Goal: Task Accomplishment & Management: Complete application form

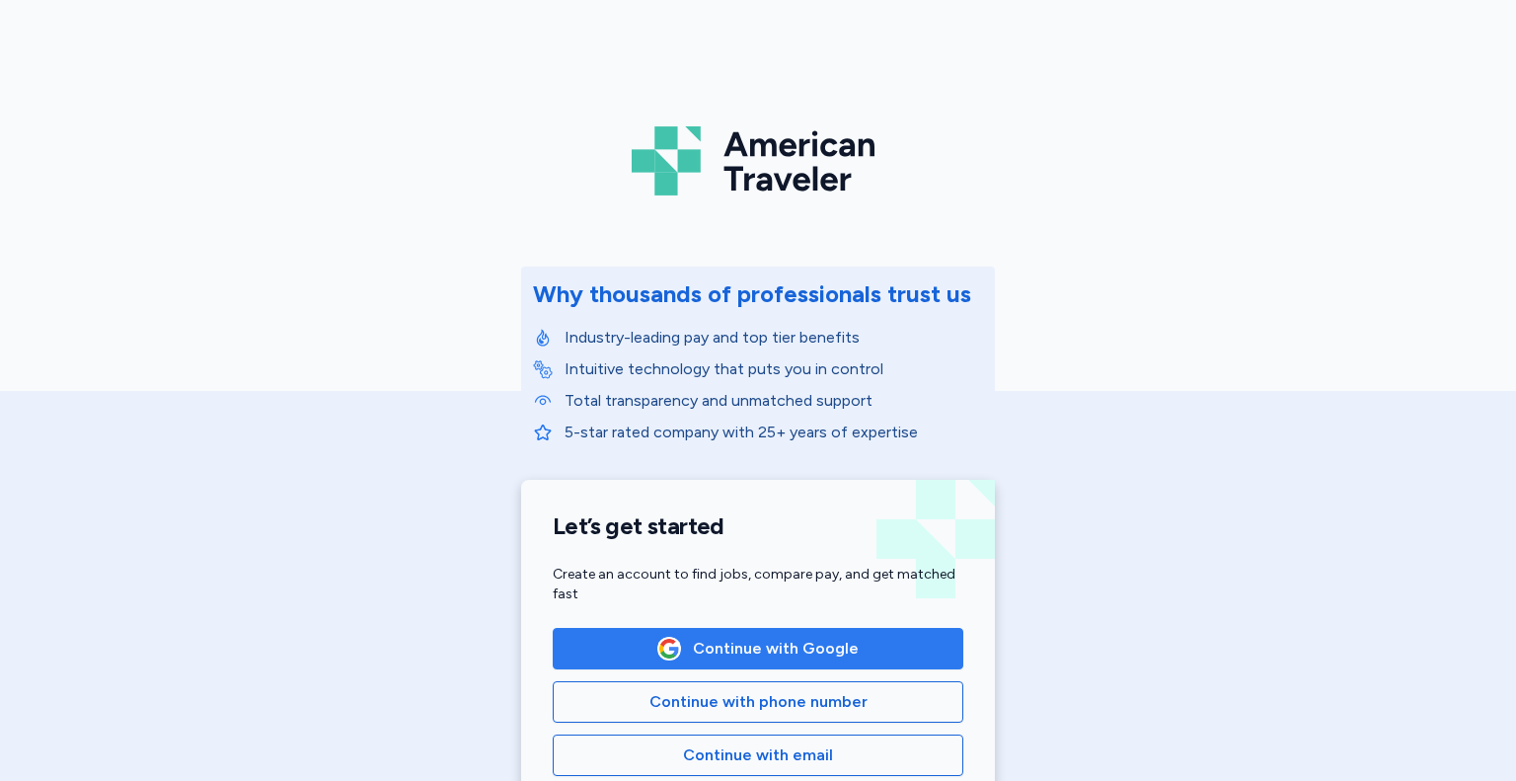
click at [816, 654] on span "Continue with Google" at bounding box center [776, 649] width 166 height 24
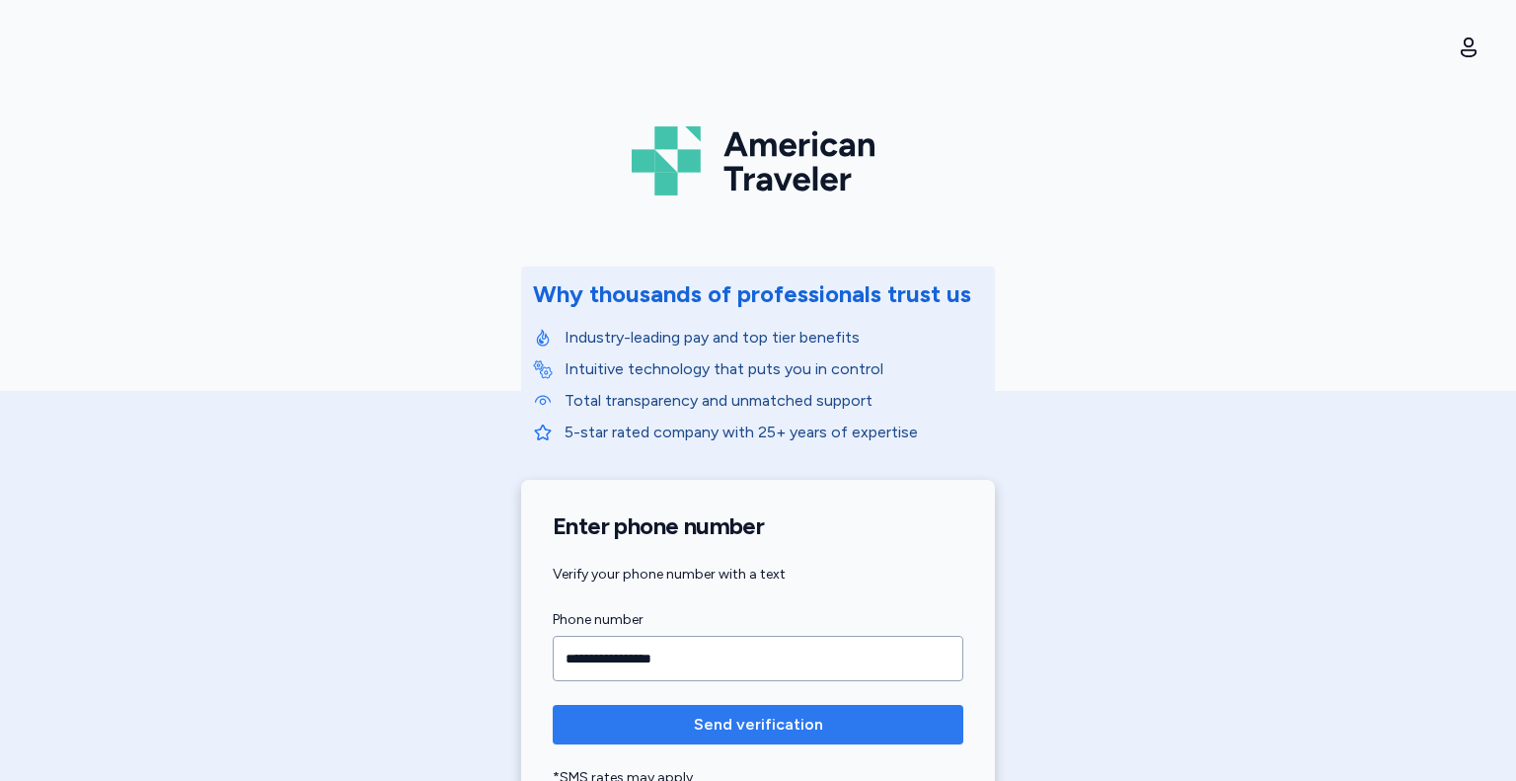
type input "**********"
click at [675, 729] on span "Send verification" at bounding box center [758, 725] width 379 height 24
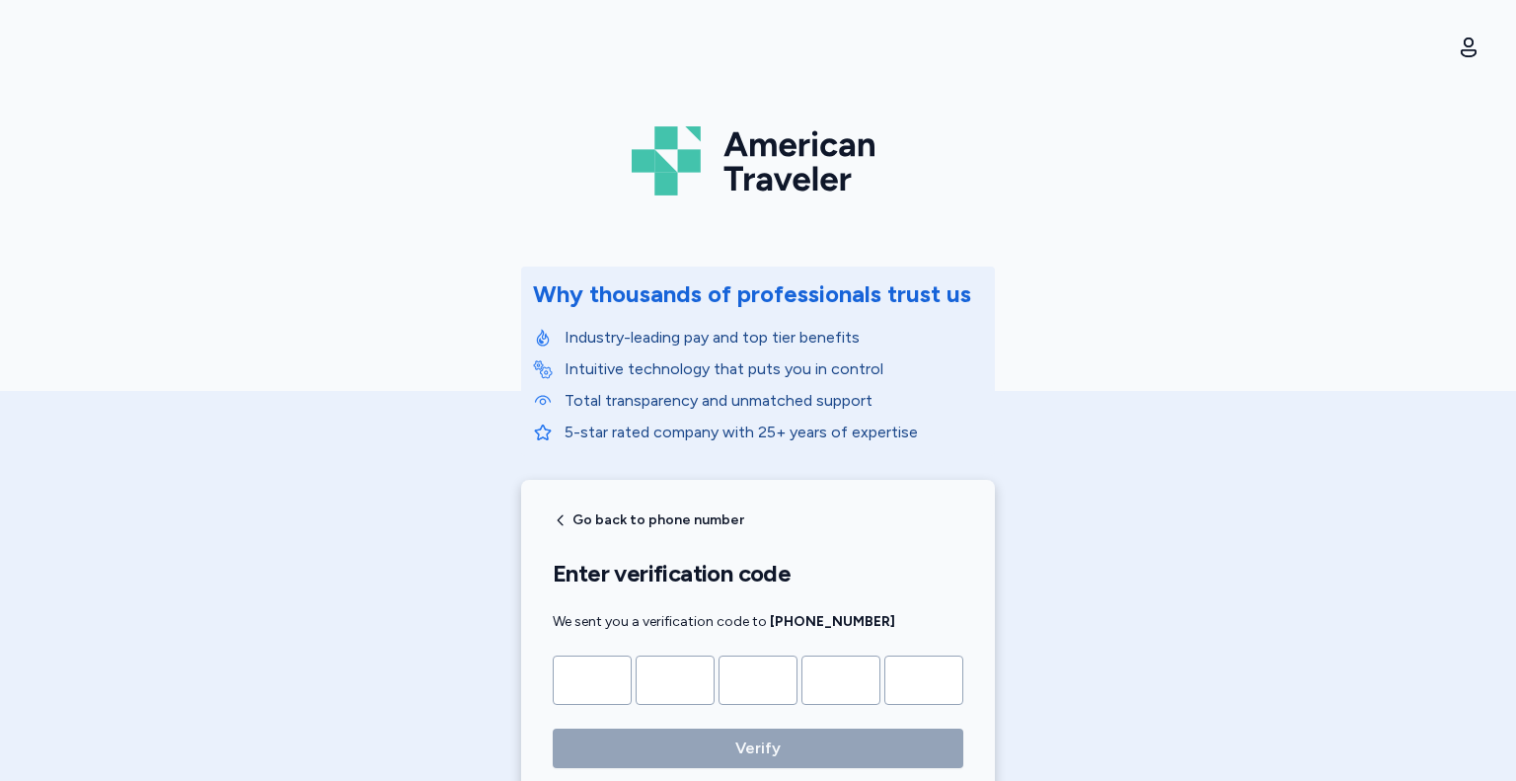
type input "*"
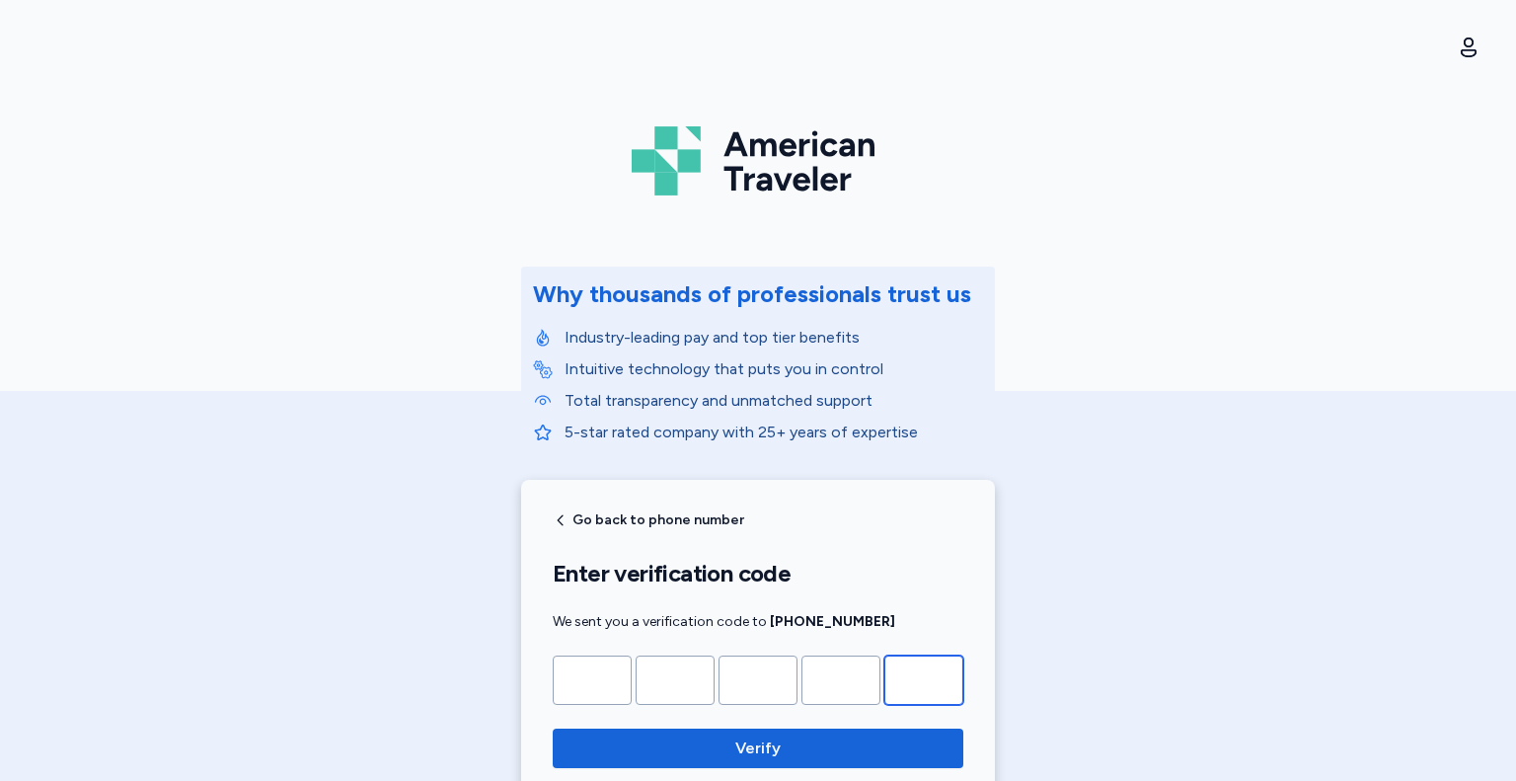
type input "*"
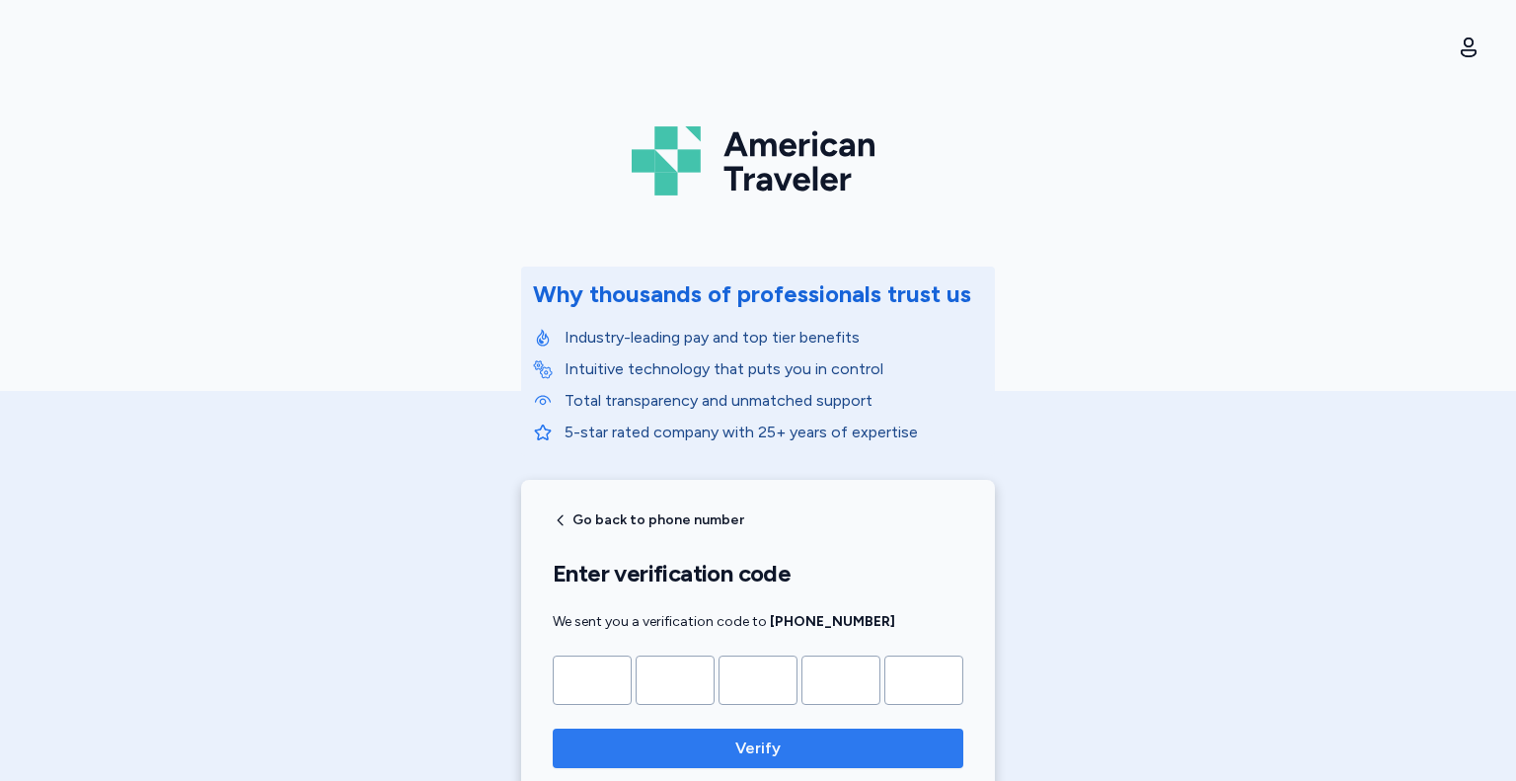
click at [887, 750] on span "Verify" at bounding box center [758, 748] width 379 height 24
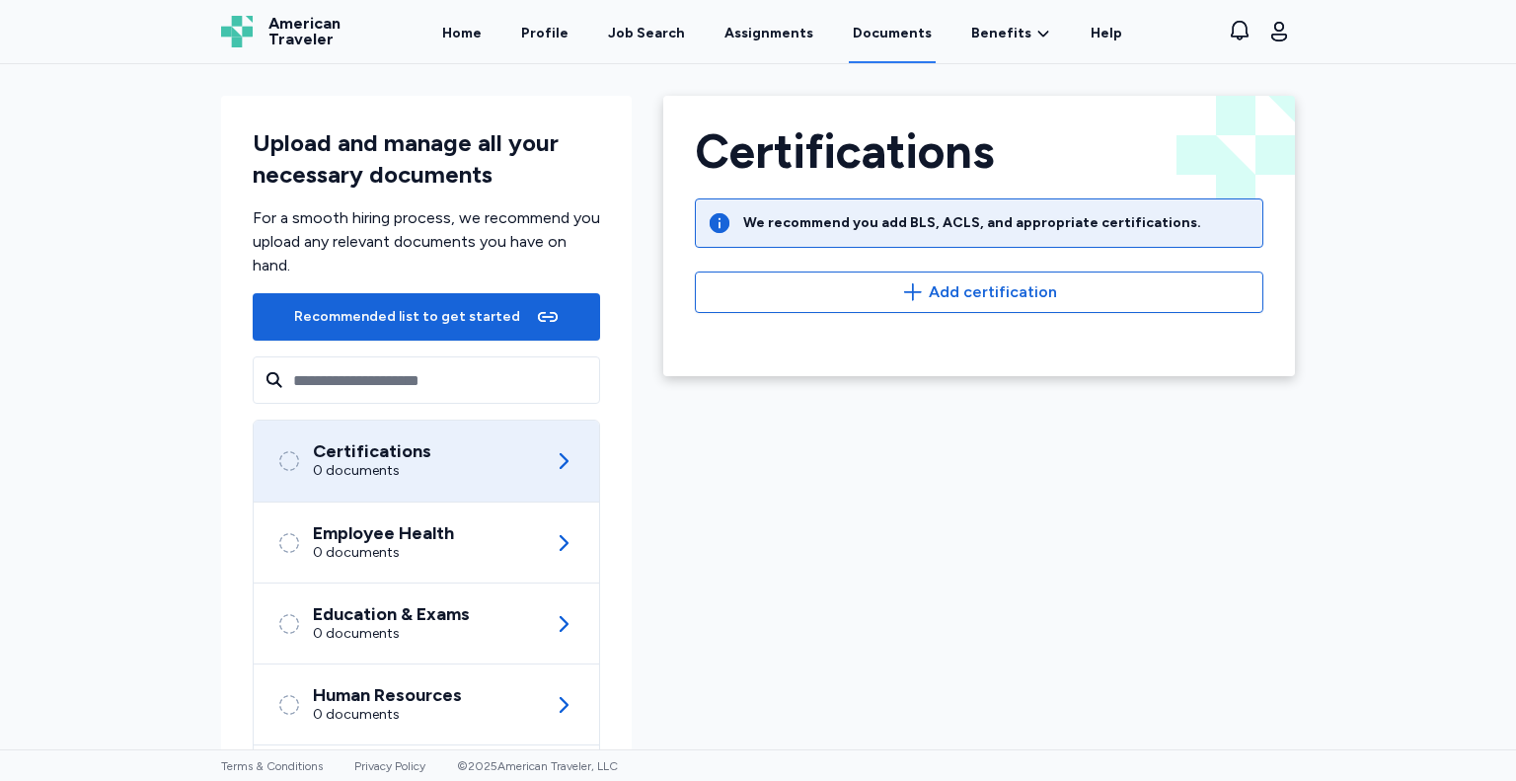
click at [946, 215] on div "We recommend you add BLS, ACLS, and appropriate certifications." at bounding box center [972, 223] width 458 height 20
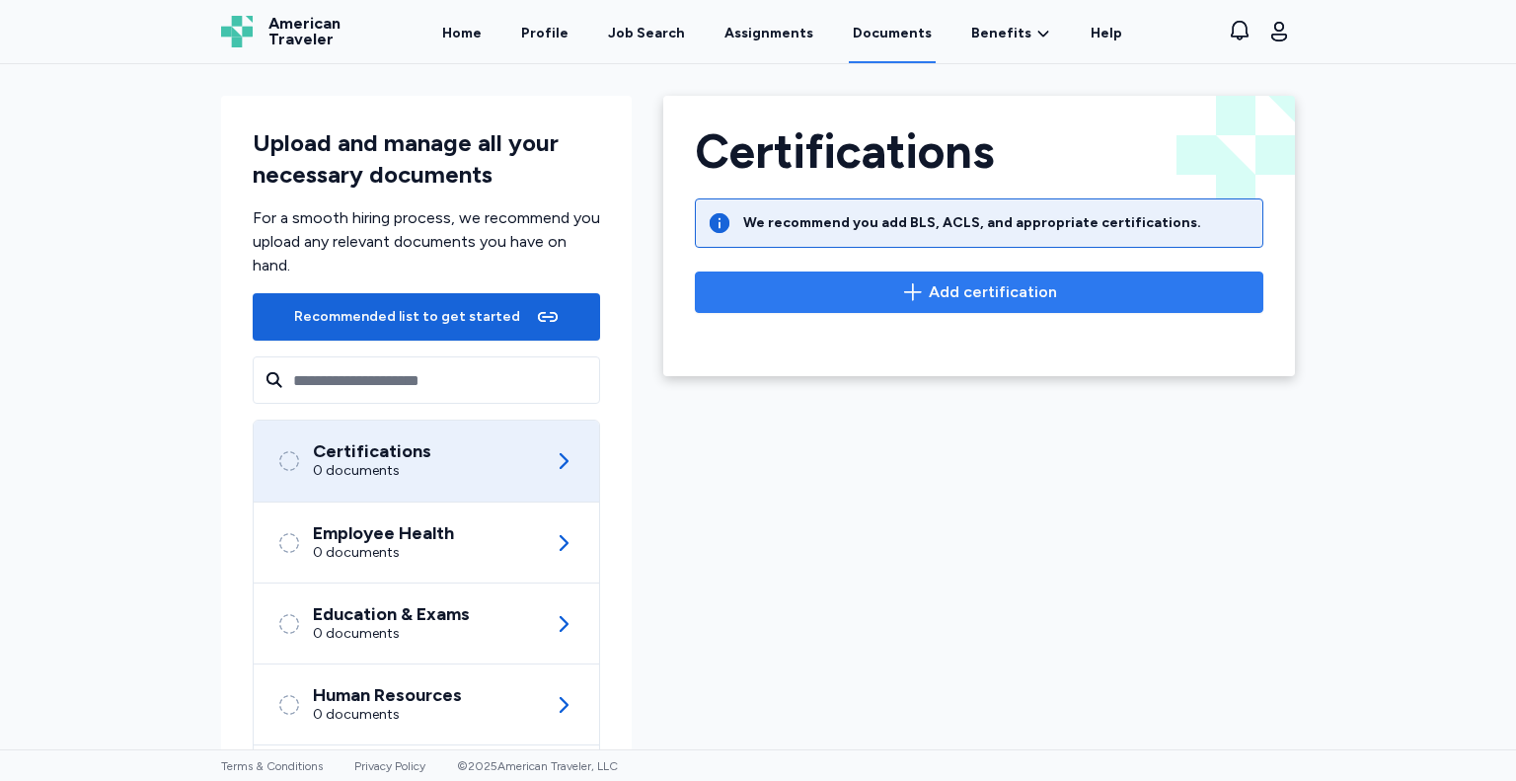
click at [942, 302] on span "Add certification" at bounding box center [993, 292] width 128 height 24
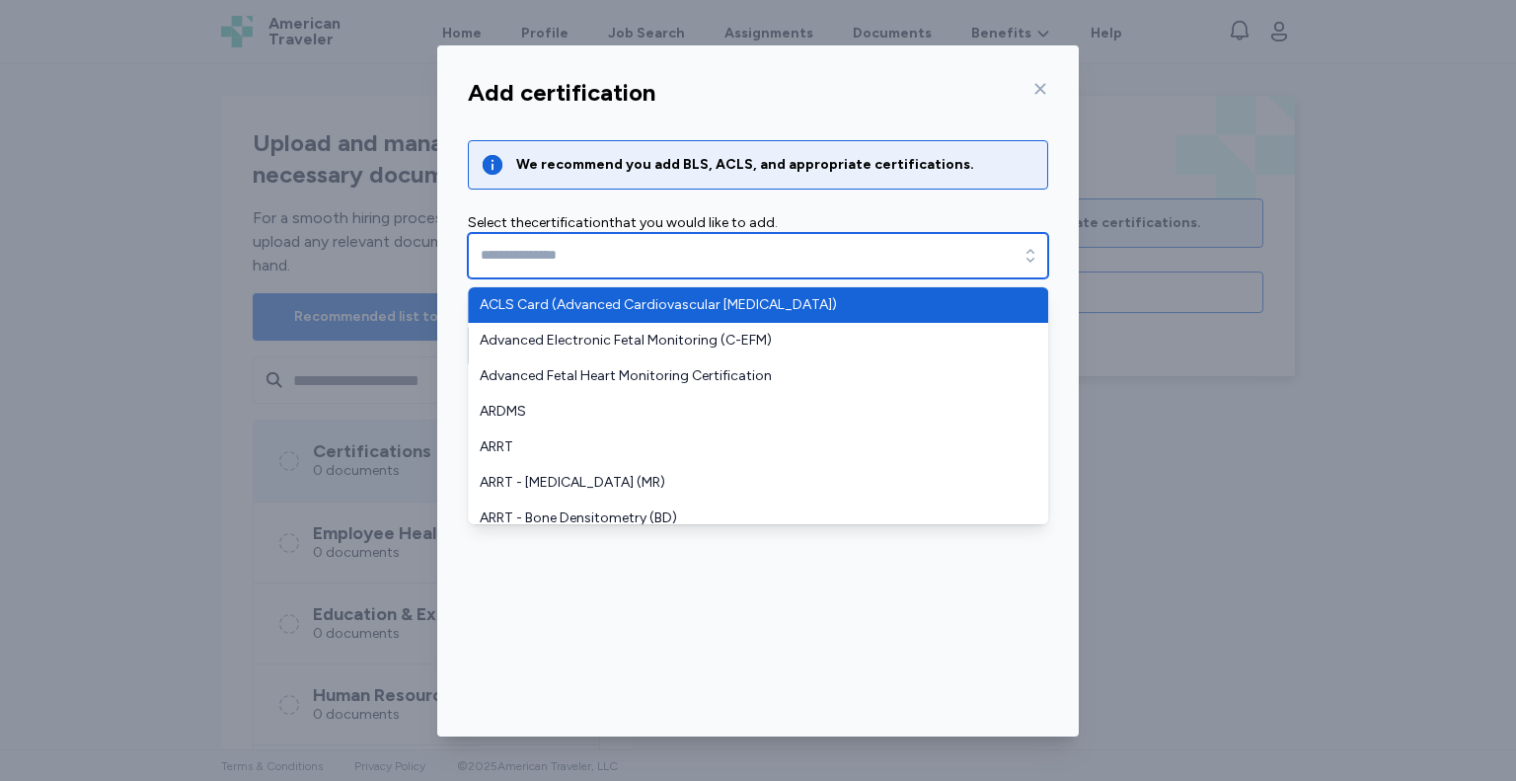
click at [1032, 261] on icon "button" at bounding box center [1031, 256] width 20 height 20
type input "**********"
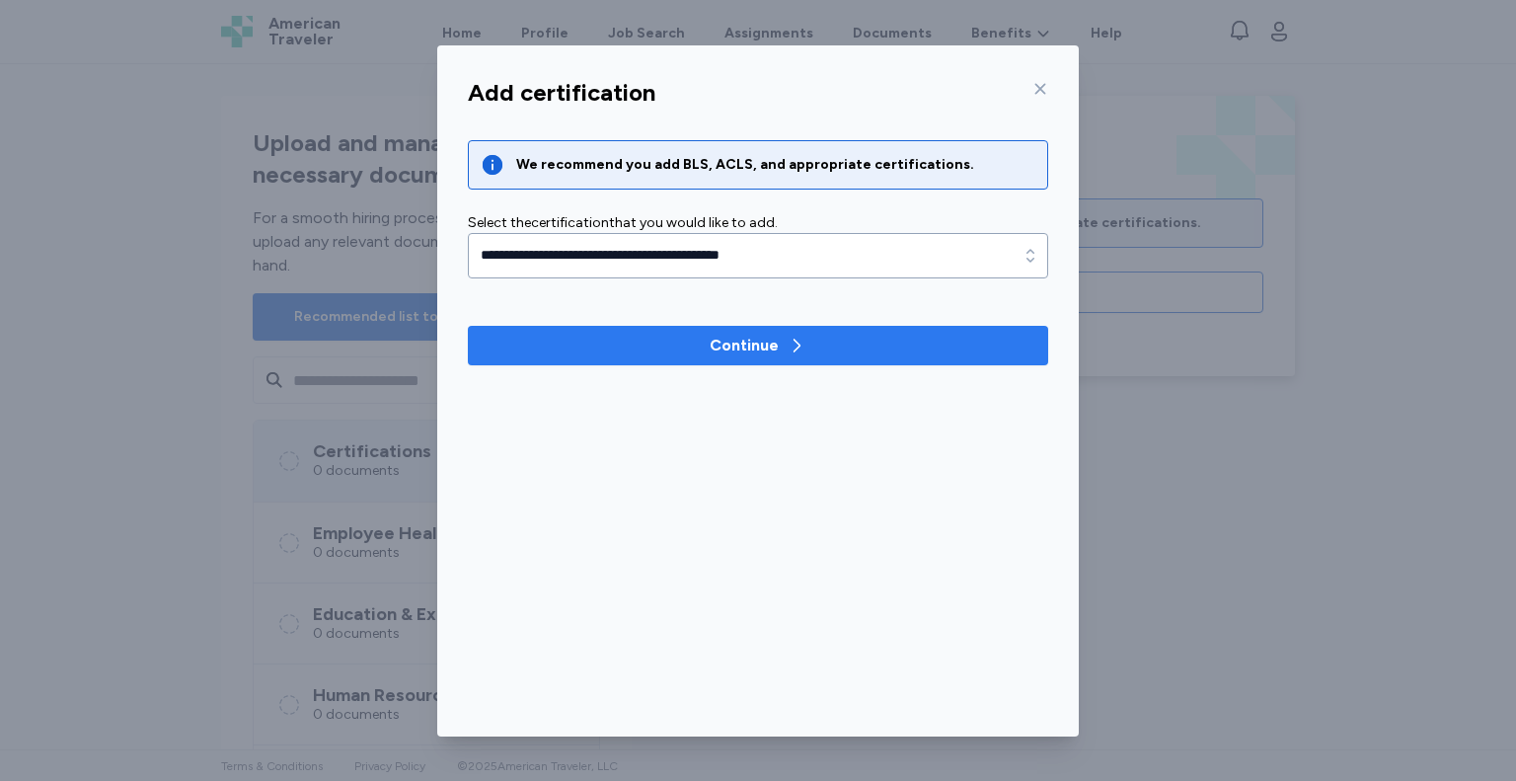
click at [849, 347] on span "Continue" at bounding box center [758, 346] width 549 height 24
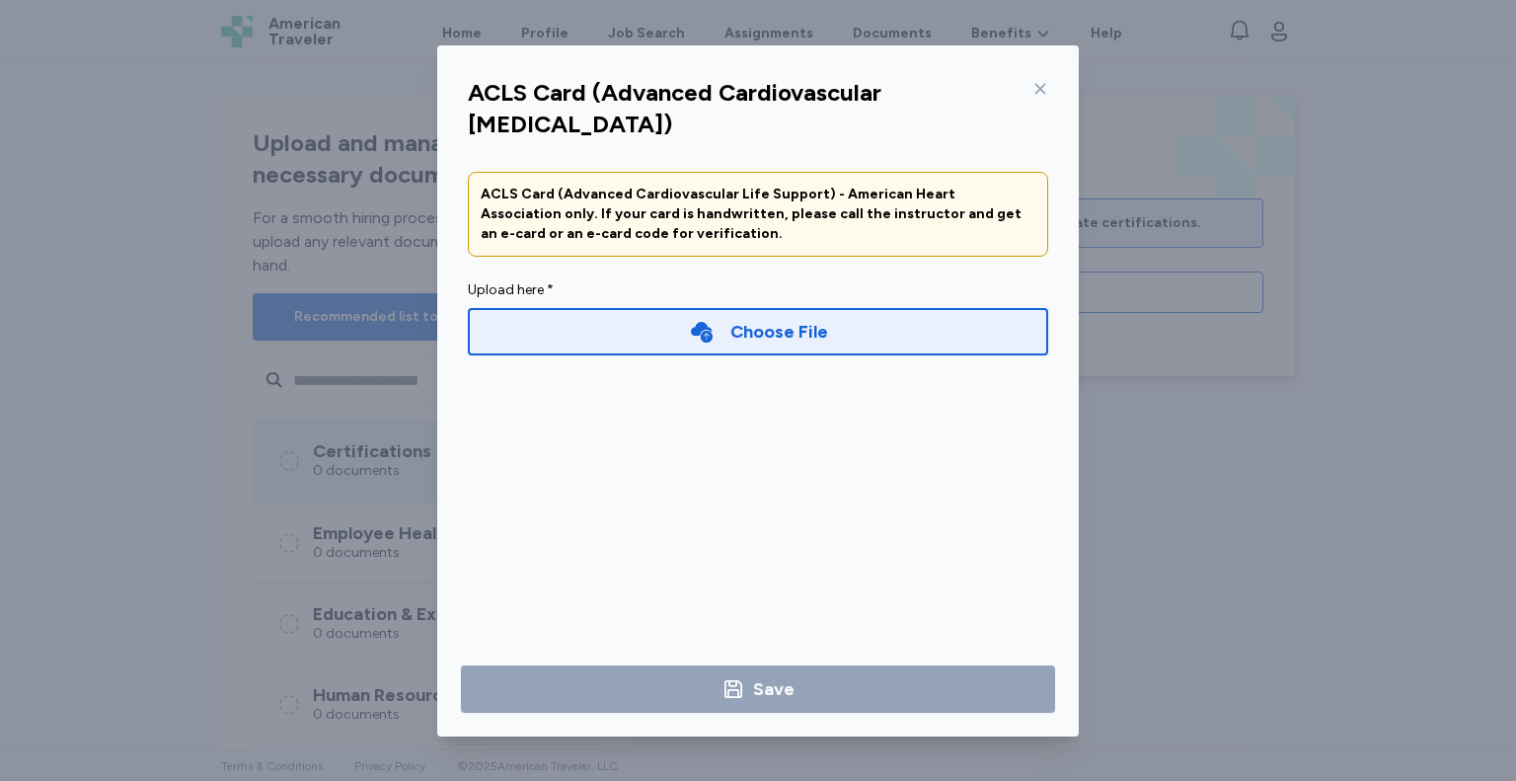
click at [849, 347] on div "Choose File" at bounding box center [758, 331] width 580 height 47
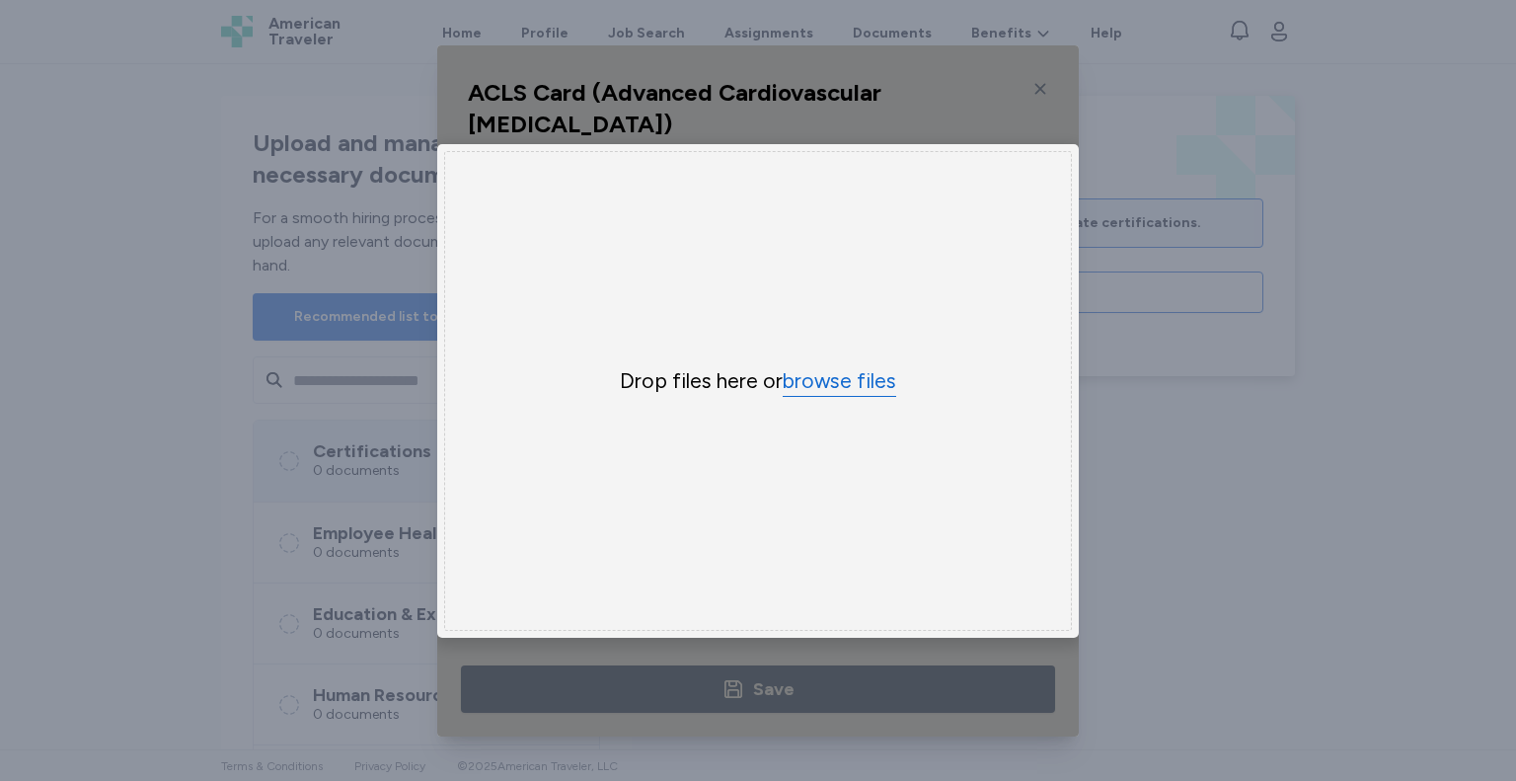
click at [846, 379] on button "browse files" at bounding box center [840, 381] width 114 height 29
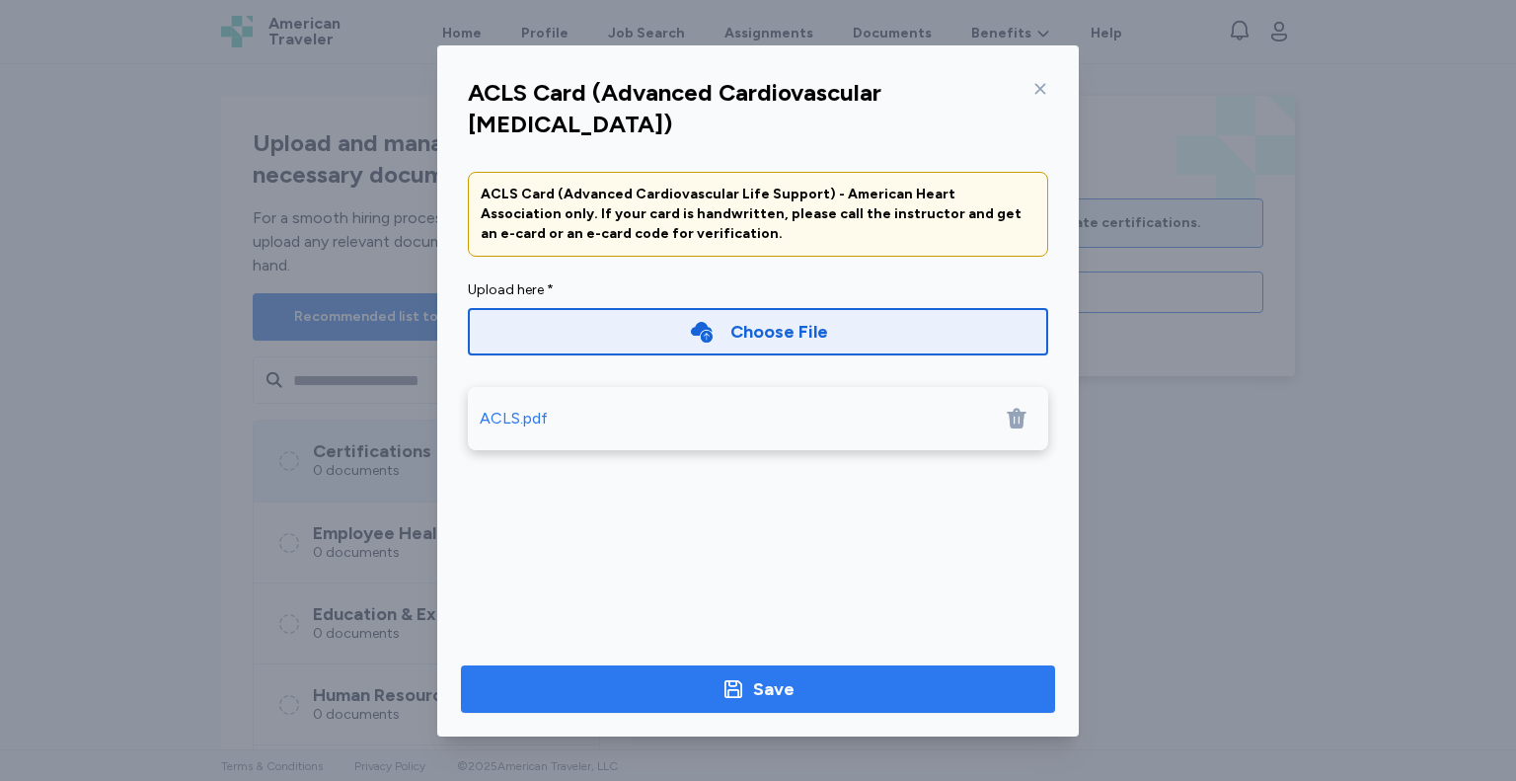
click at [746, 682] on div "Save" at bounding box center [757, 689] width 73 height 28
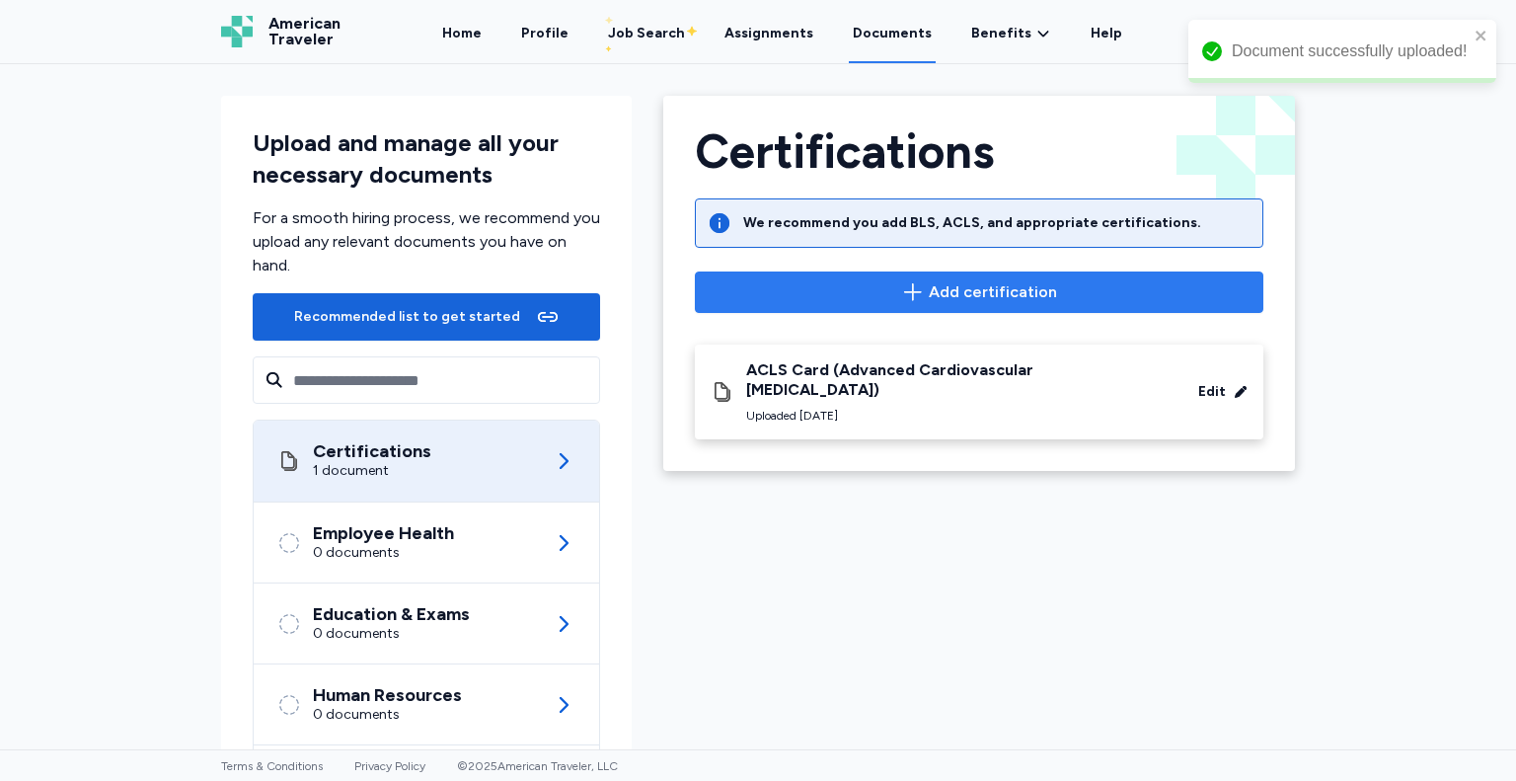
click at [1048, 285] on span "Add certification" at bounding box center [979, 292] width 535 height 24
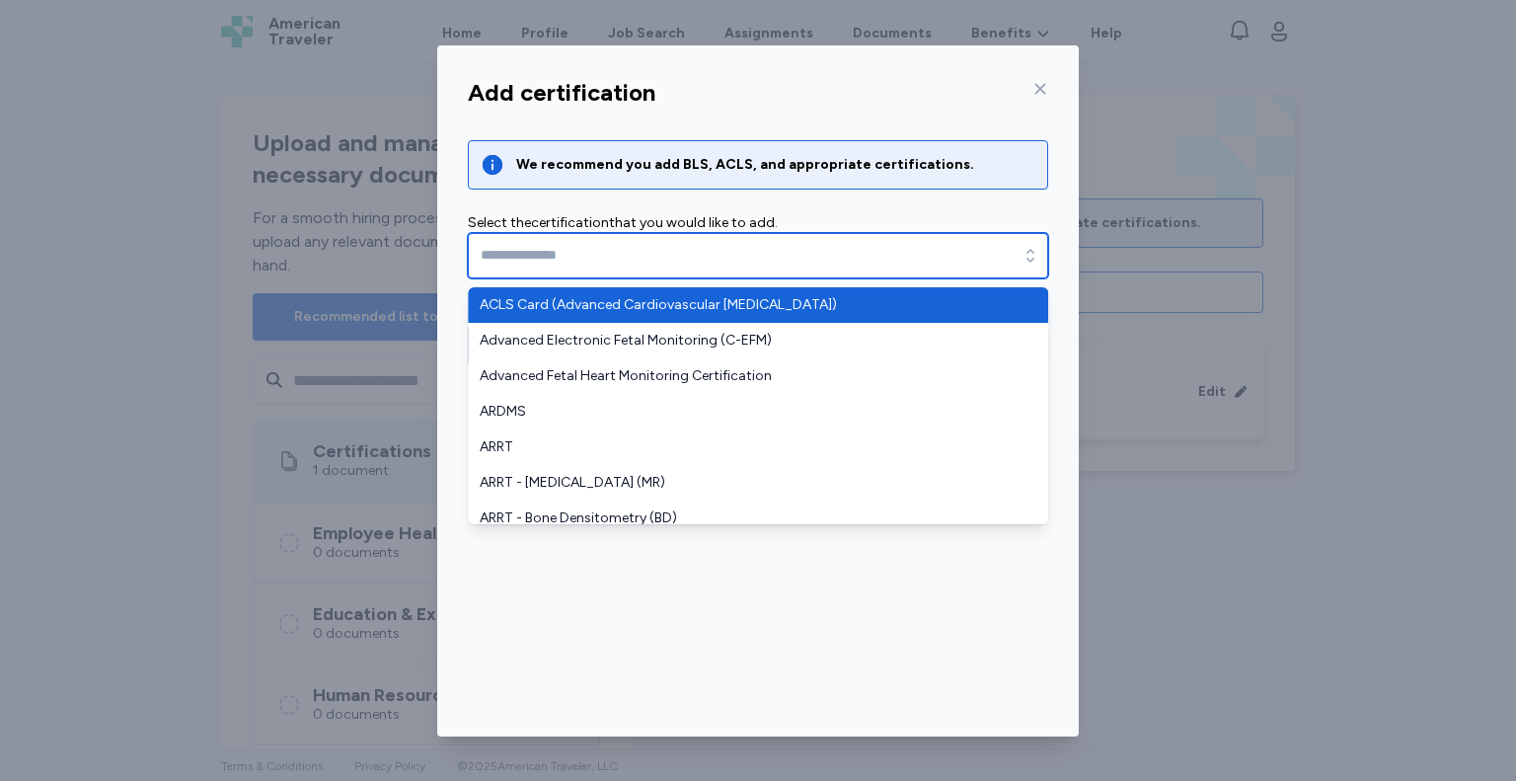
click at [1028, 262] on icon "button" at bounding box center [1031, 256] width 20 height 20
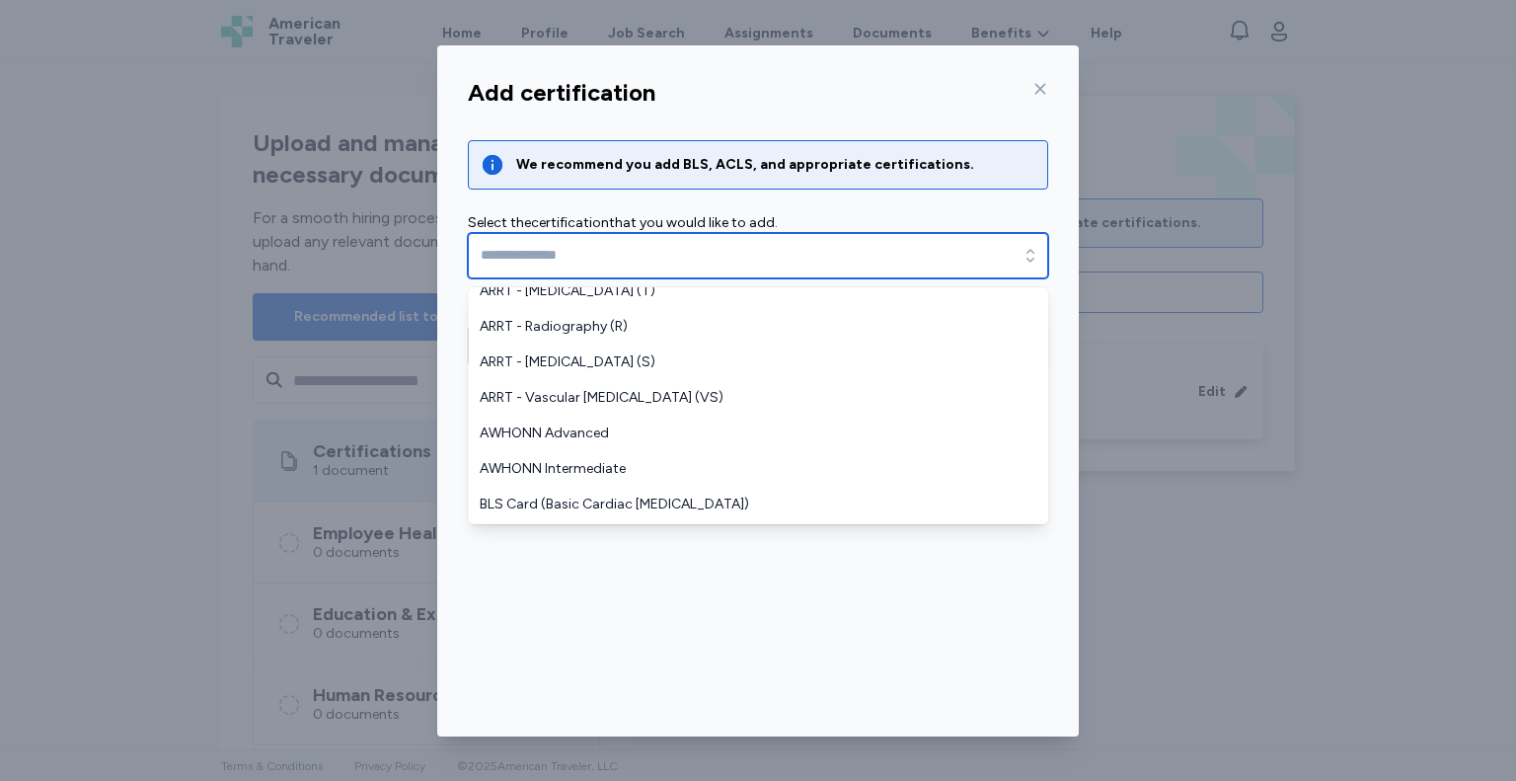
scroll to position [493, 0]
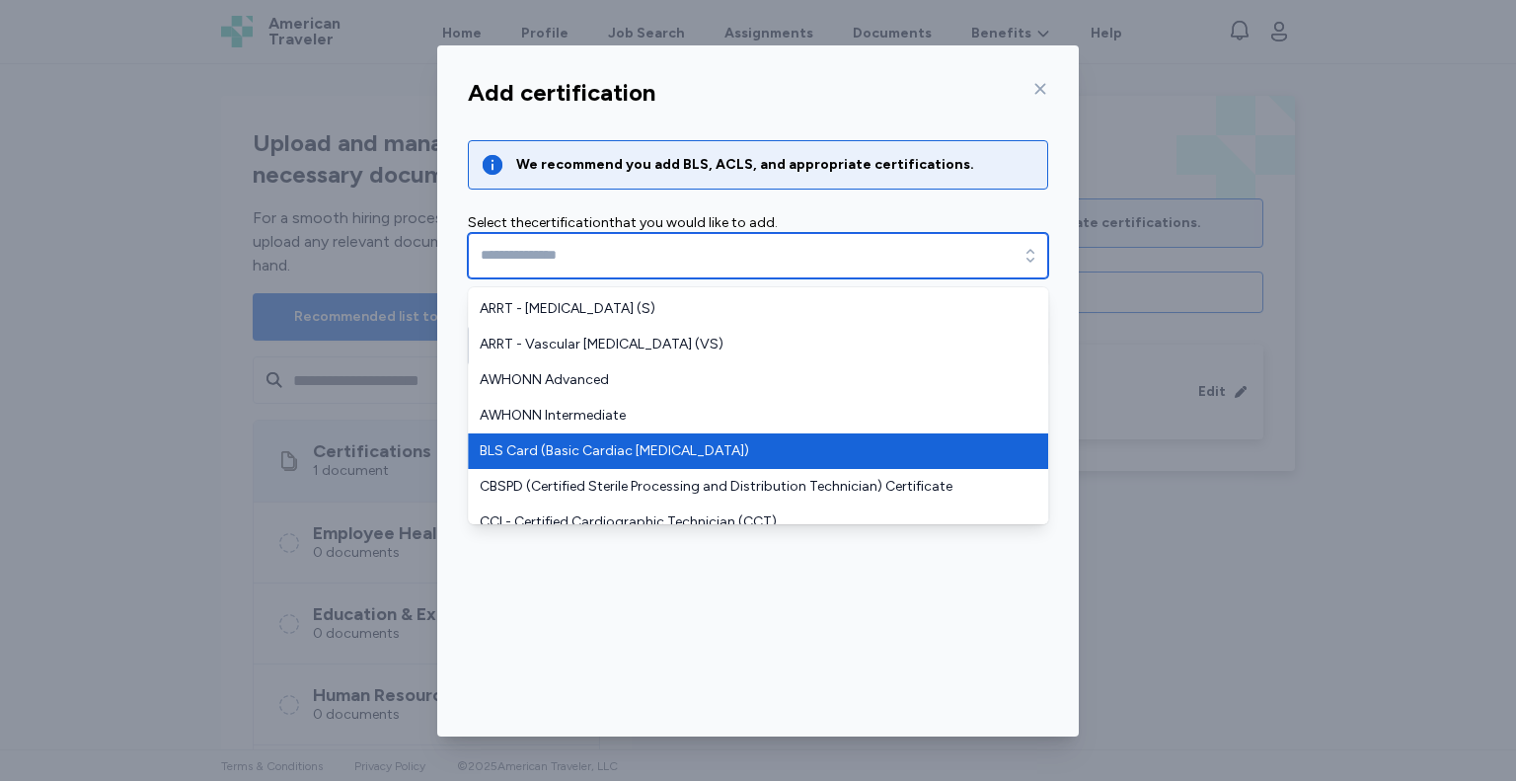
type input "**********"
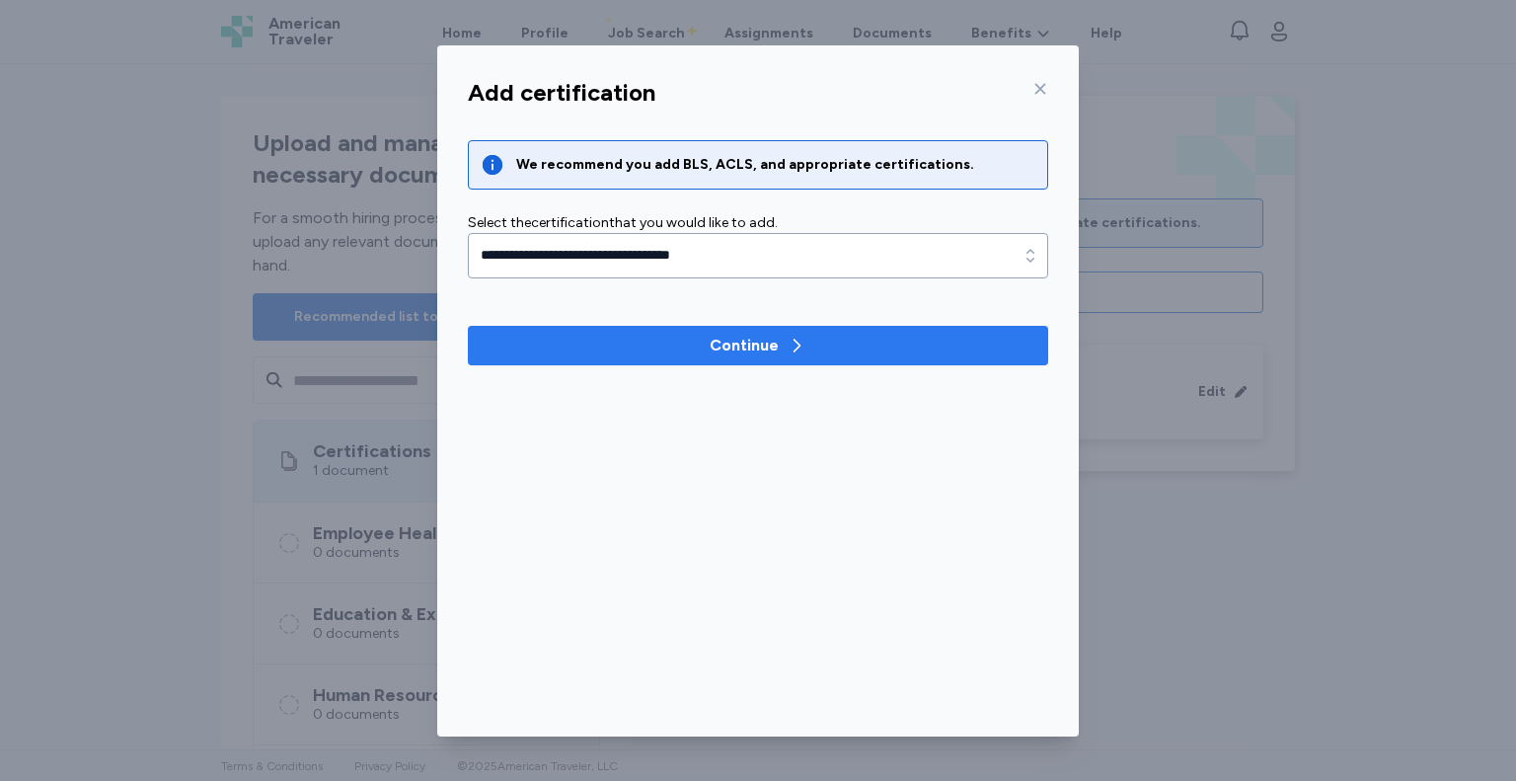
click at [829, 350] on span "Continue" at bounding box center [758, 346] width 549 height 24
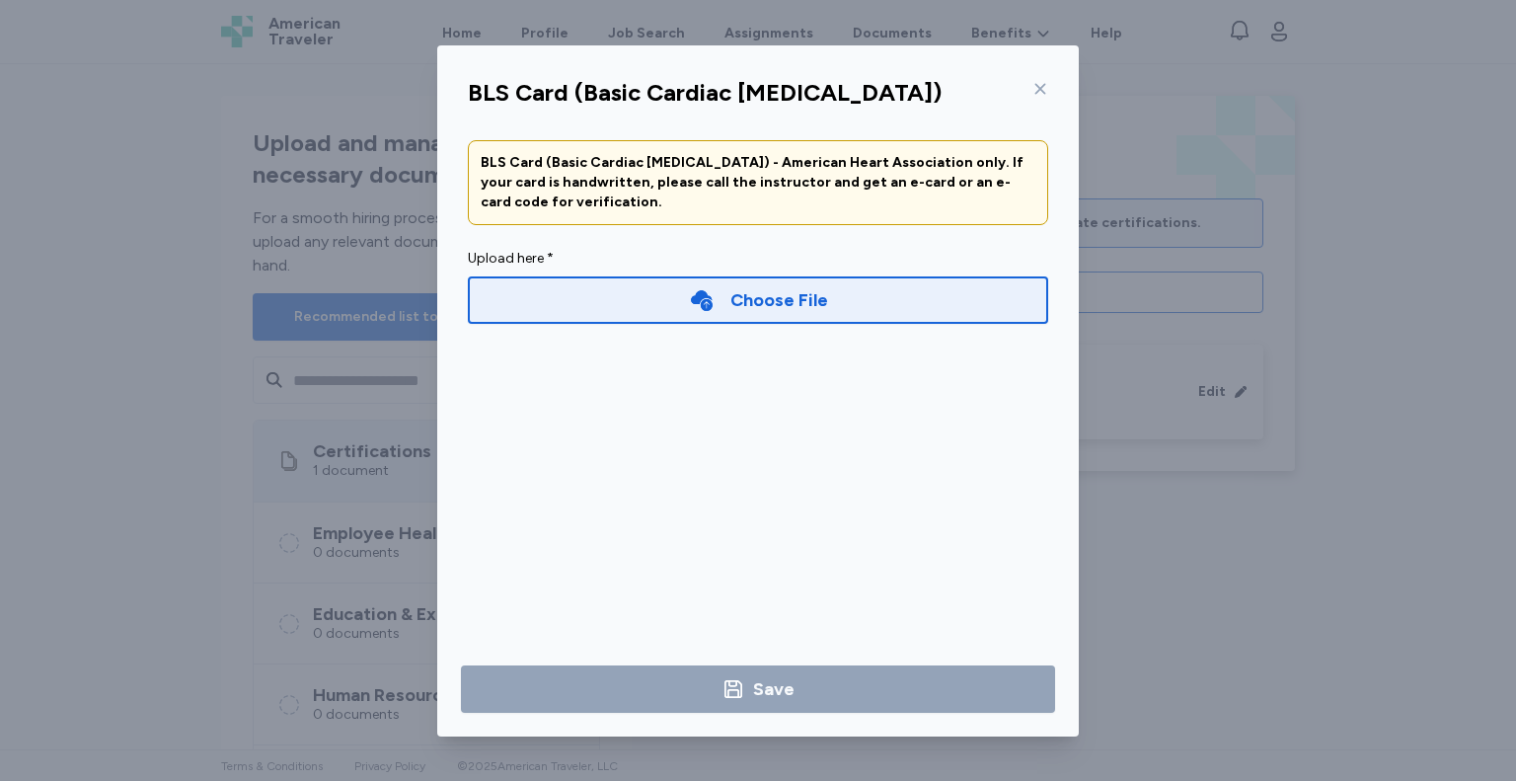
click at [790, 286] on div "Choose File" at bounding box center [779, 300] width 98 height 28
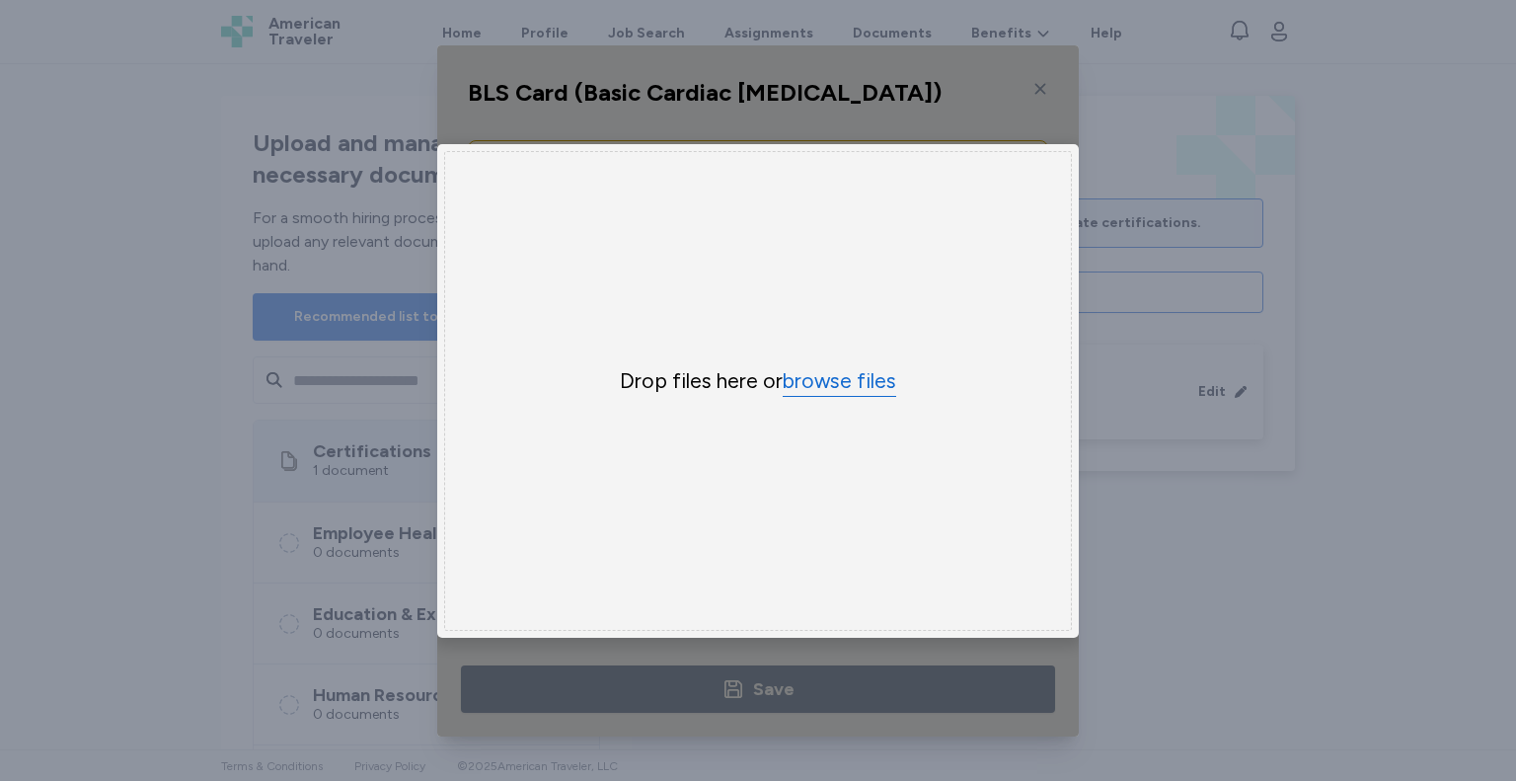
click at [820, 387] on button "browse files" at bounding box center [840, 381] width 114 height 29
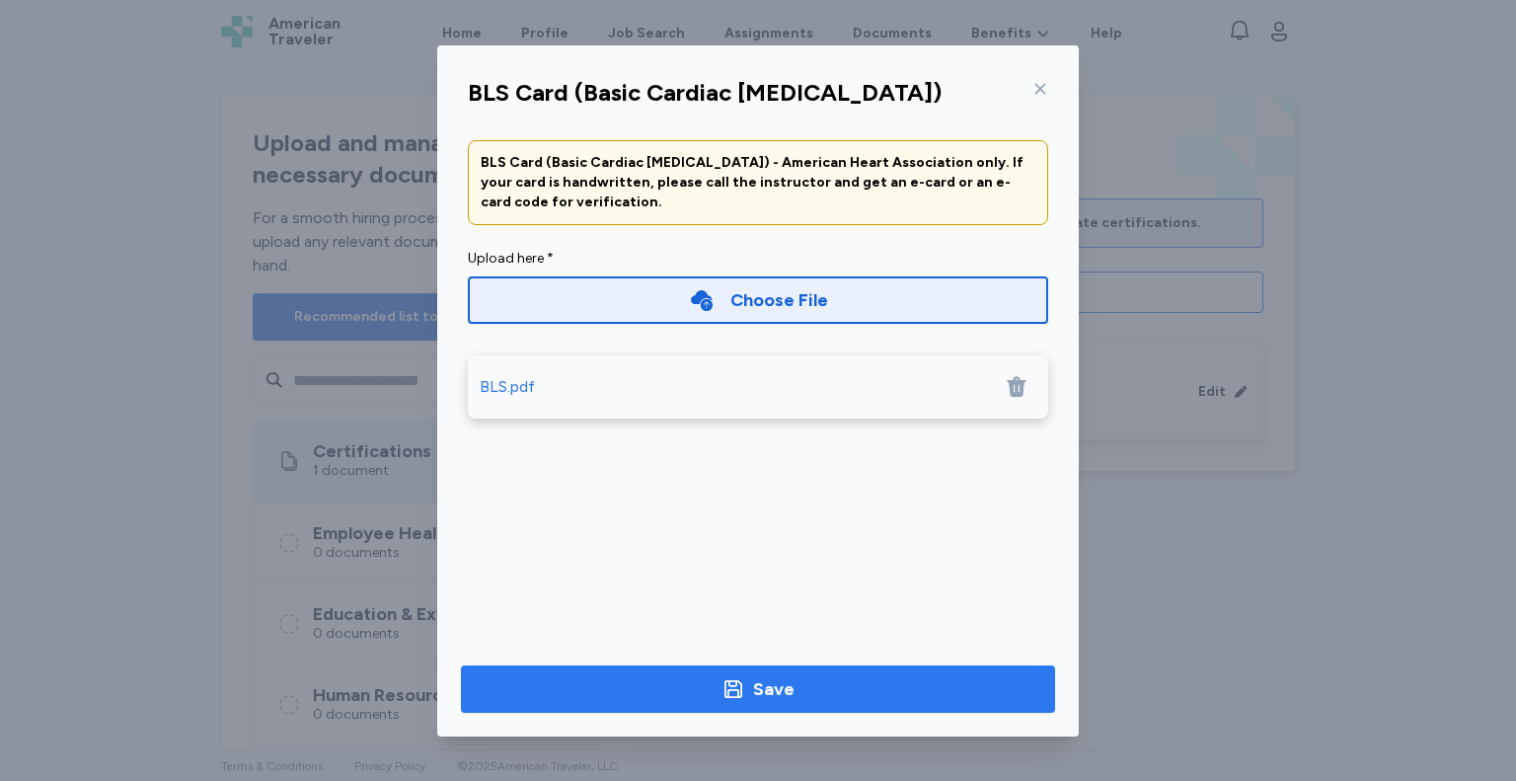
click at [655, 696] on span "Save" at bounding box center [758, 689] width 563 height 28
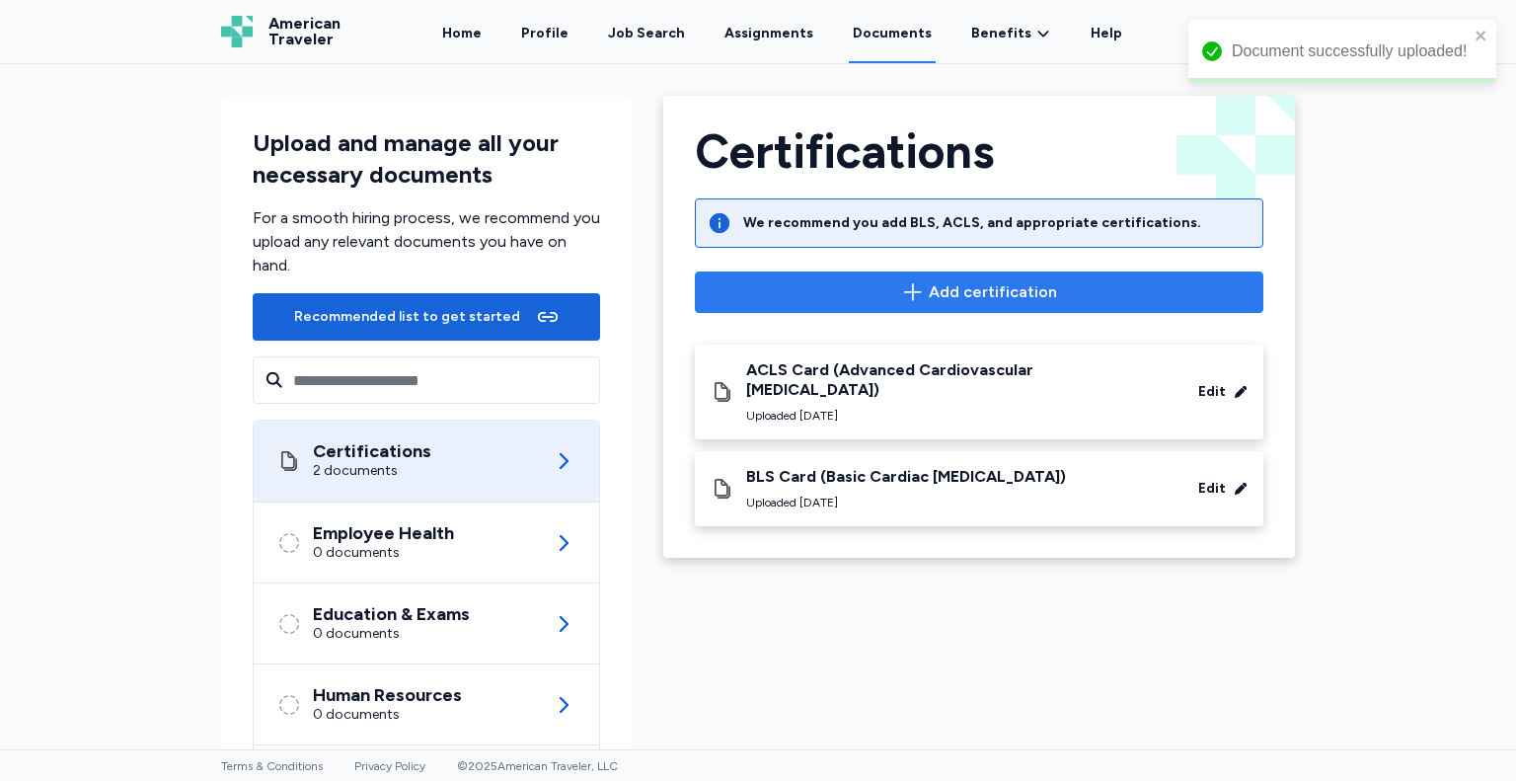
click at [950, 306] on button "Add certification" at bounding box center [979, 291] width 569 height 41
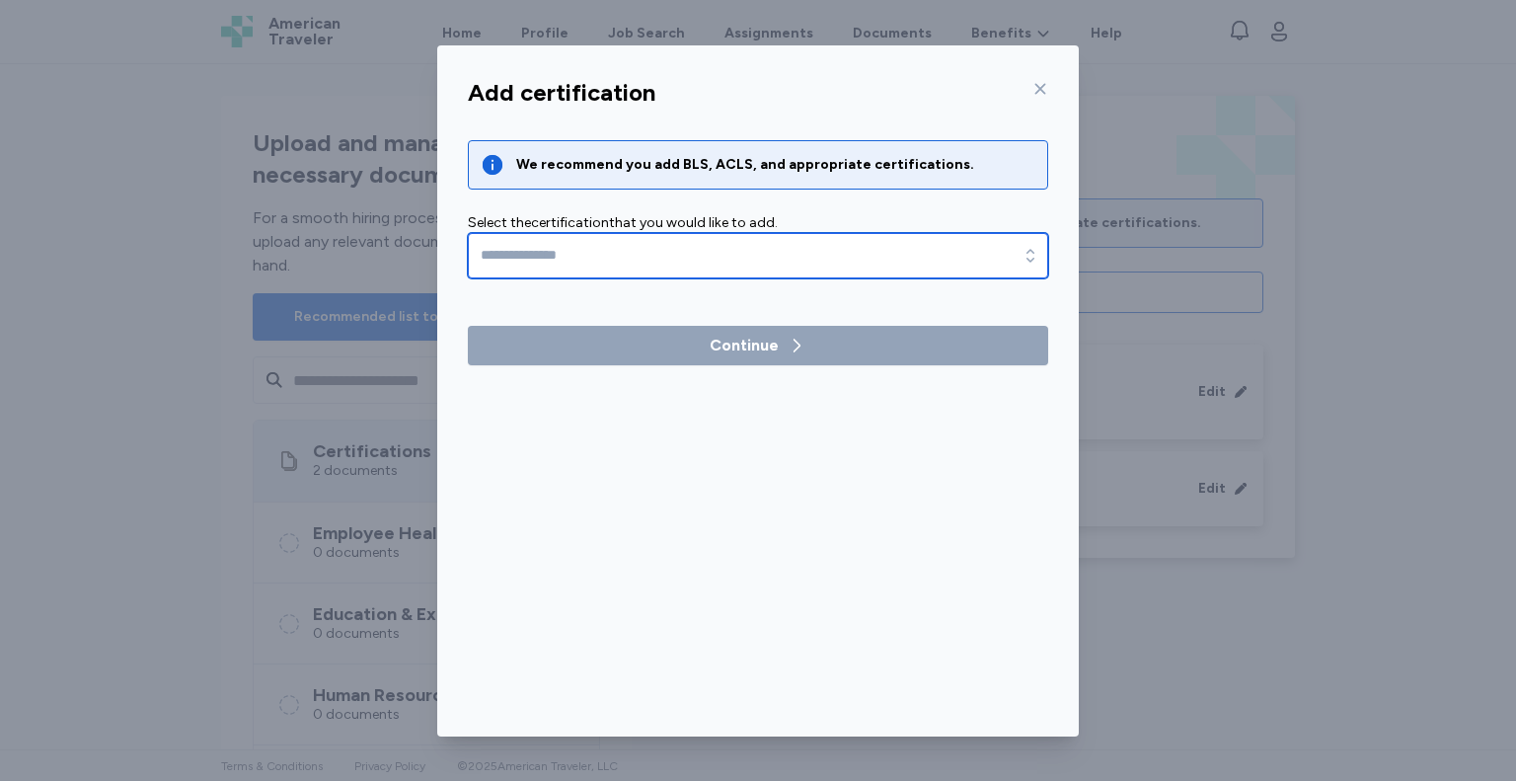
click at [1036, 246] on icon "button" at bounding box center [1031, 256] width 20 height 20
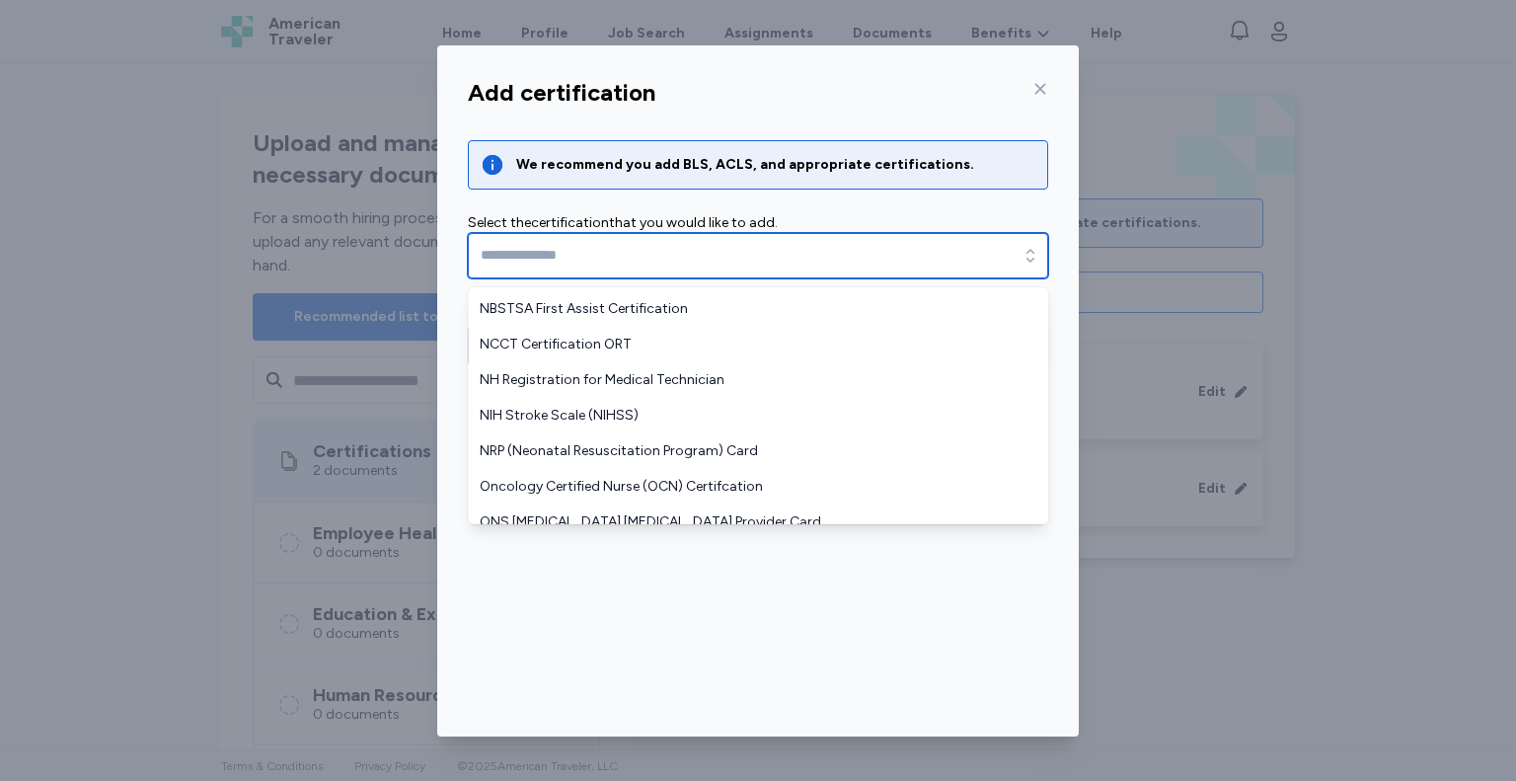
scroll to position [1382, 0]
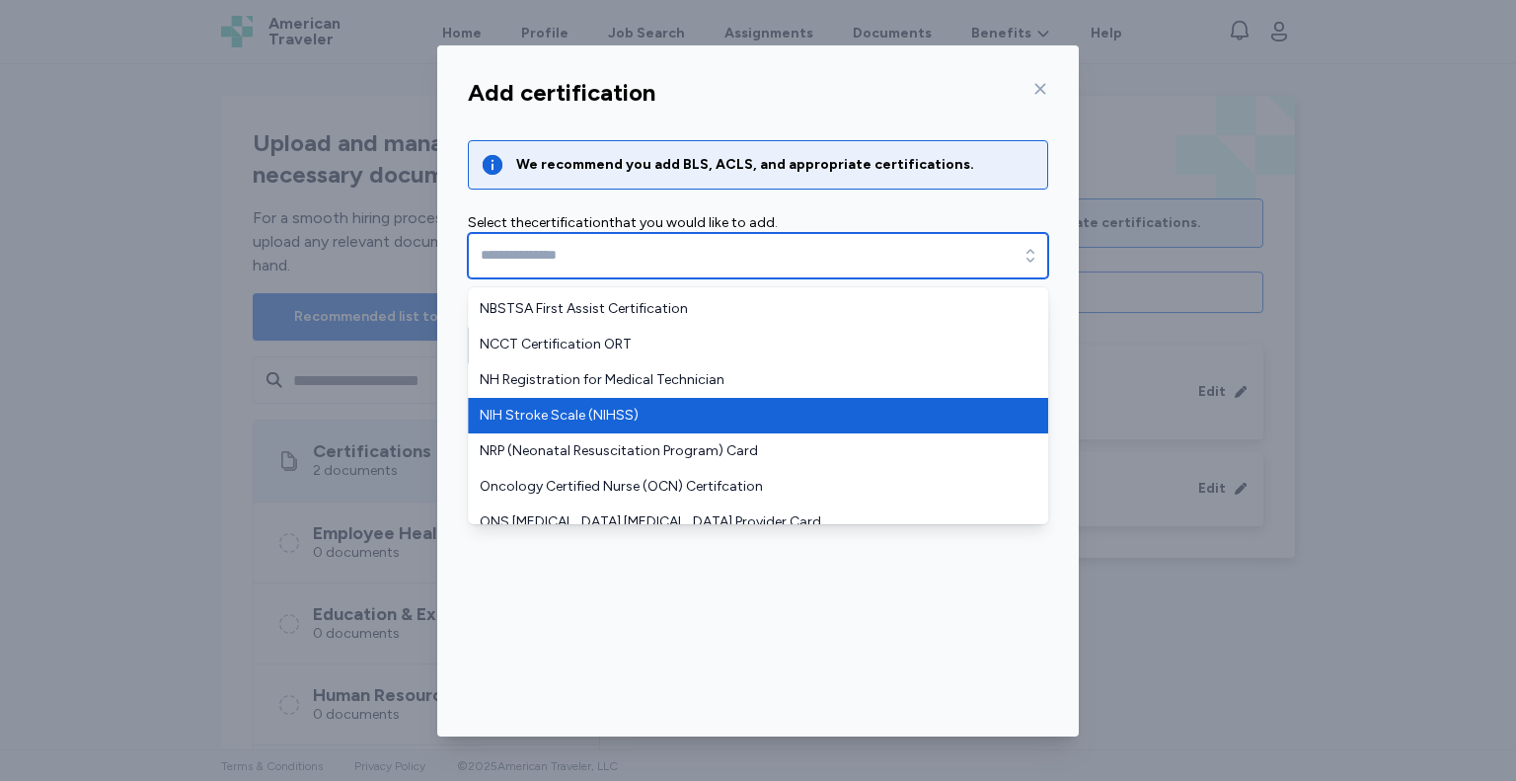
type input "**********"
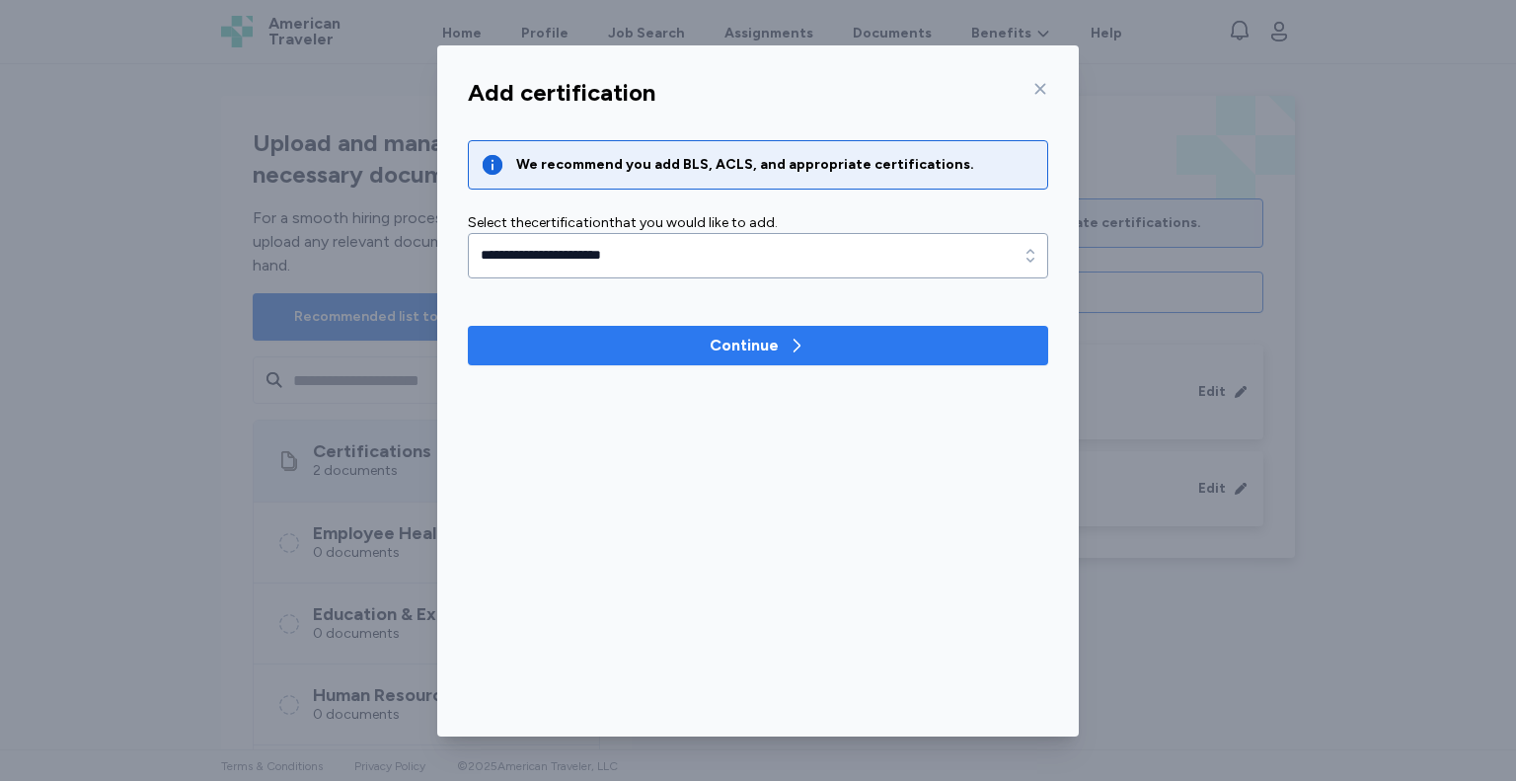
click at [663, 355] on span "Continue" at bounding box center [758, 346] width 549 height 24
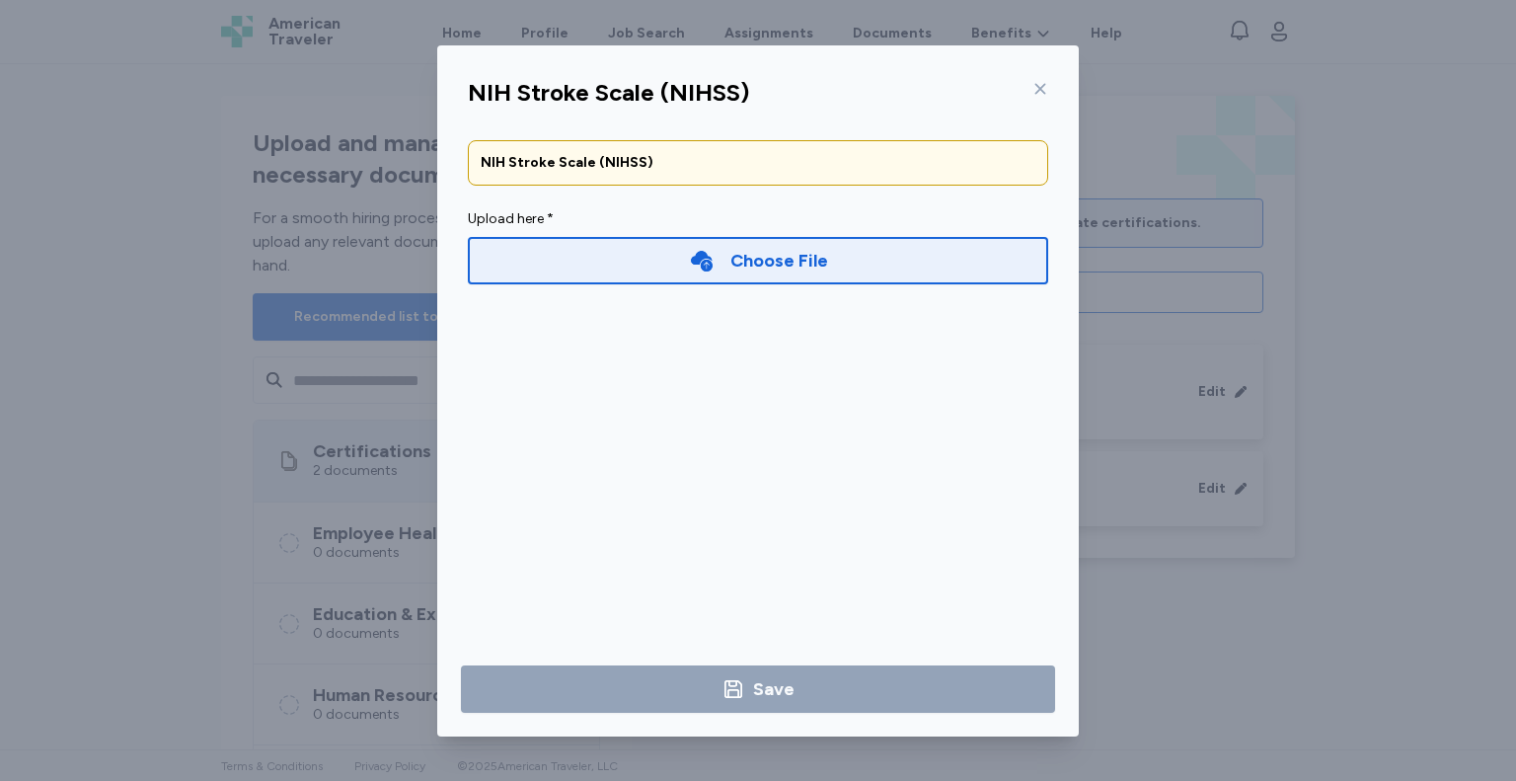
click at [765, 257] on div "Choose File" at bounding box center [779, 261] width 98 height 28
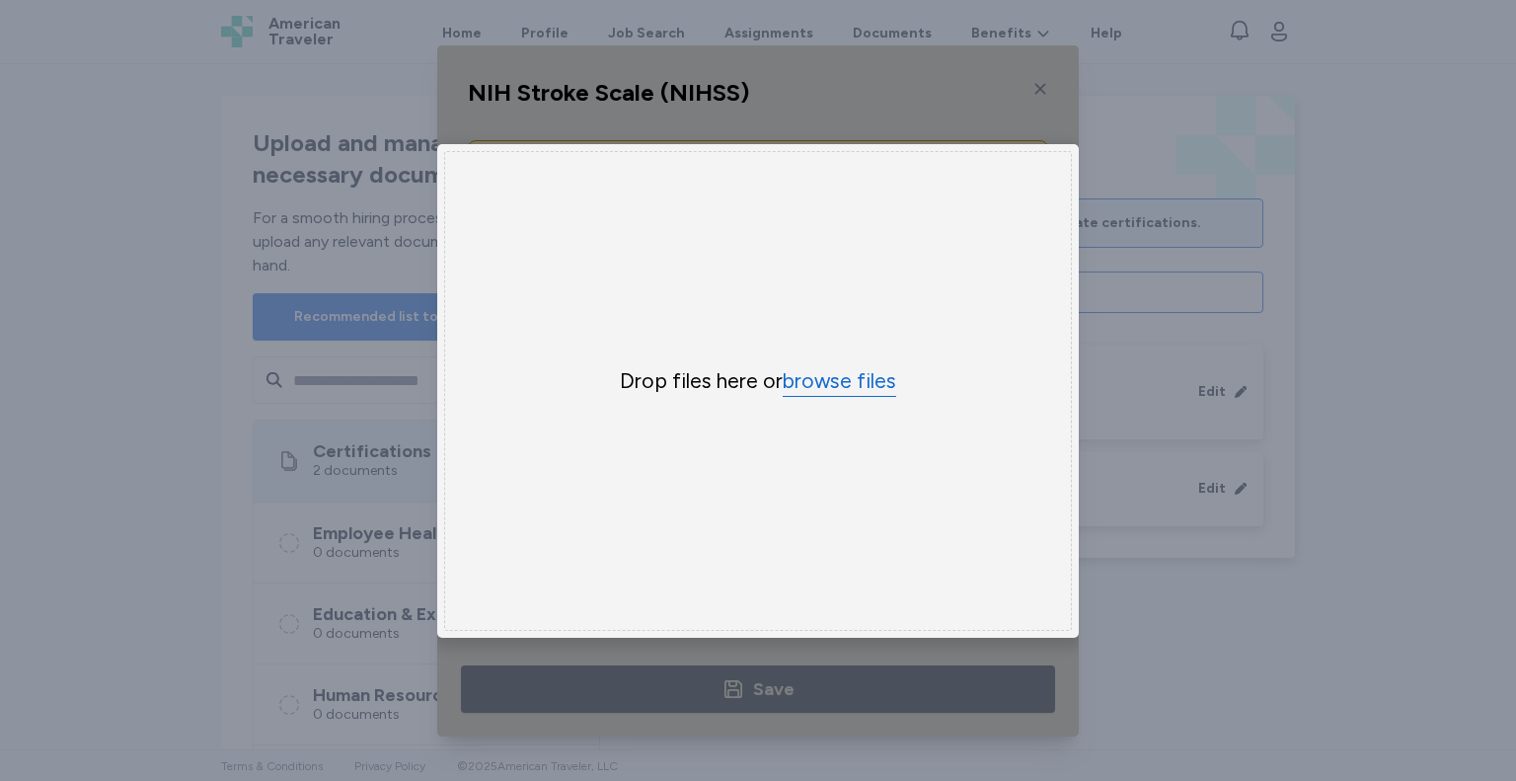
click at [820, 384] on button "browse files" at bounding box center [840, 381] width 114 height 29
click at [857, 377] on button "browse files" at bounding box center [840, 381] width 114 height 29
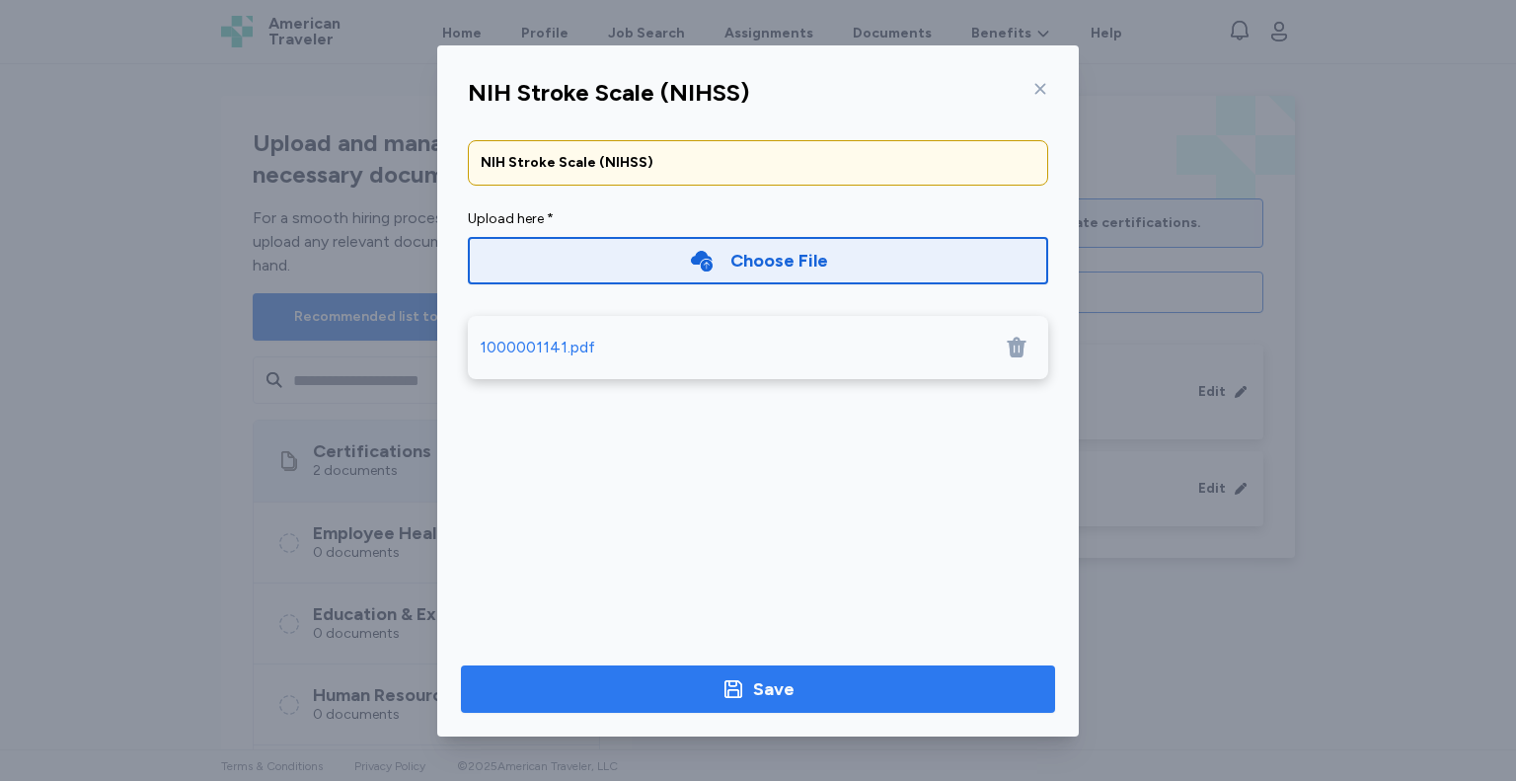
click at [650, 679] on span "Save" at bounding box center [758, 689] width 563 height 28
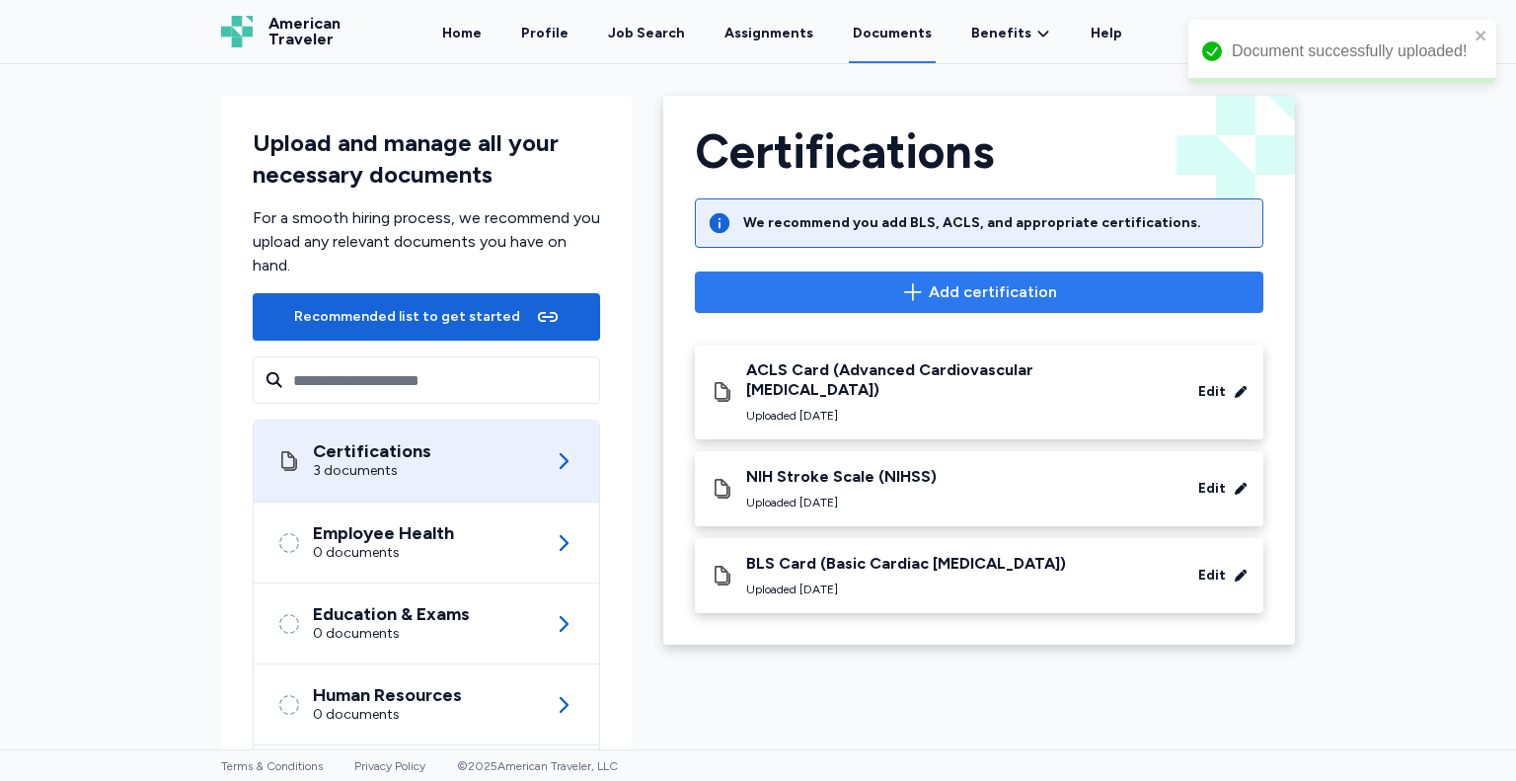
click at [1065, 276] on button "Add certification" at bounding box center [979, 291] width 569 height 41
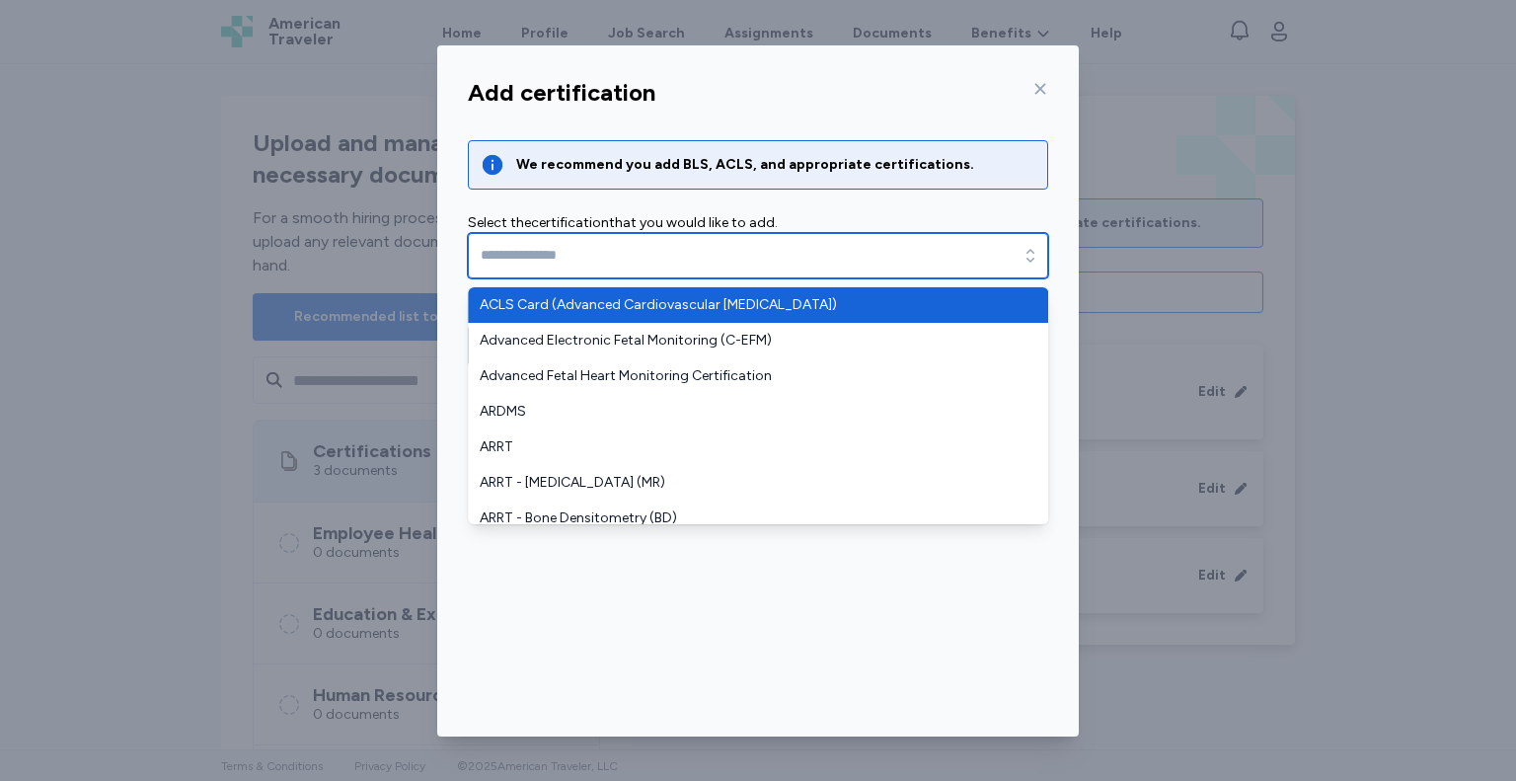
click at [1035, 253] on icon "button" at bounding box center [1031, 256] width 20 height 20
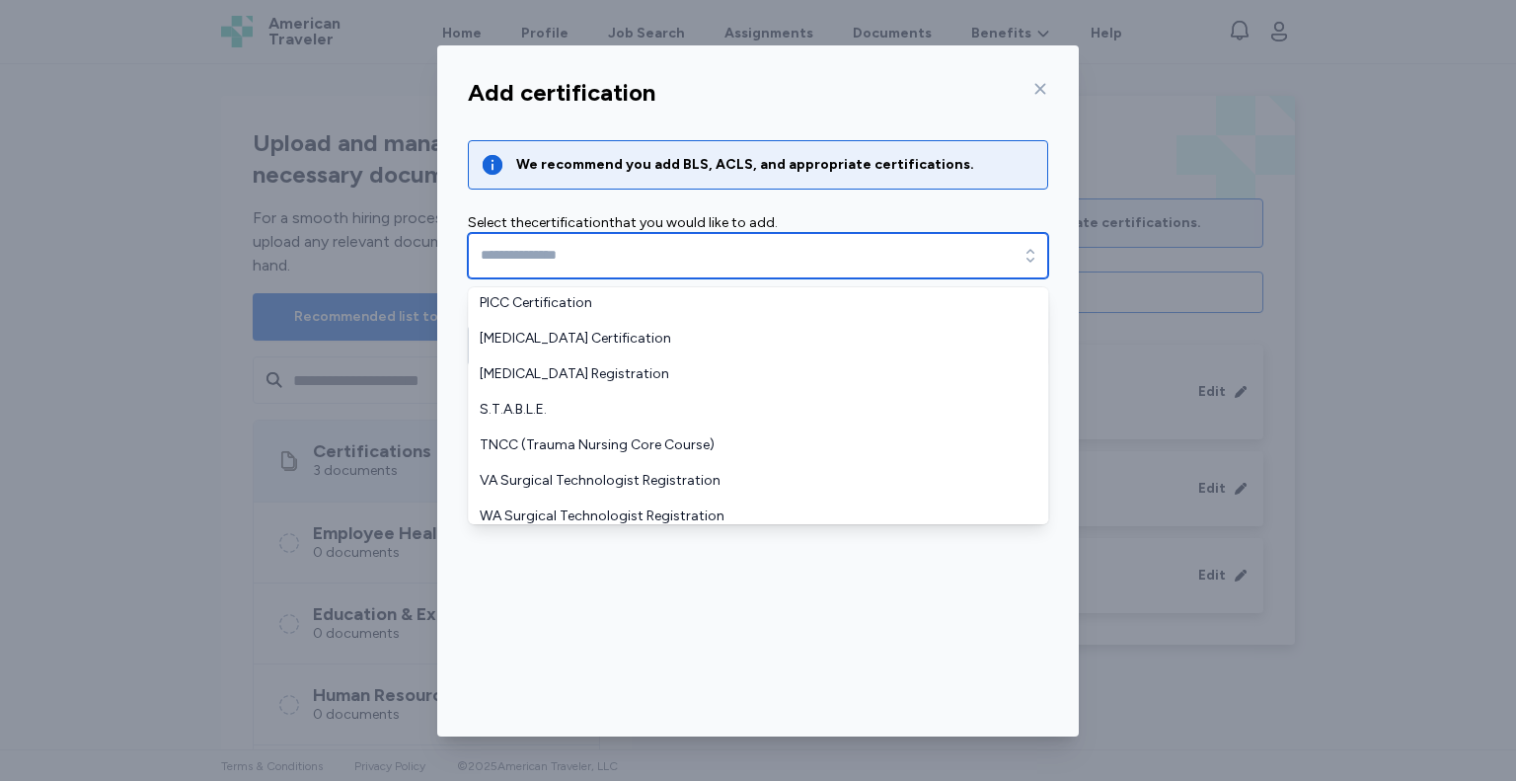
scroll to position [1753, 0]
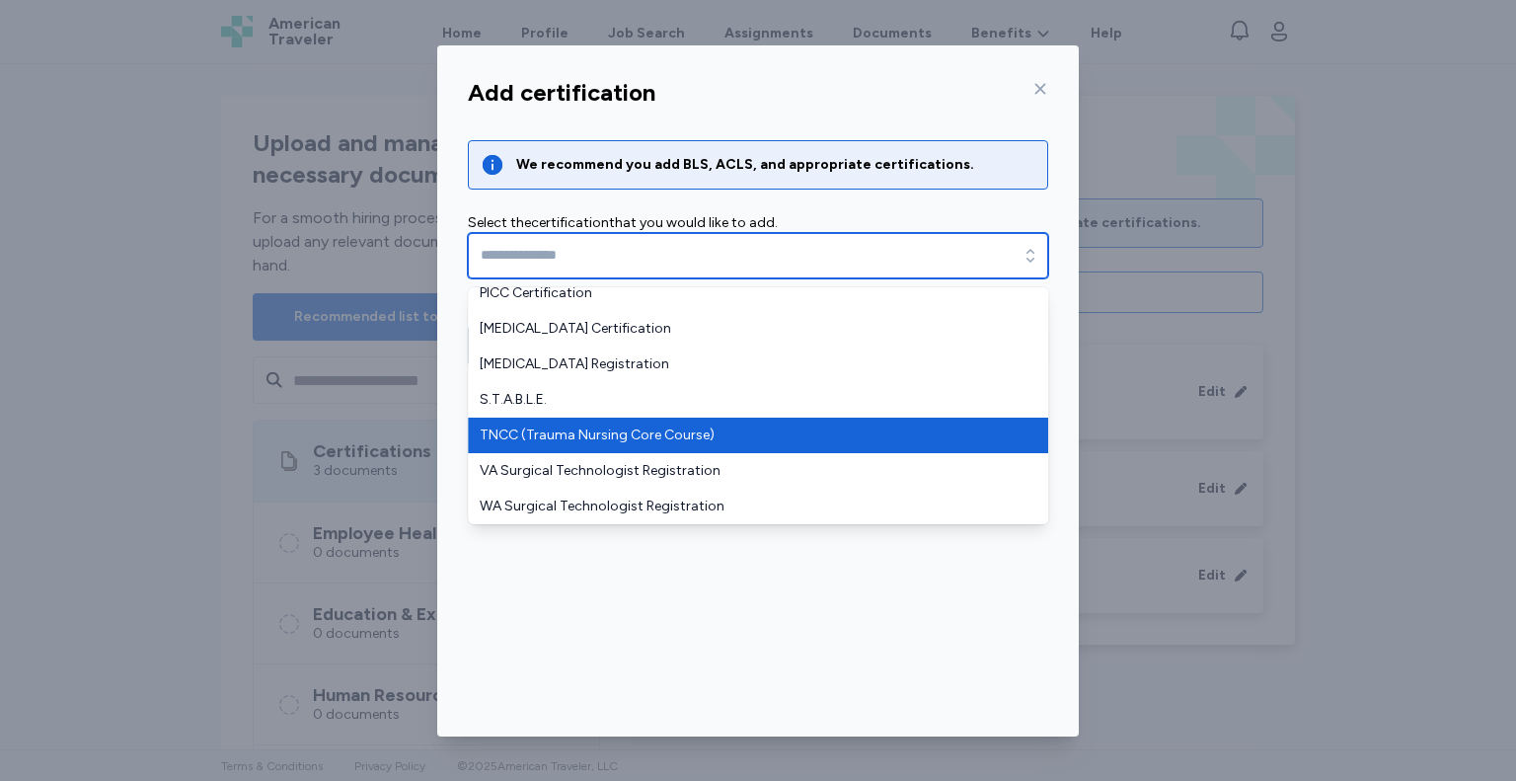
type input "**********"
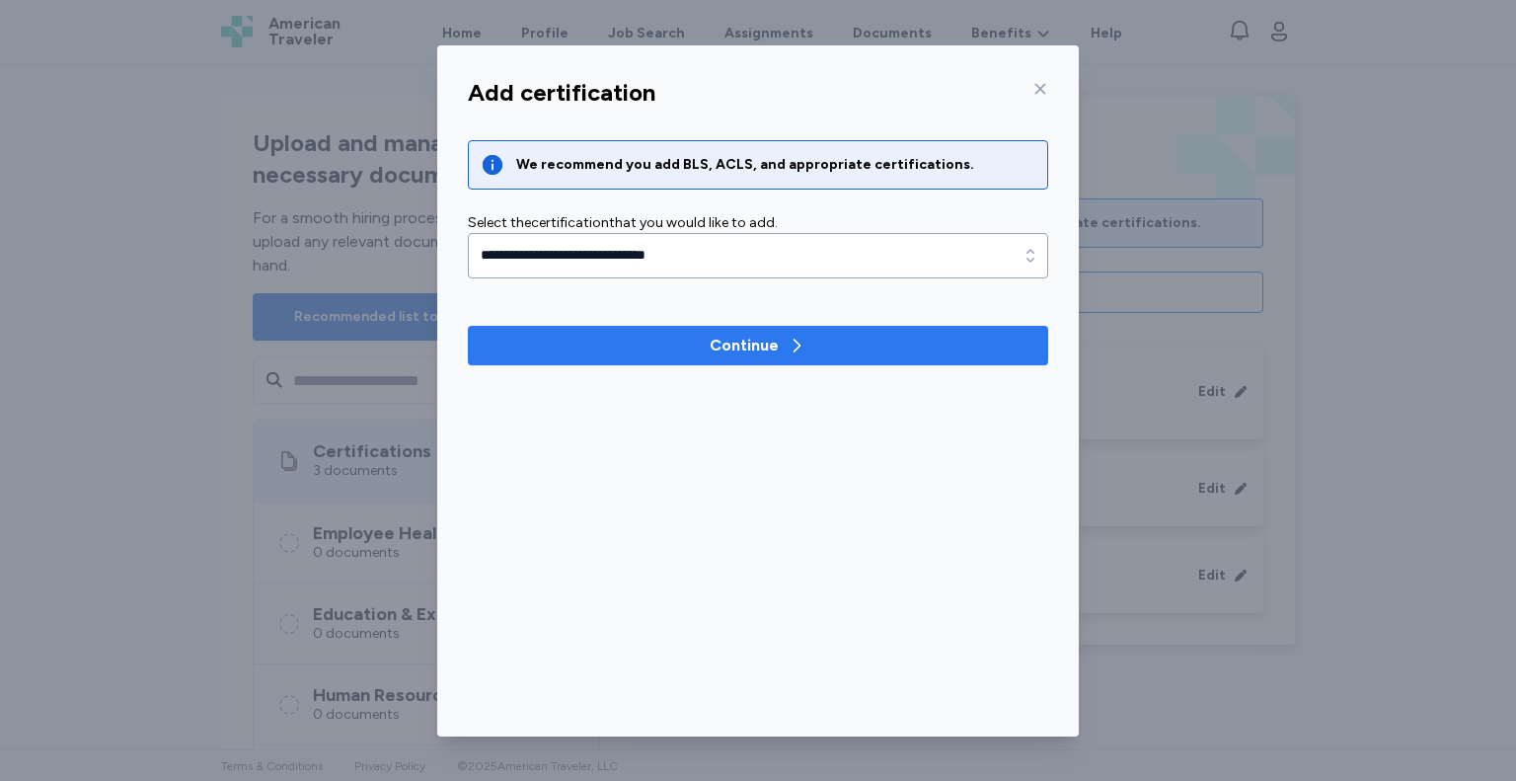
click at [707, 362] on button "Continue" at bounding box center [758, 345] width 580 height 39
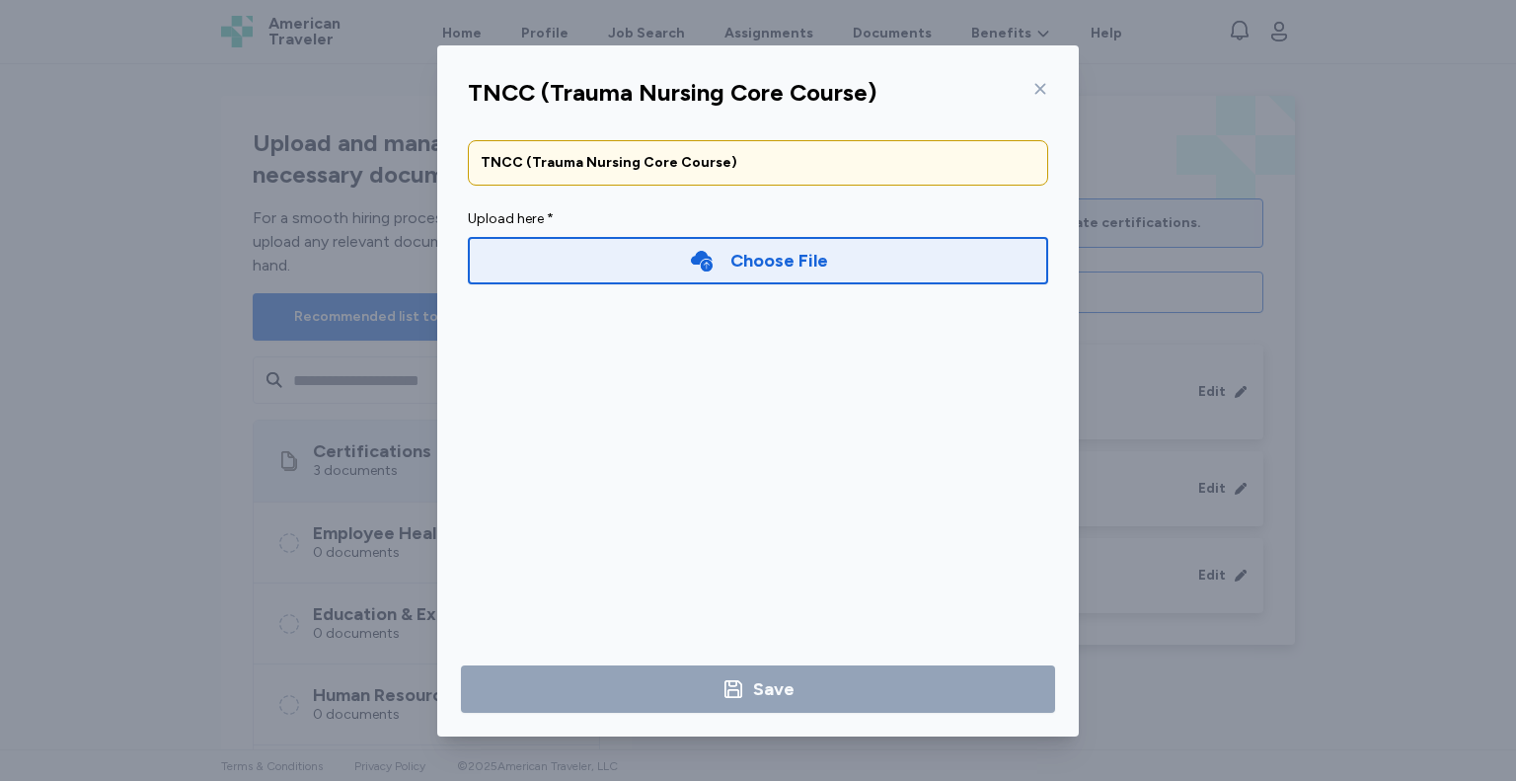
click at [770, 264] on div "Choose File" at bounding box center [779, 261] width 98 height 28
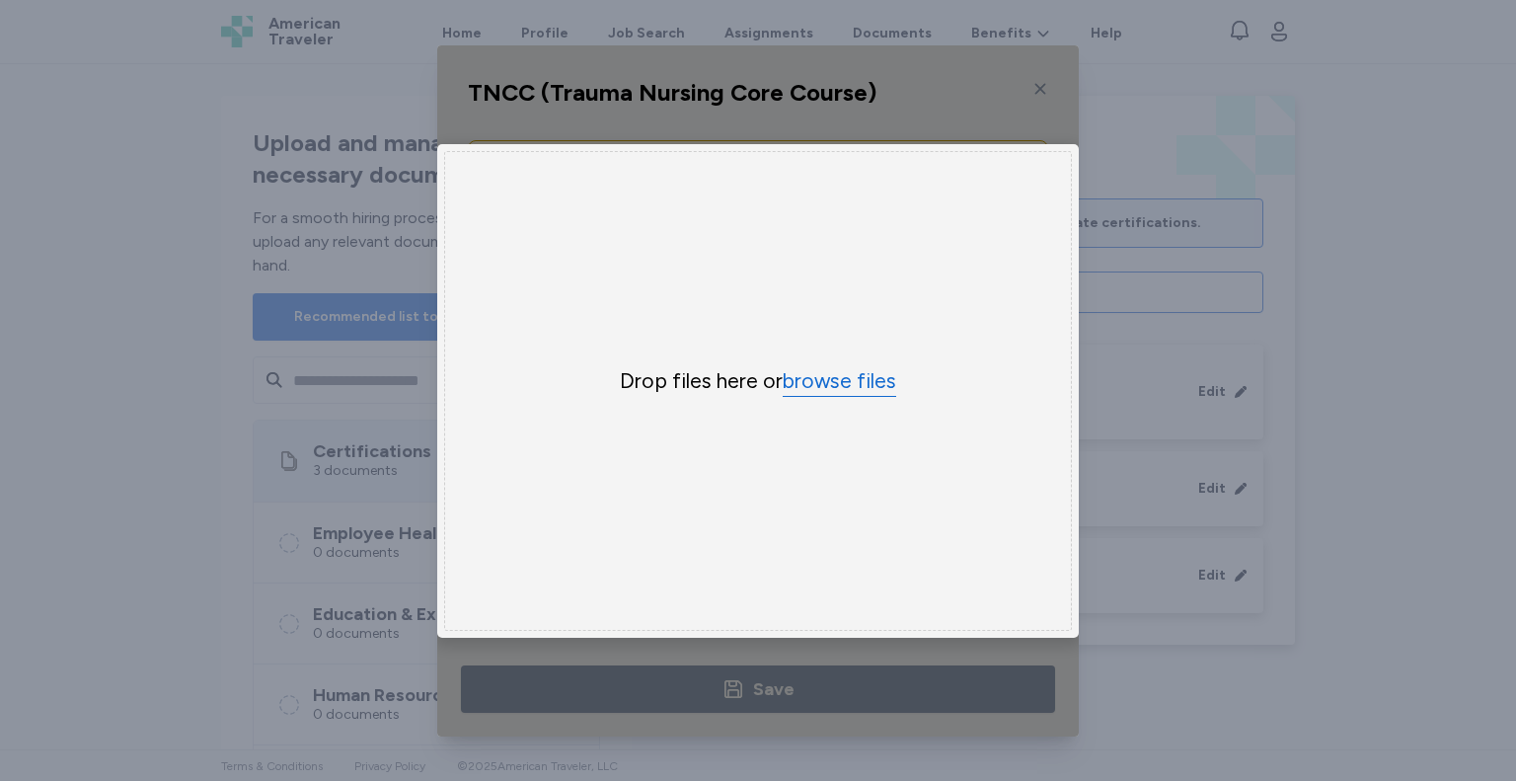
click at [786, 388] on button "browse files" at bounding box center [840, 381] width 114 height 29
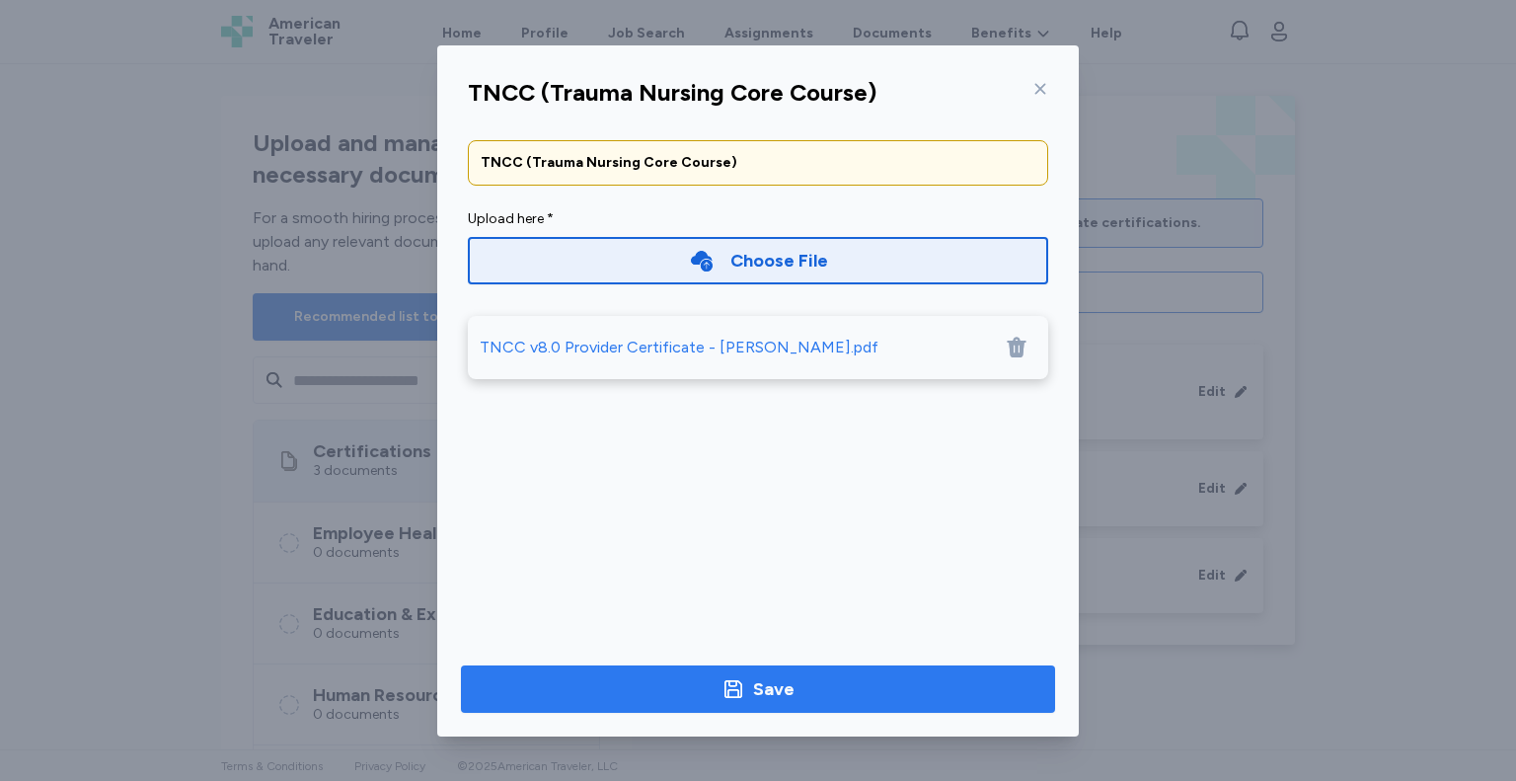
click at [687, 683] on span "Save" at bounding box center [758, 689] width 563 height 28
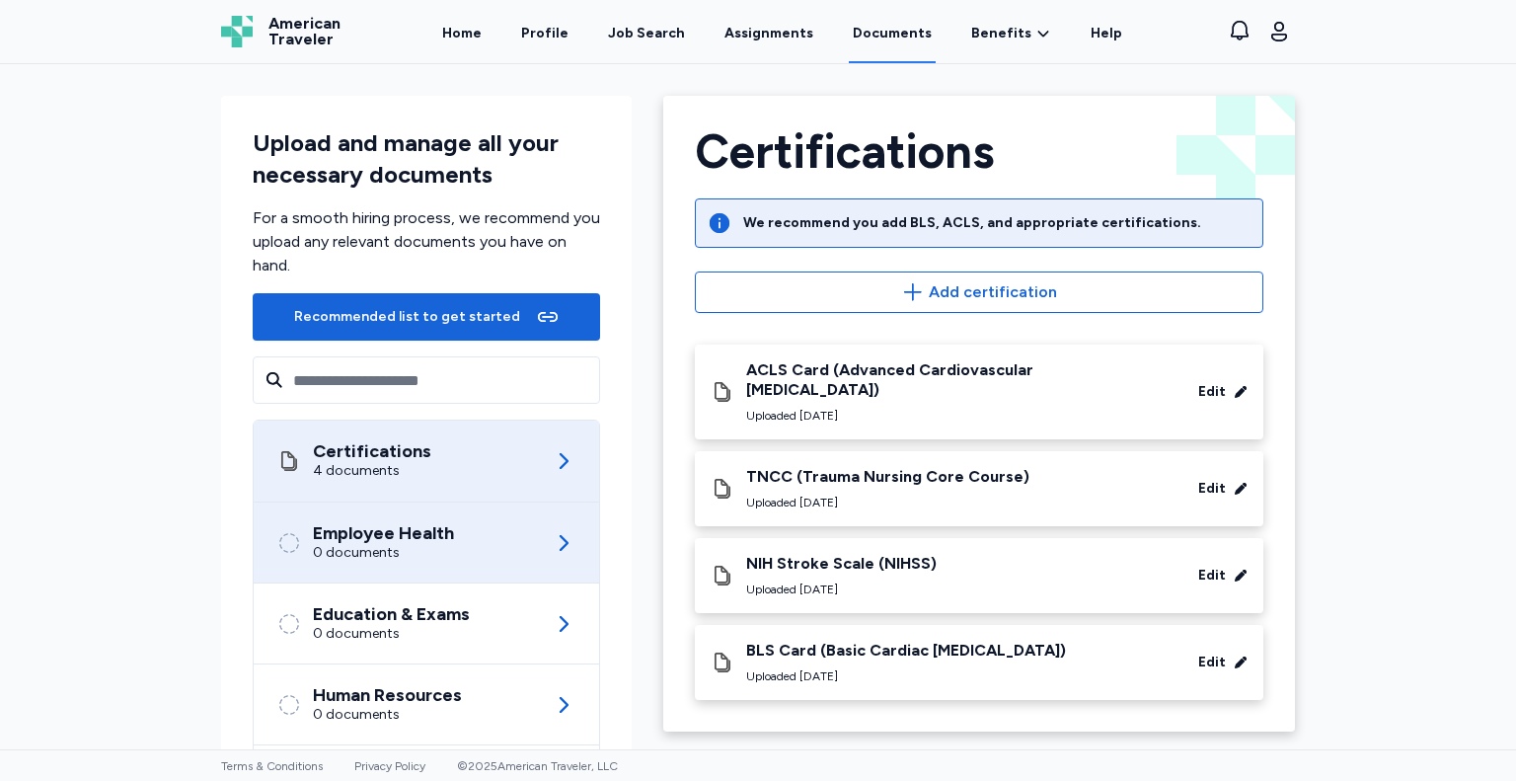
click at [357, 540] on div "Employee Health" at bounding box center [383, 533] width 141 height 20
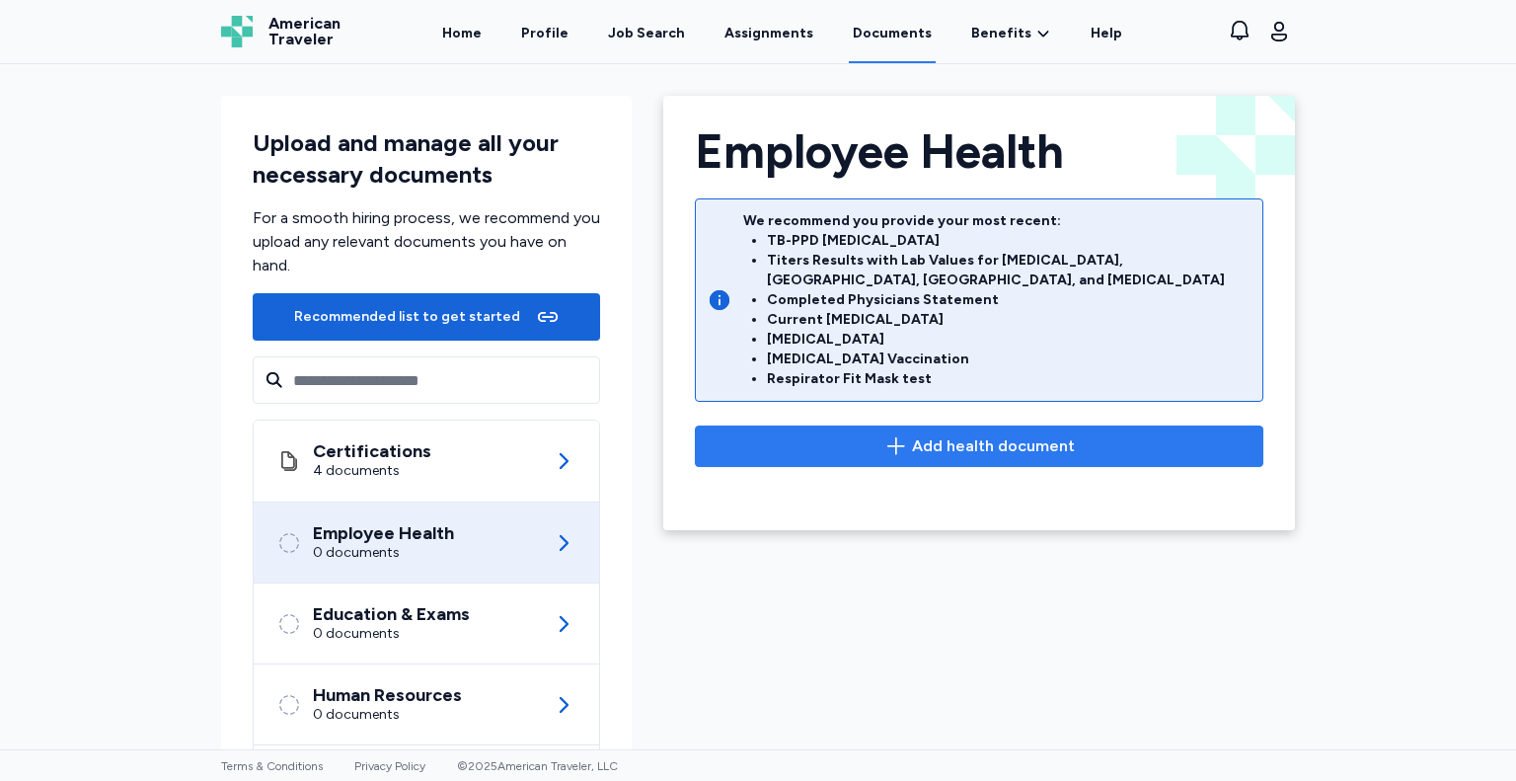
click at [941, 434] on span "Add health document" at bounding box center [993, 446] width 163 height 24
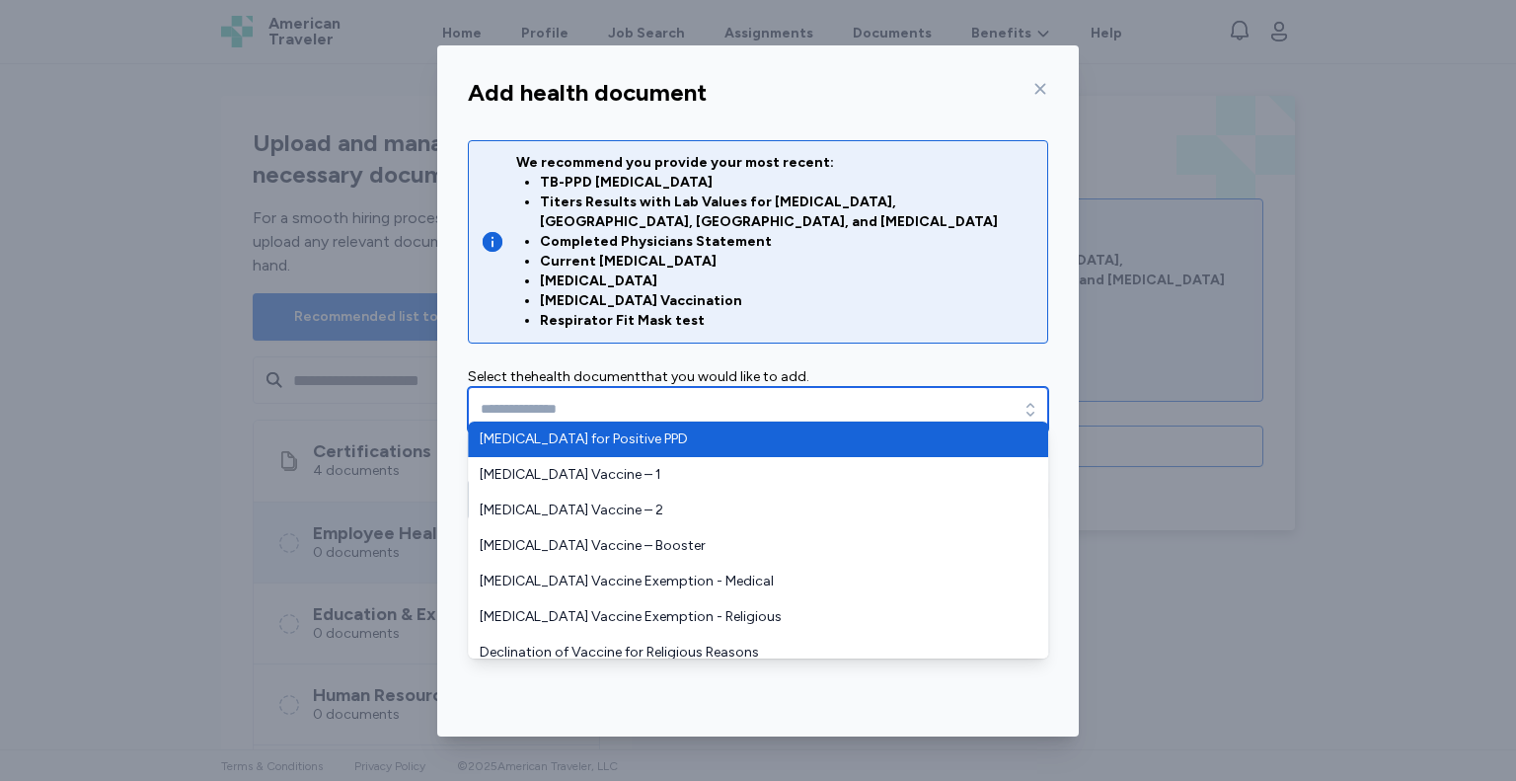
click at [1035, 400] on icon "button" at bounding box center [1031, 410] width 20 height 20
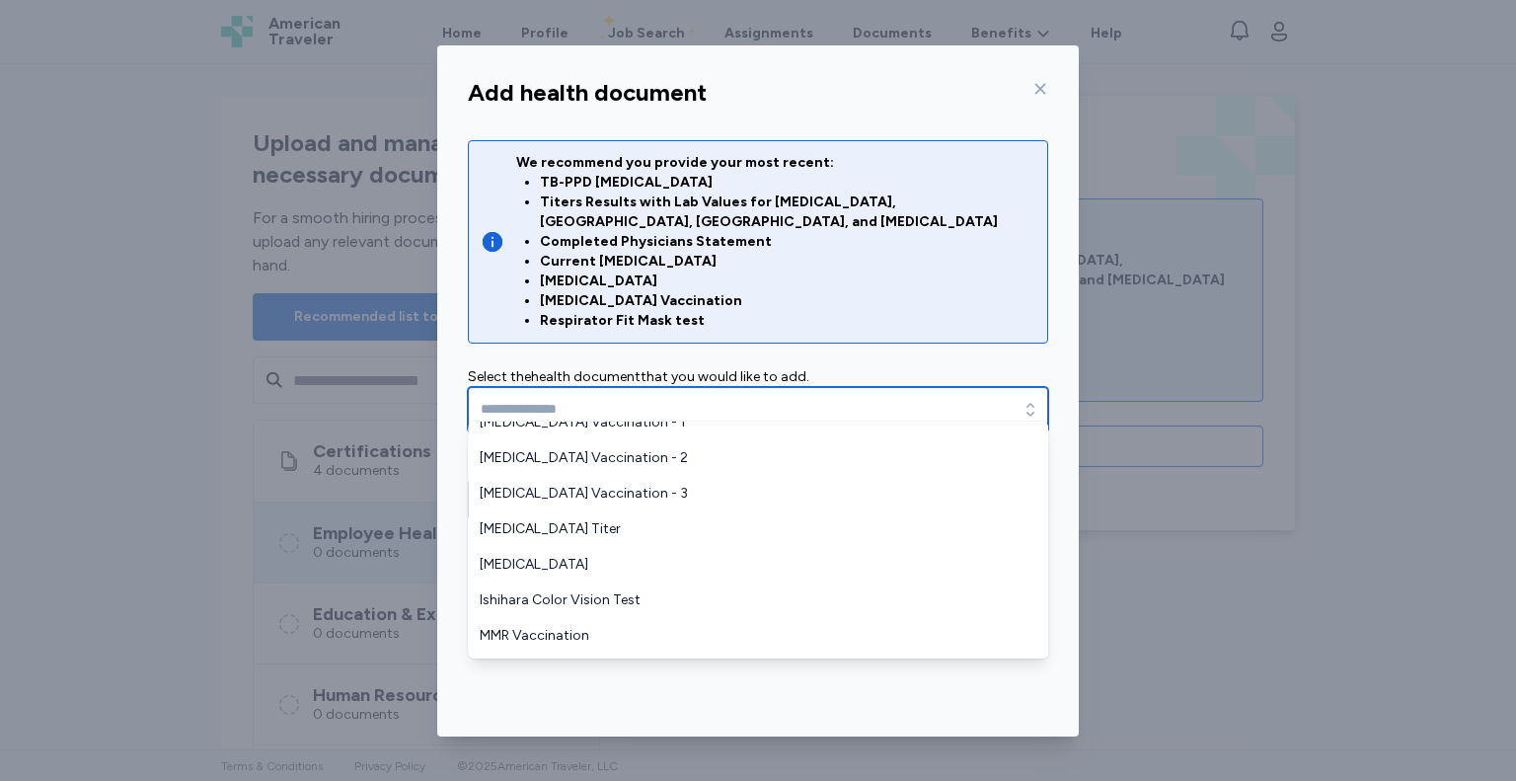
scroll to position [304, 0]
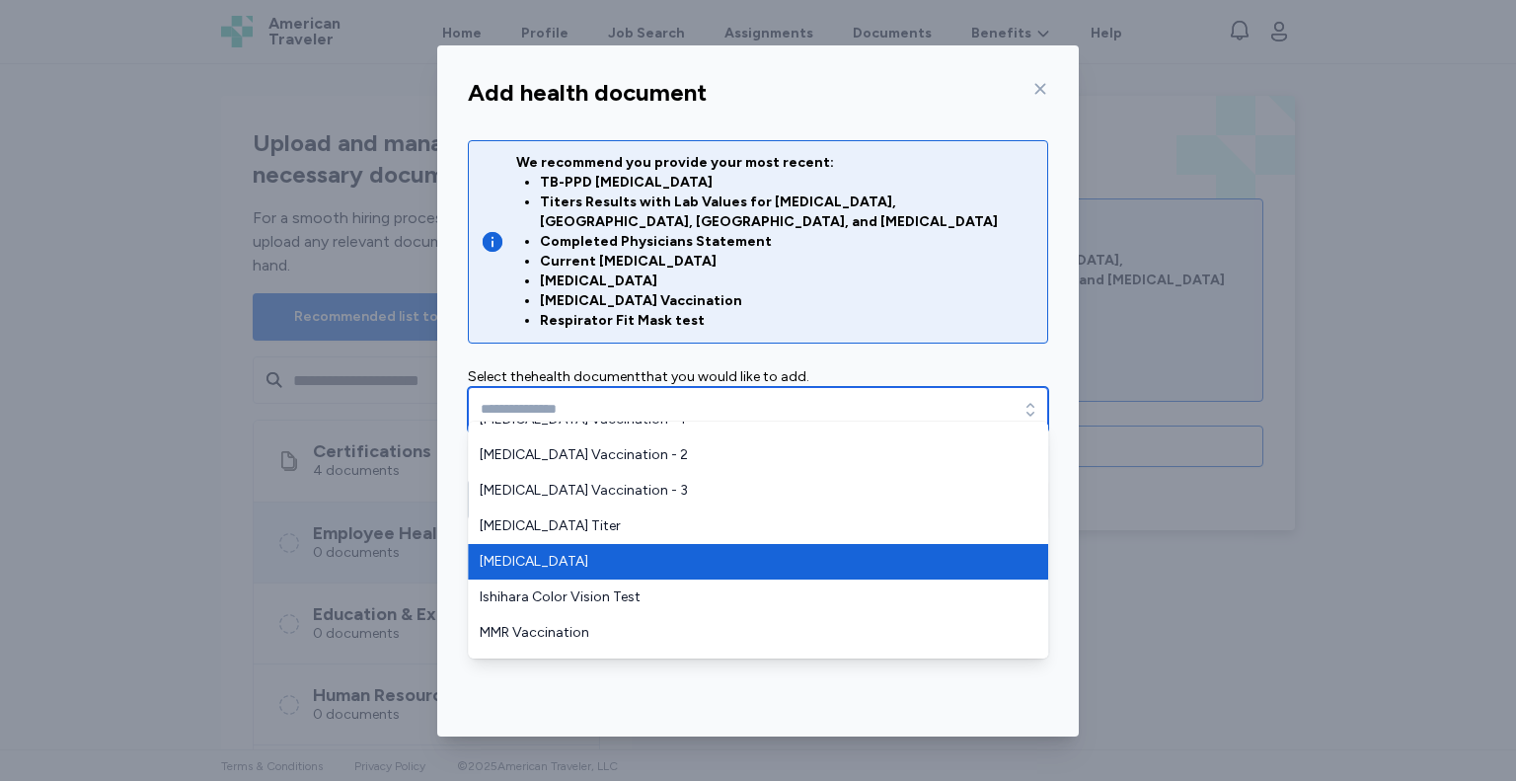
type input "**********"
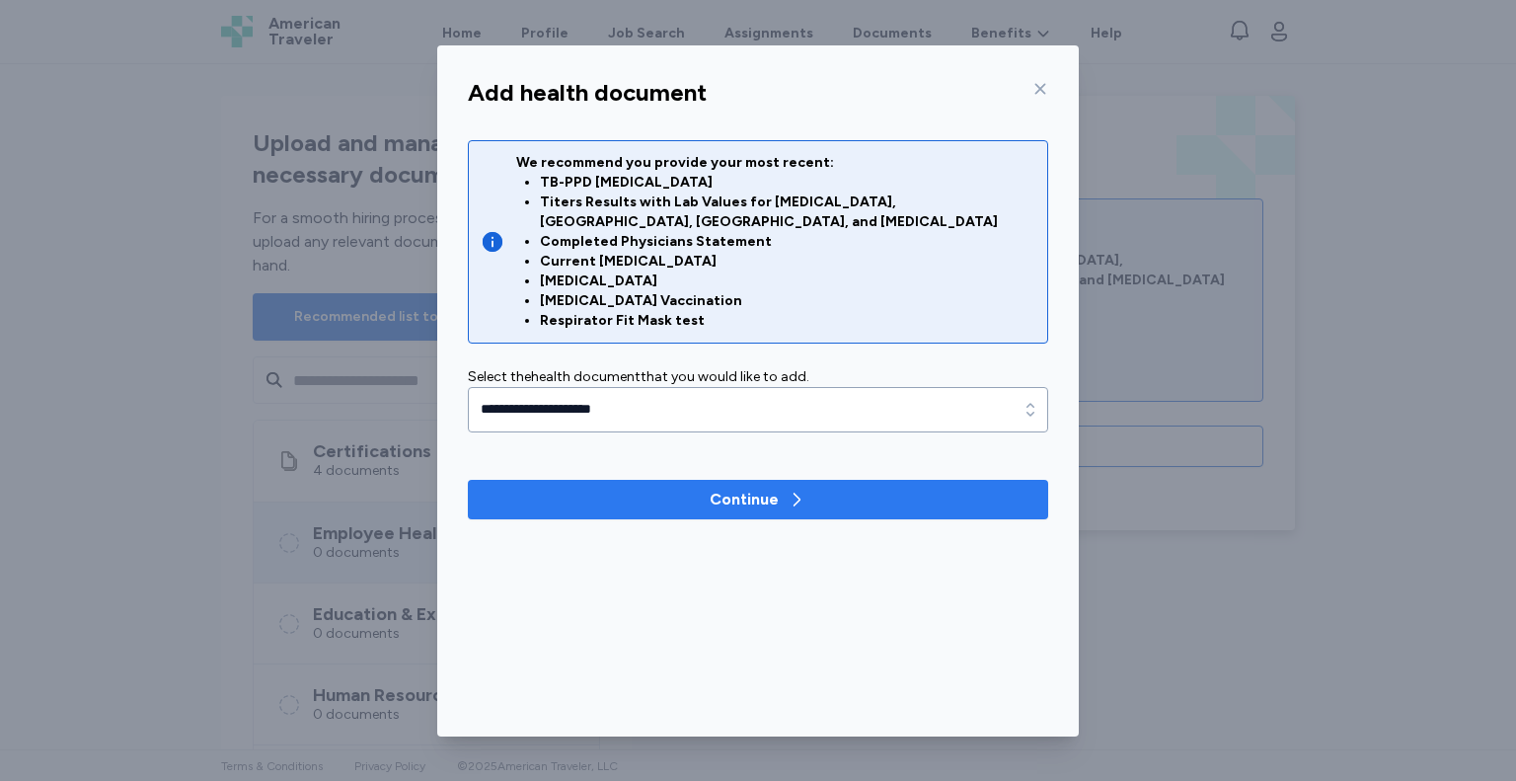
click at [752, 488] on div "Continue" at bounding box center [744, 500] width 69 height 24
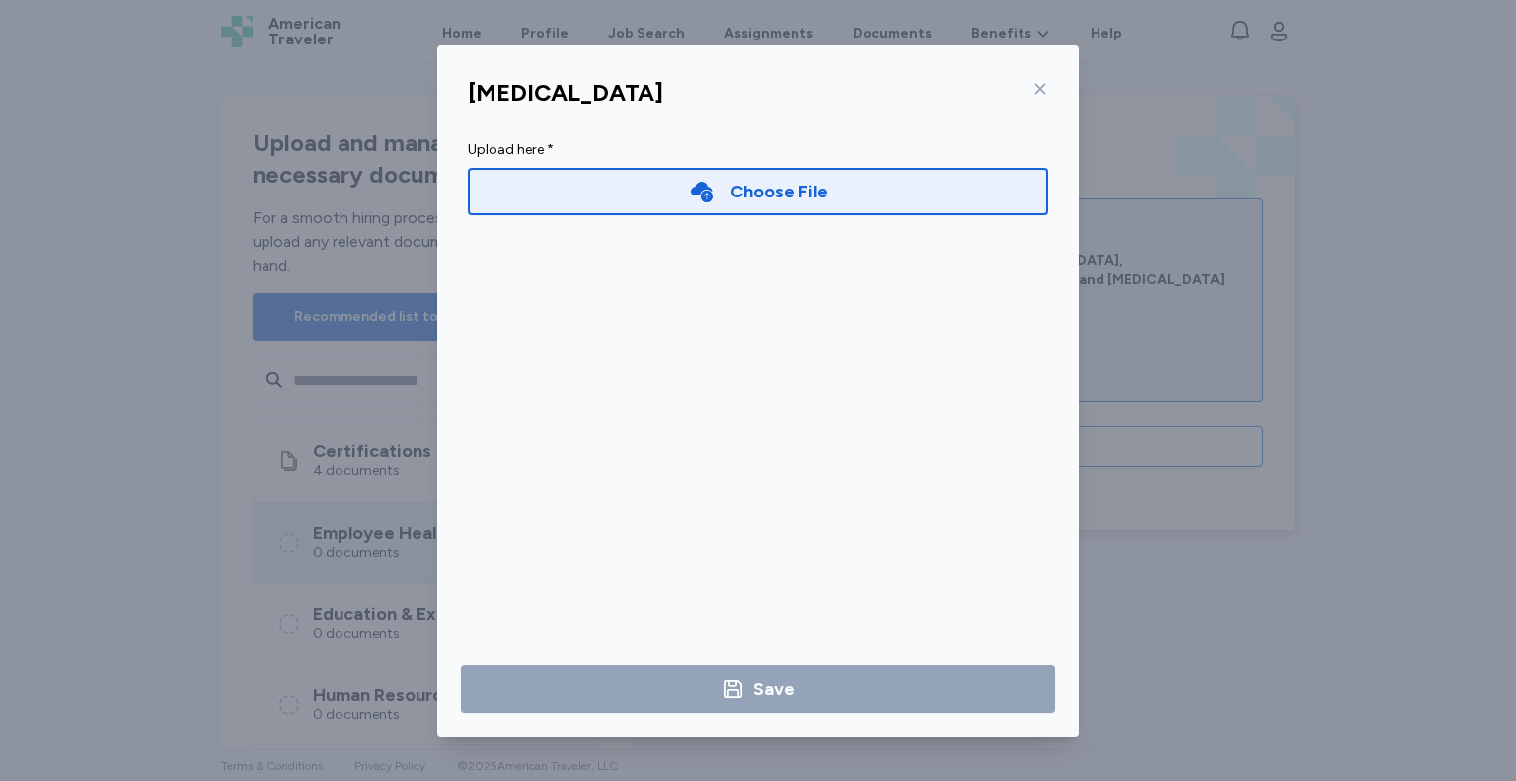
click at [763, 190] on div "Choose File" at bounding box center [779, 192] width 98 height 28
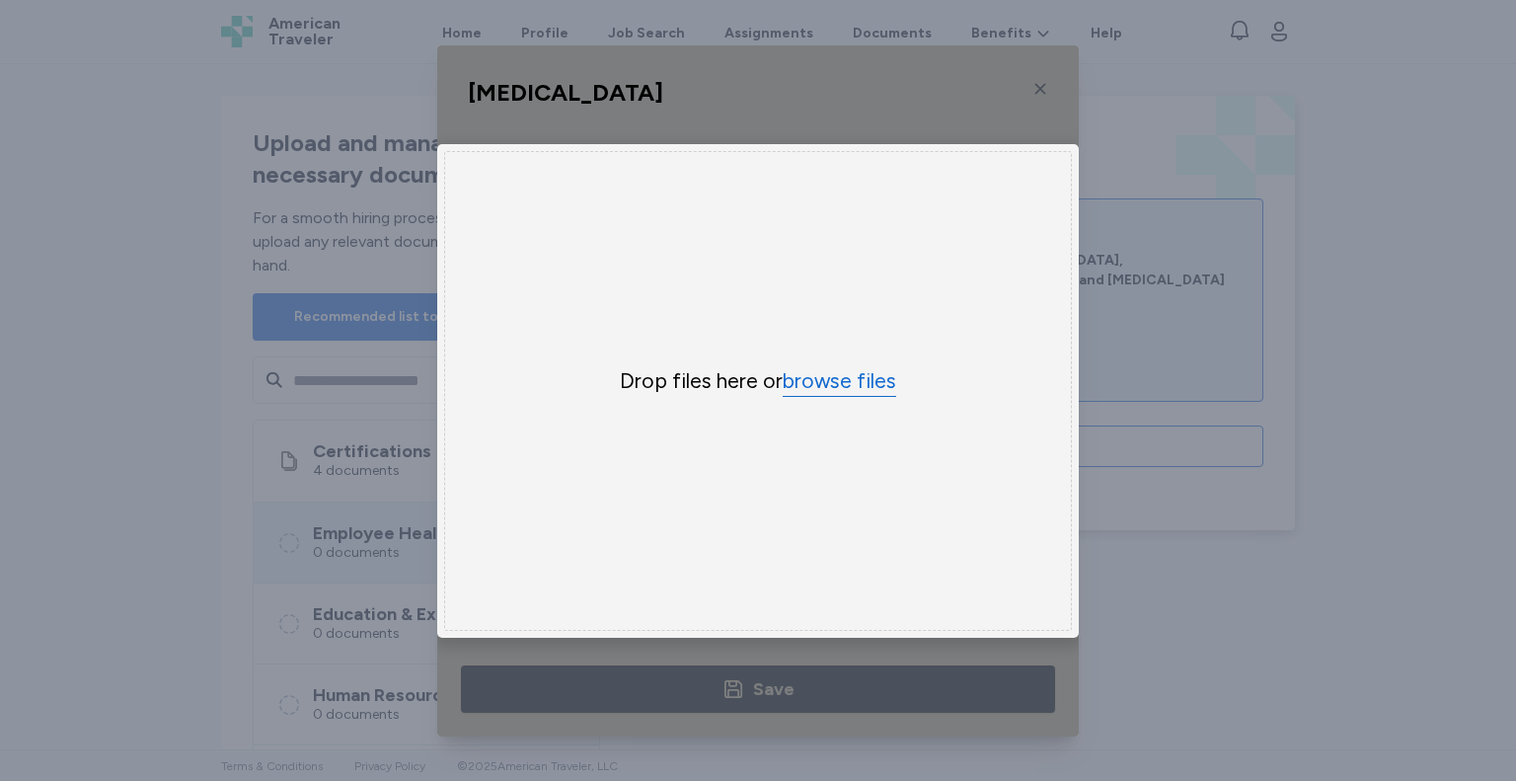
click at [843, 386] on button "browse files" at bounding box center [840, 381] width 114 height 29
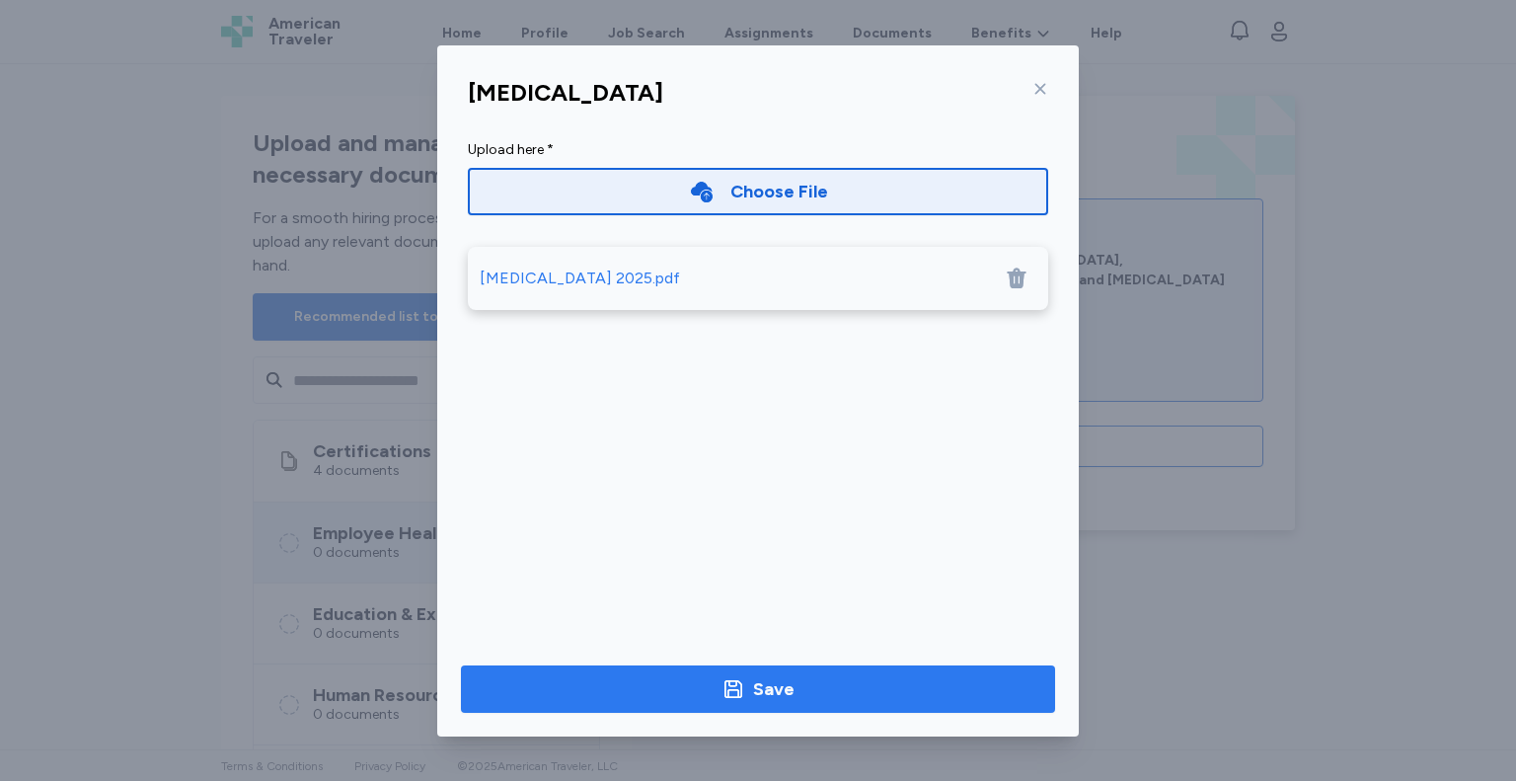
click at [688, 690] on span "Save" at bounding box center [758, 689] width 563 height 28
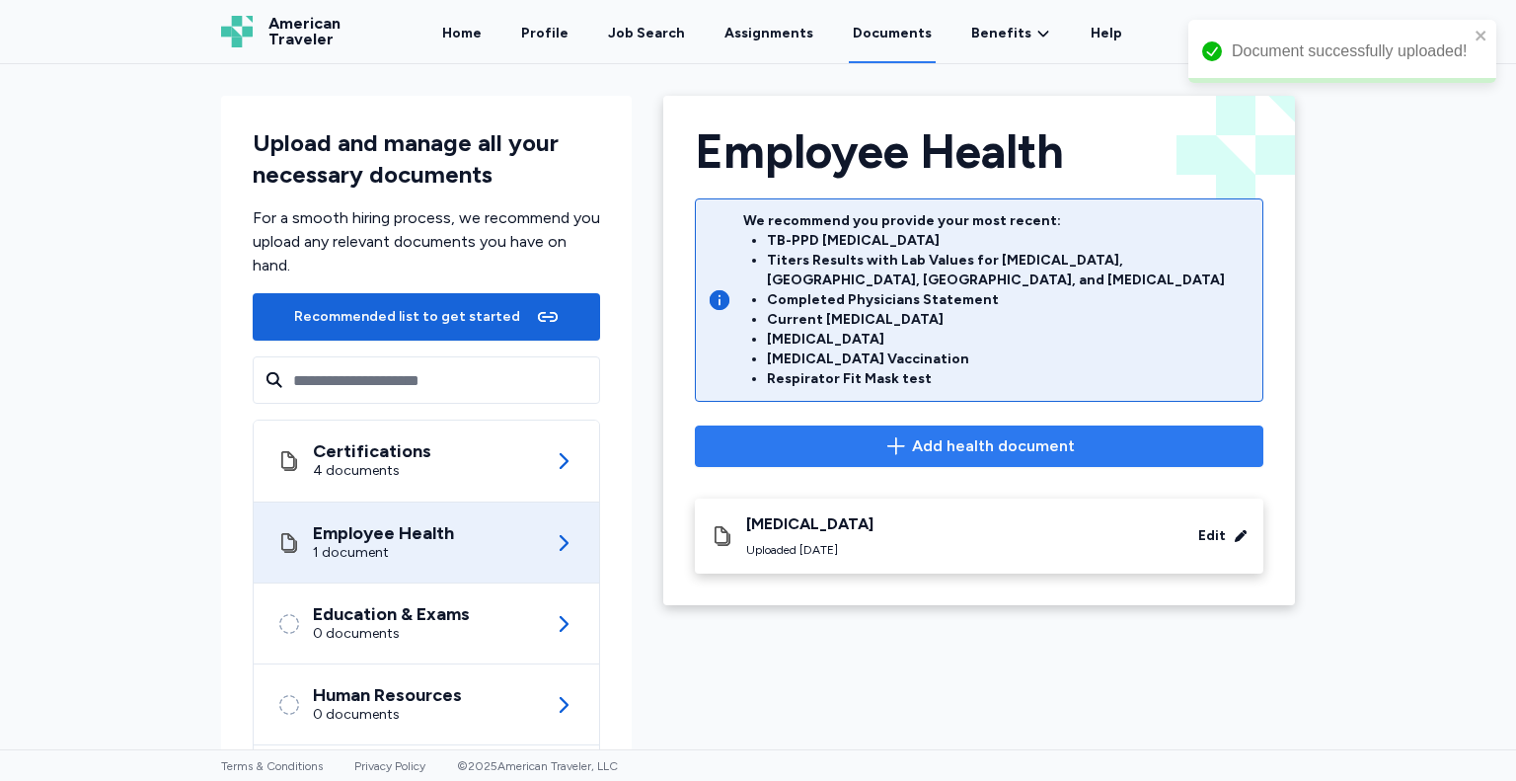
click at [1183, 425] on button "Add health document" at bounding box center [979, 445] width 569 height 41
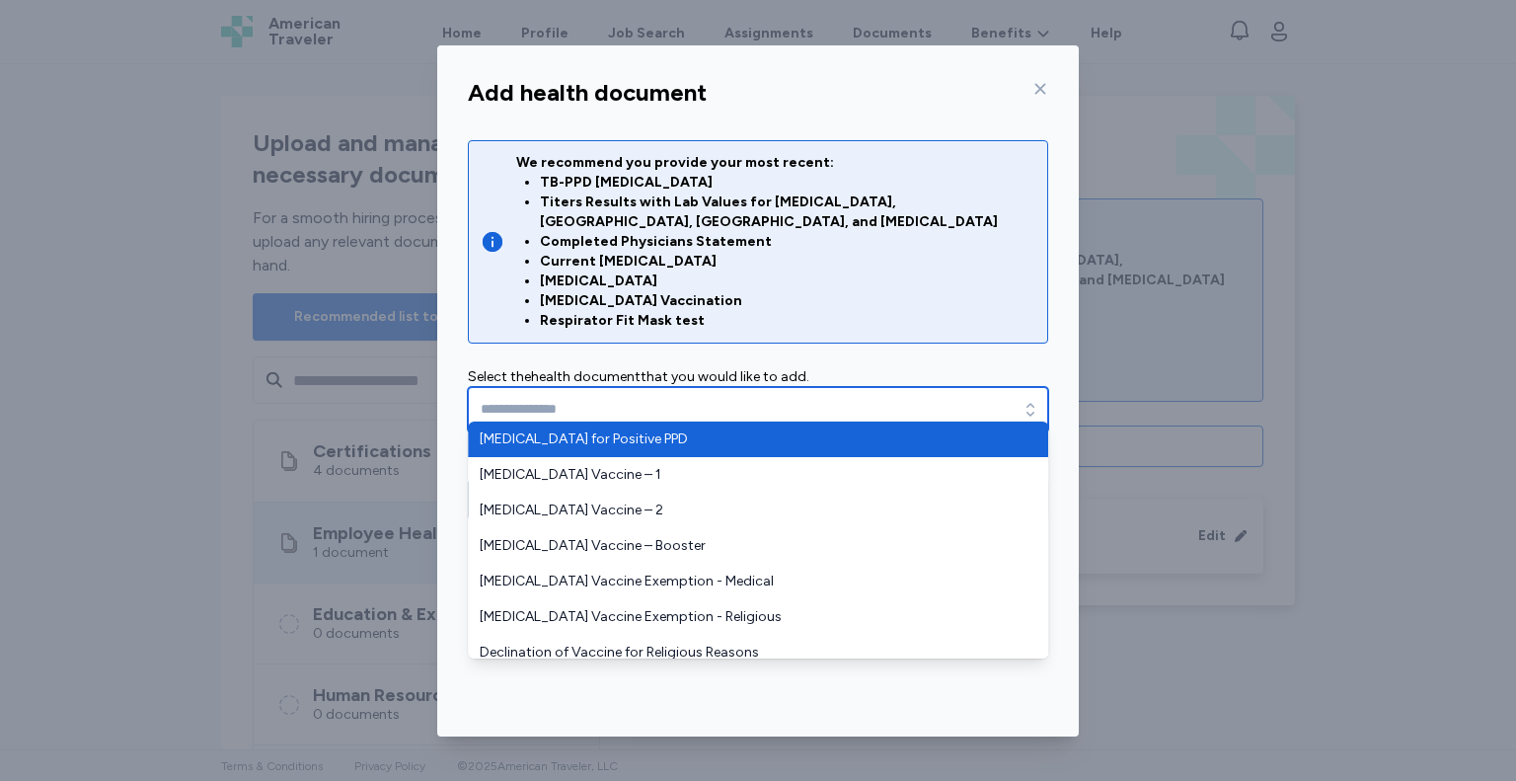
click at [1035, 400] on icon "button" at bounding box center [1031, 410] width 20 height 20
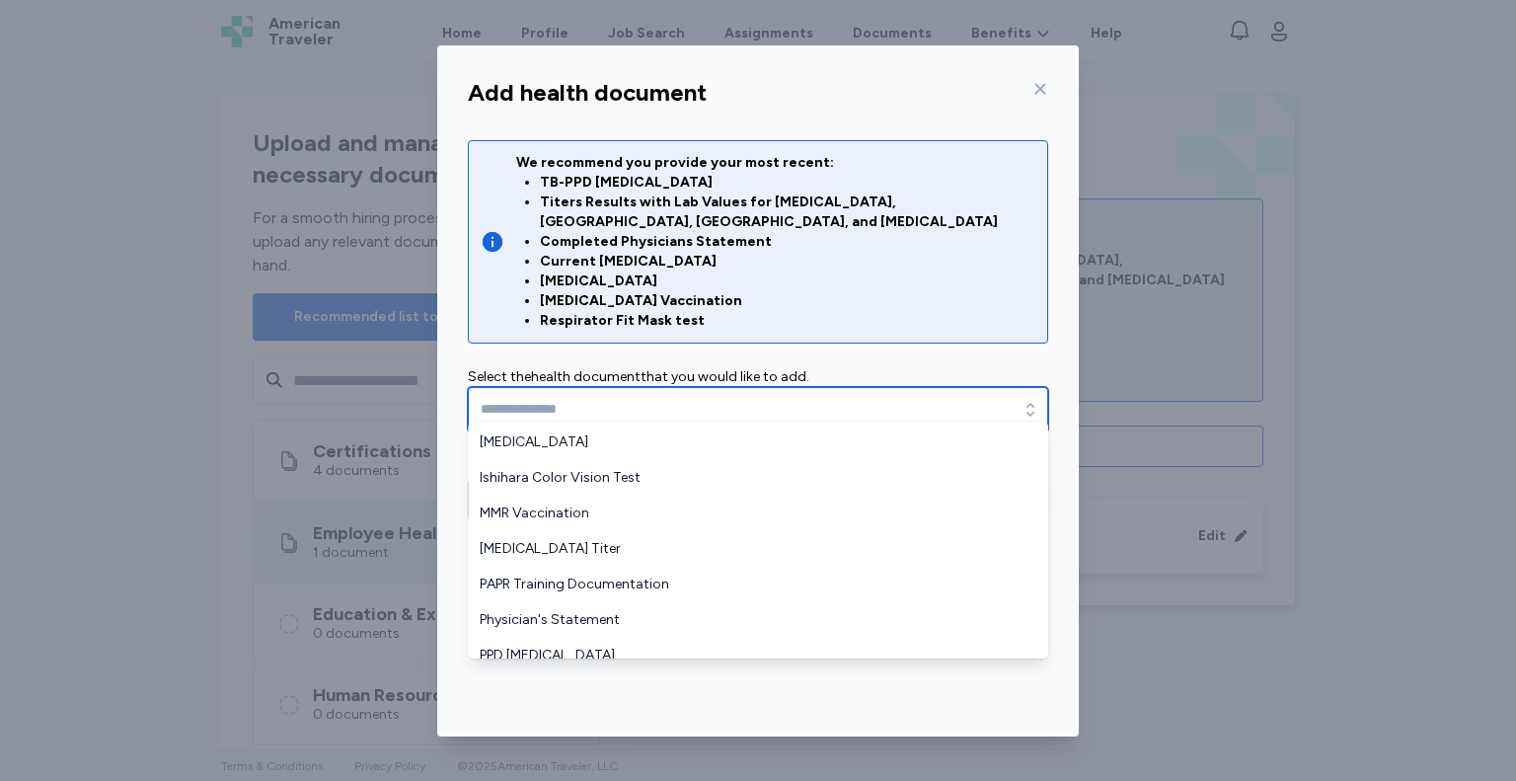
scroll to position [722, 0]
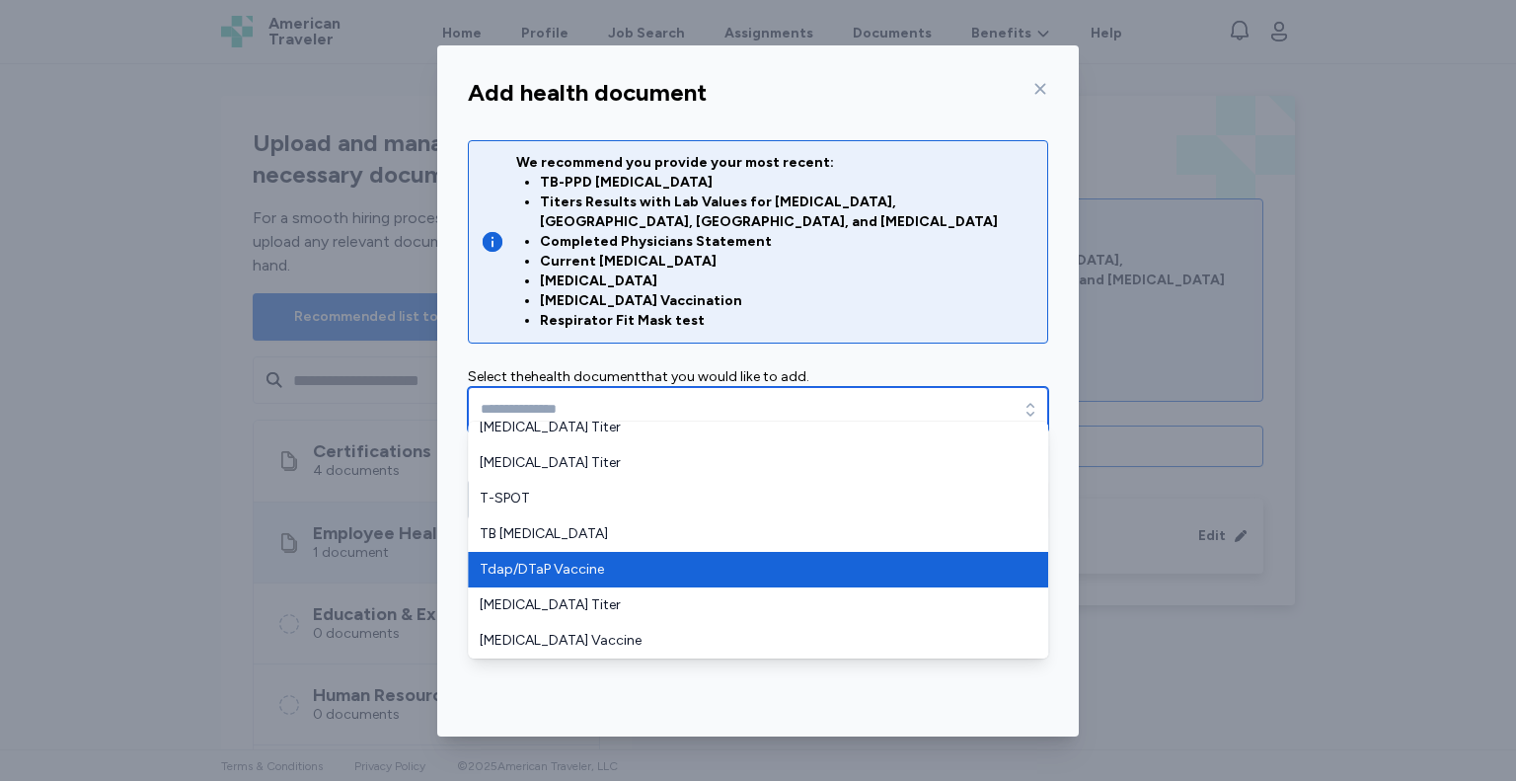
type input "**********"
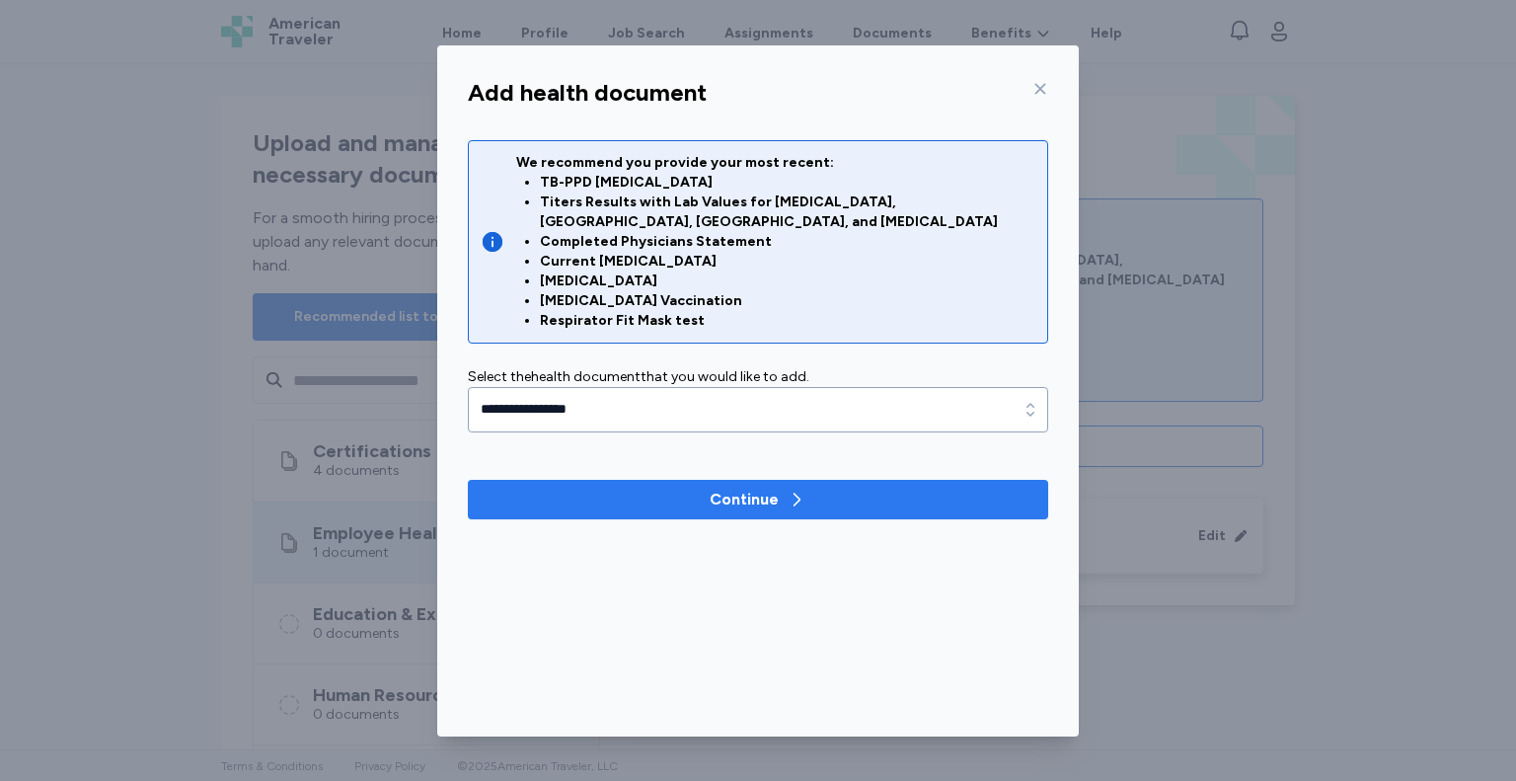
click at [687, 488] on span "Continue" at bounding box center [758, 500] width 549 height 24
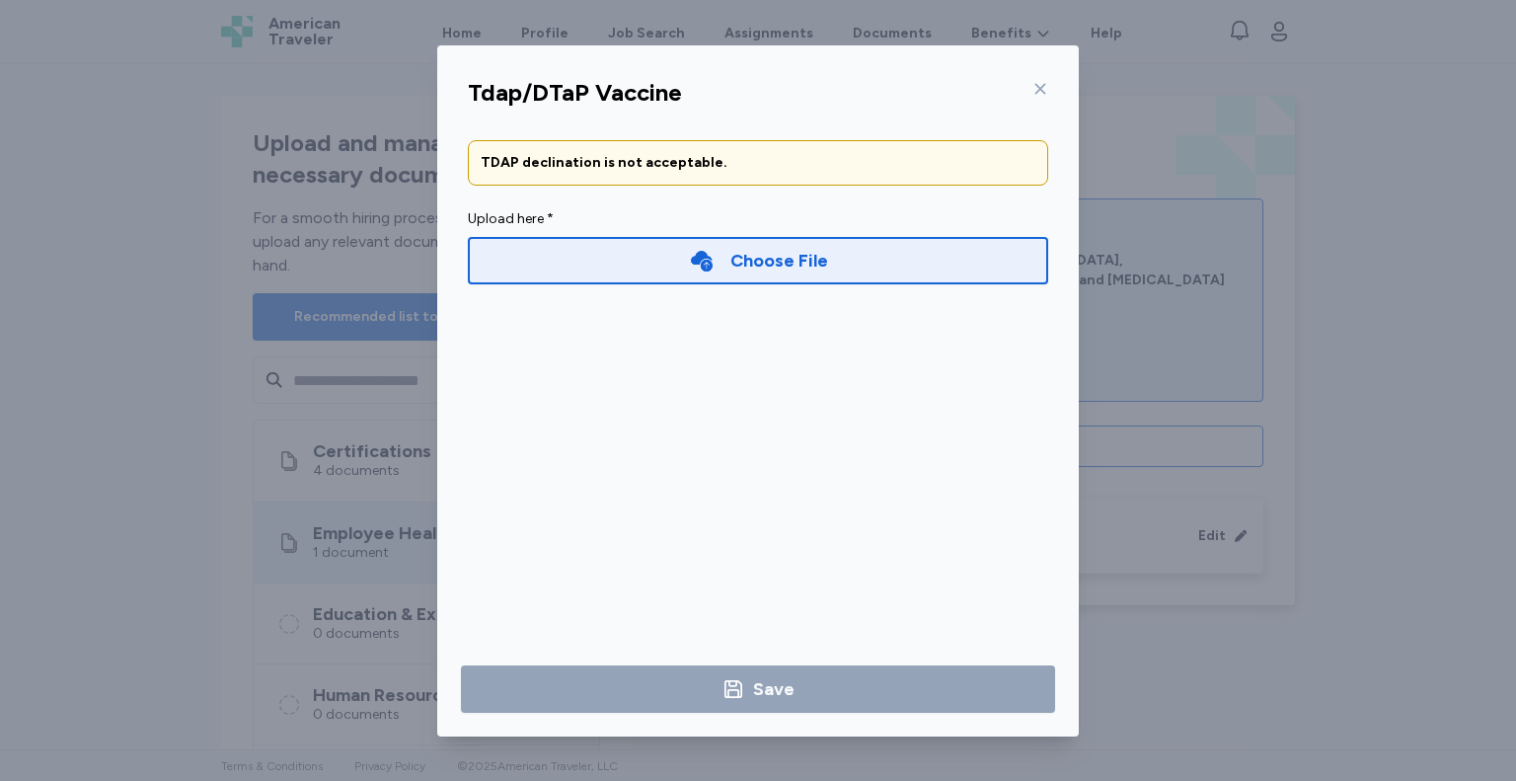
click at [769, 260] on div "Choose File" at bounding box center [779, 261] width 98 height 28
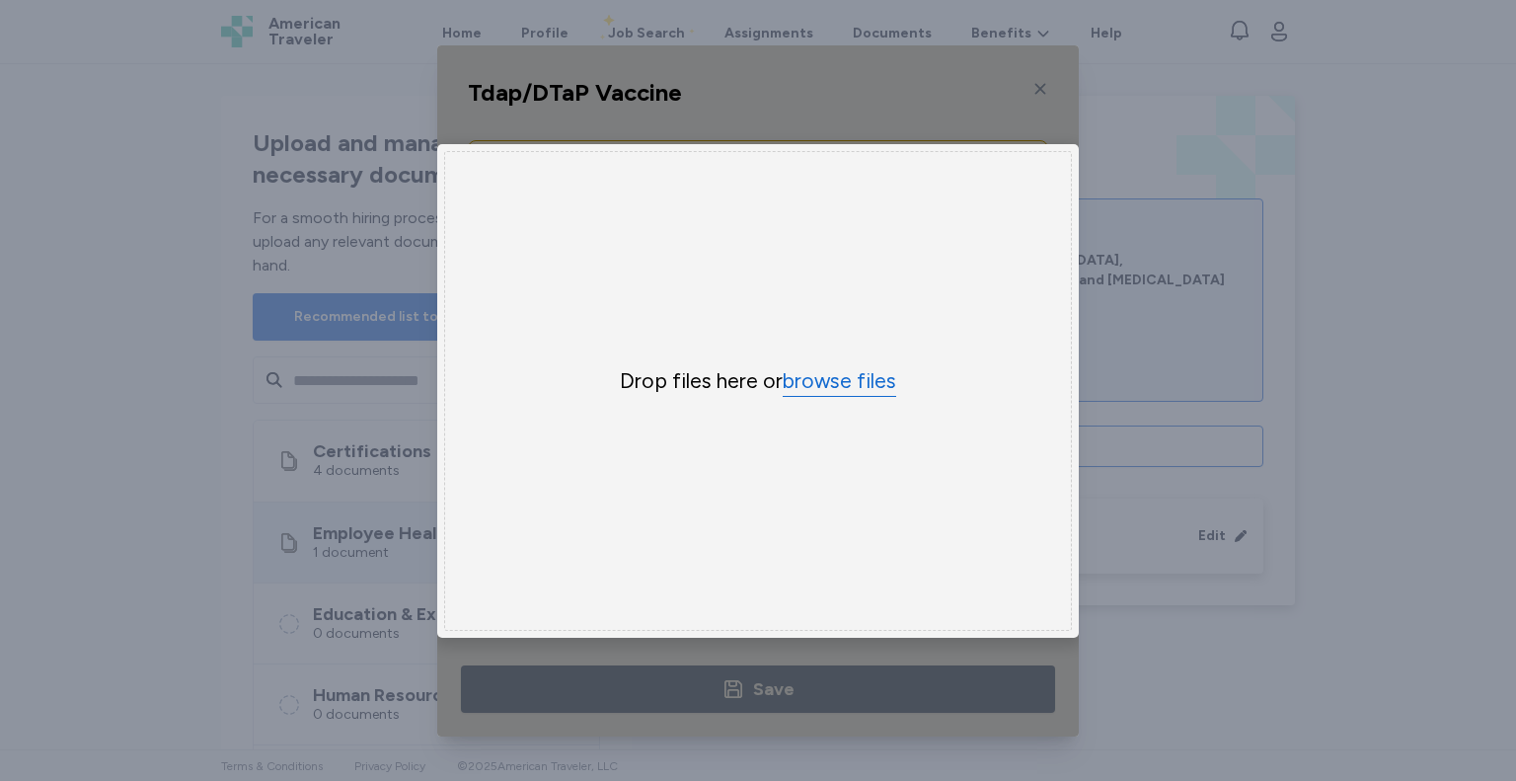
click at [806, 374] on button "browse files" at bounding box center [840, 381] width 114 height 29
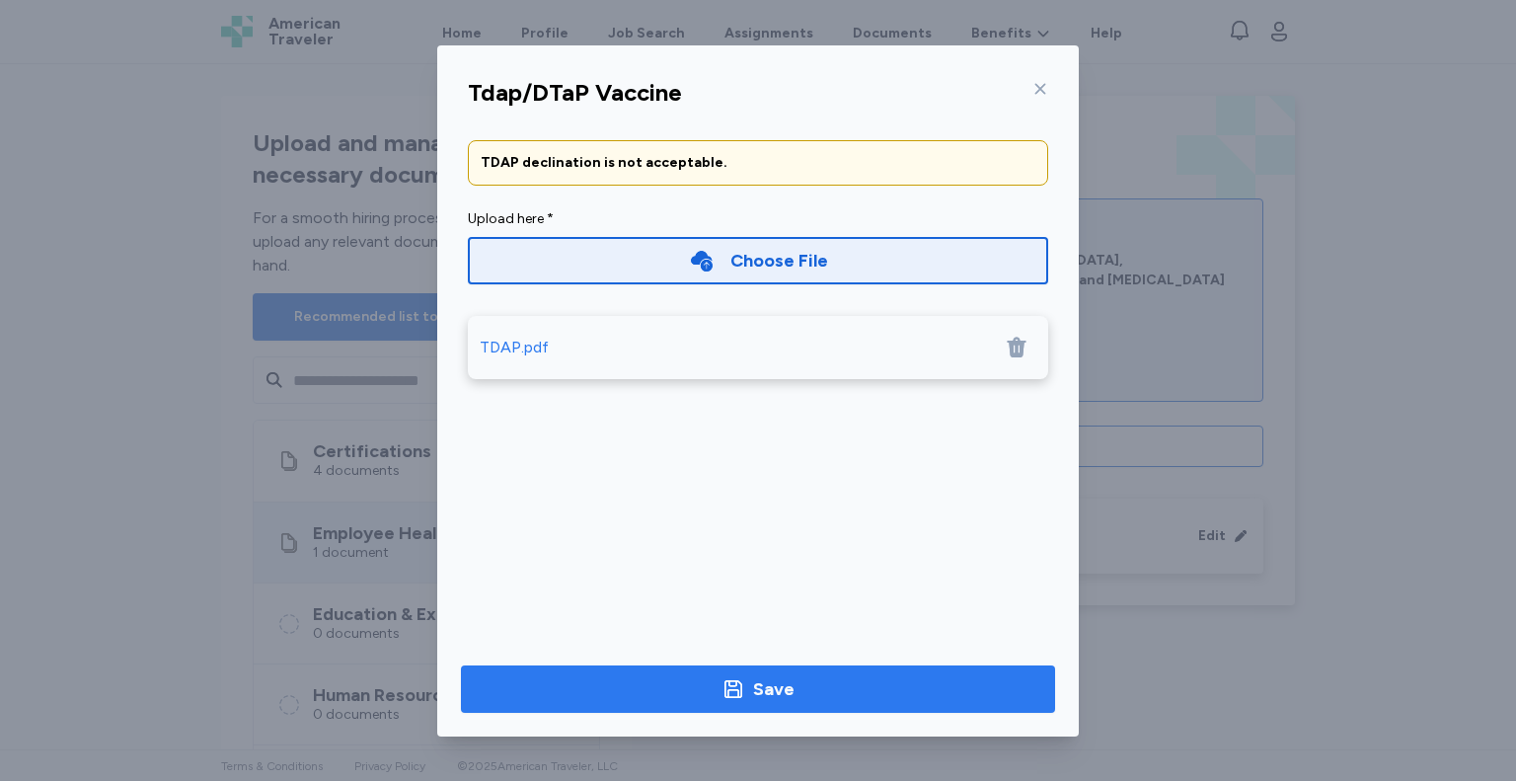
click at [721, 703] on button "Save" at bounding box center [758, 688] width 594 height 47
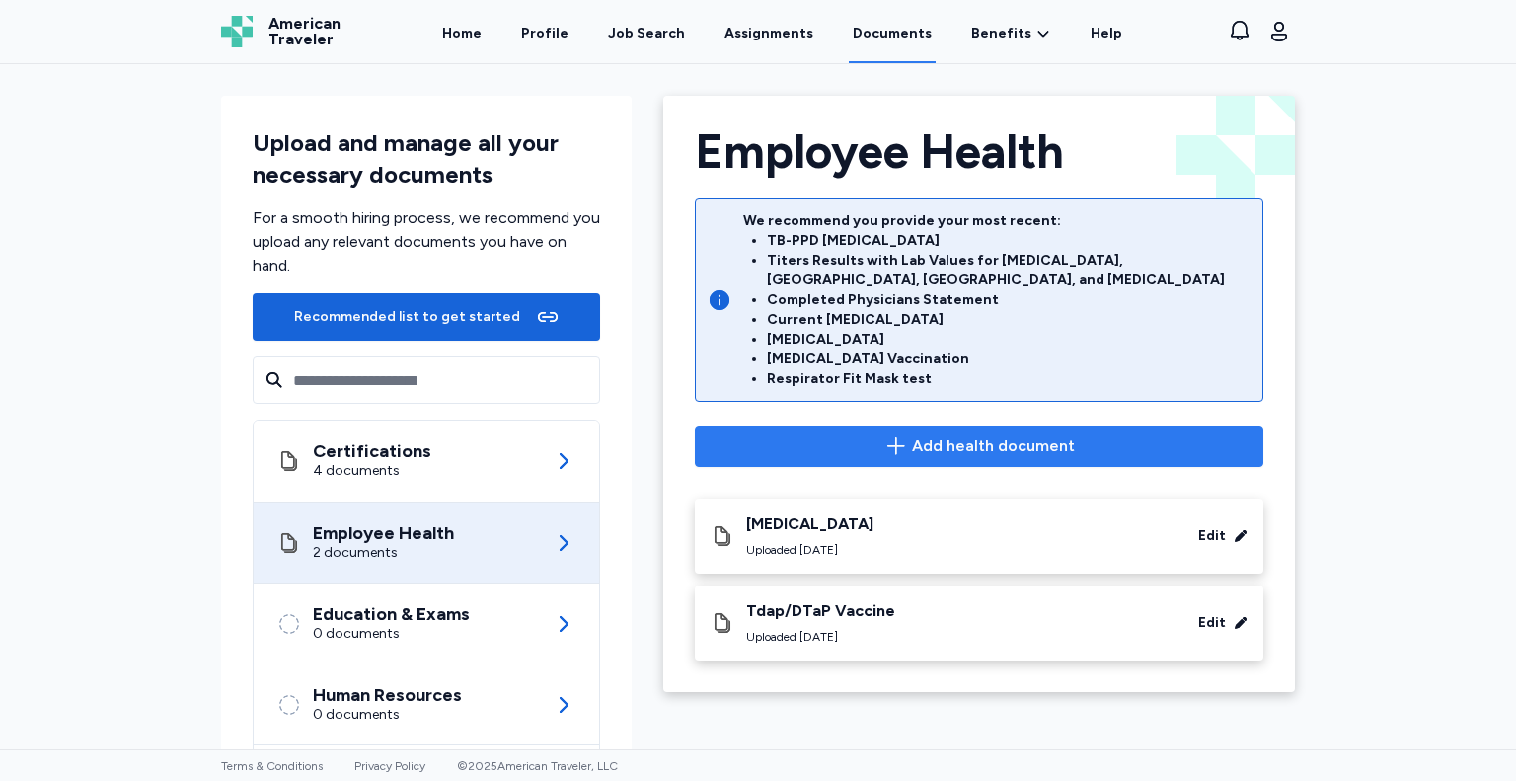
click at [1006, 425] on button "Add health document" at bounding box center [979, 445] width 569 height 41
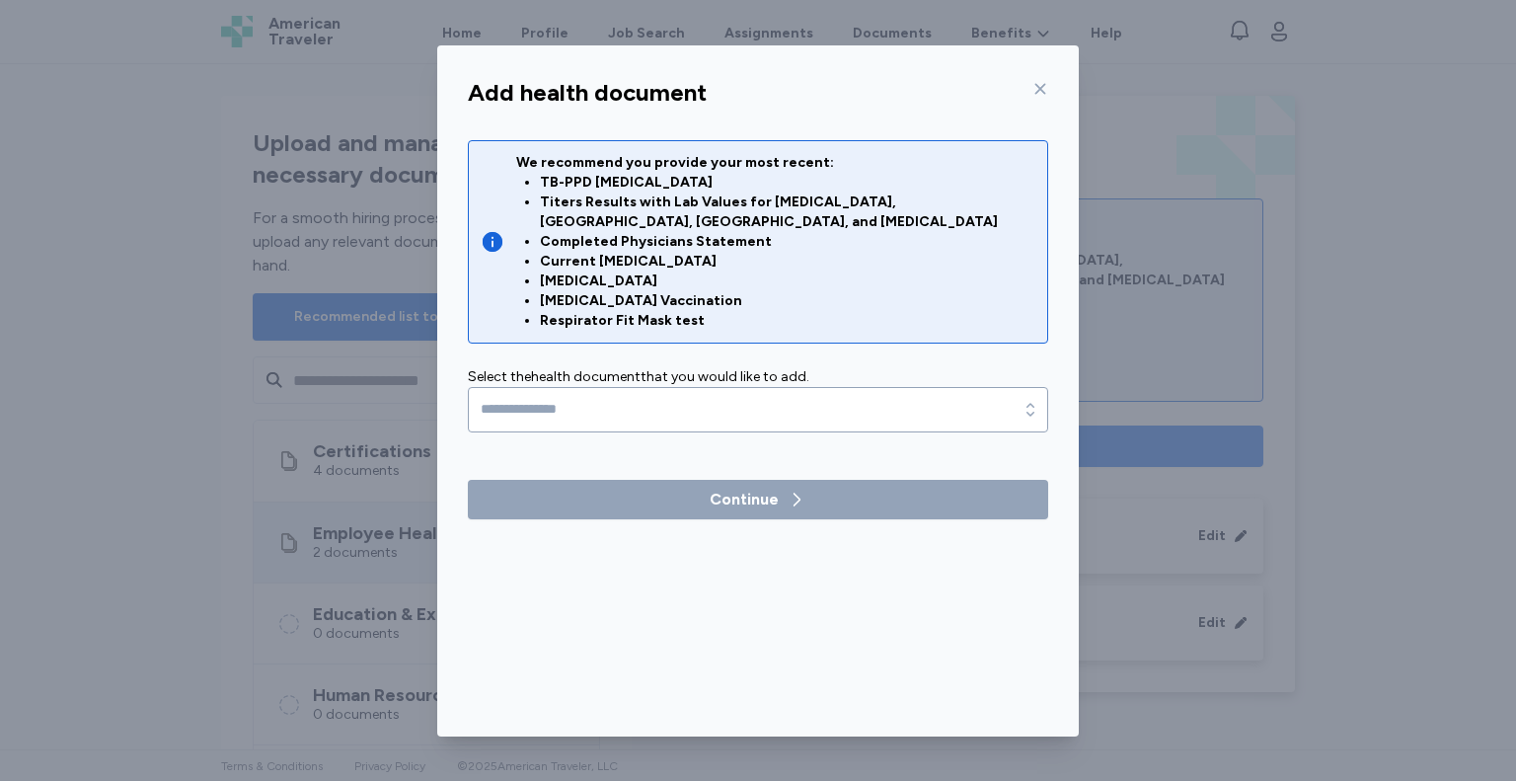
click at [1006, 413] on div "We recommend you provide your most recent: TB-PPD [MEDICAL_DATA] Titers Results…" at bounding box center [758, 329] width 580 height 379
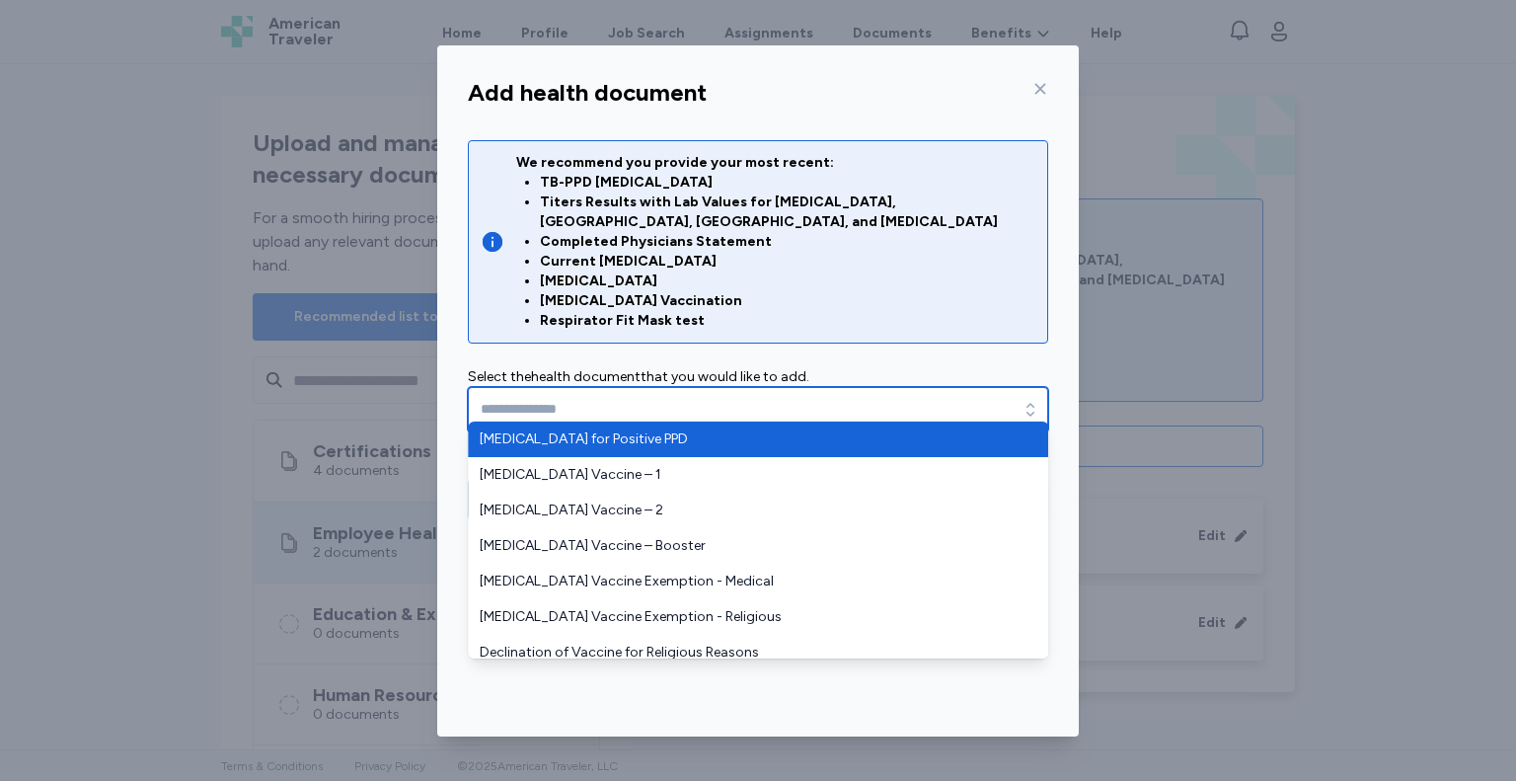
click at [1032, 400] on icon "button" at bounding box center [1031, 410] width 20 height 20
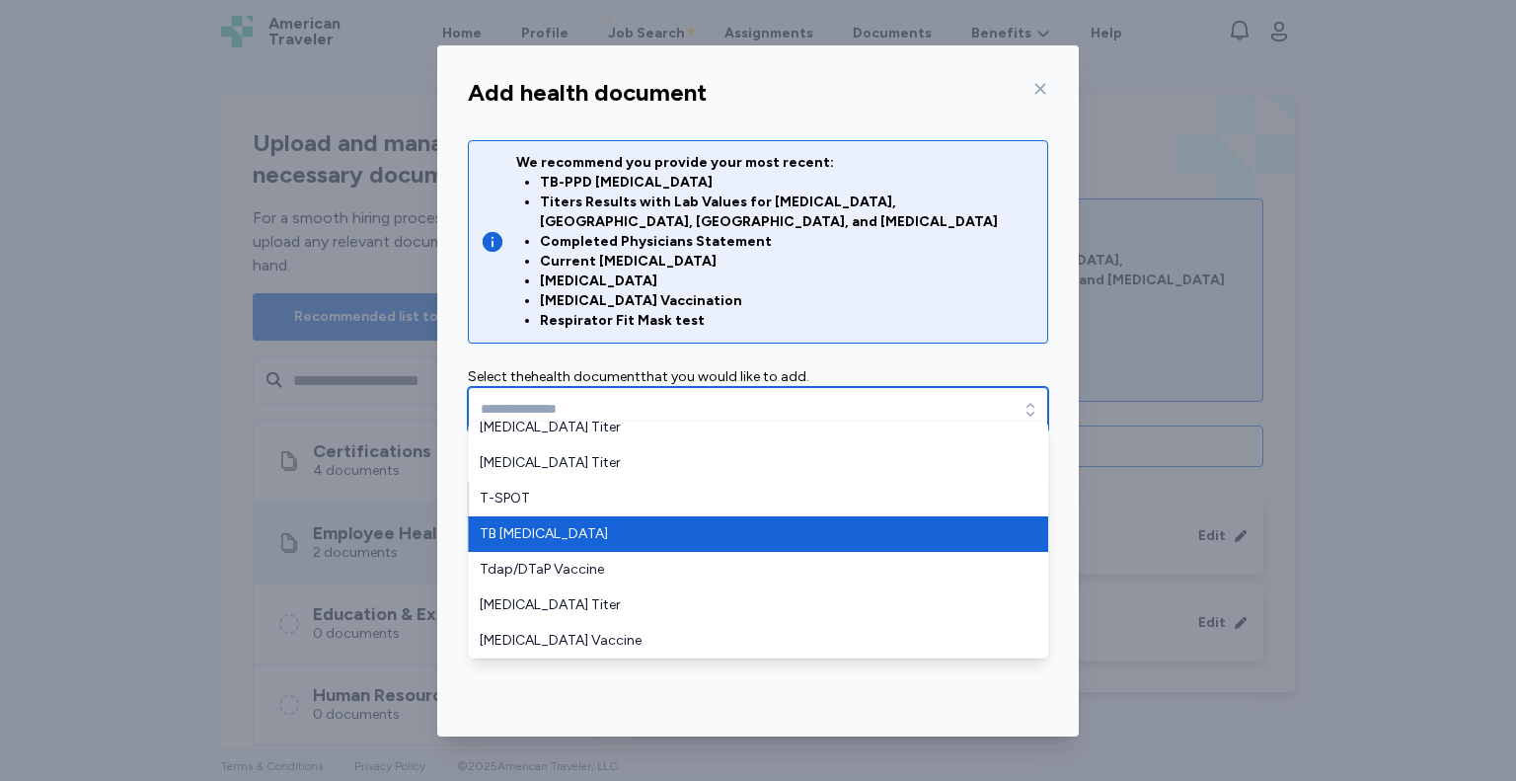
type input "**********"
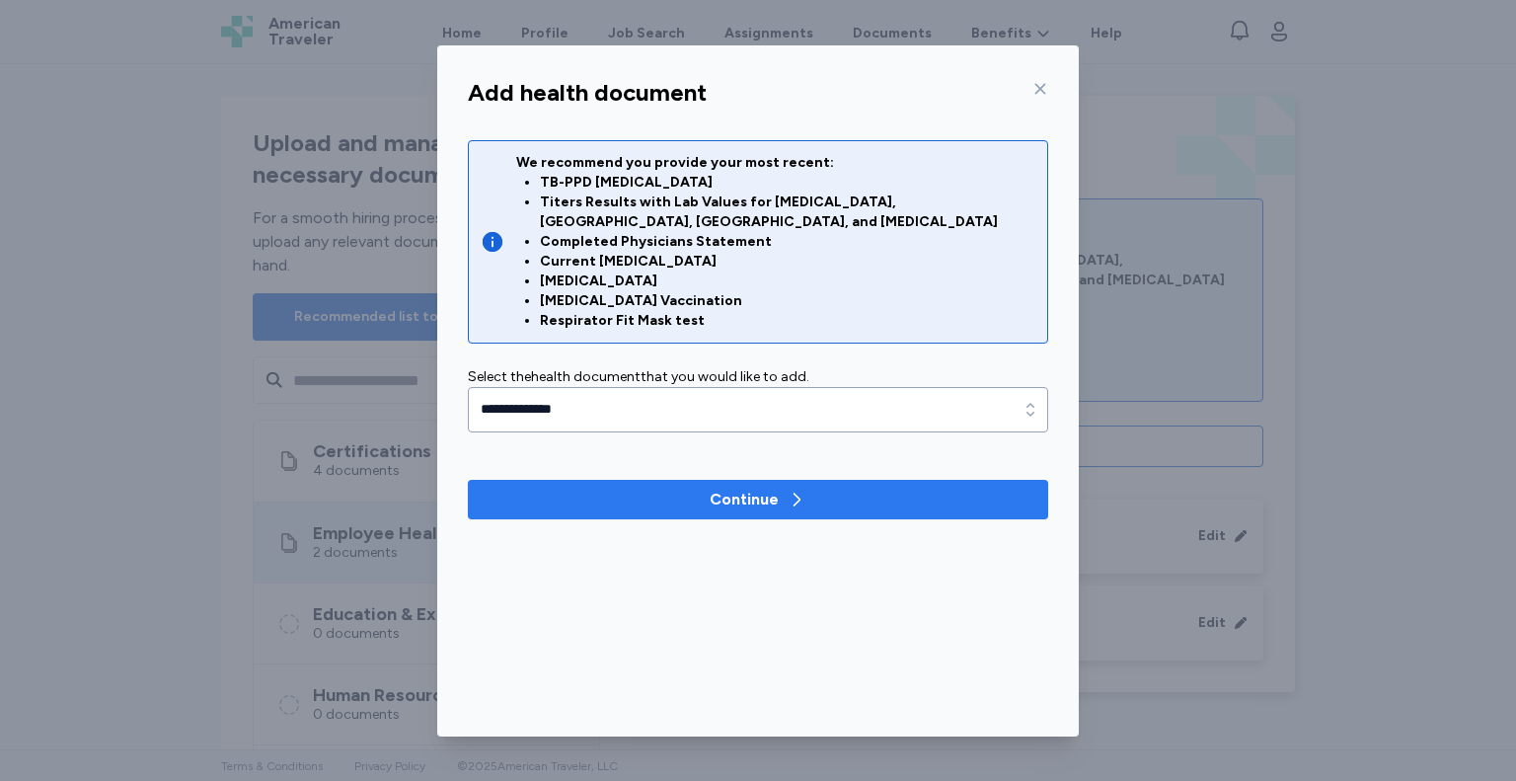
click at [699, 488] on span "Continue" at bounding box center [758, 500] width 549 height 24
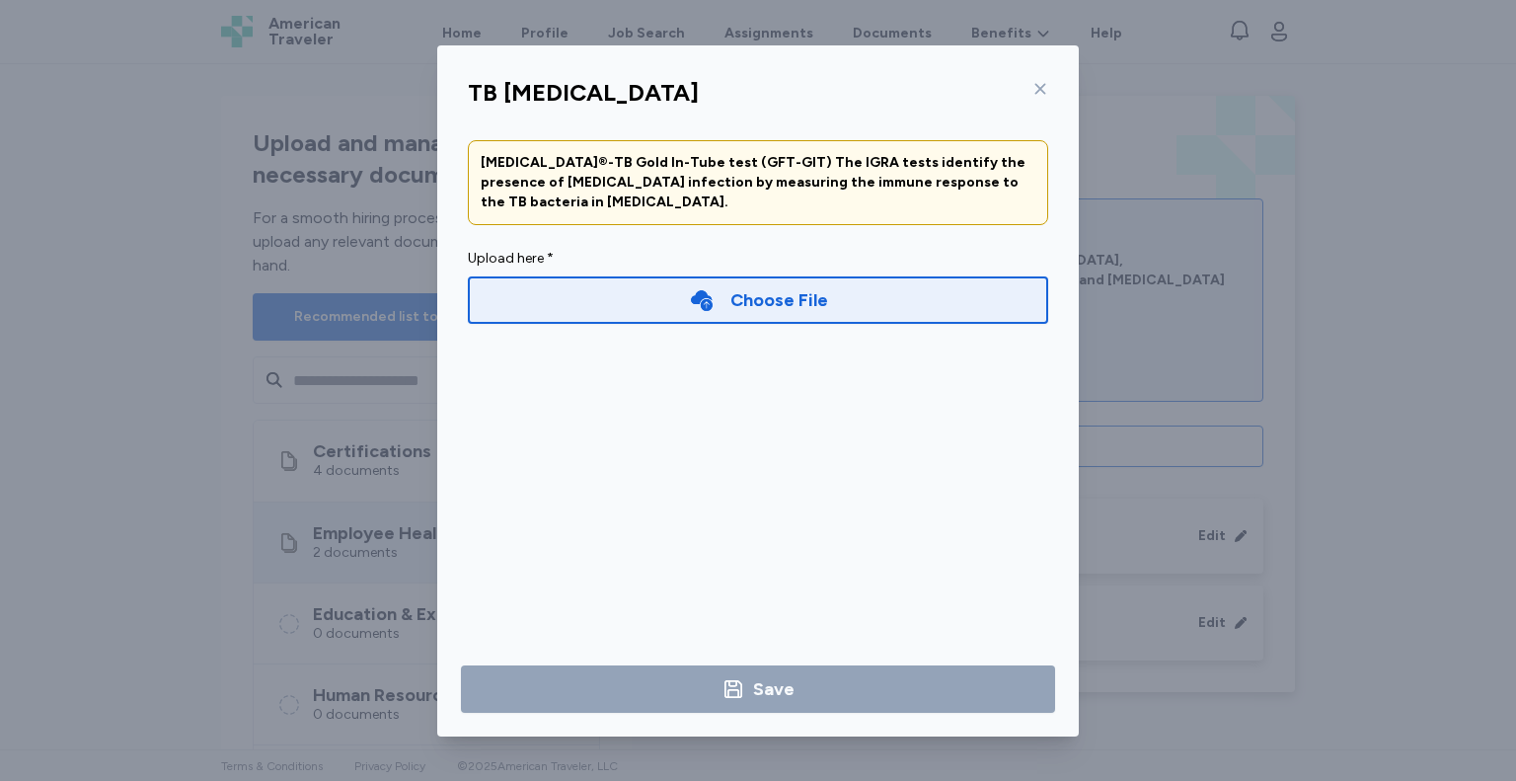
click at [808, 299] on div "Choose File" at bounding box center [779, 300] width 98 height 28
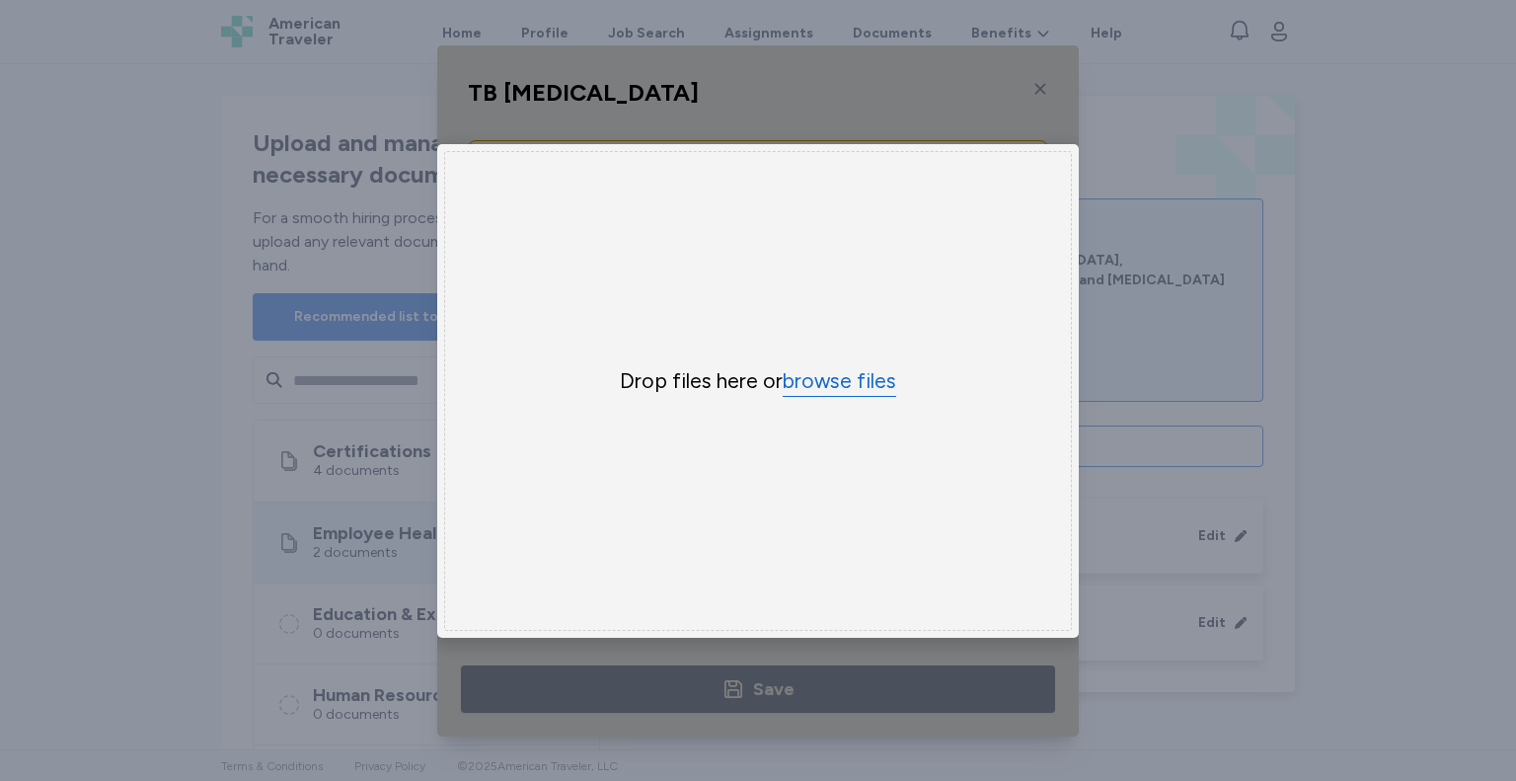
click at [852, 371] on button "browse files" at bounding box center [840, 381] width 114 height 29
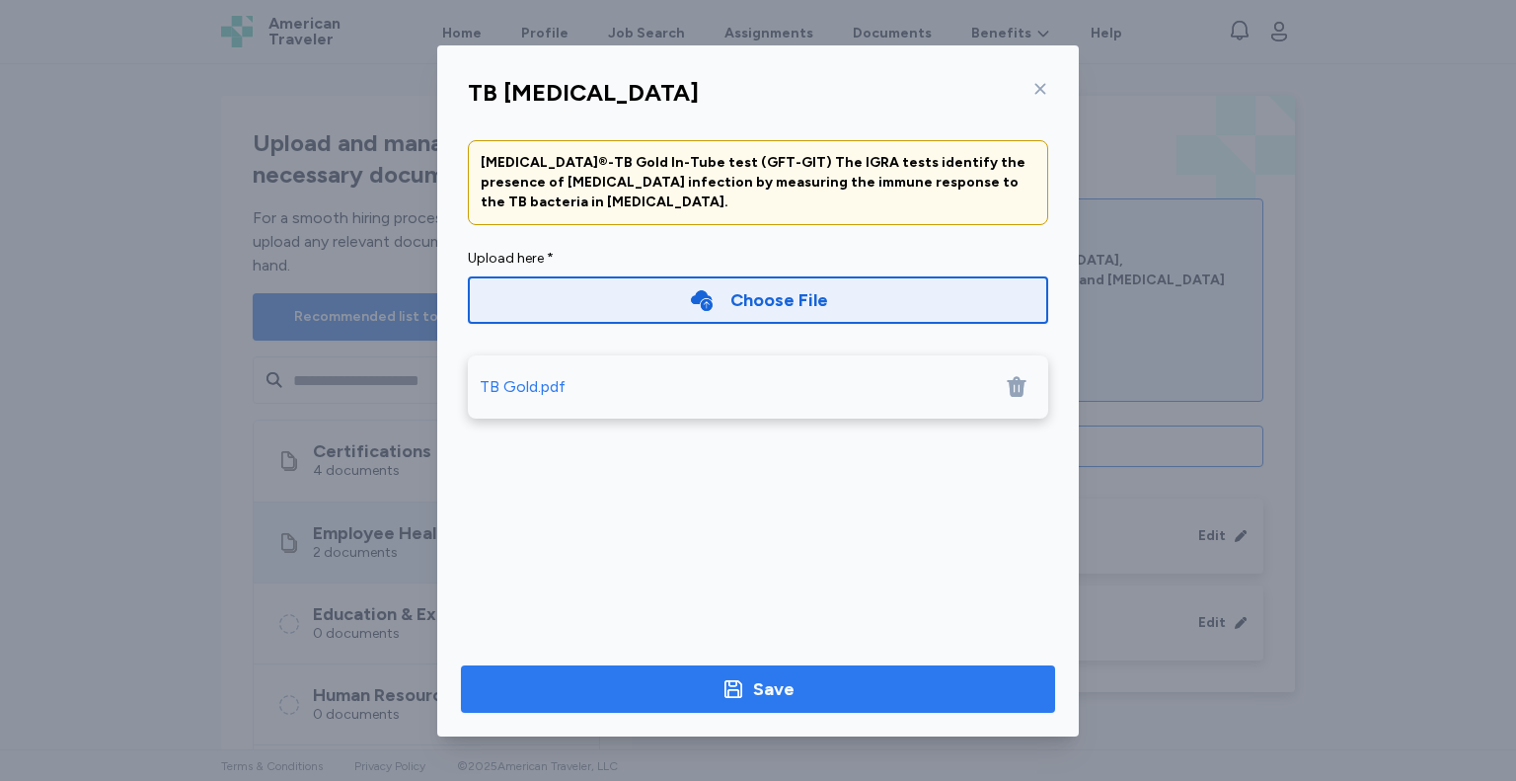
click at [727, 694] on icon "button" at bounding box center [733, 689] width 24 height 24
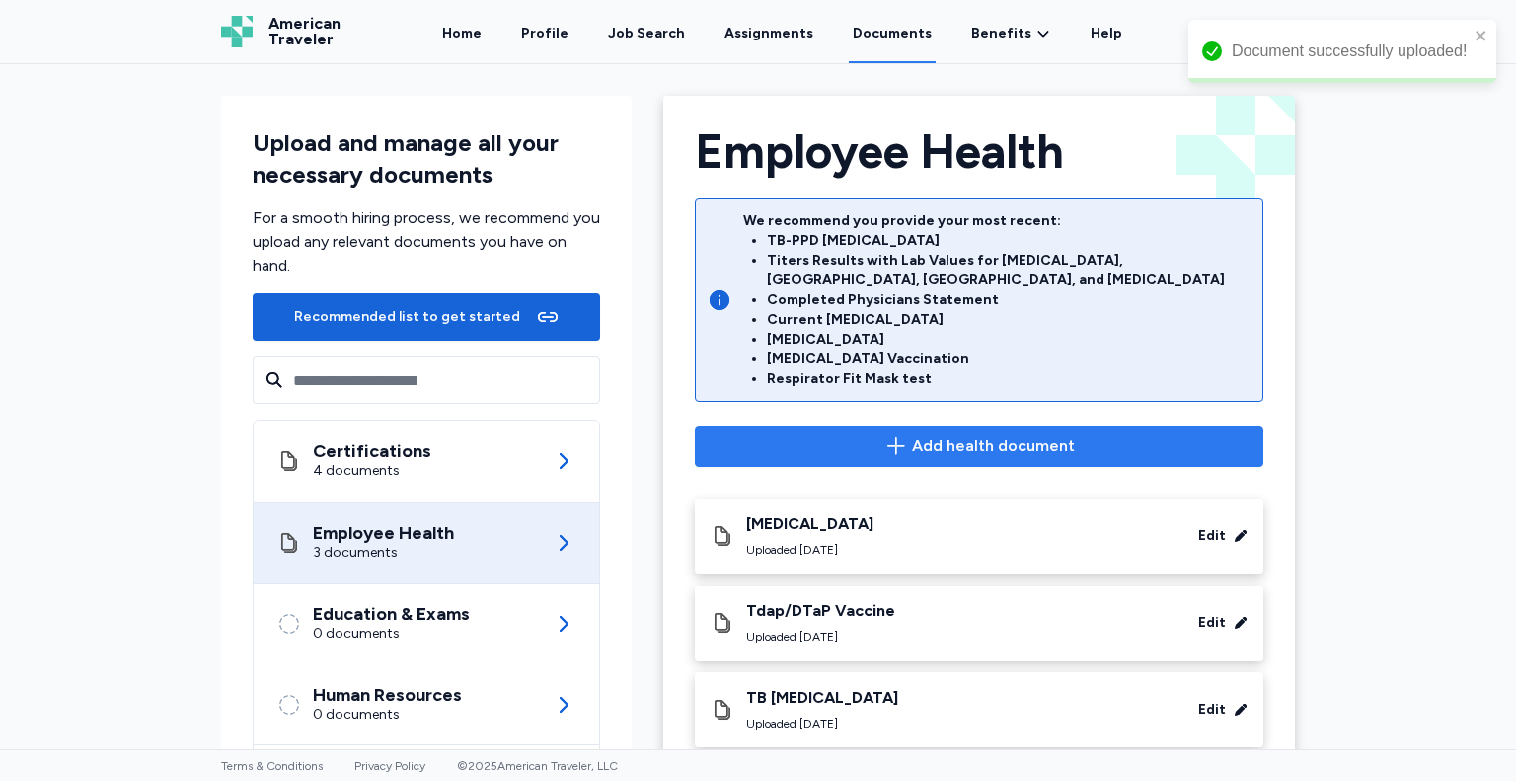
click at [997, 434] on span "Add health document" at bounding box center [993, 446] width 163 height 24
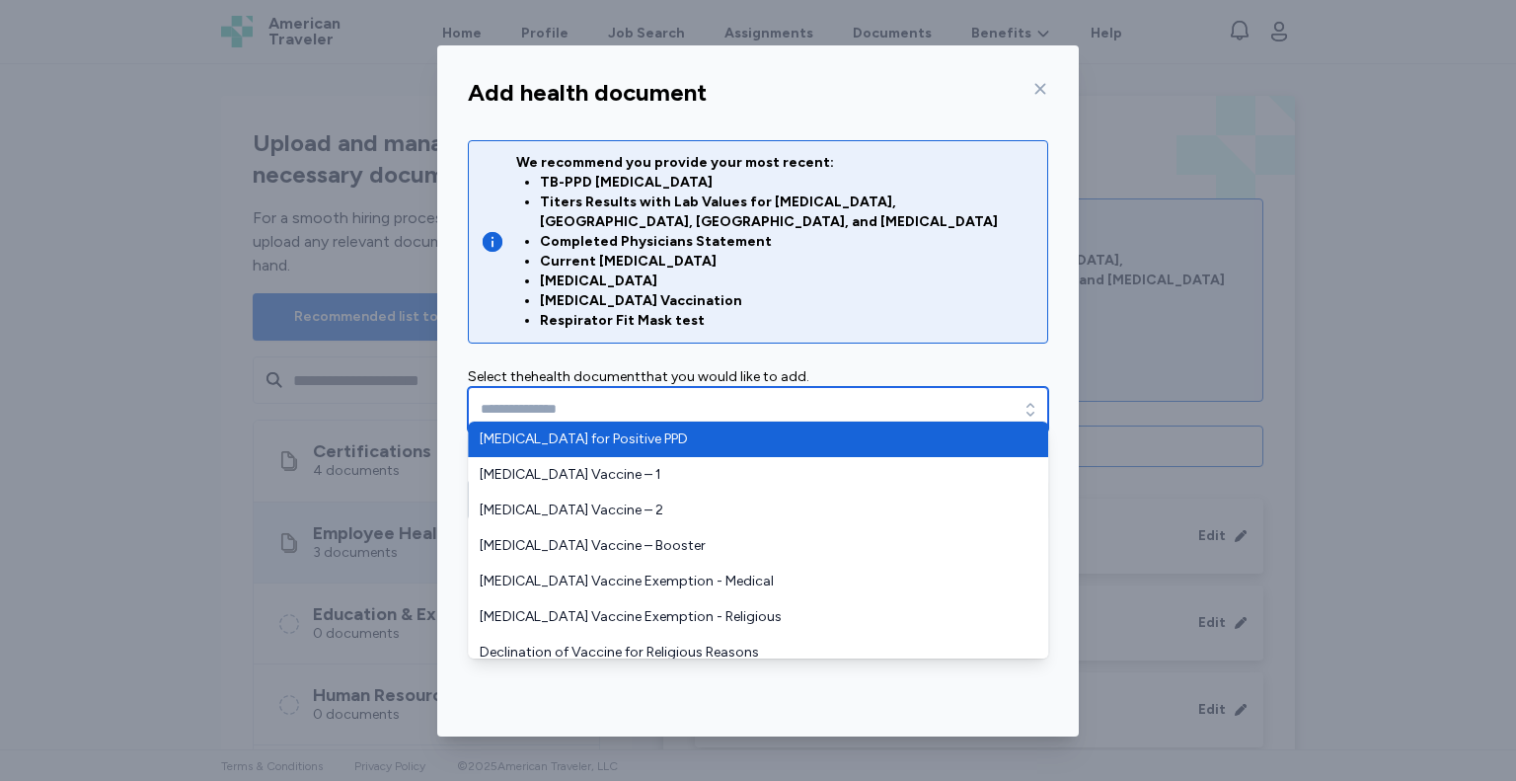
click at [1034, 400] on icon "button" at bounding box center [1031, 410] width 20 height 20
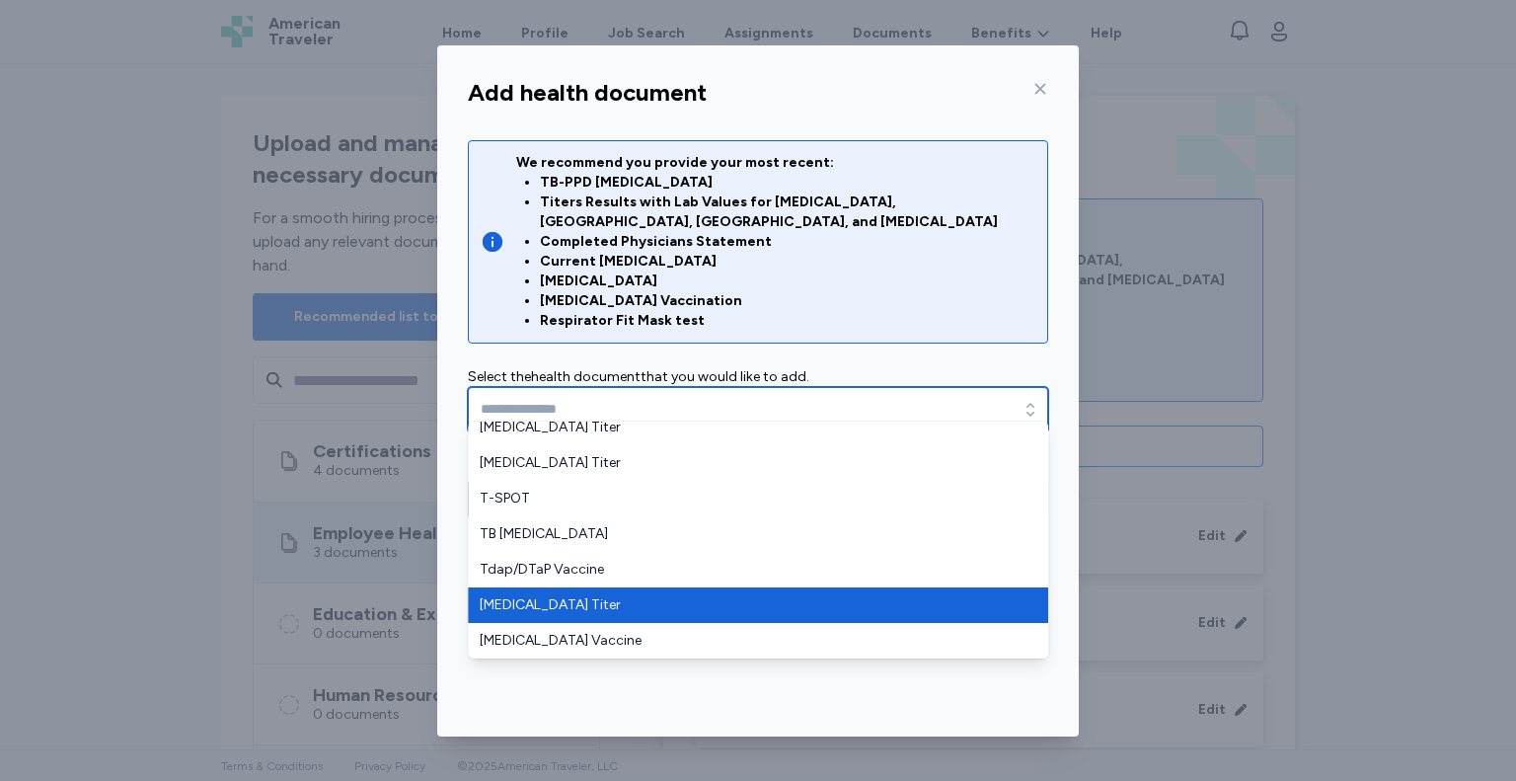
type input "**********"
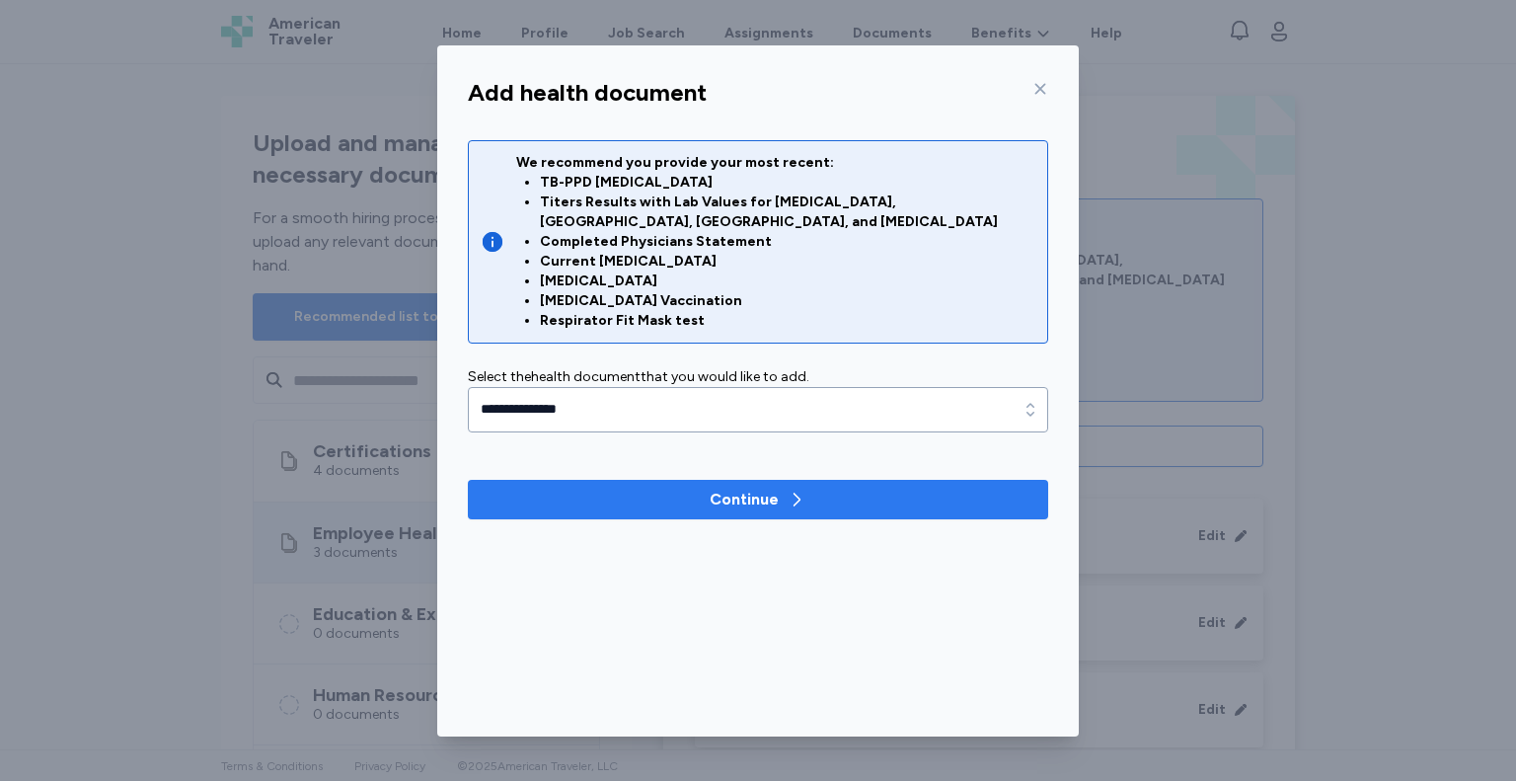
click at [669, 488] on span "Continue" at bounding box center [758, 500] width 549 height 24
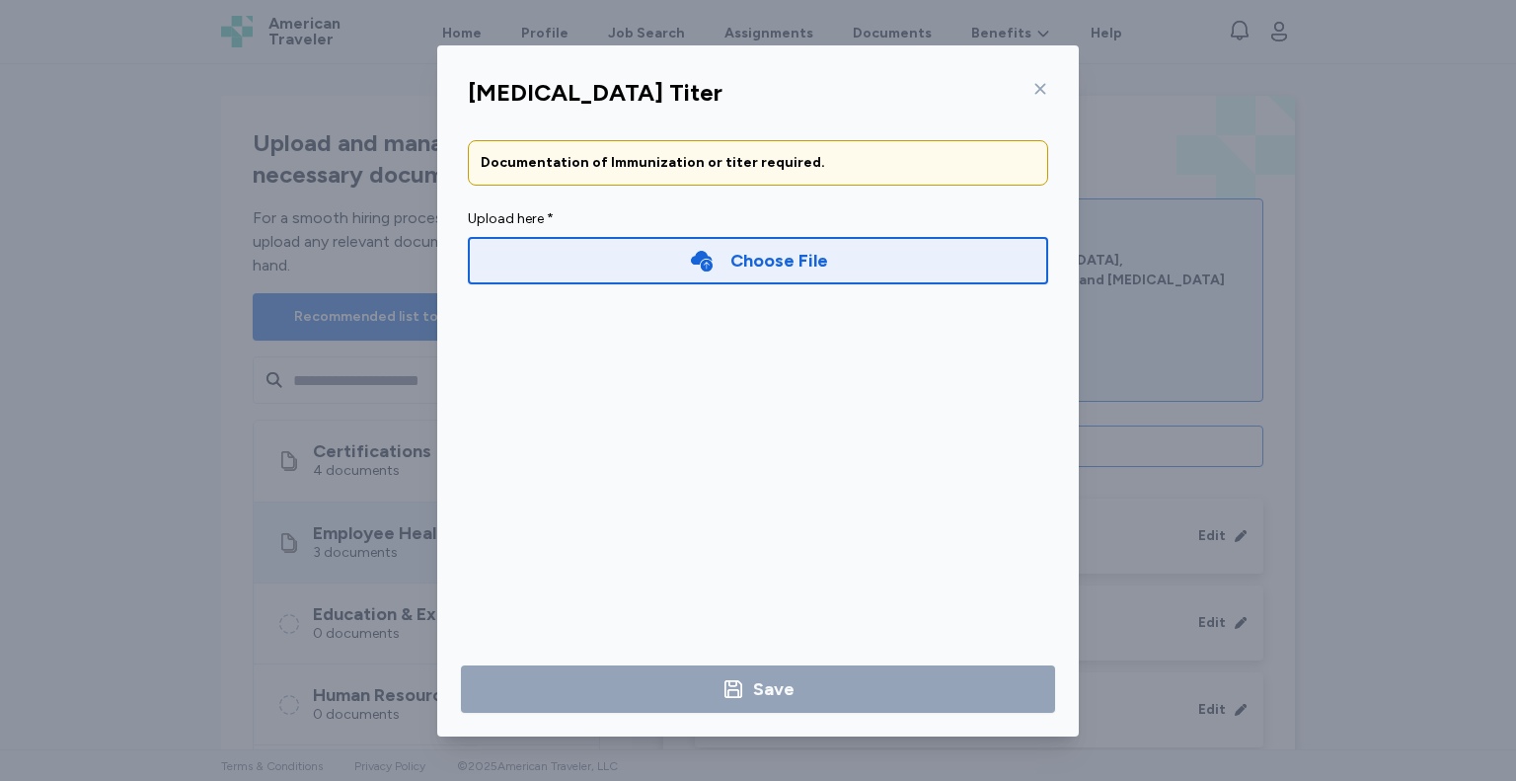
click at [812, 268] on div "Choose File" at bounding box center [779, 261] width 98 height 28
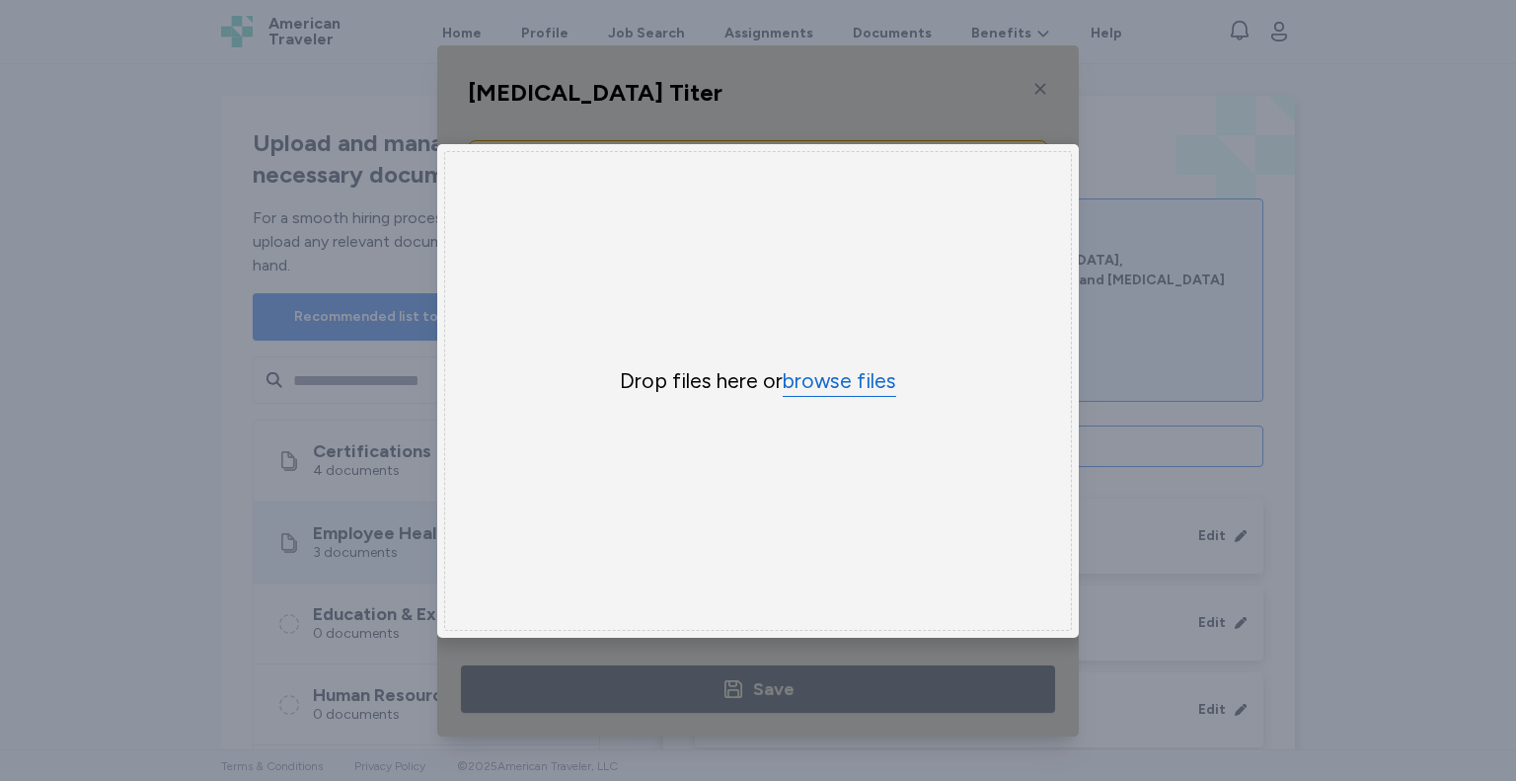
click at [833, 386] on button "browse files" at bounding box center [840, 381] width 114 height 29
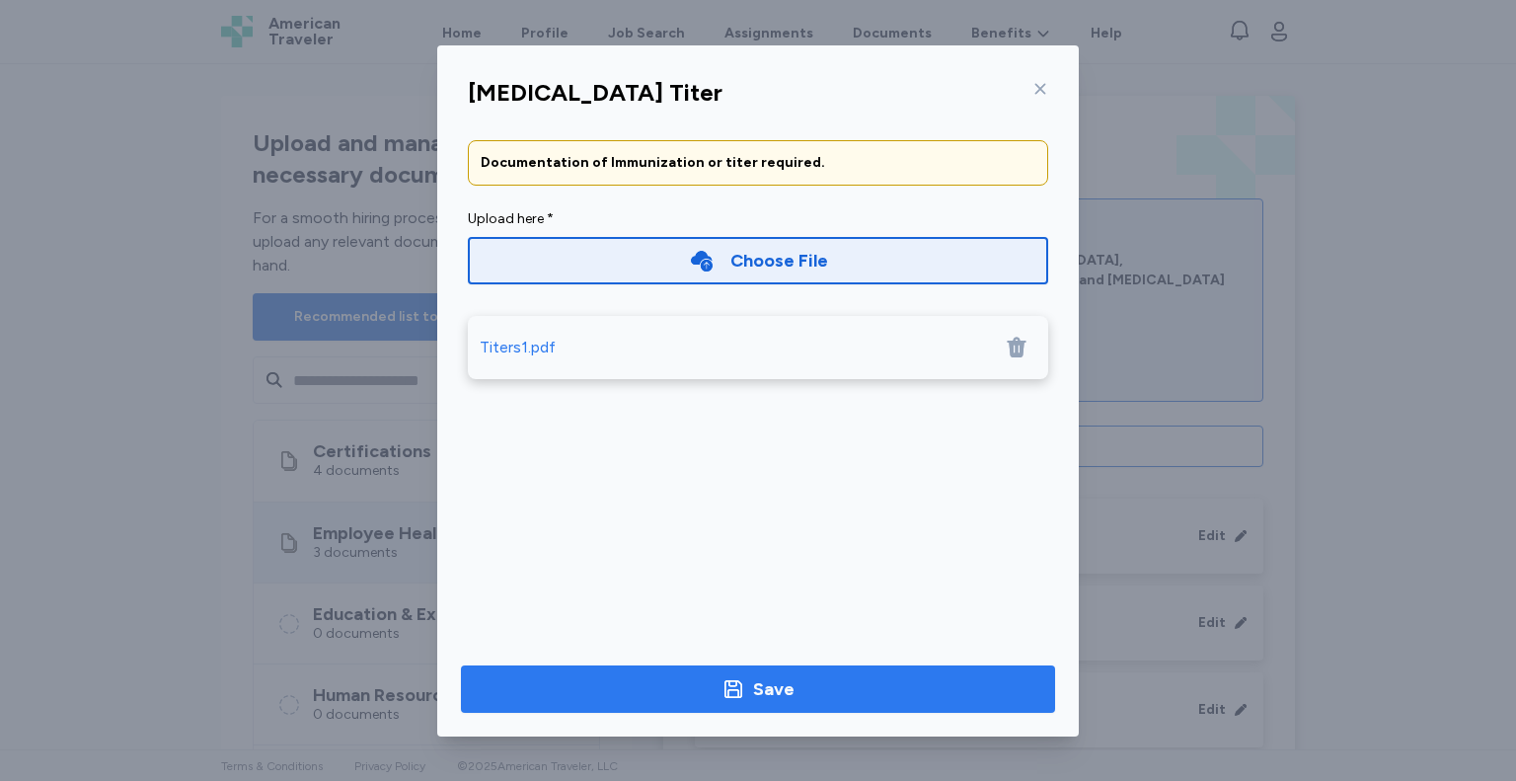
click at [742, 704] on button "Save" at bounding box center [758, 688] width 594 height 47
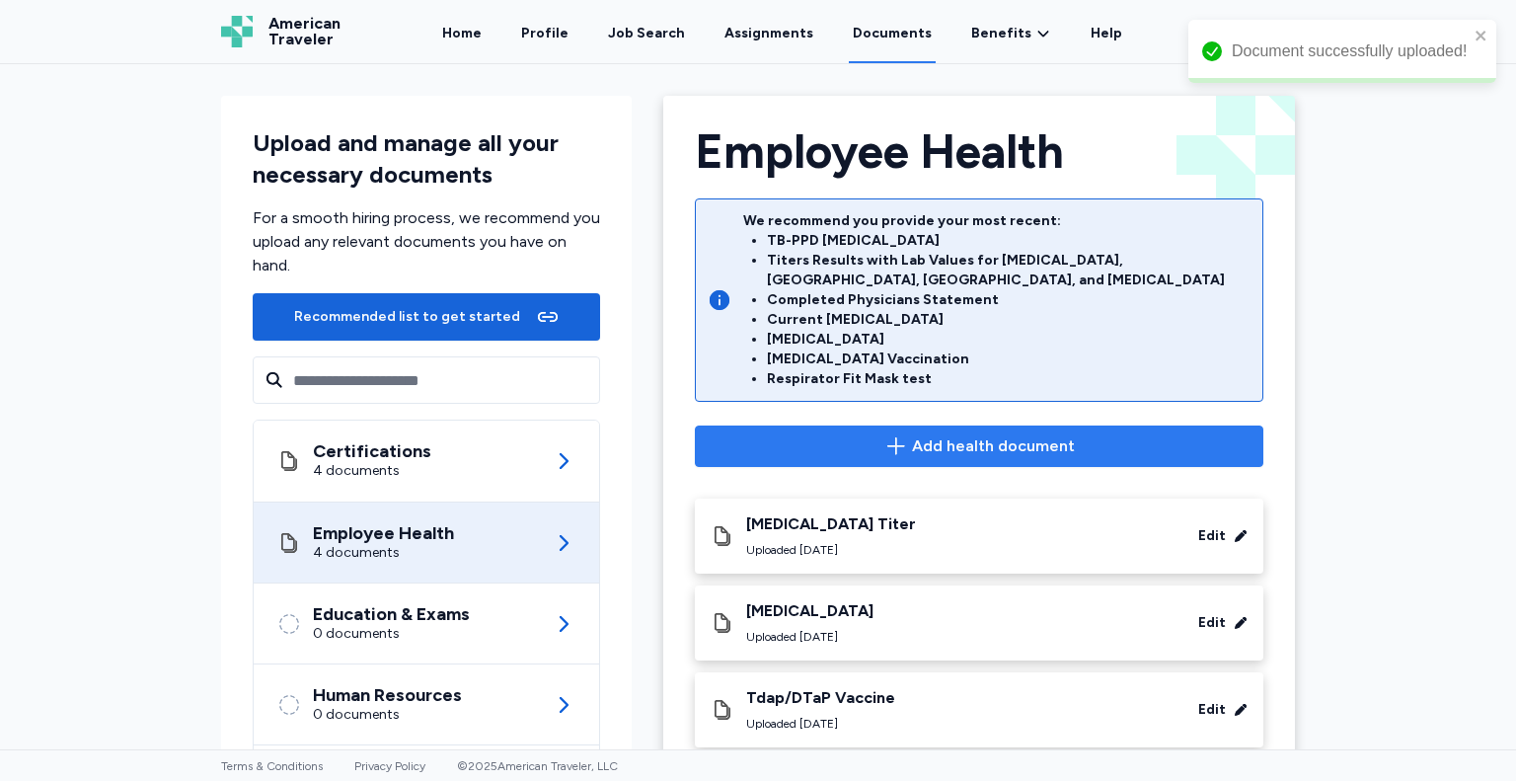
click at [1139, 434] on span "Add health document" at bounding box center [979, 446] width 535 height 24
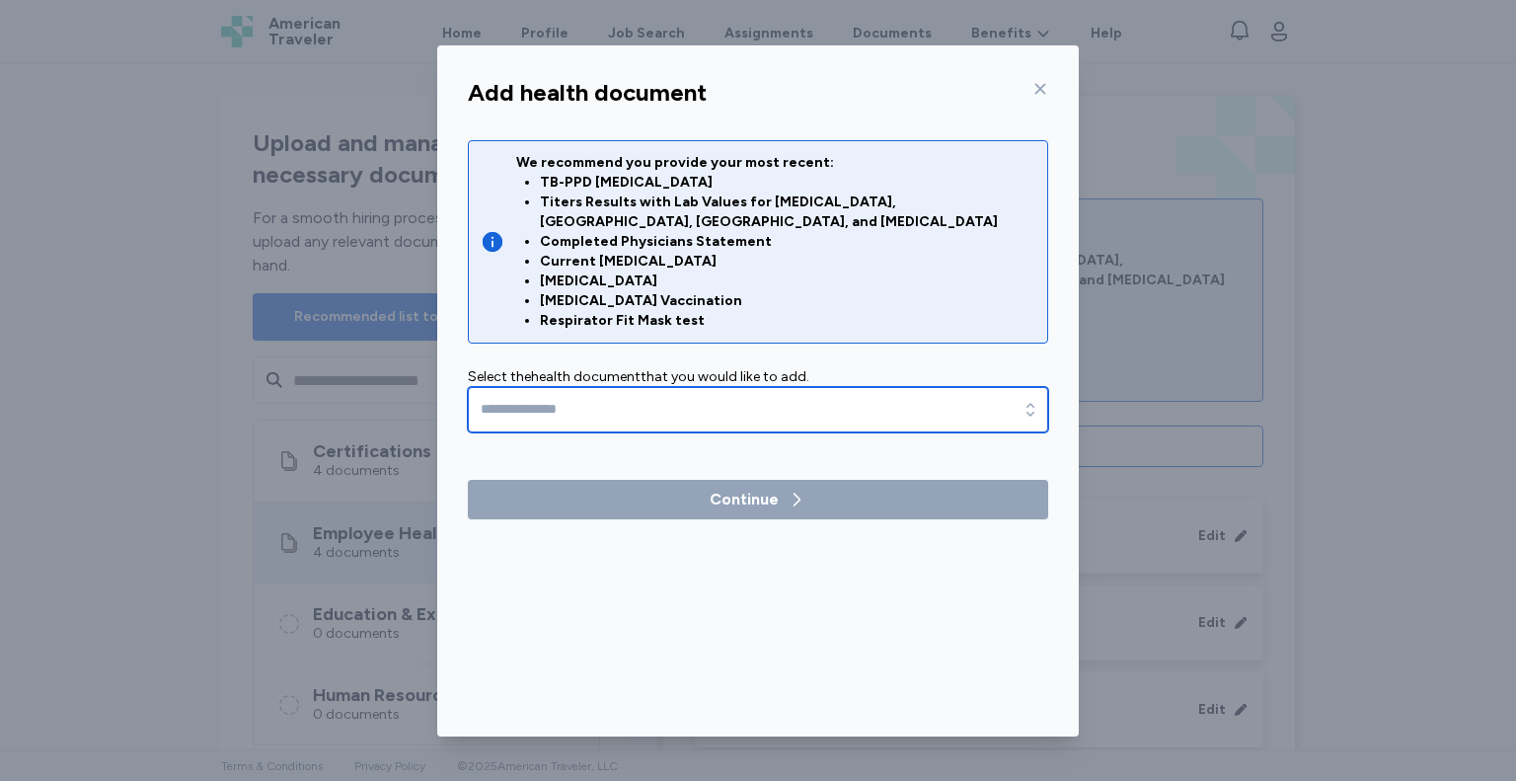
click at [713, 392] on input "text" at bounding box center [758, 409] width 580 height 45
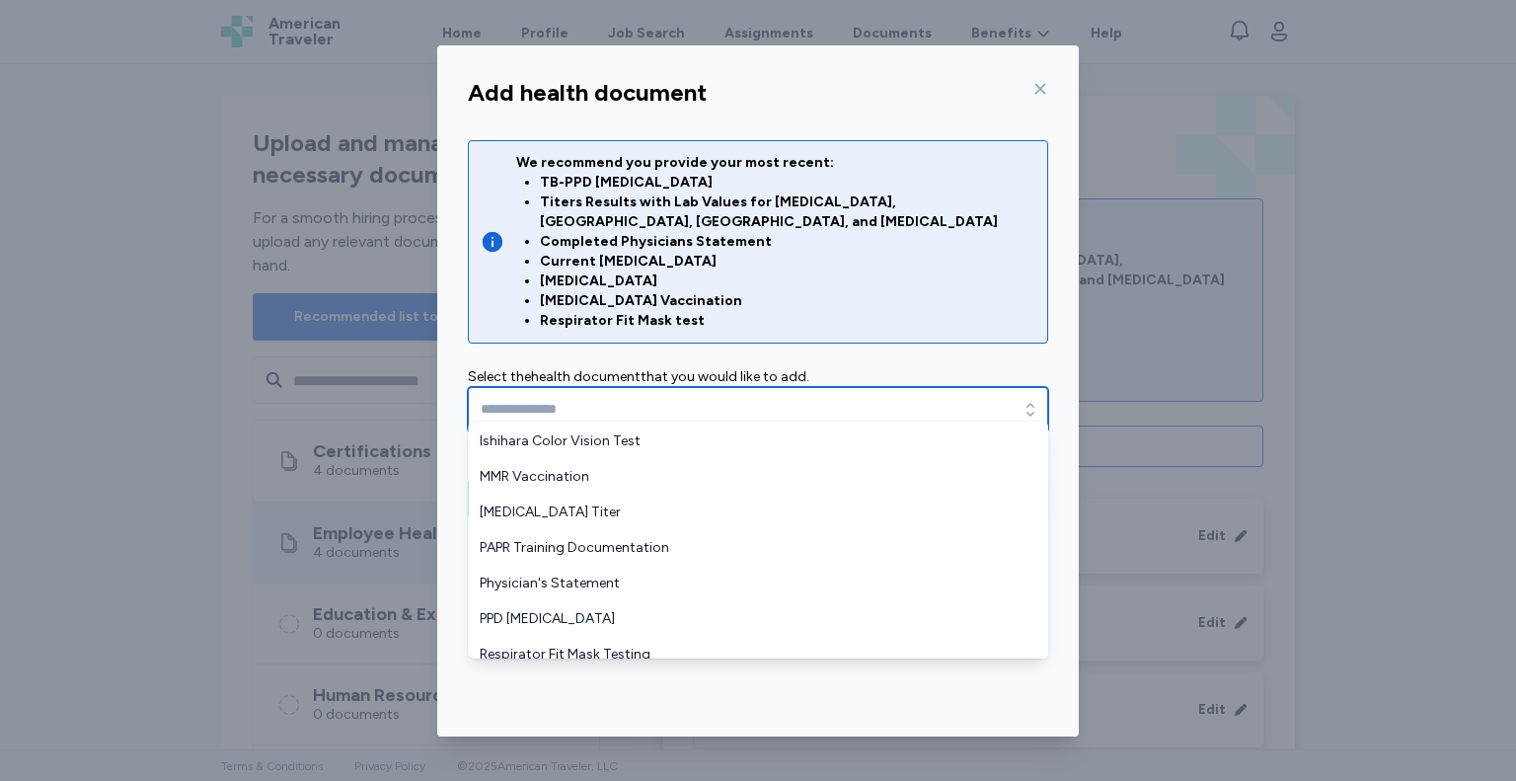
scroll to position [461, 0]
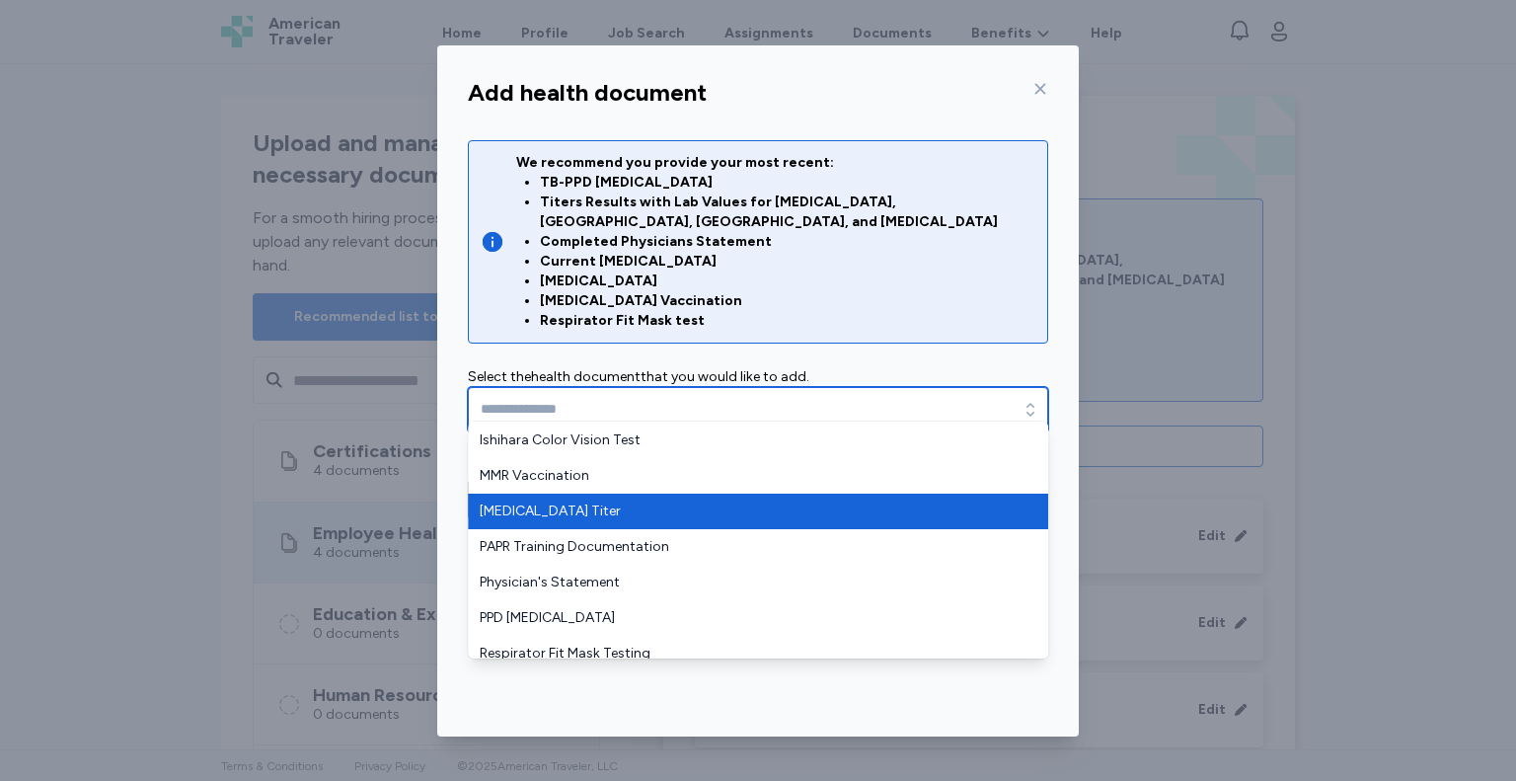
type input "**********"
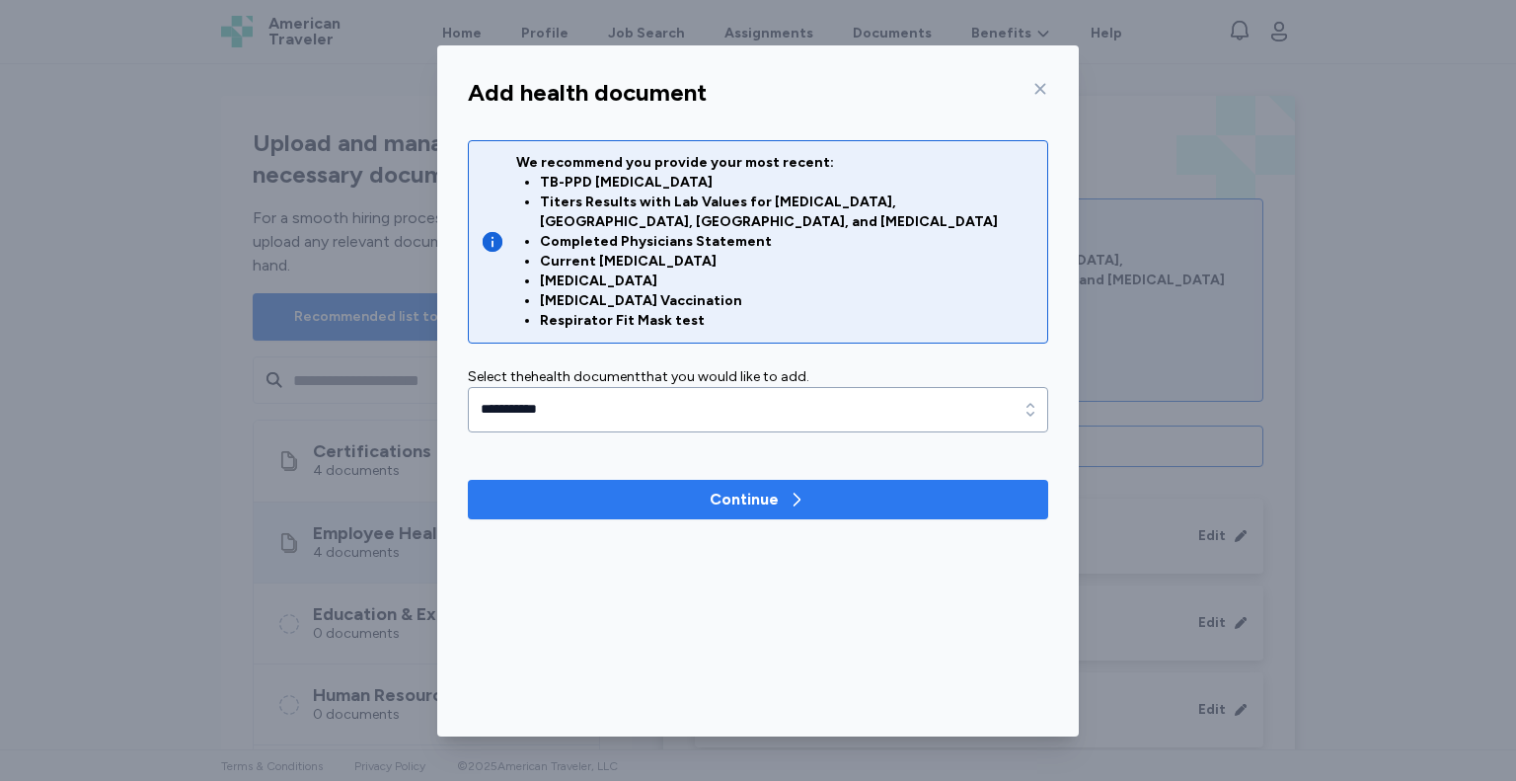
click at [713, 495] on button "Continue" at bounding box center [758, 499] width 580 height 39
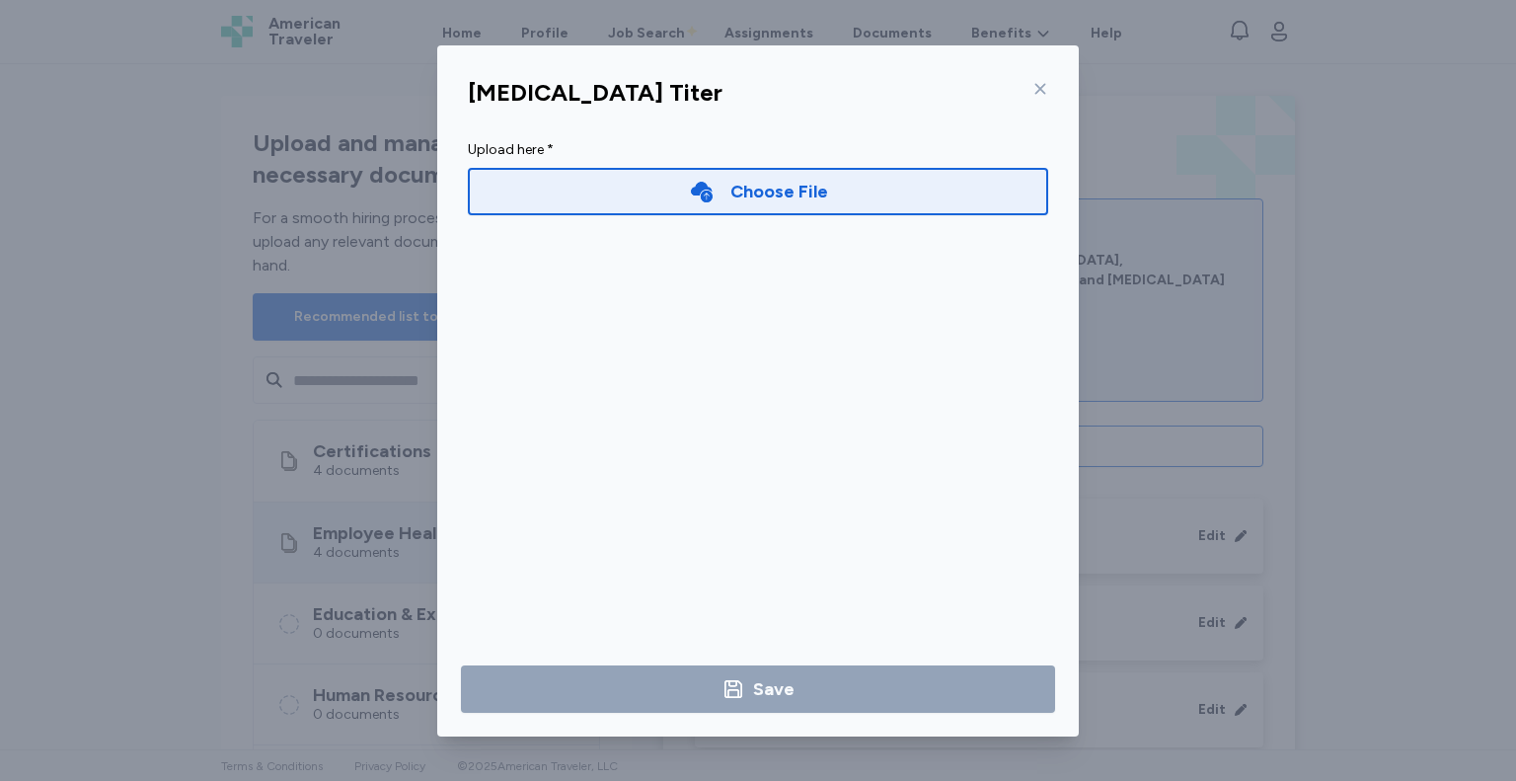
click at [741, 204] on div "Choose File" at bounding box center [779, 192] width 98 height 28
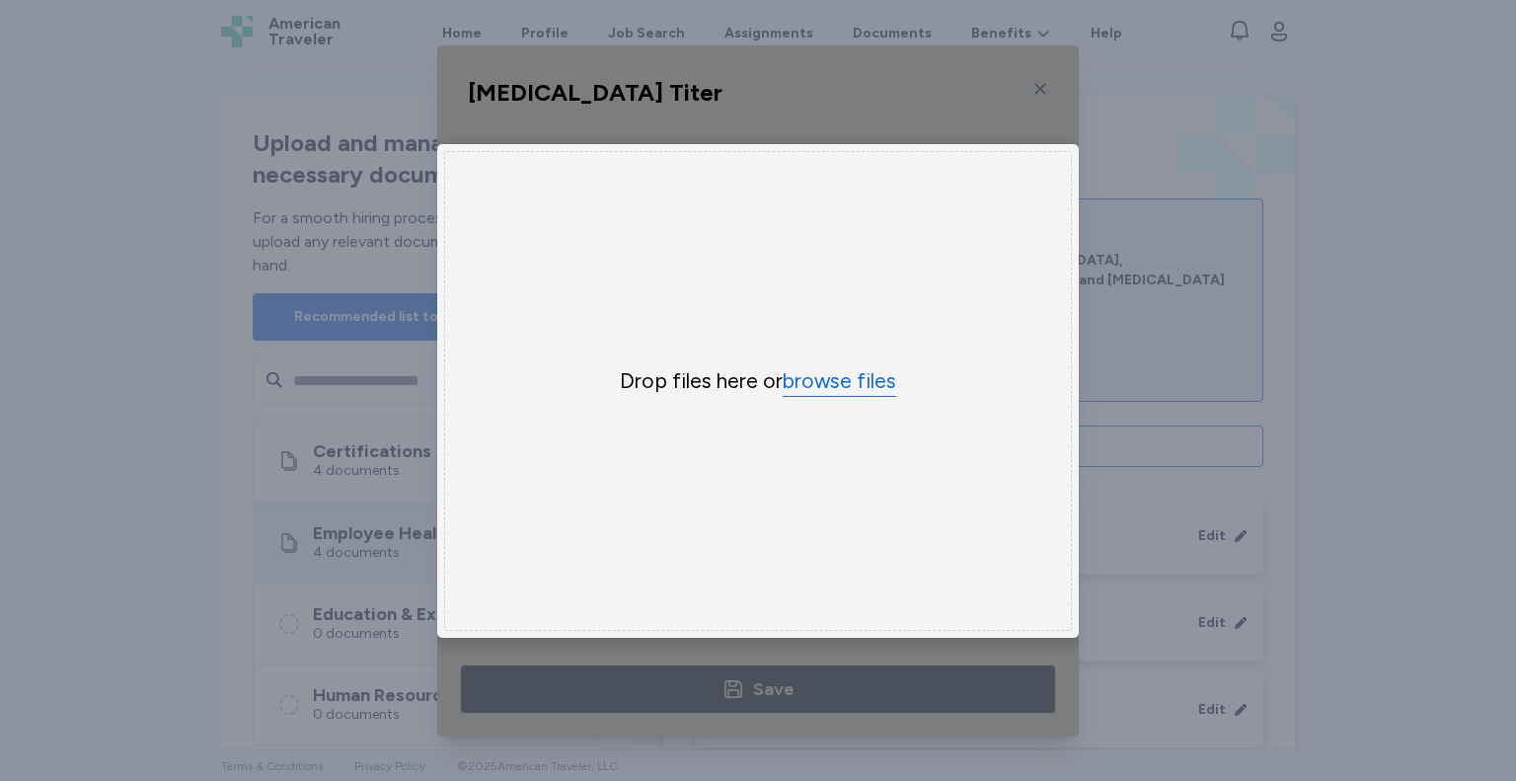
click at [836, 373] on button "browse files" at bounding box center [840, 381] width 114 height 29
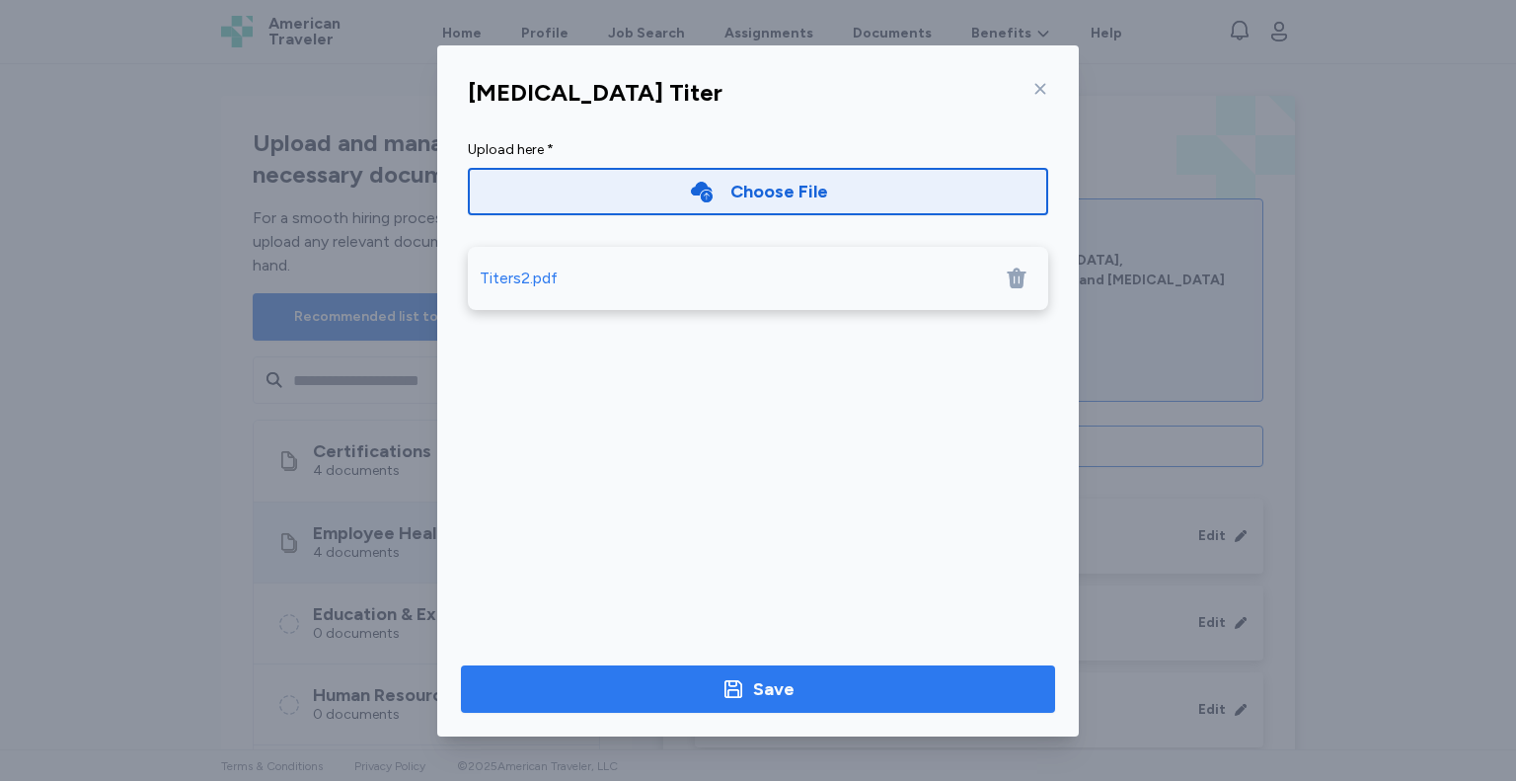
click at [669, 672] on button "Save" at bounding box center [758, 688] width 594 height 47
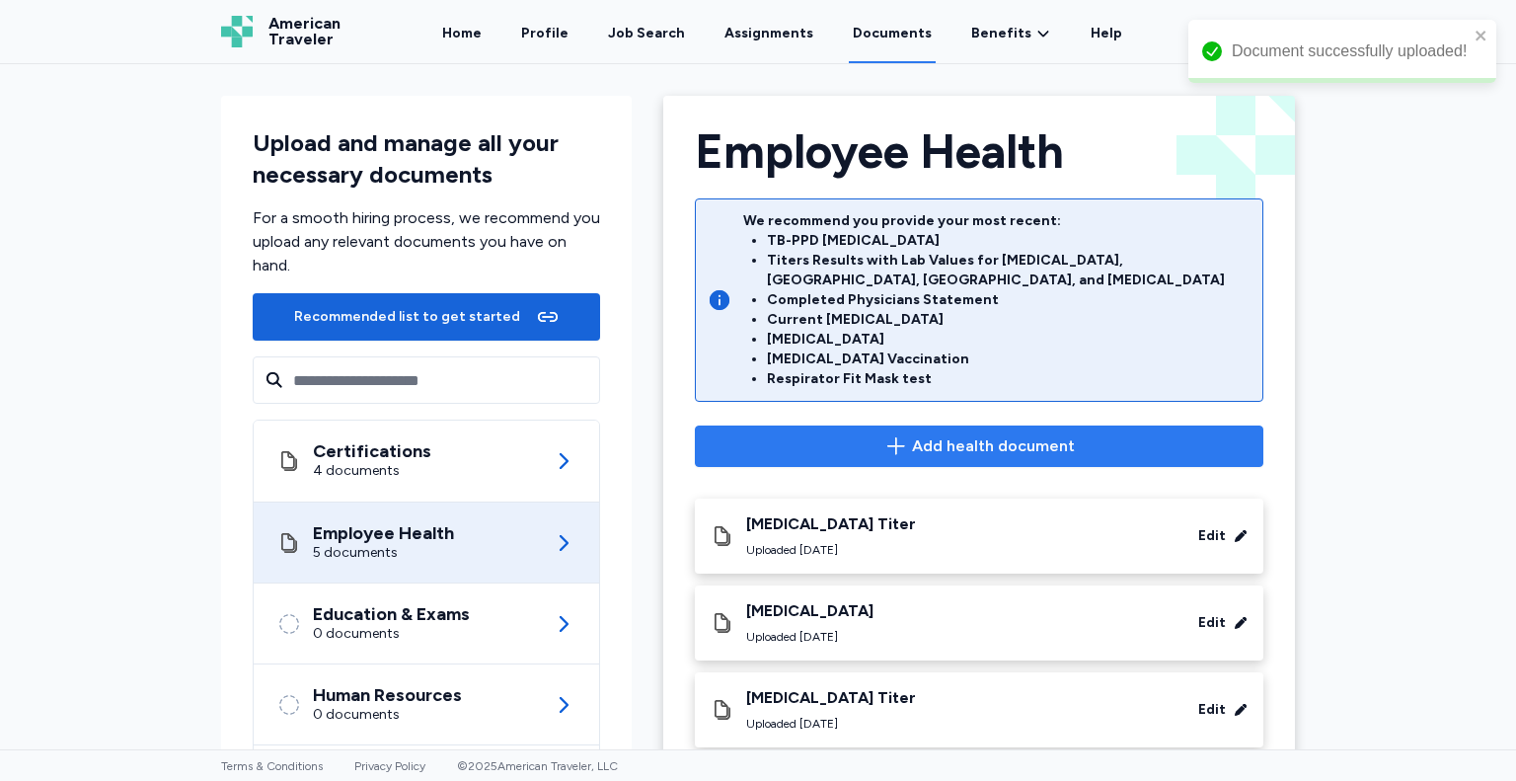
click at [1079, 434] on span "Add health document" at bounding box center [979, 446] width 535 height 24
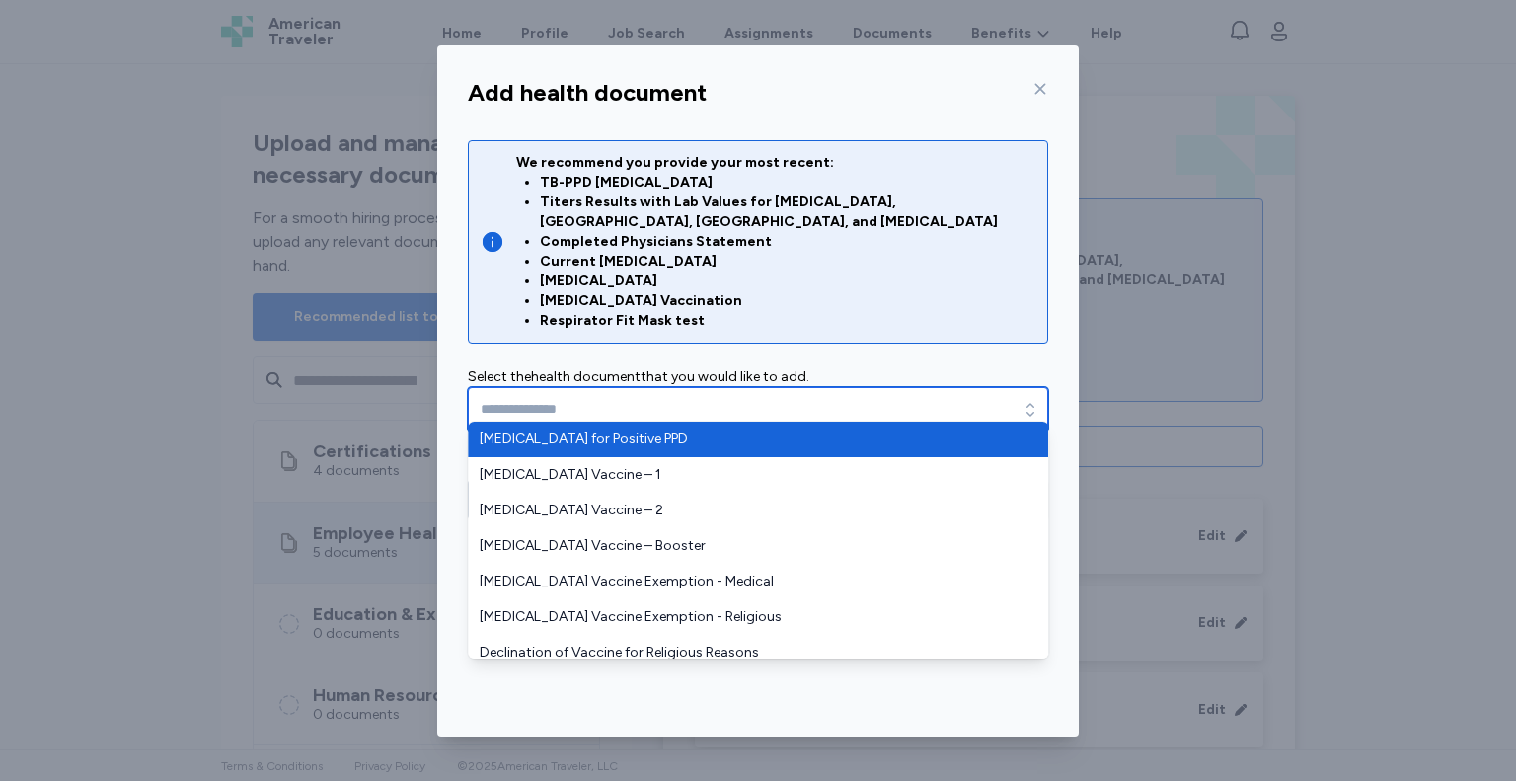
click at [1037, 400] on icon "button" at bounding box center [1031, 410] width 20 height 20
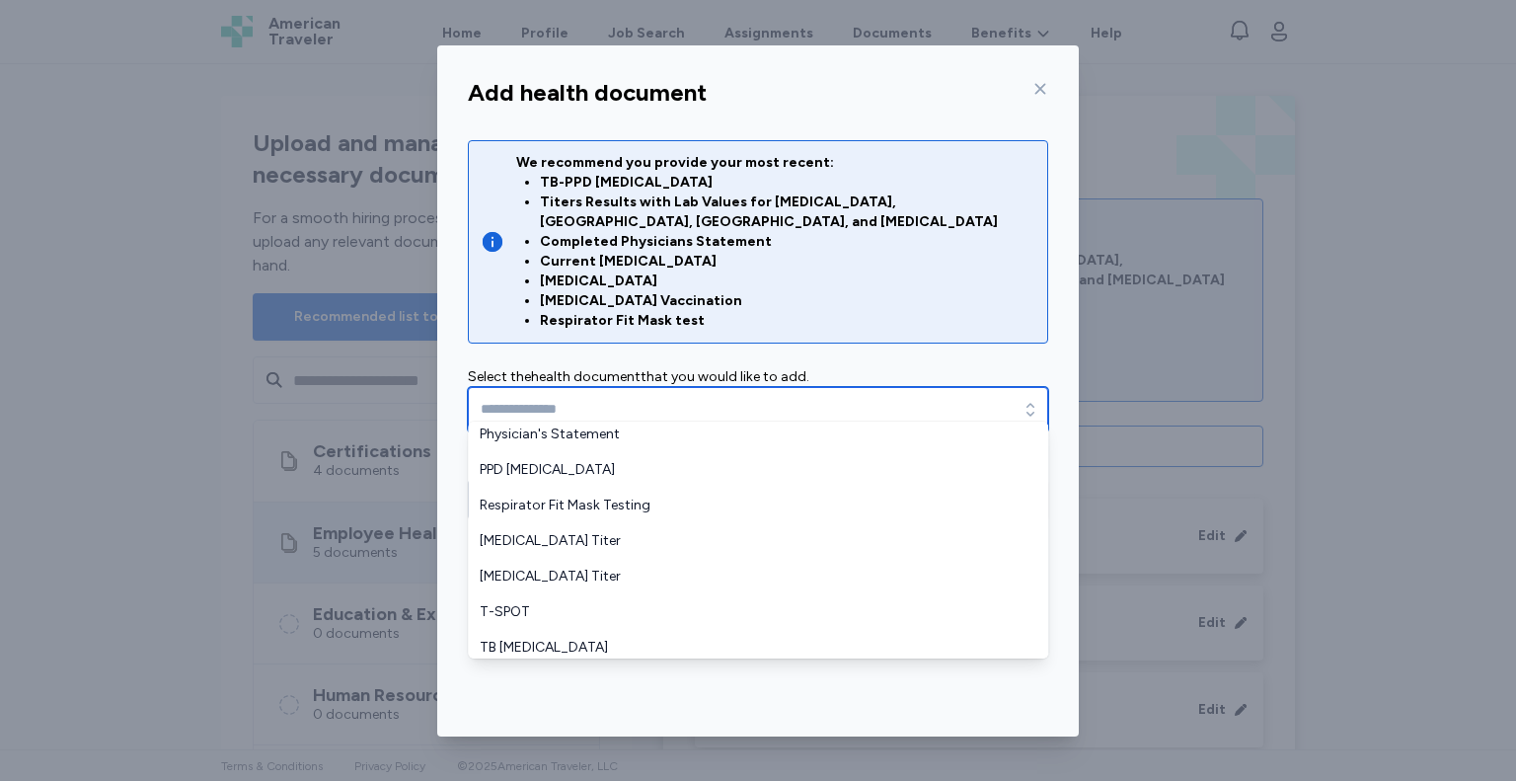
scroll to position [615, 0]
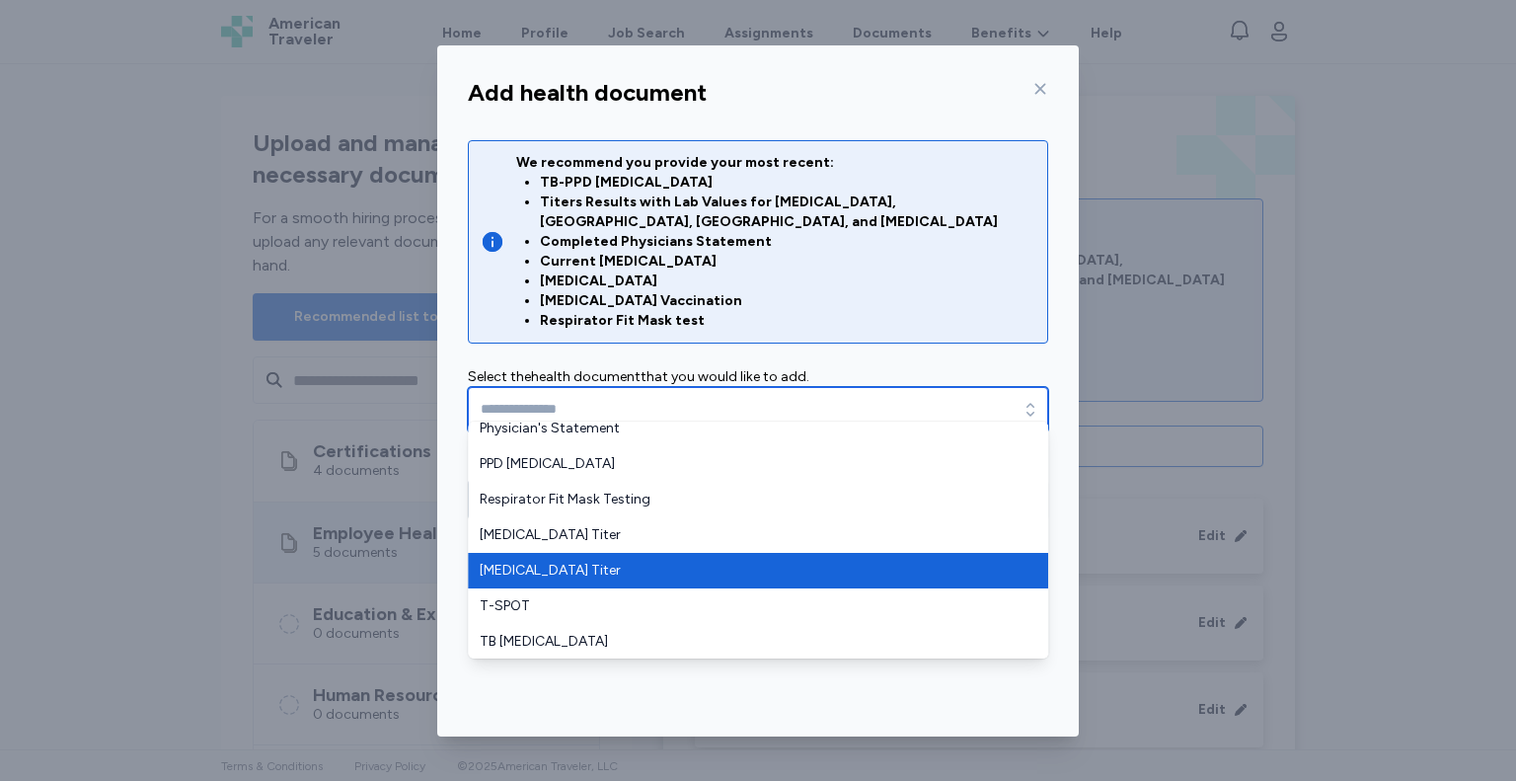
type input "**********"
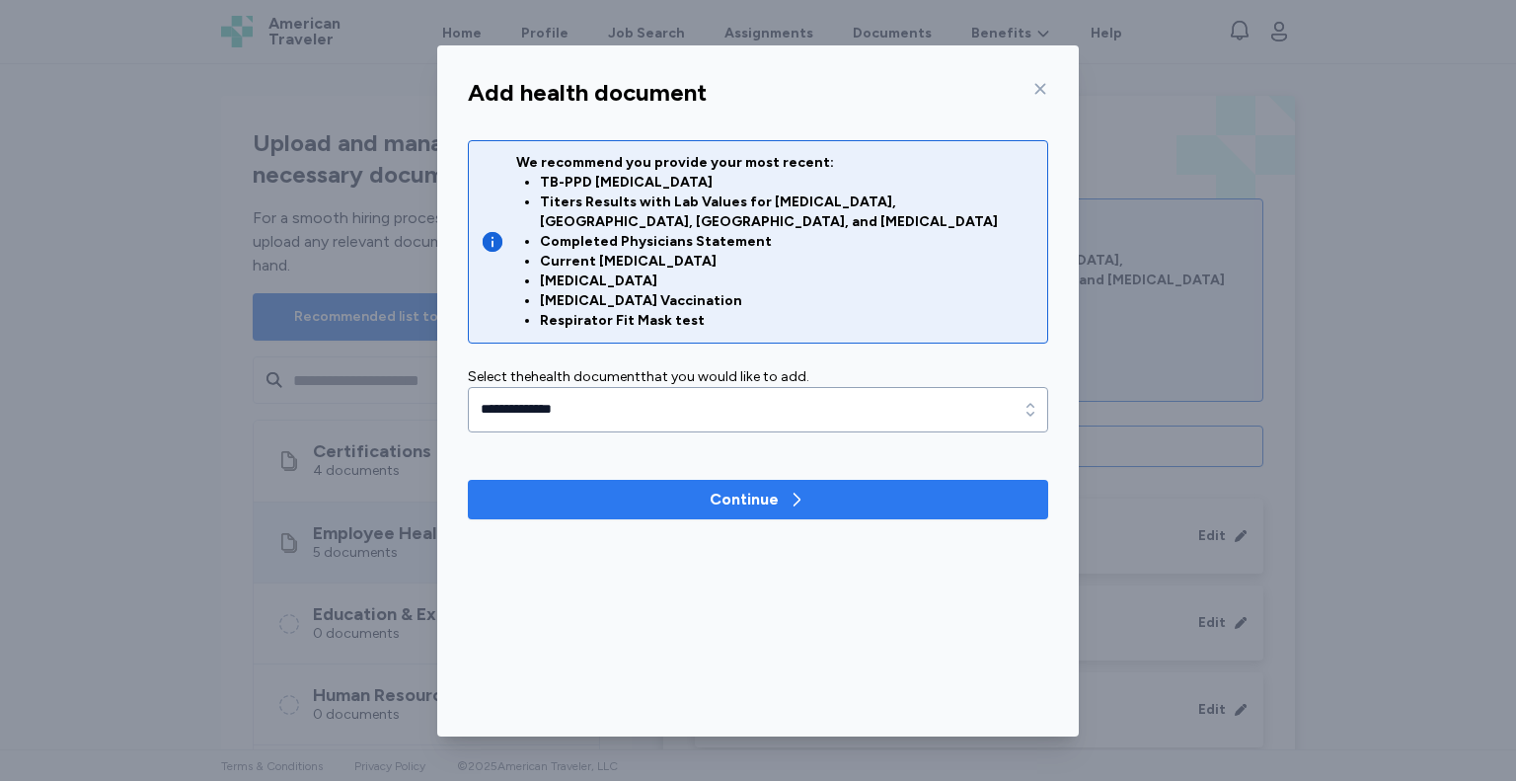
click at [712, 488] on div "Continue" at bounding box center [744, 500] width 69 height 24
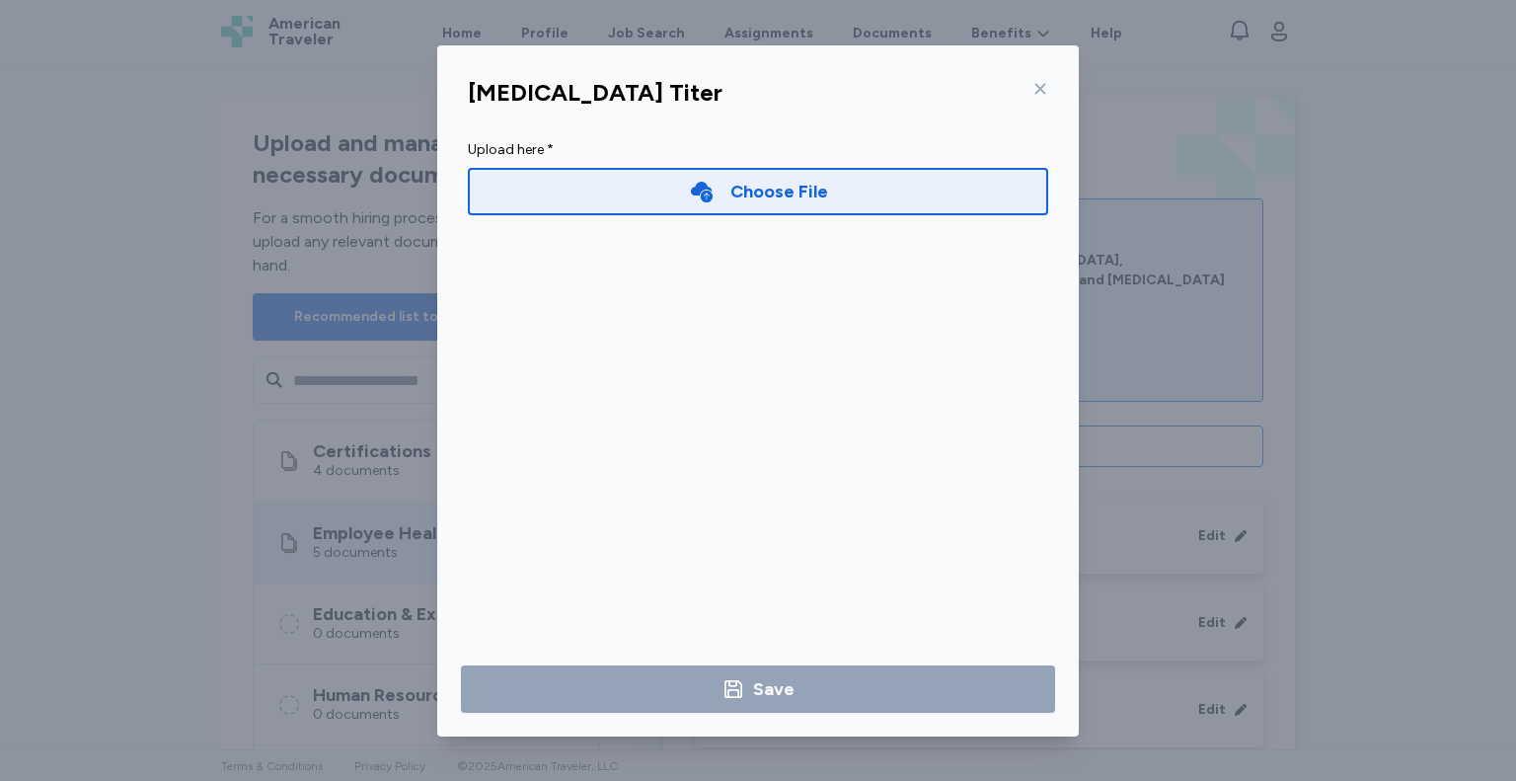
click at [780, 196] on div "Choose File" at bounding box center [779, 192] width 98 height 28
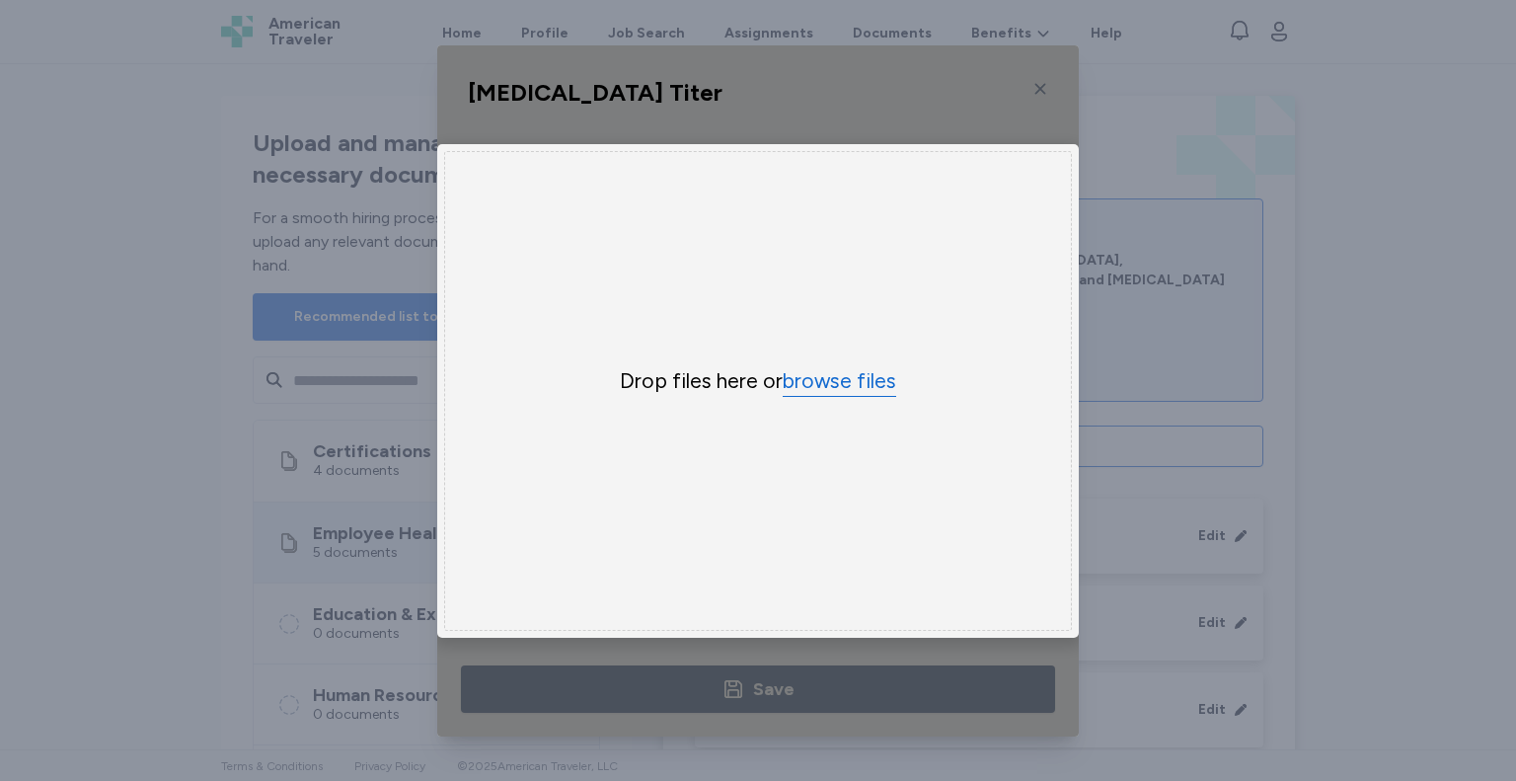
click at [833, 388] on button "browse files" at bounding box center [840, 381] width 114 height 29
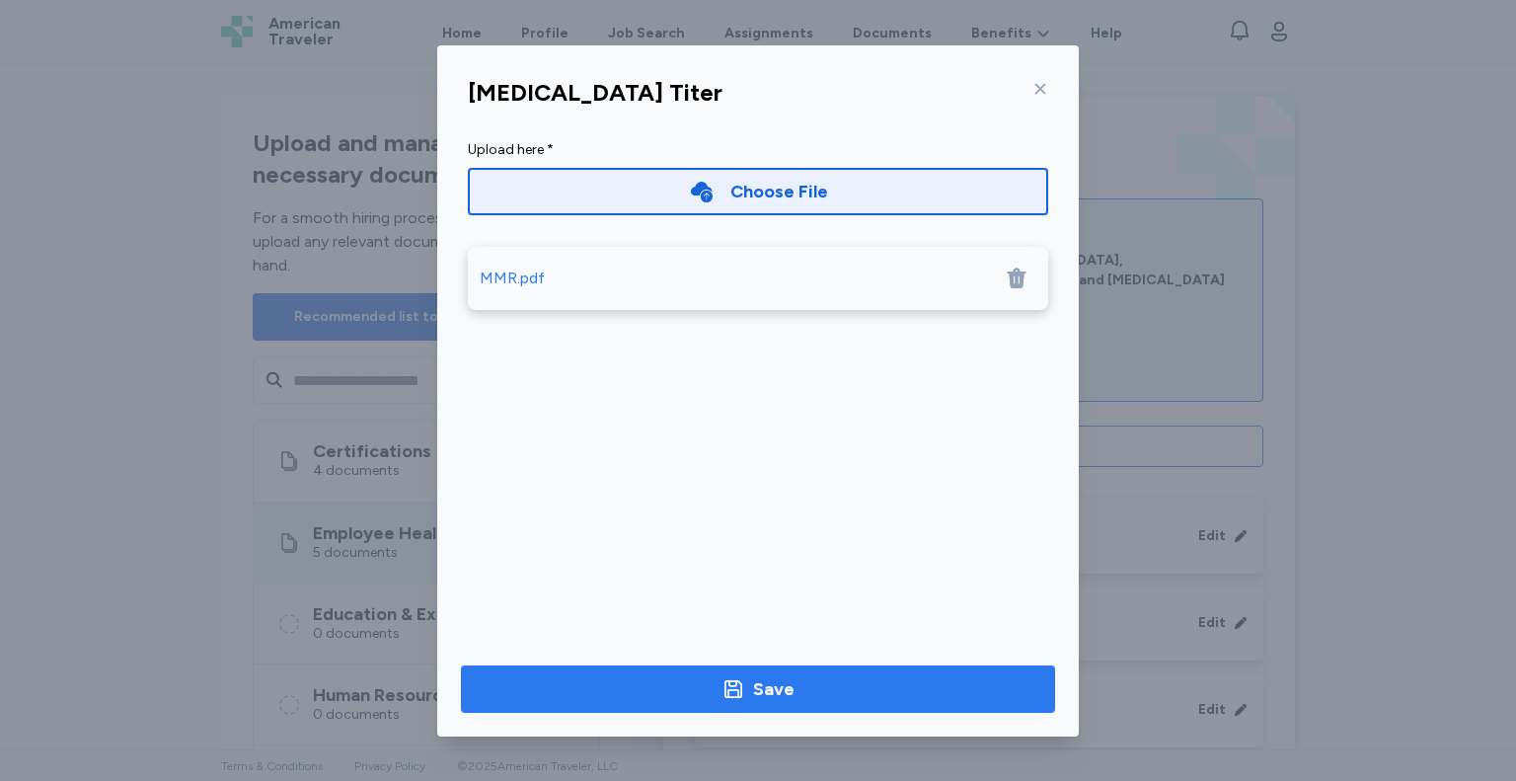
click at [645, 693] on span "Save" at bounding box center [758, 689] width 563 height 28
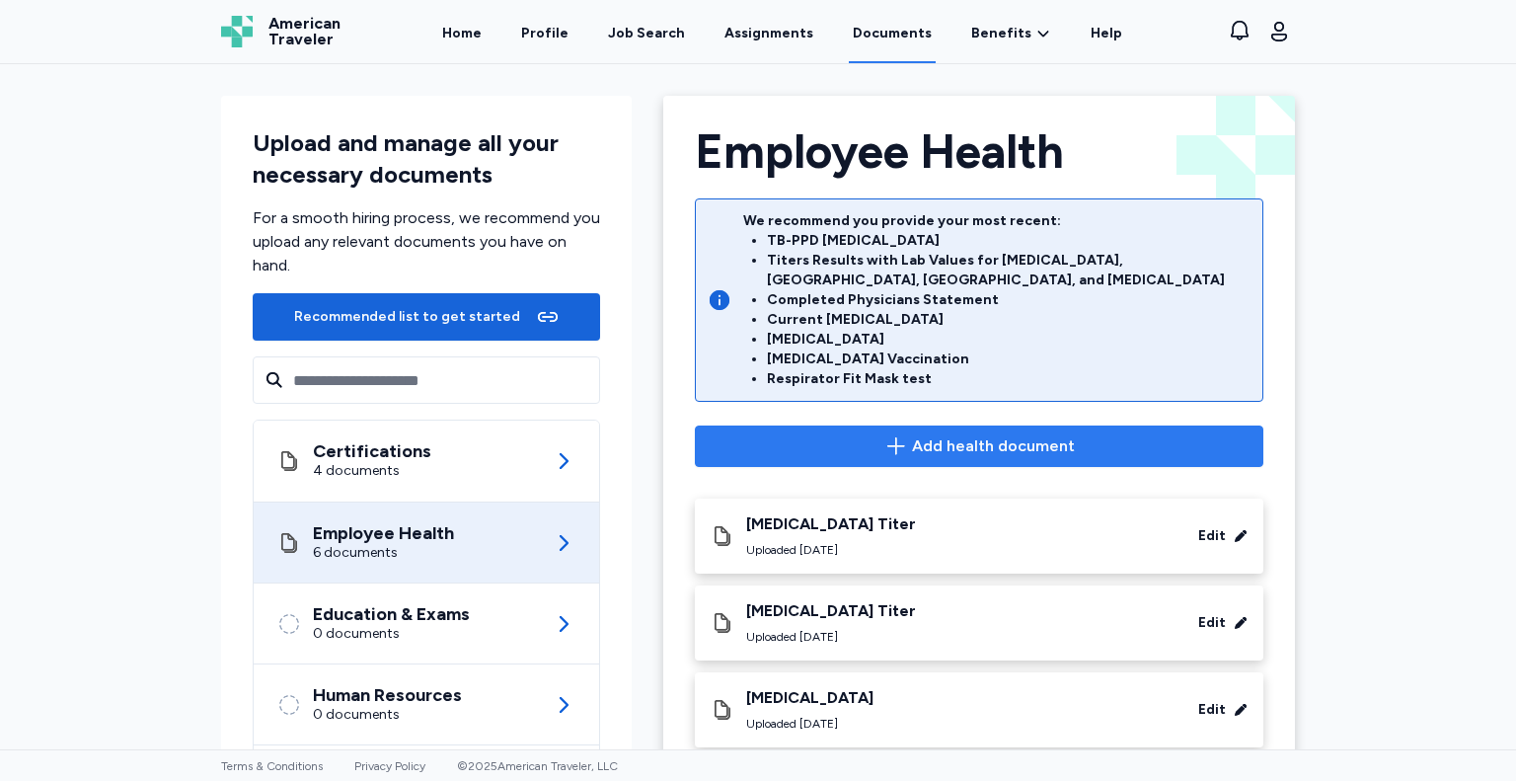
click at [1009, 434] on span "Add health document" at bounding box center [993, 446] width 163 height 24
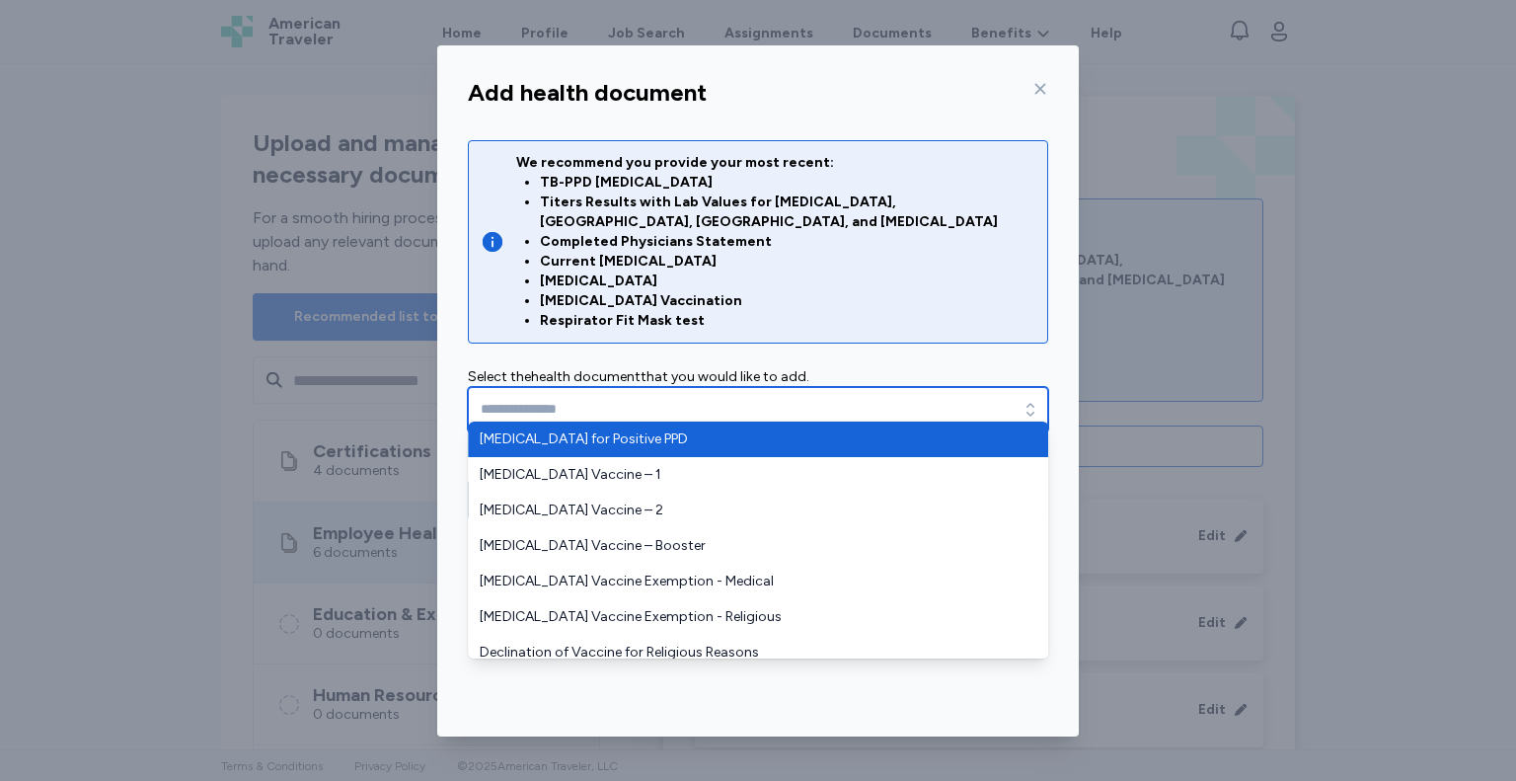
click at [1036, 400] on icon "button" at bounding box center [1031, 410] width 20 height 20
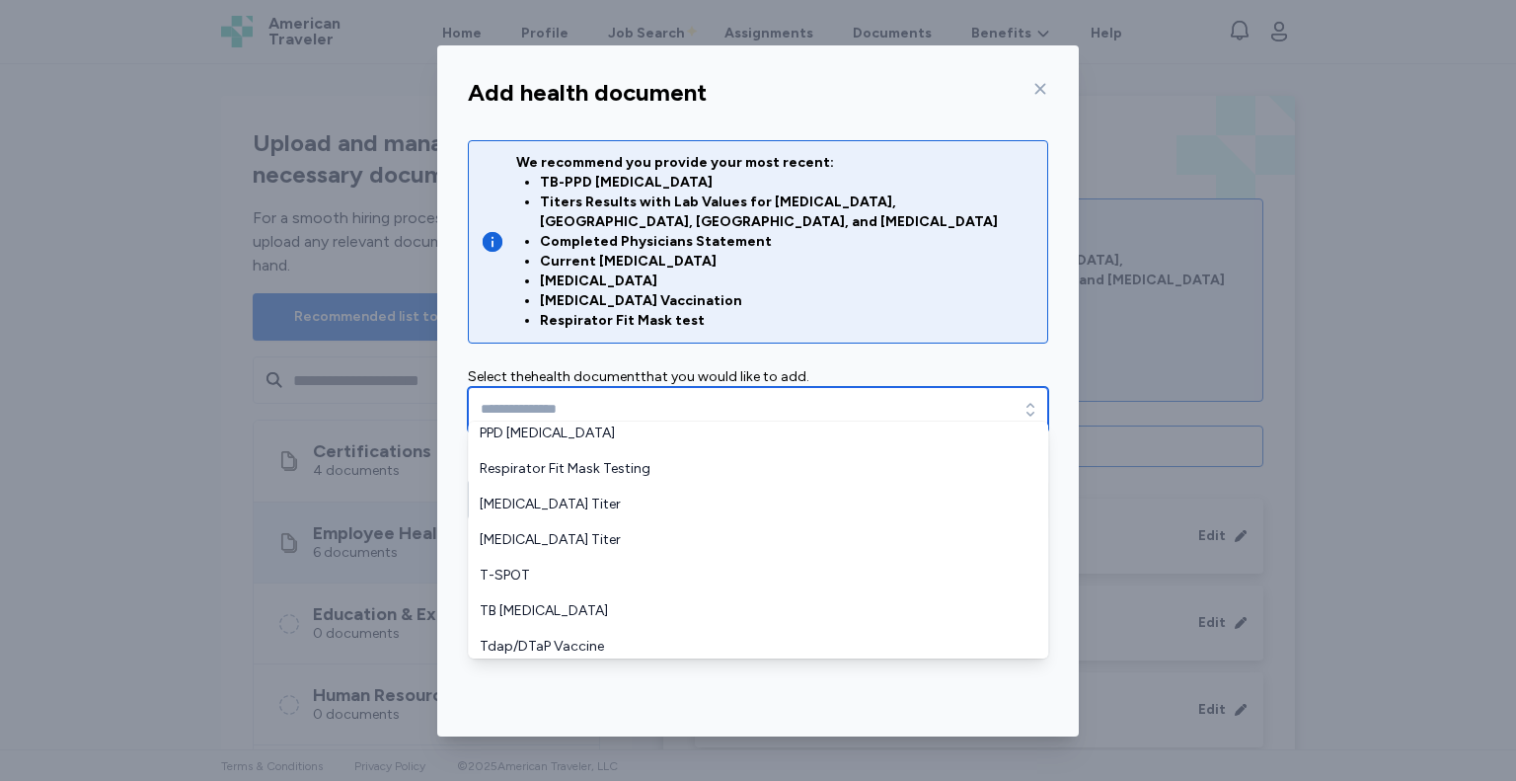
scroll to position [654, 0]
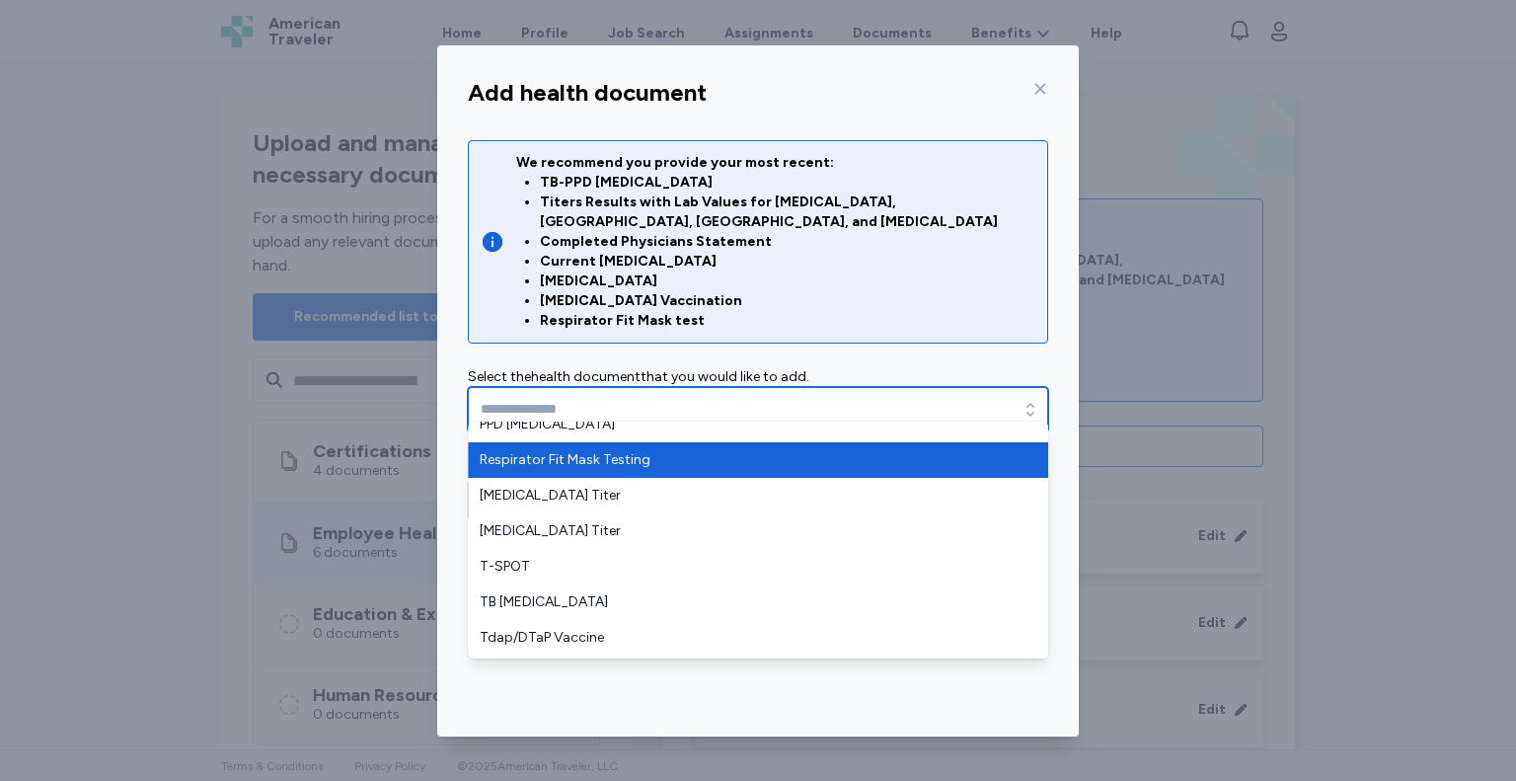
type input "**********"
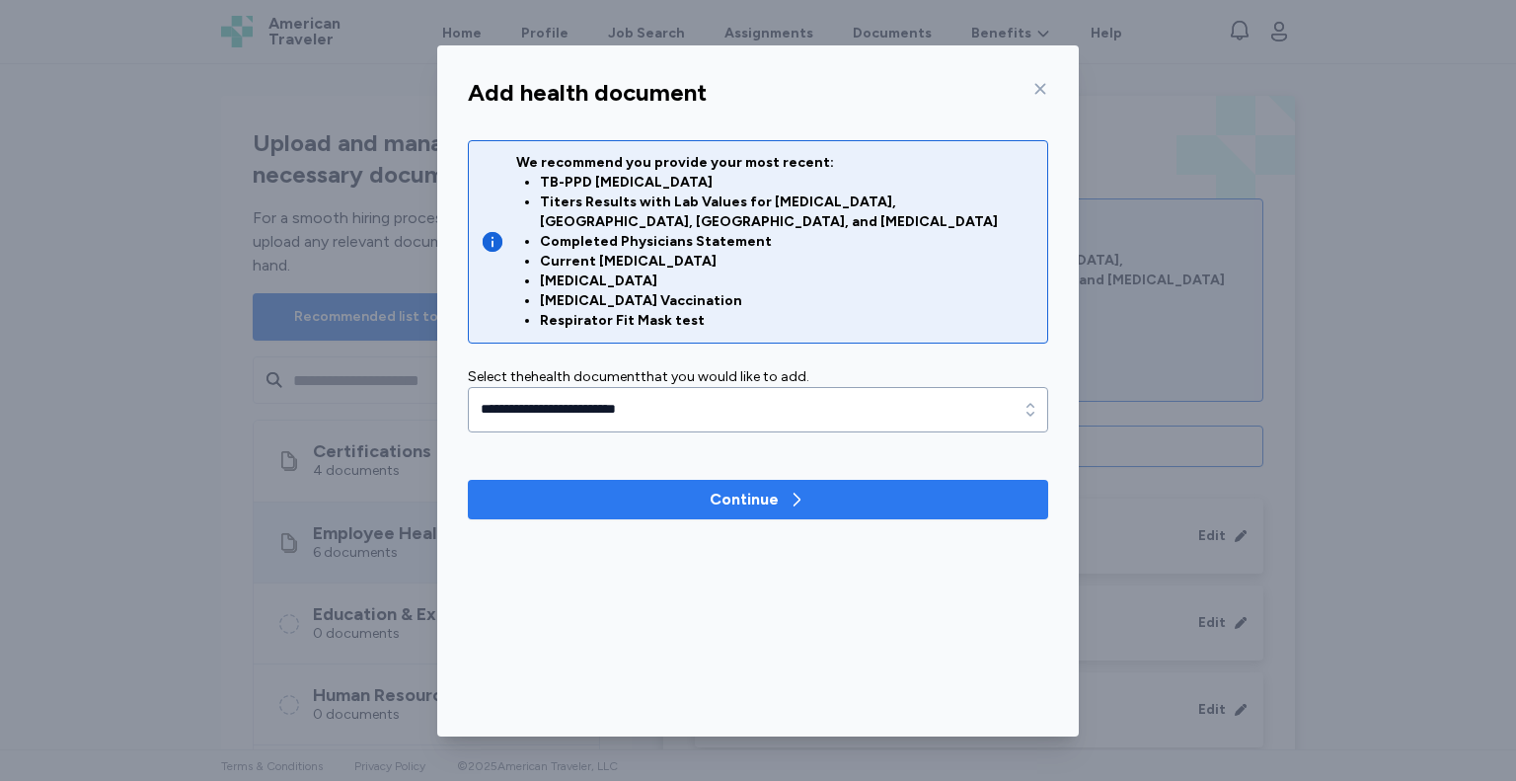
click at [630, 488] on span "Continue" at bounding box center [758, 500] width 549 height 24
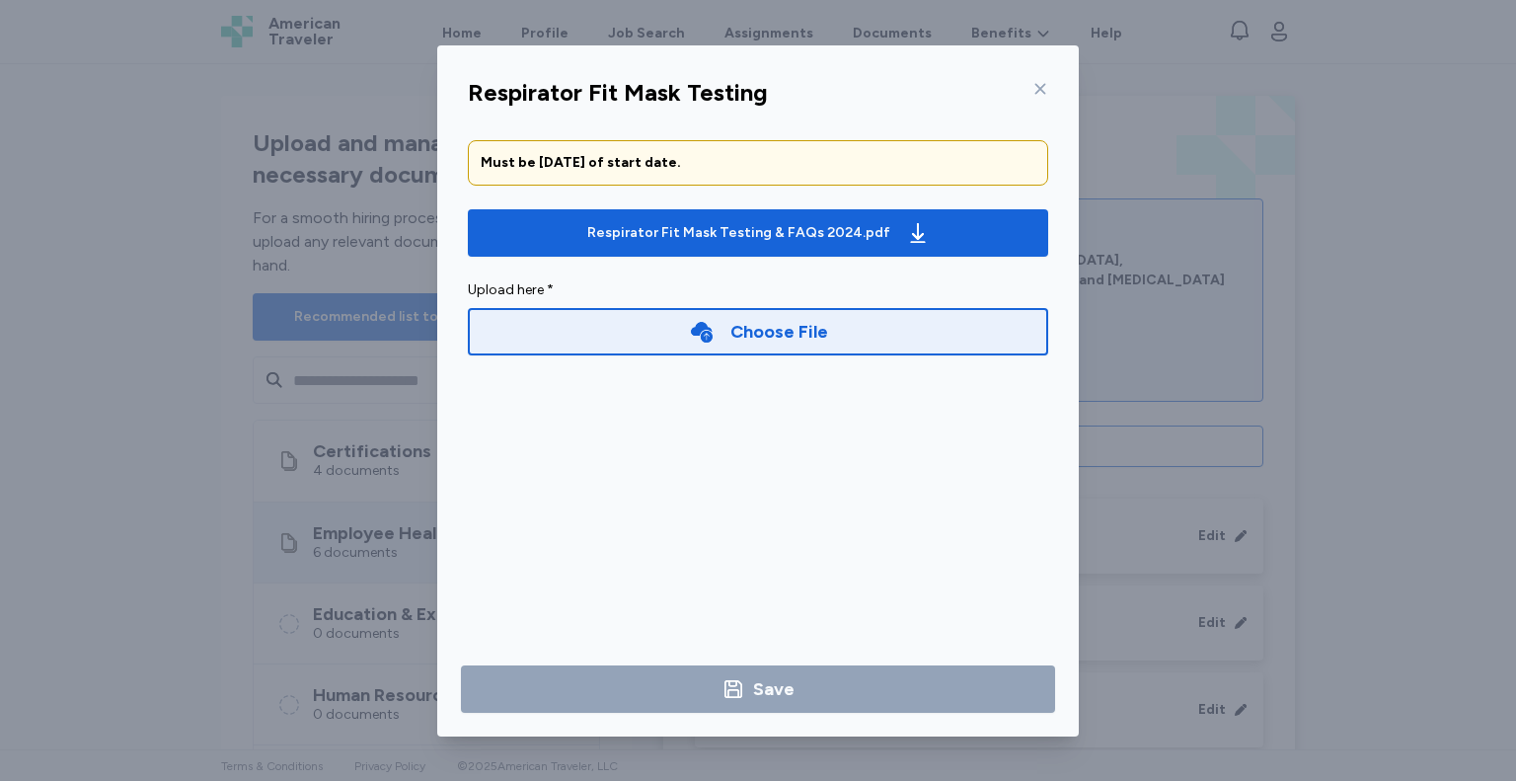
click at [758, 349] on div "Choose File" at bounding box center [758, 331] width 580 height 47
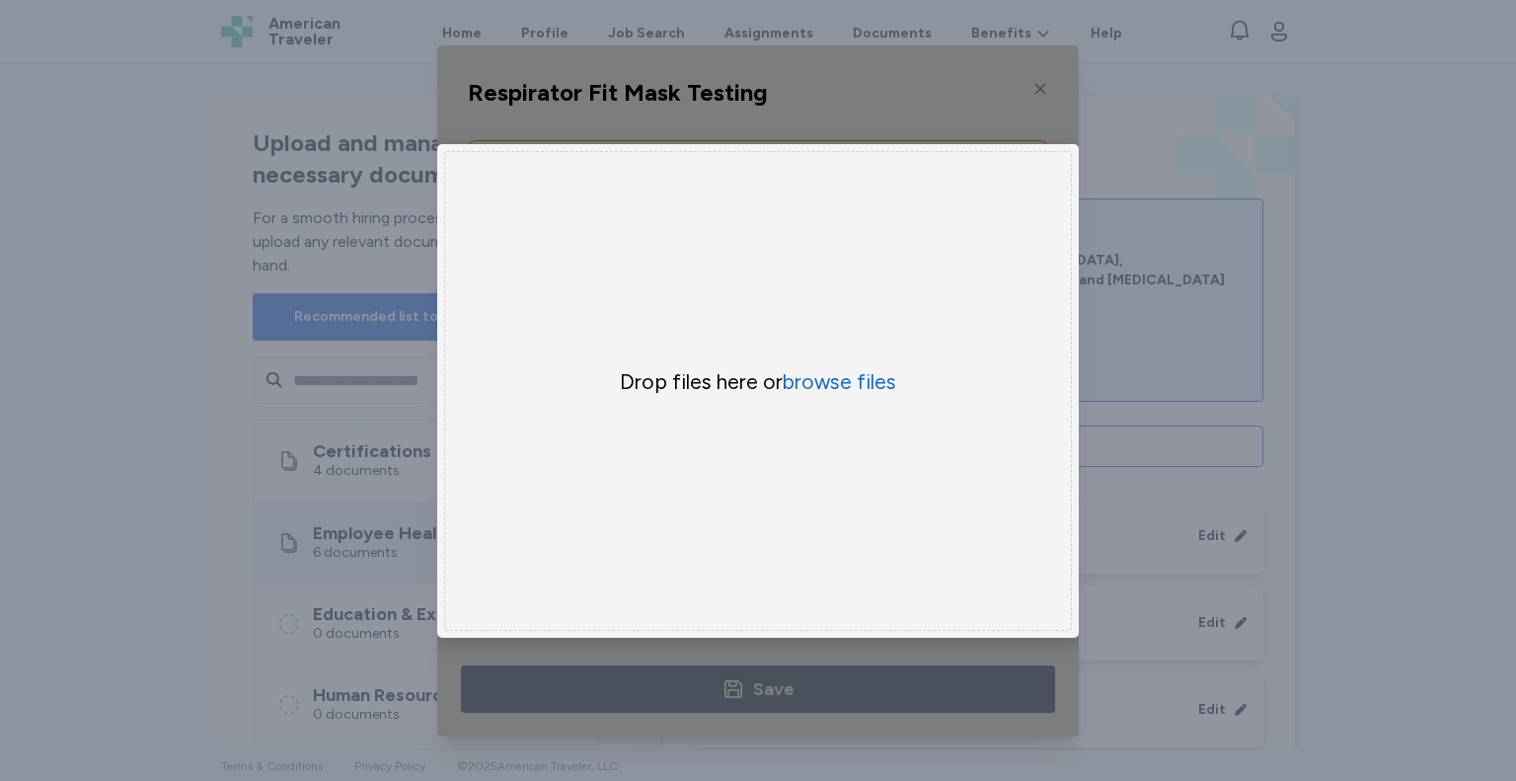
click at [567, 705] on div "Uppy Dashboard Window (Press escape to close)" at bounding box center [758, 390] width 642 height 691
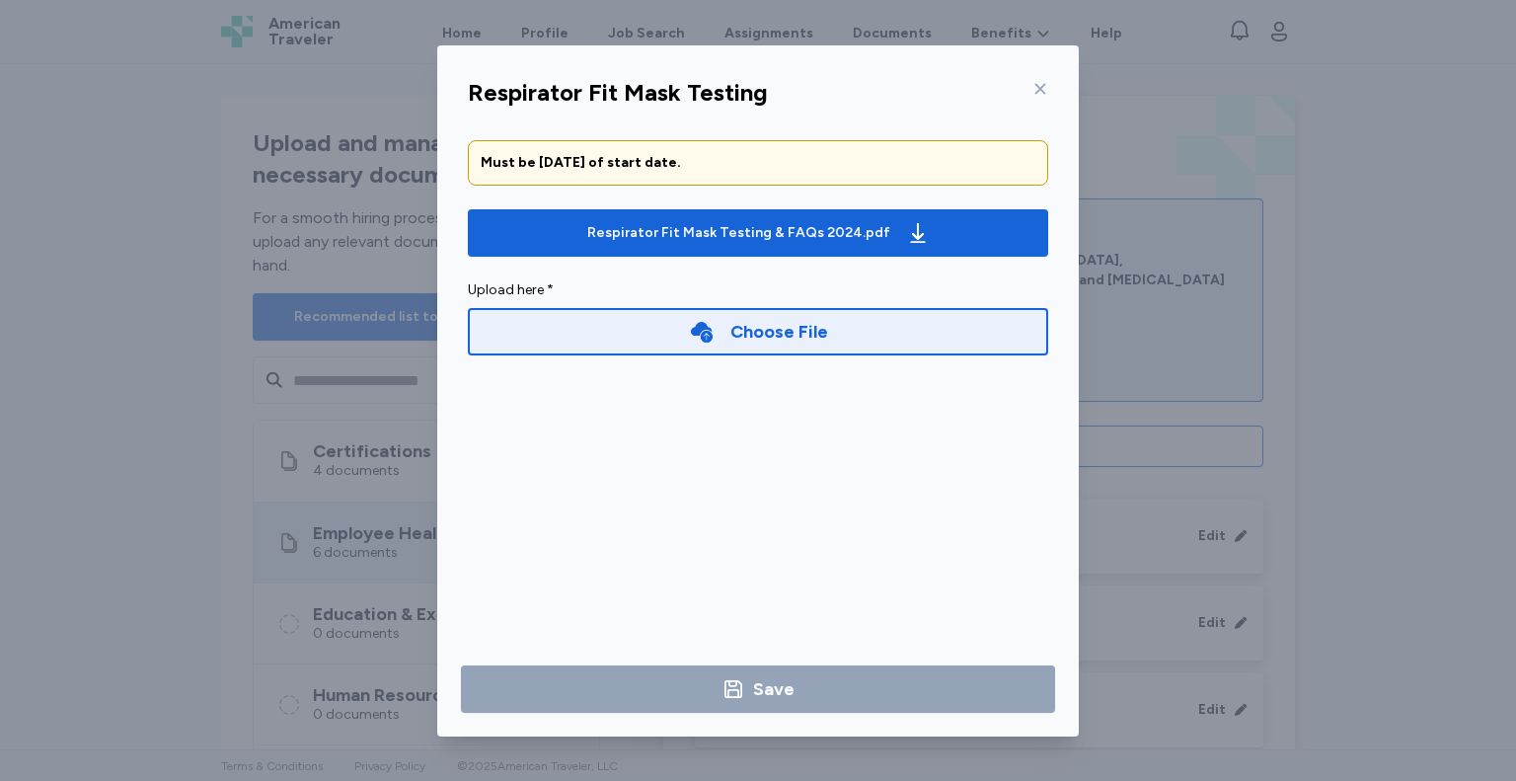
click at [846, 334] on div "Choose File" at bounding box center [758, 331] width 580 height 47
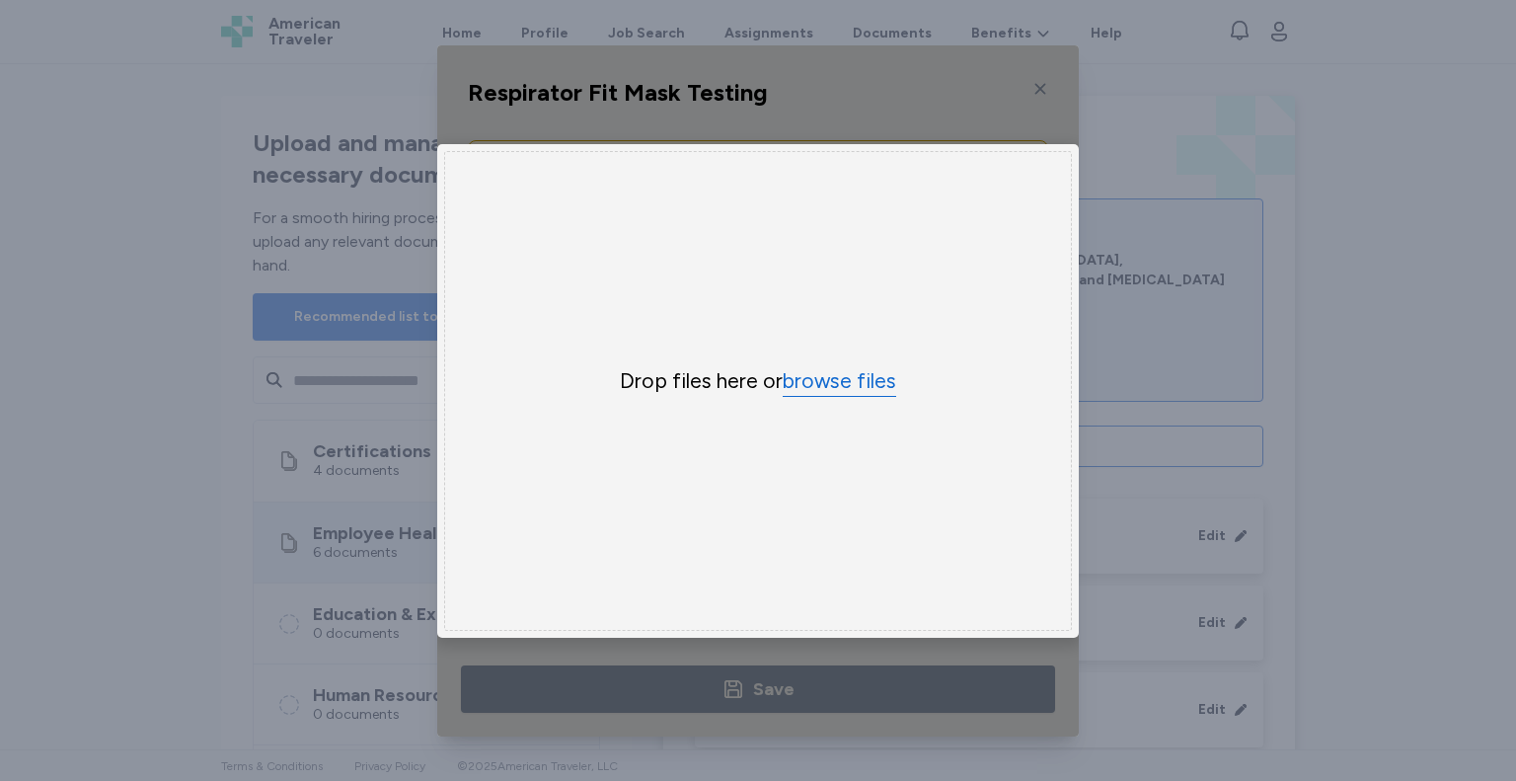
click at [829, 377] on button "browse files" at bounding box center [840, 381] width 114 height 29
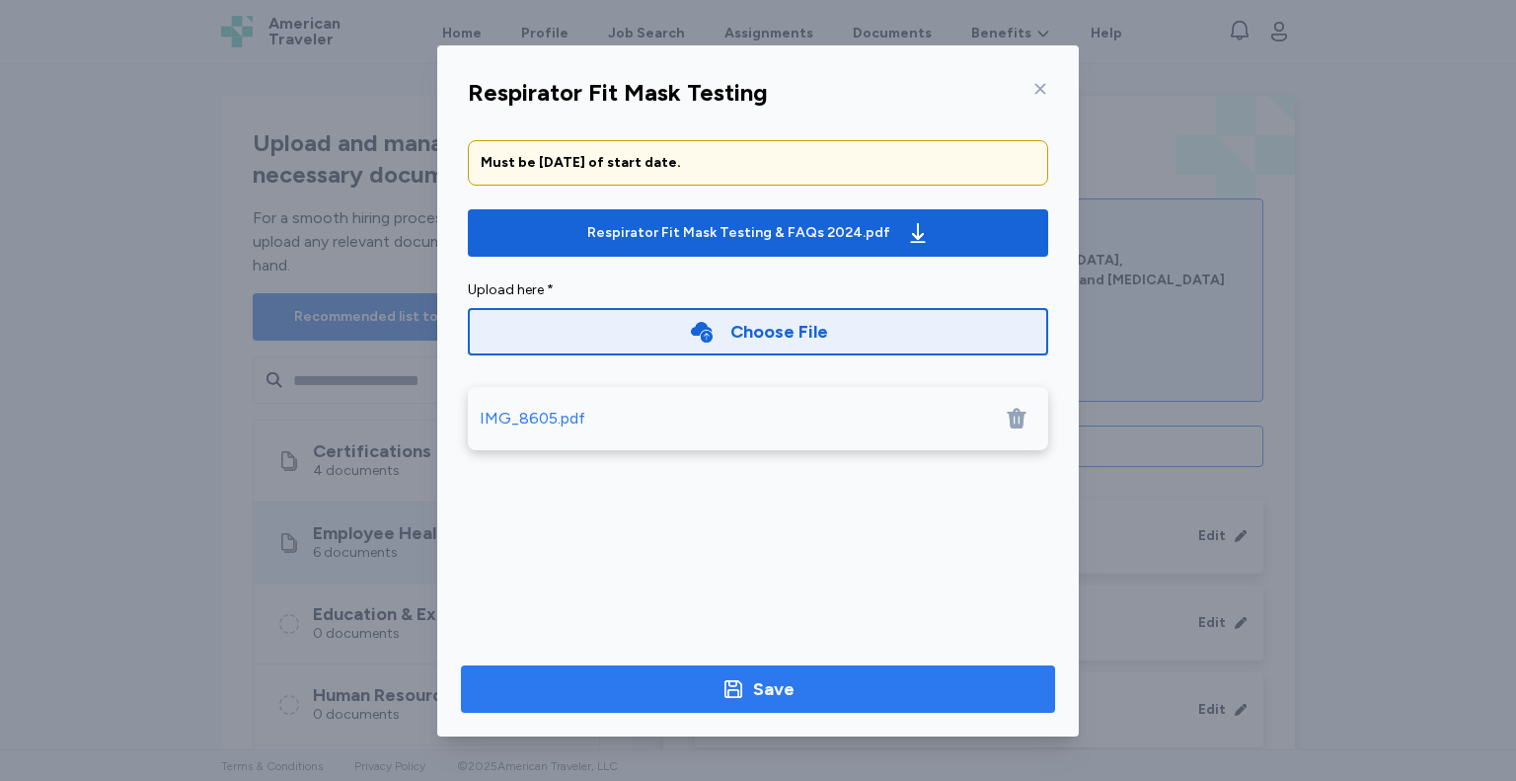
click at [636, 671] on button "Save" at bounding box center [758, 688] width 594 height 47
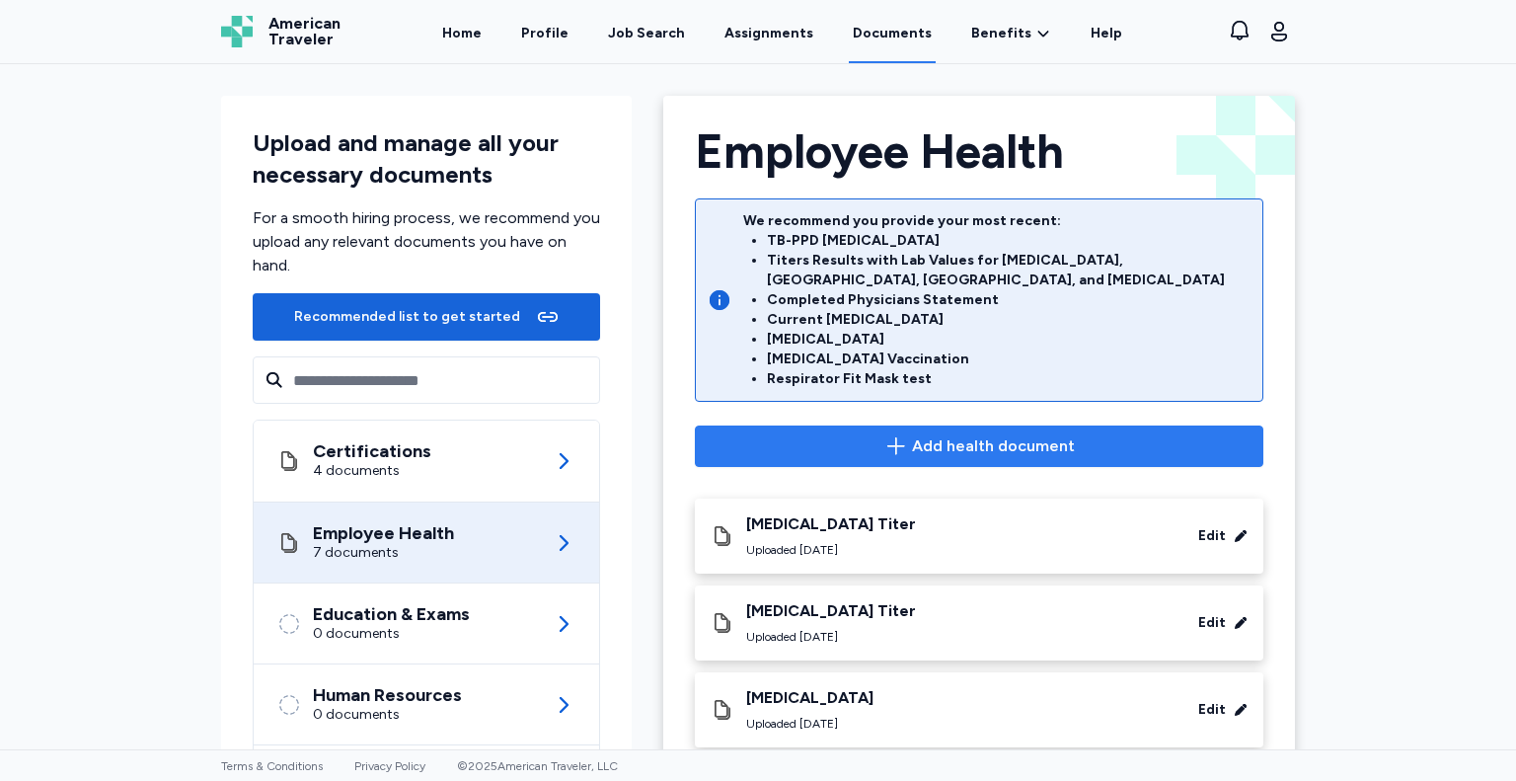
click at [936, 434] on span "Add health document" at bounding box center [993, 446] width 163 height 24
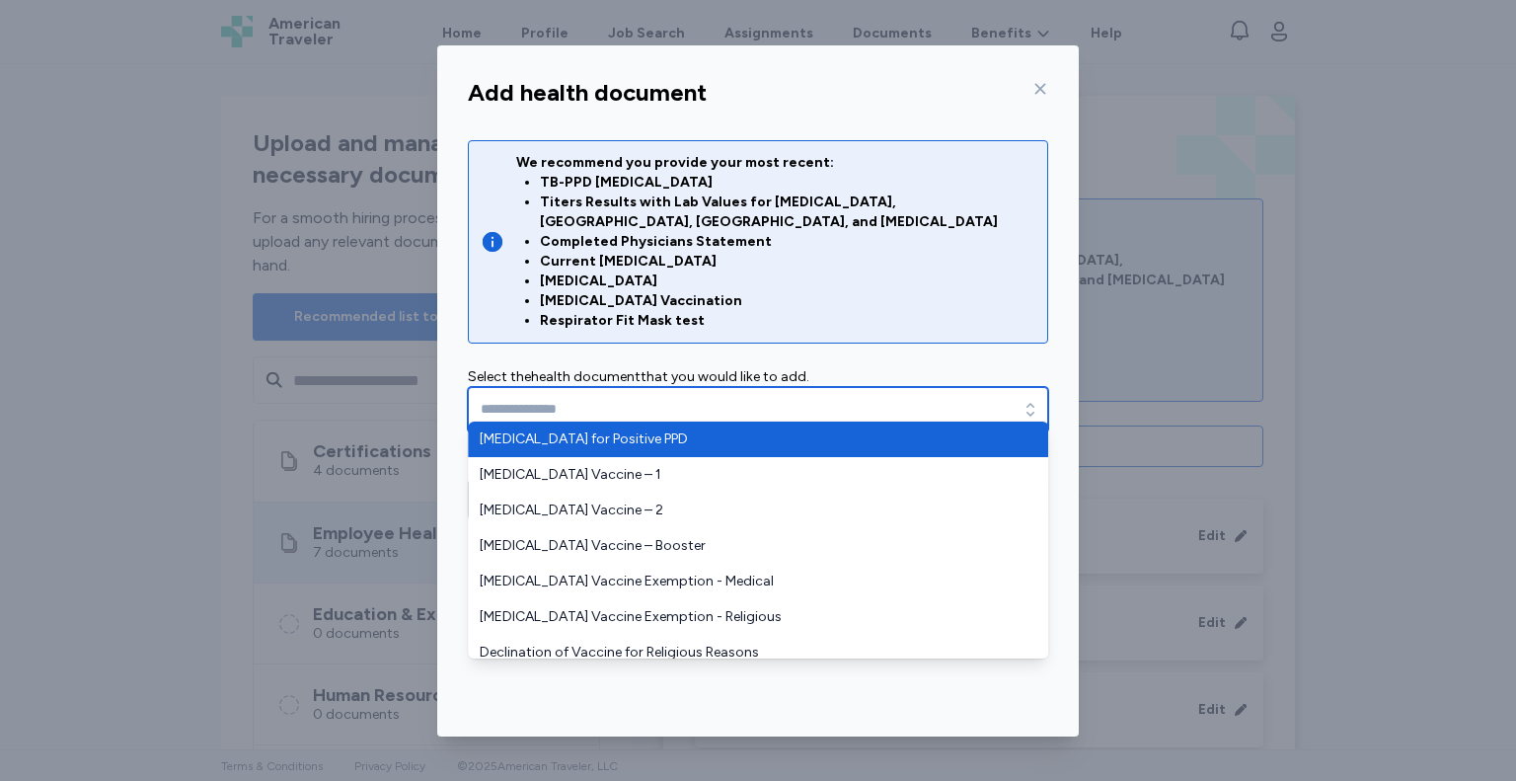
click at [943, 389] on input "text" at bounding box center [758, 409] width 580 height 45
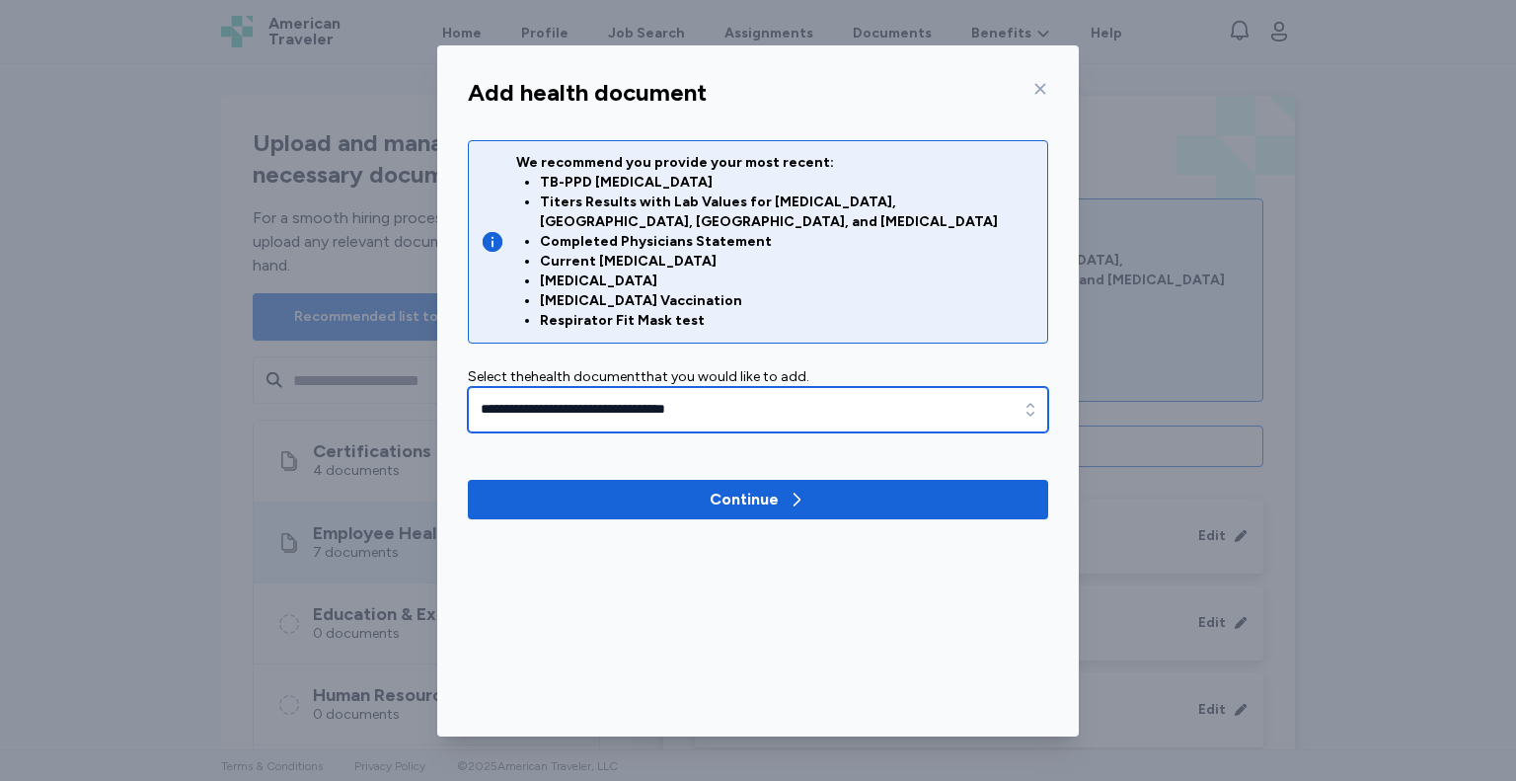
click at [911, 390] on input "**********" at bounding box center [758, 409] width 580 height 45
type input "**********"
click at [1028, 400] on icon "button" at bounding box center [1031, 410] width 20 height 20
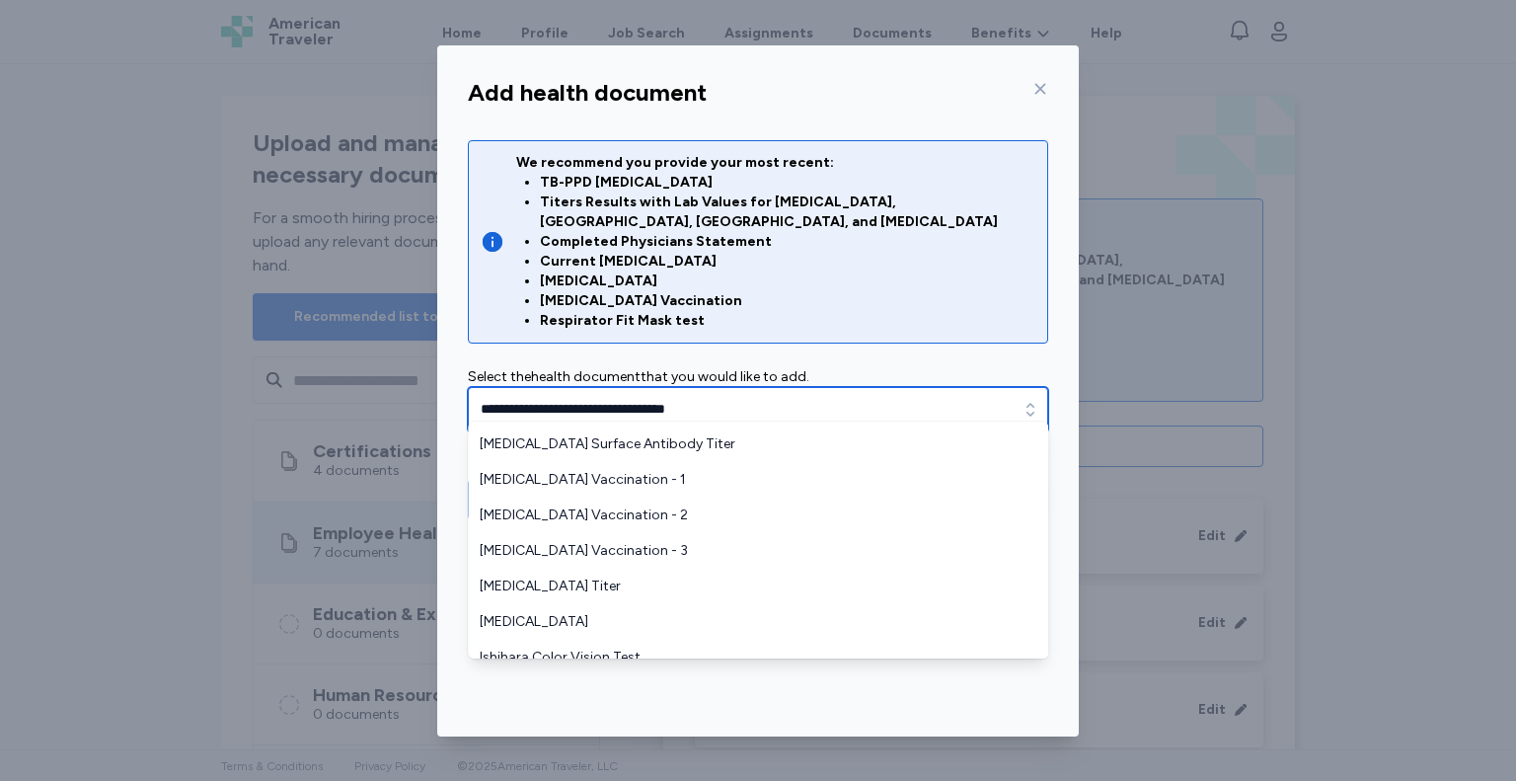
scroll to position [259, 0]
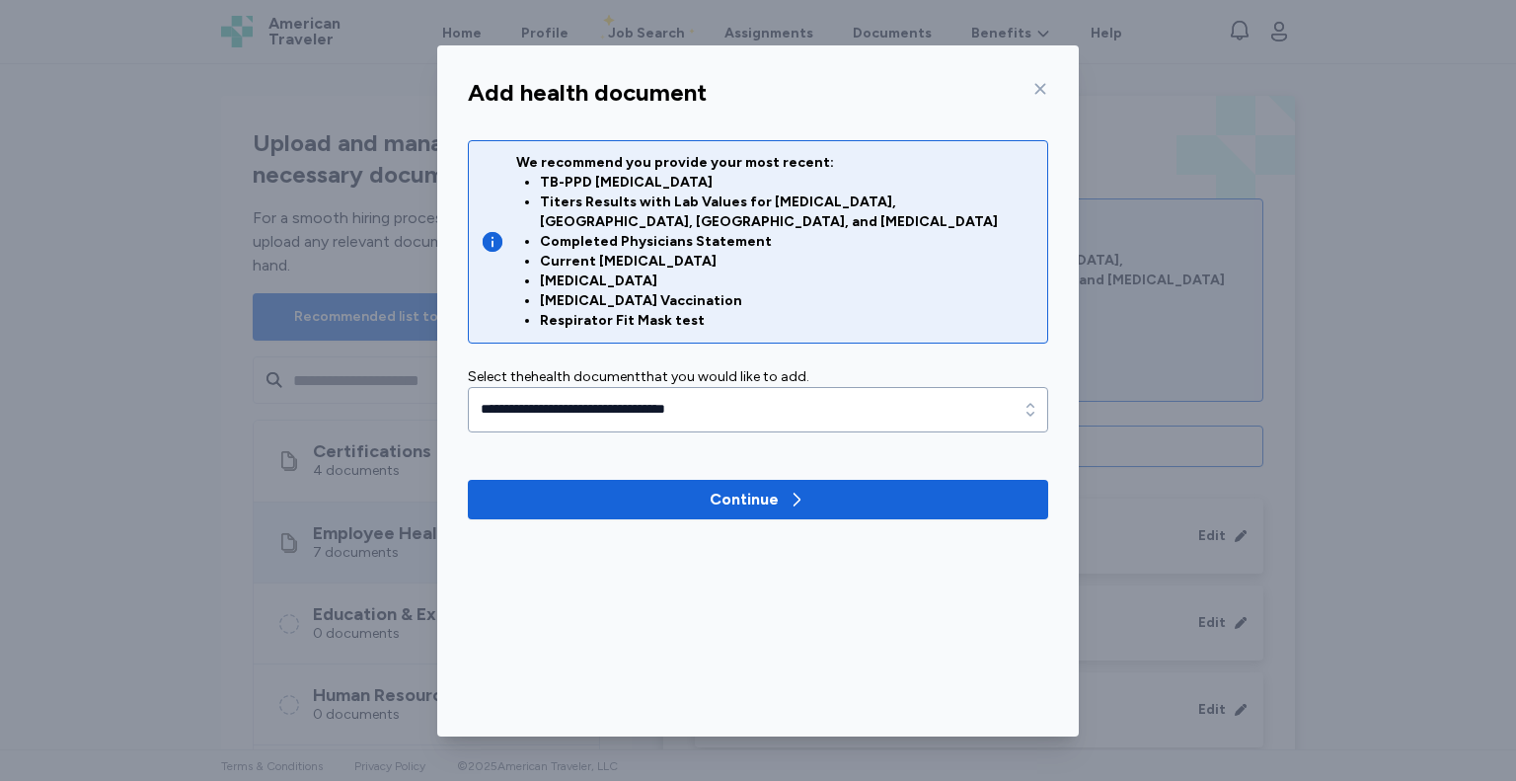
click at [1124, 480] on div "**********" at bounding box center [758, 390] width 1516 height 781
click at [1038, 99] on div at bounding box center [1036, 89] width 24 height 32
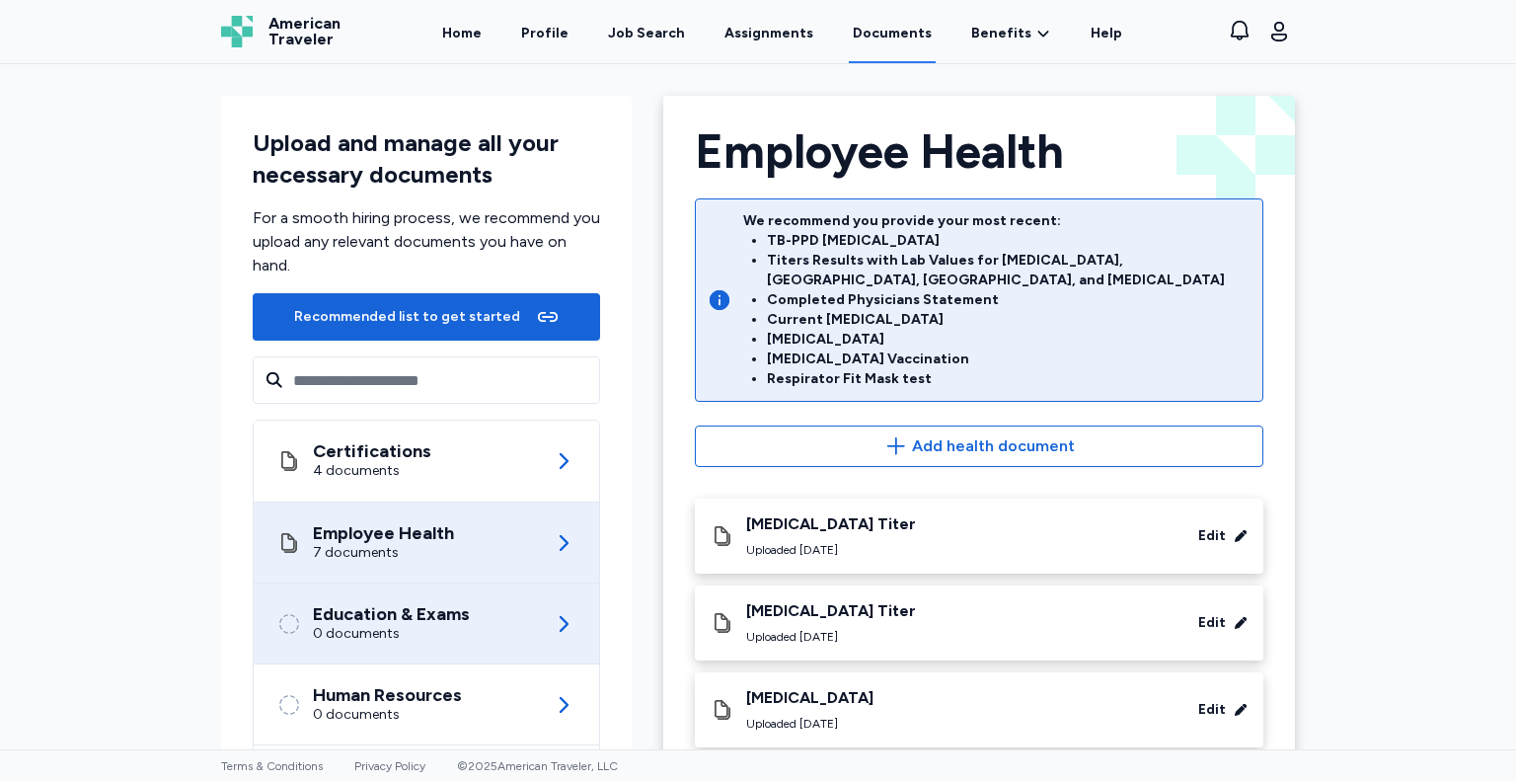
click at [386, 646] on div "Education & Exams 0 documents" at bounding box center [426, 623] width 298 height 80
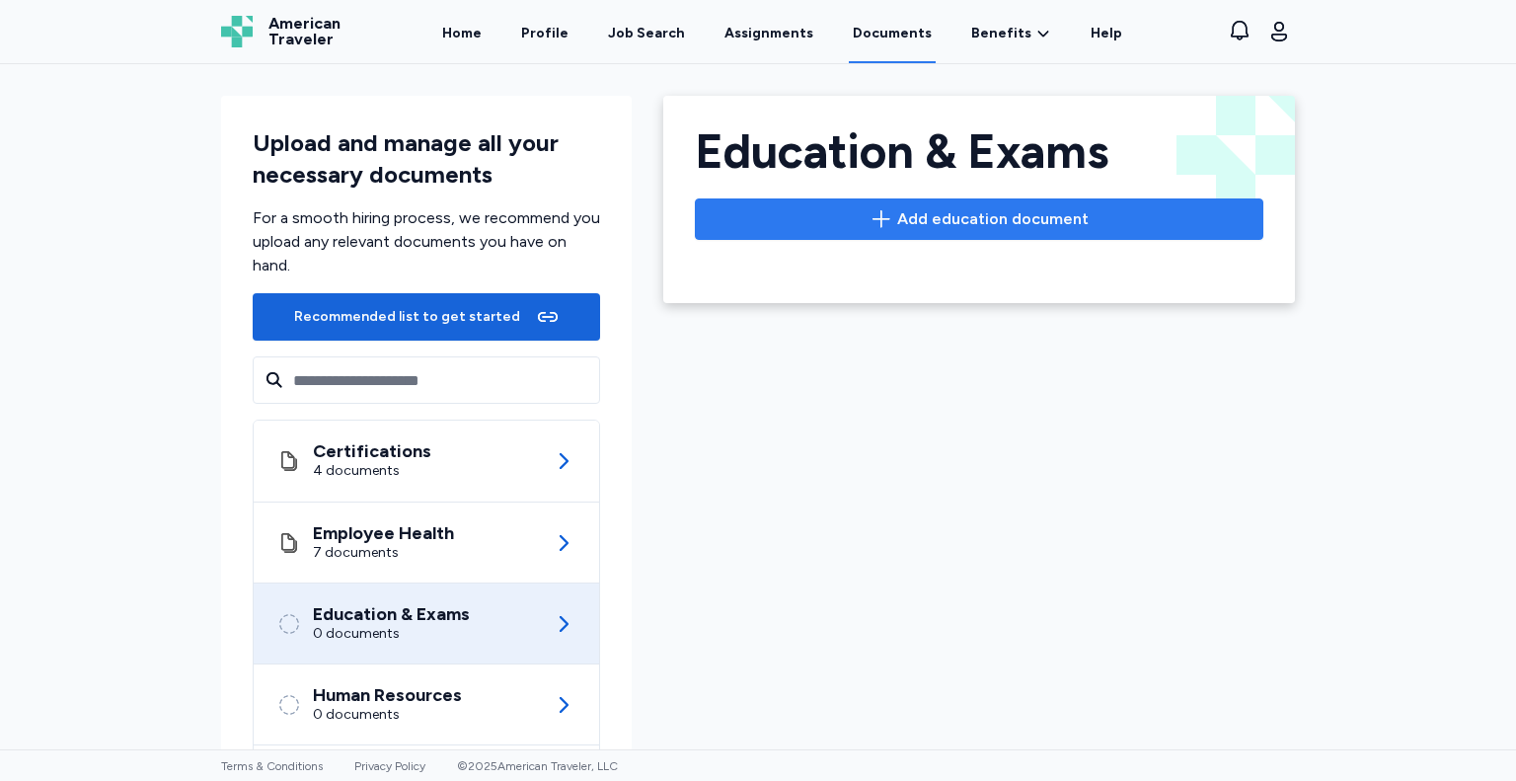
click at [990, 212] on span "Add education document" at bounding box center [992, 219] width 191 height 24
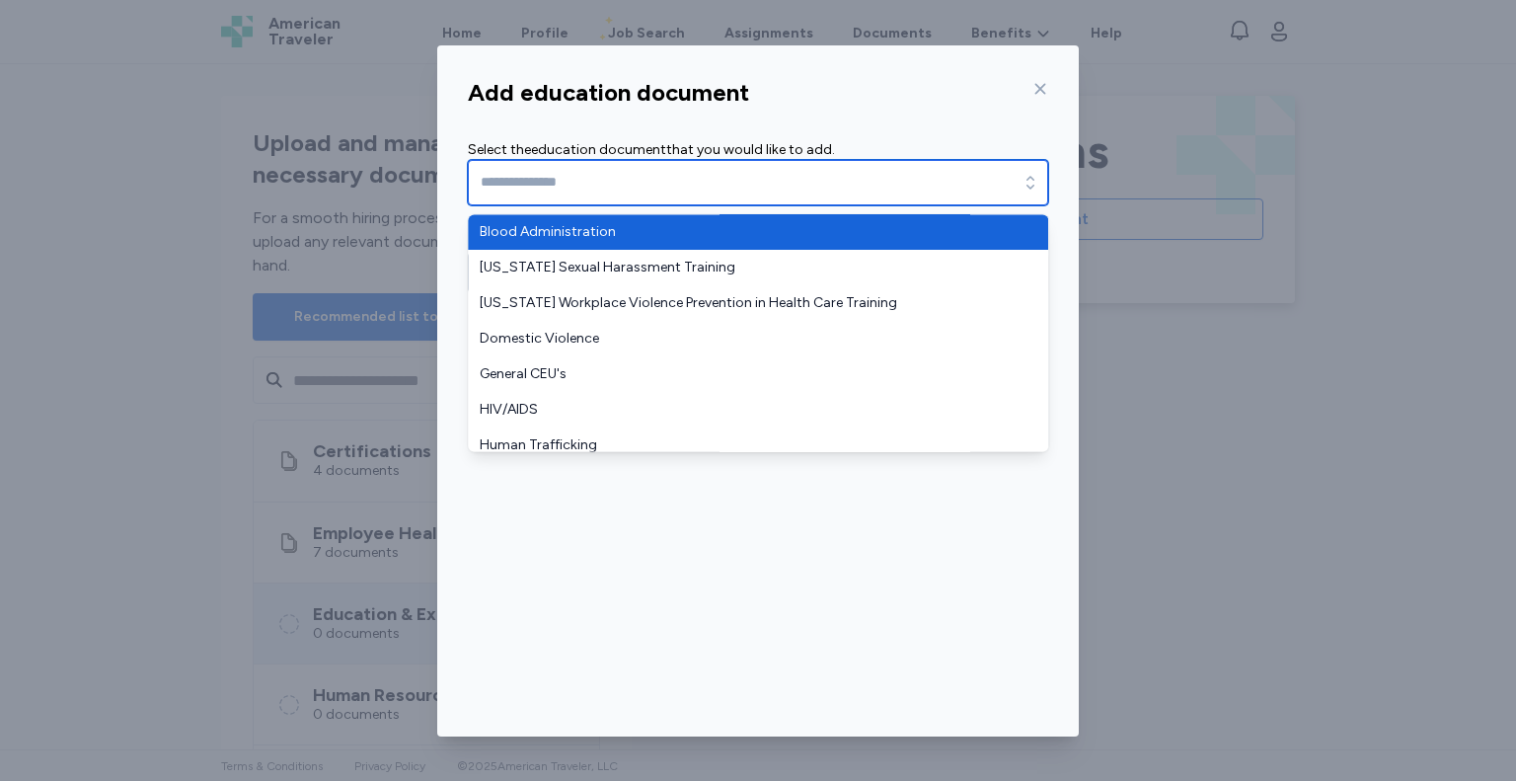
click at [1026, 189] on icon "button" at bounding box center [1031, 183] width 20 height 20
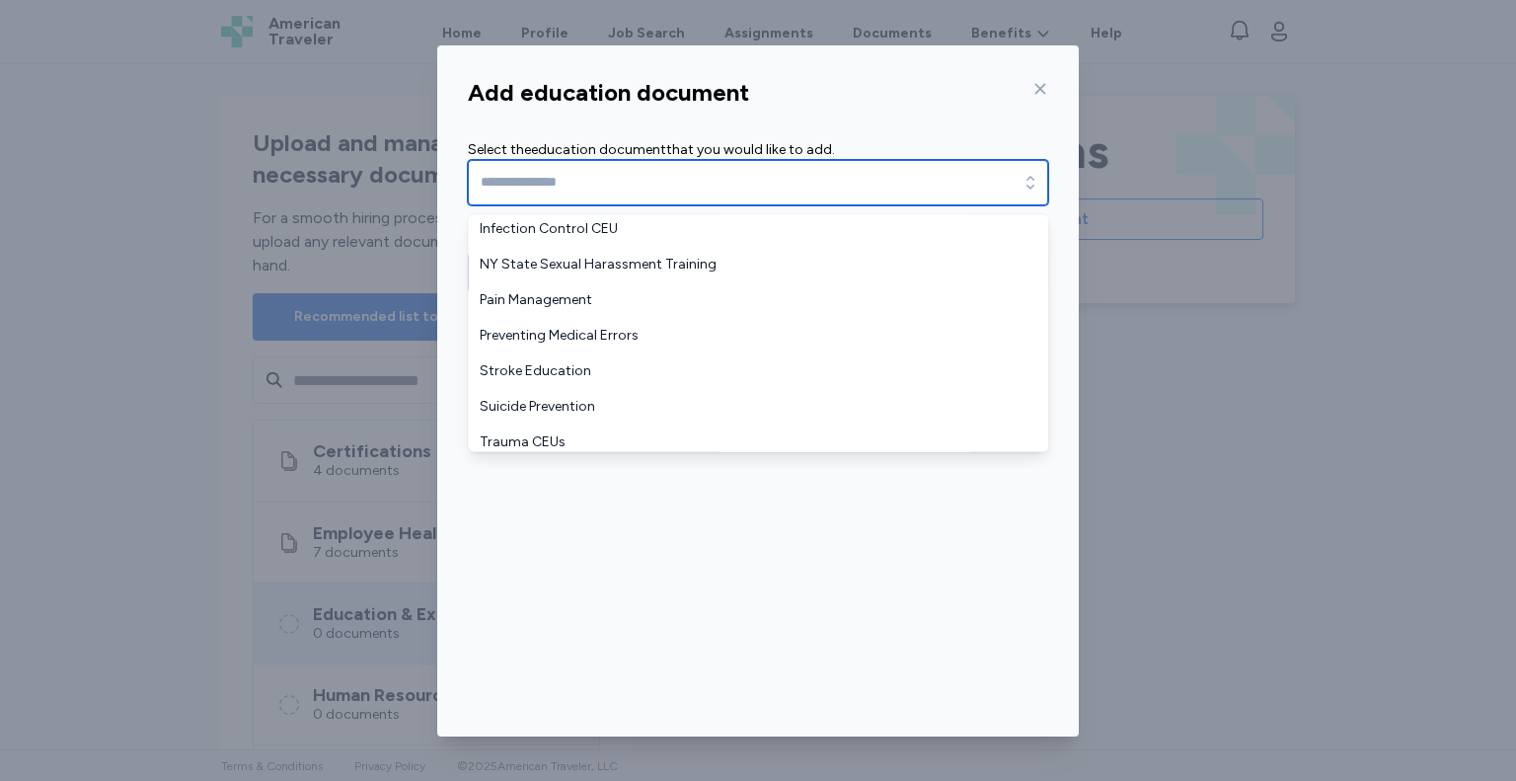
scroll to position [403, 0]
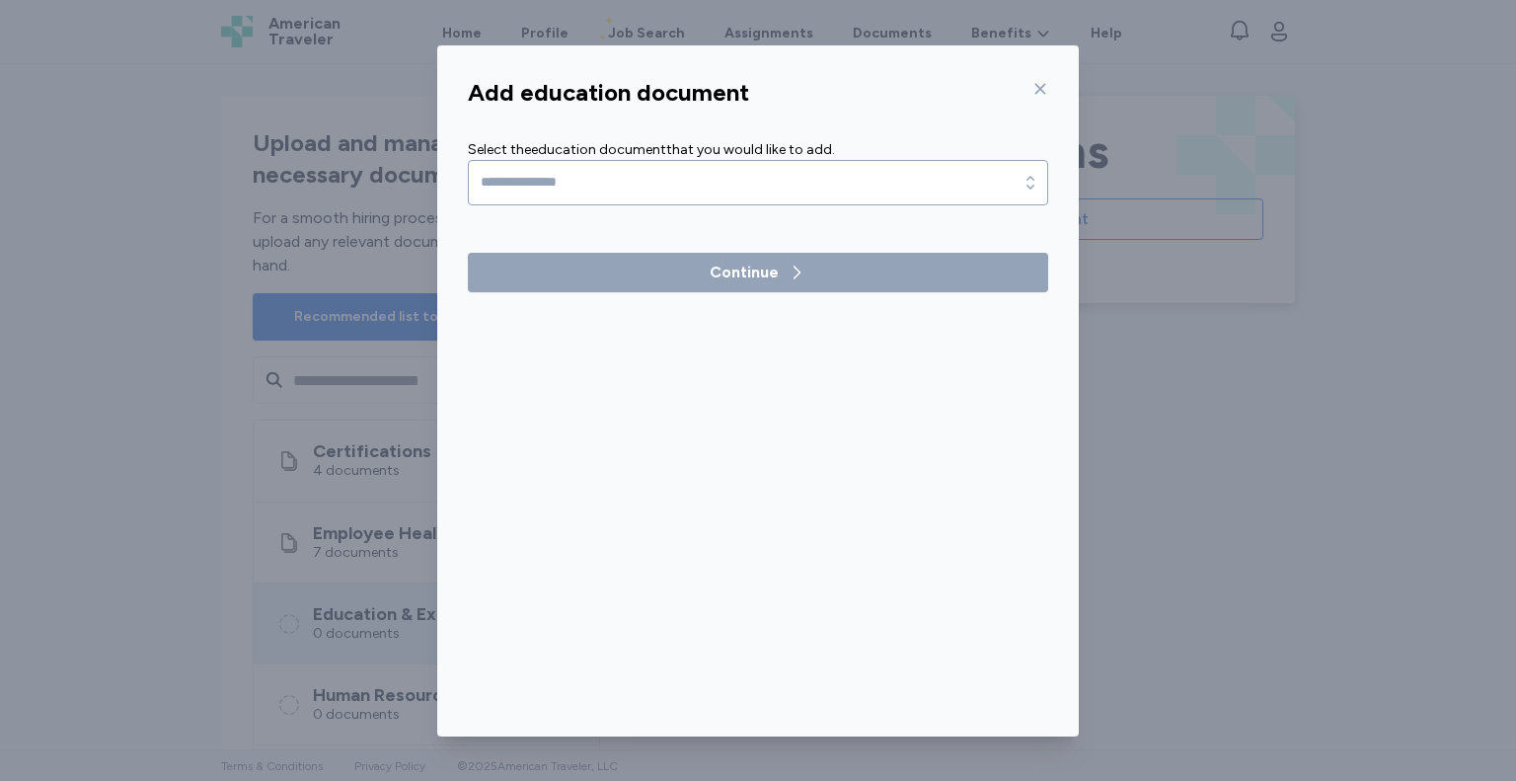
click at [1045, 88] on div "Add education document Select the education document that you would like to add…" at bounding box center [758, 402] width 642 height 667
click at [1045, 88] on icon at bounding box center [1040, 89] width 16 height 16
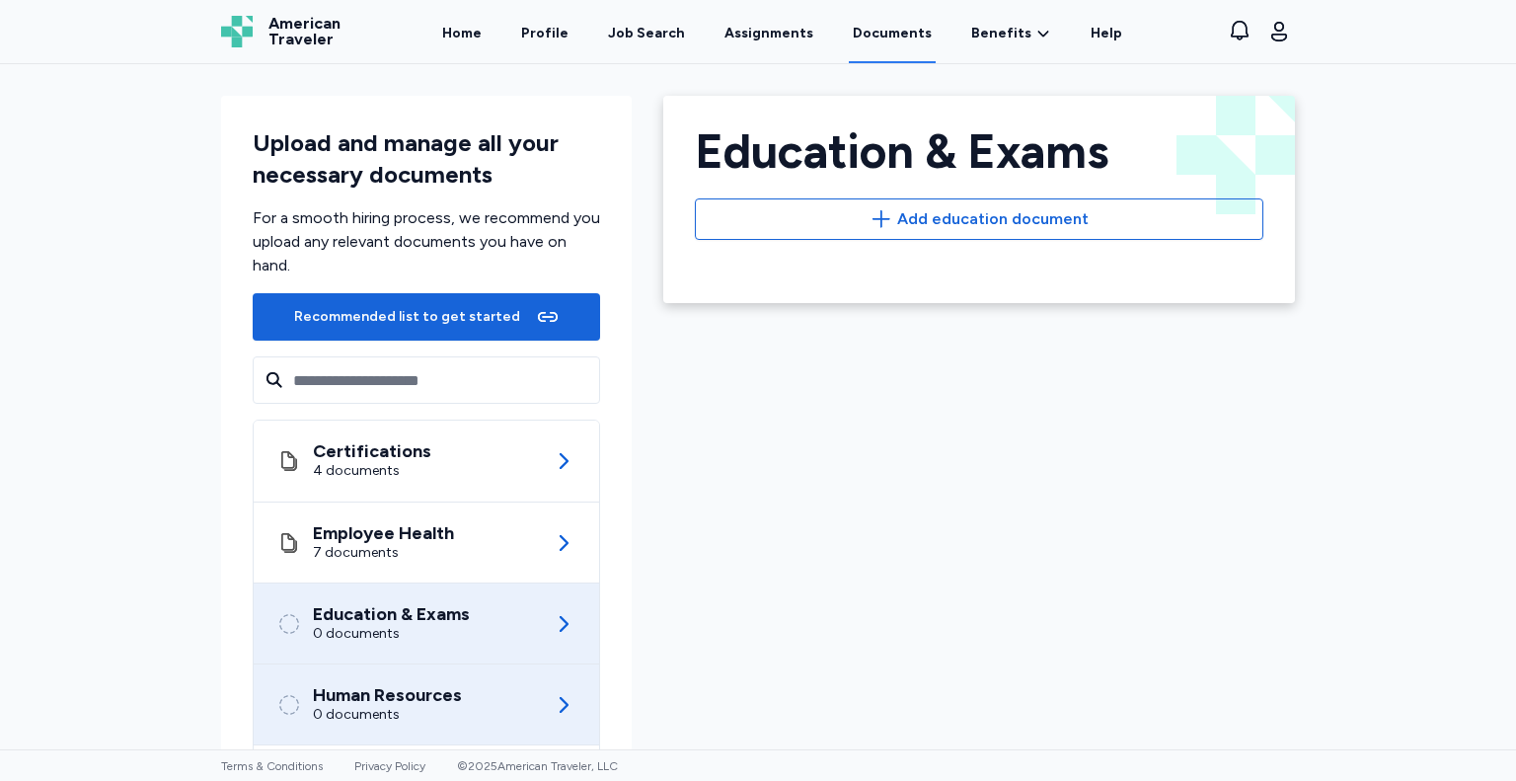
click at [485, 710] on div "Human Resources 0 documents" at bounding box center [426, 704] width 298 height 80
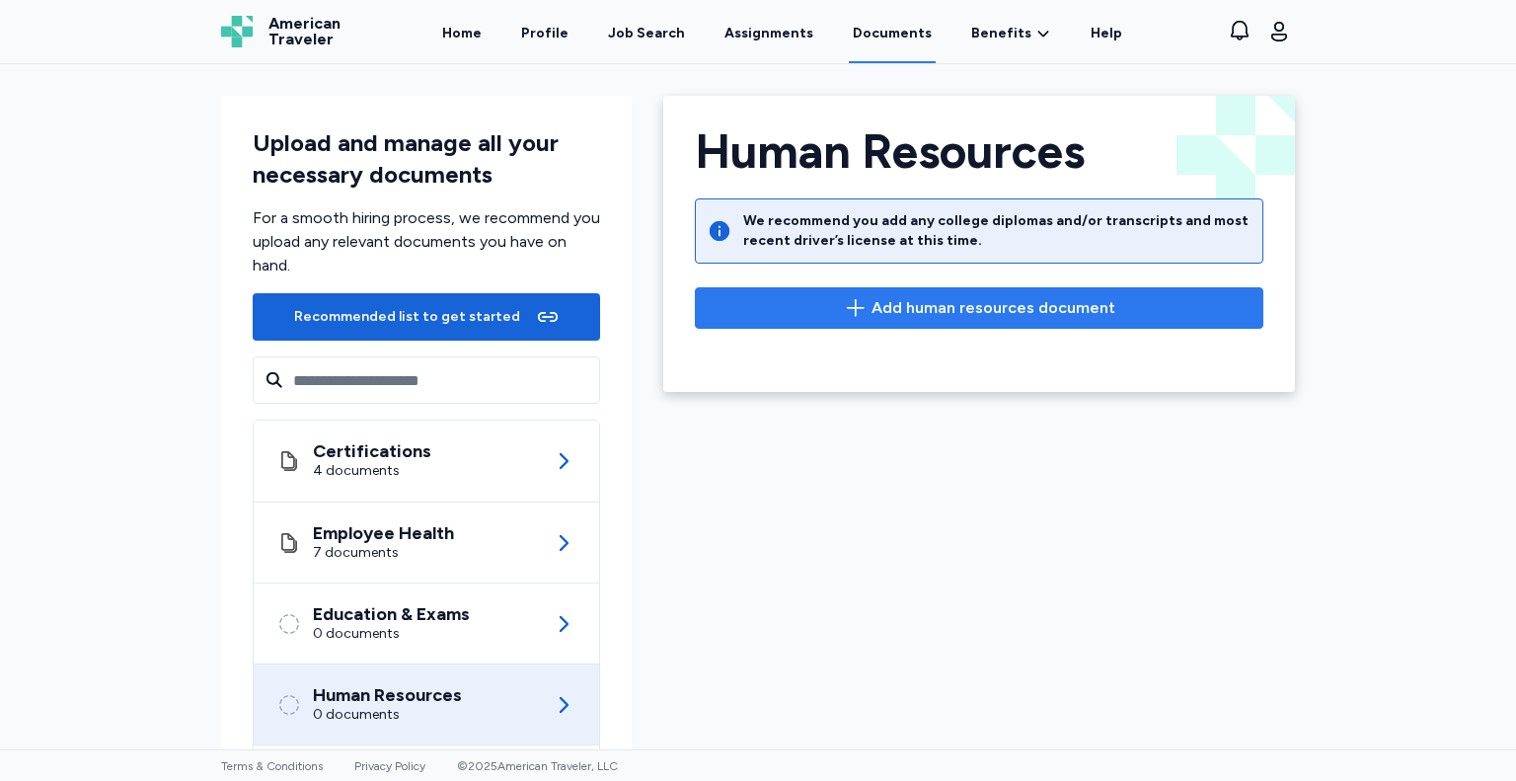
click at [887, 298] on span "Add human resources document" at bounding box center [994, 308] width 244 height 24
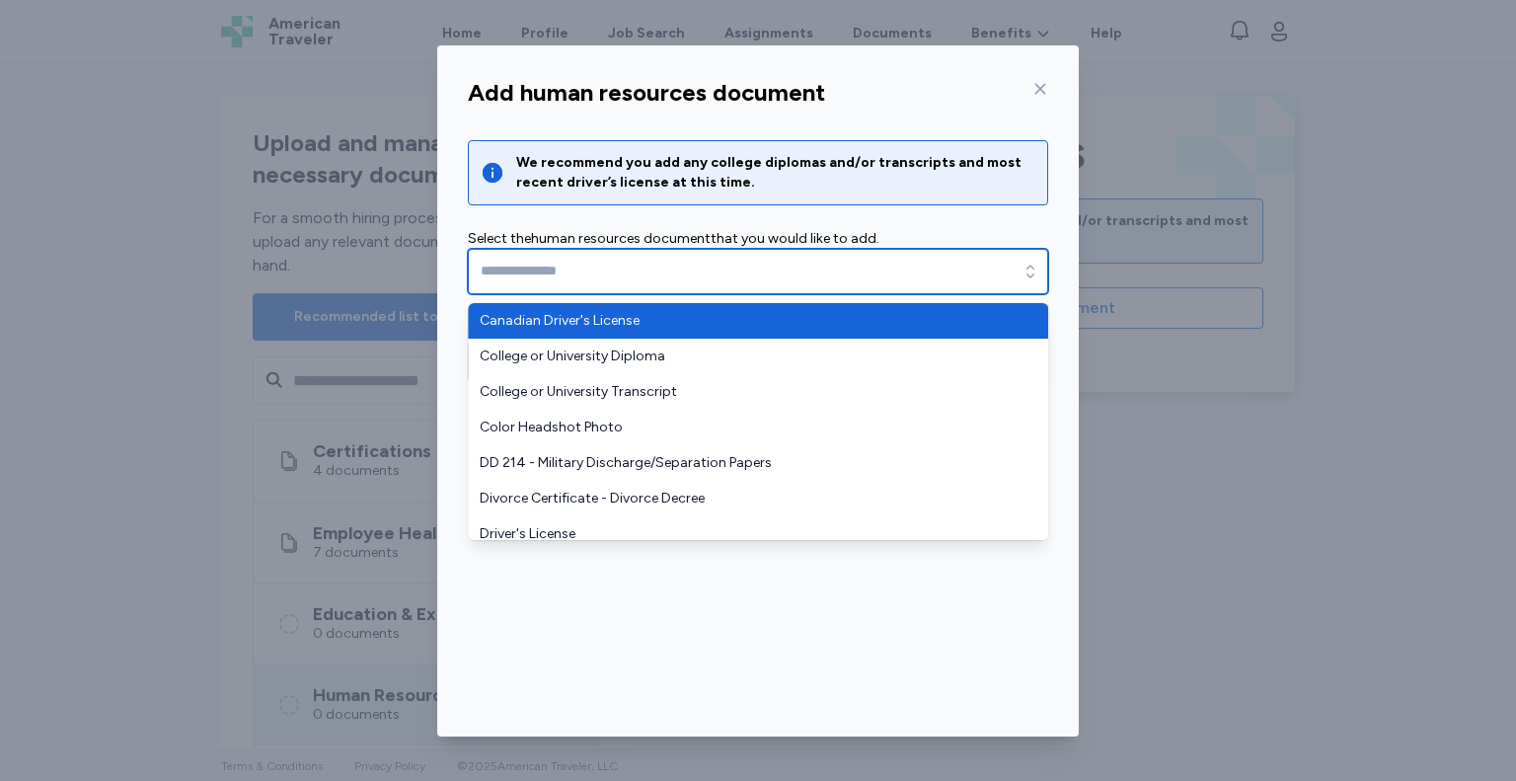
click at [1025, 271] on icon "button" at bounding box center [1031, 272] width 20 height 20
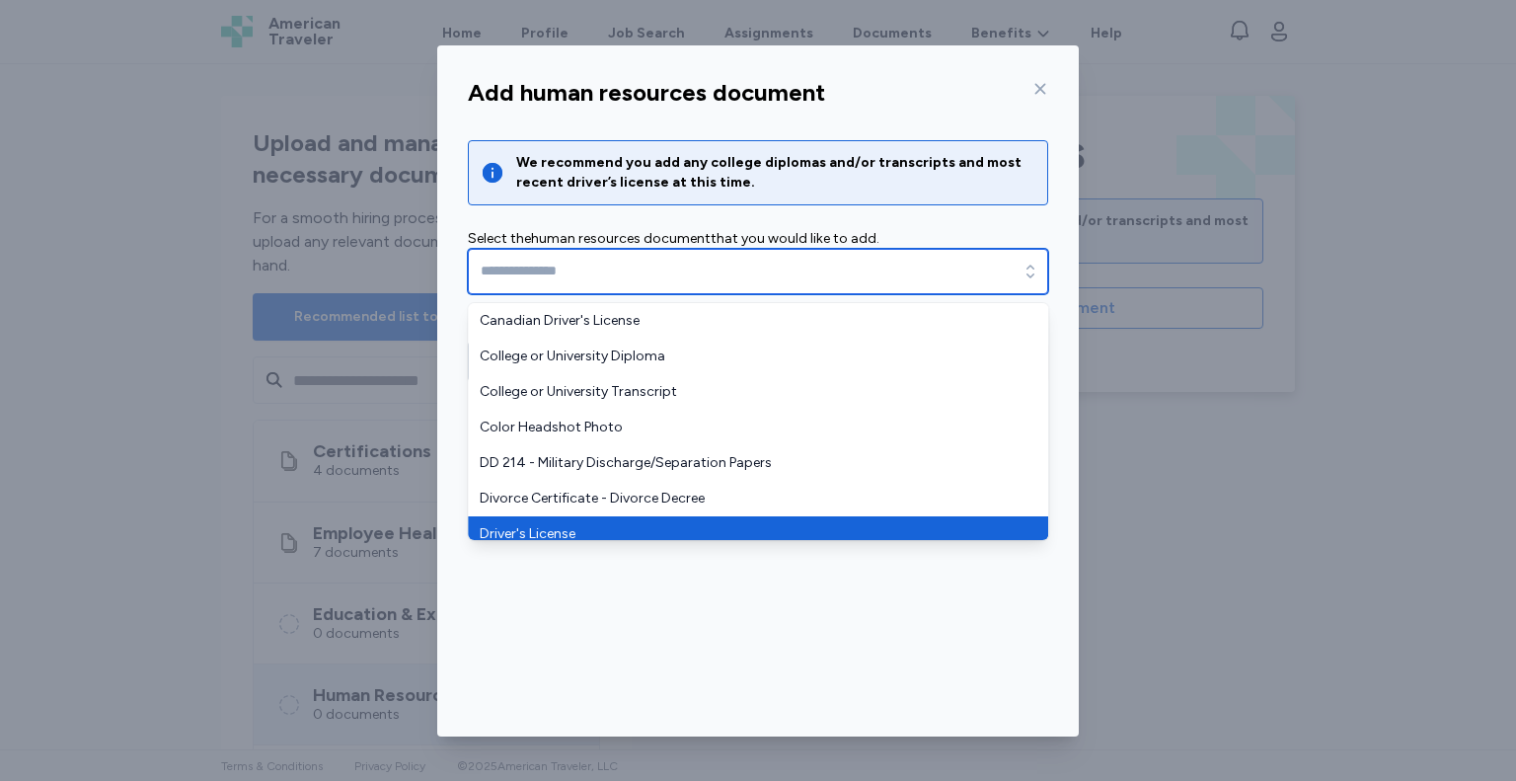
type input "**********"
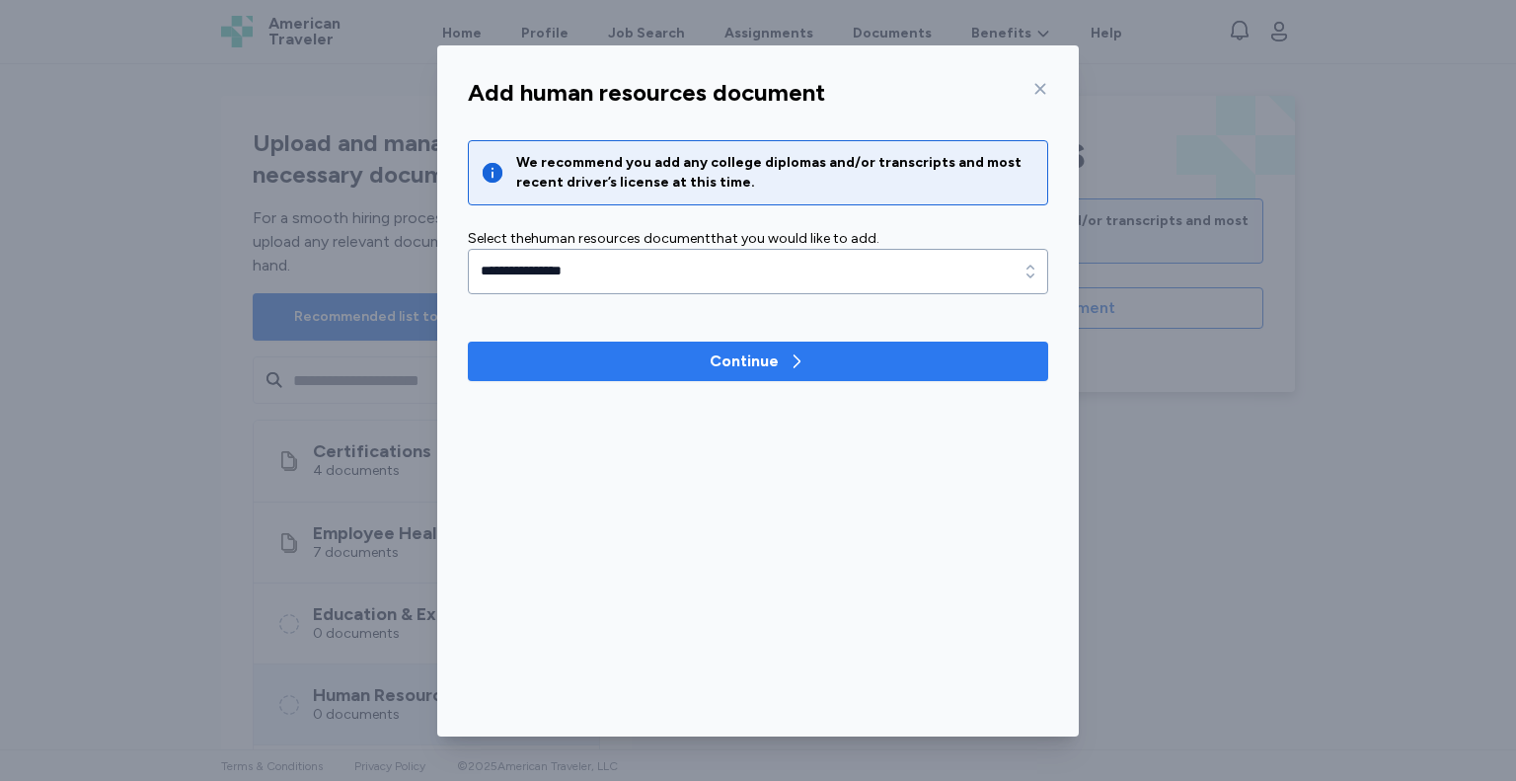
click at [788, 351] on icon "button" at bounding box center [797, 361] width 20 height 20
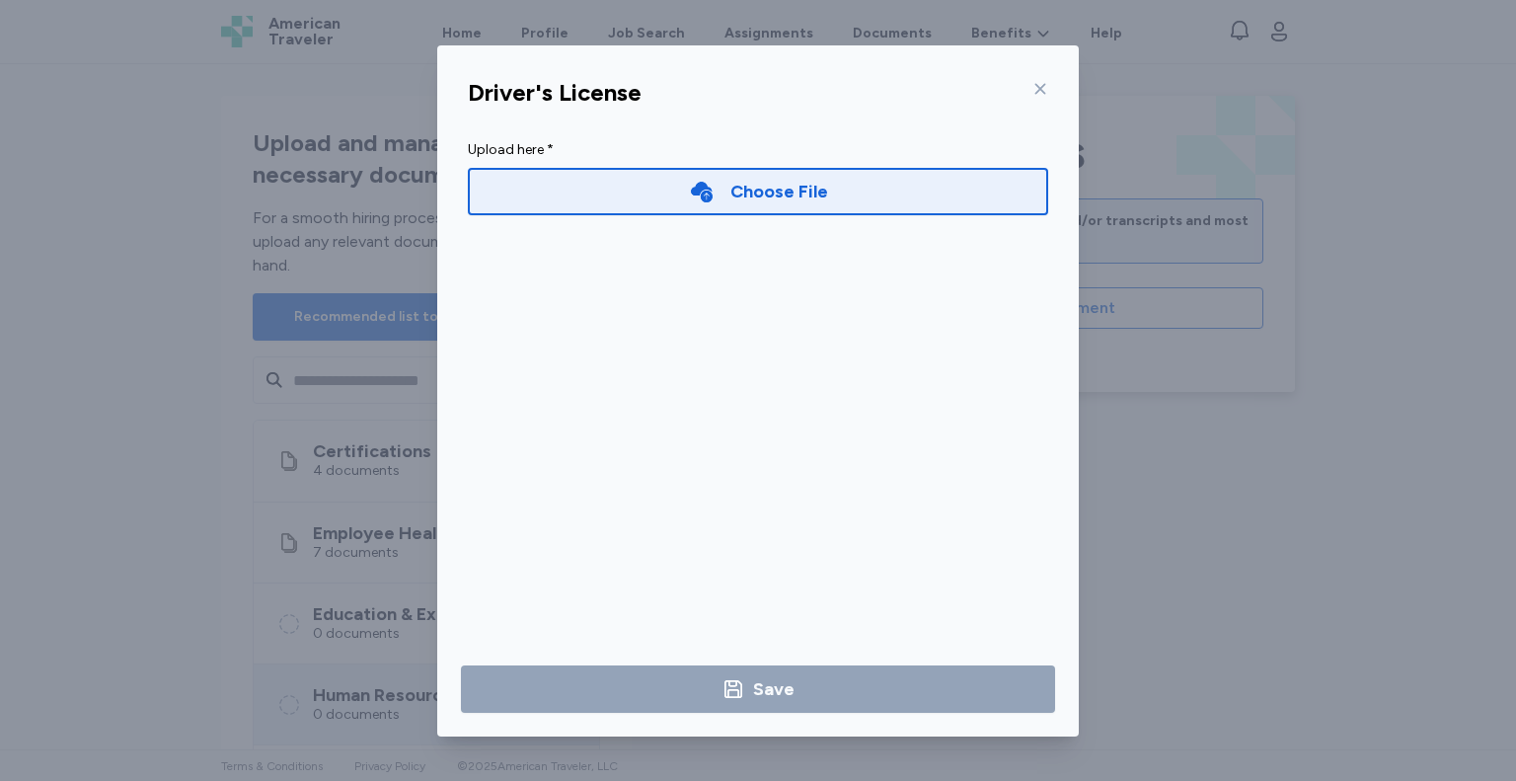
click at [841, 193] on div "Choose File" at bounding box center [758, 191] width 580 height 47
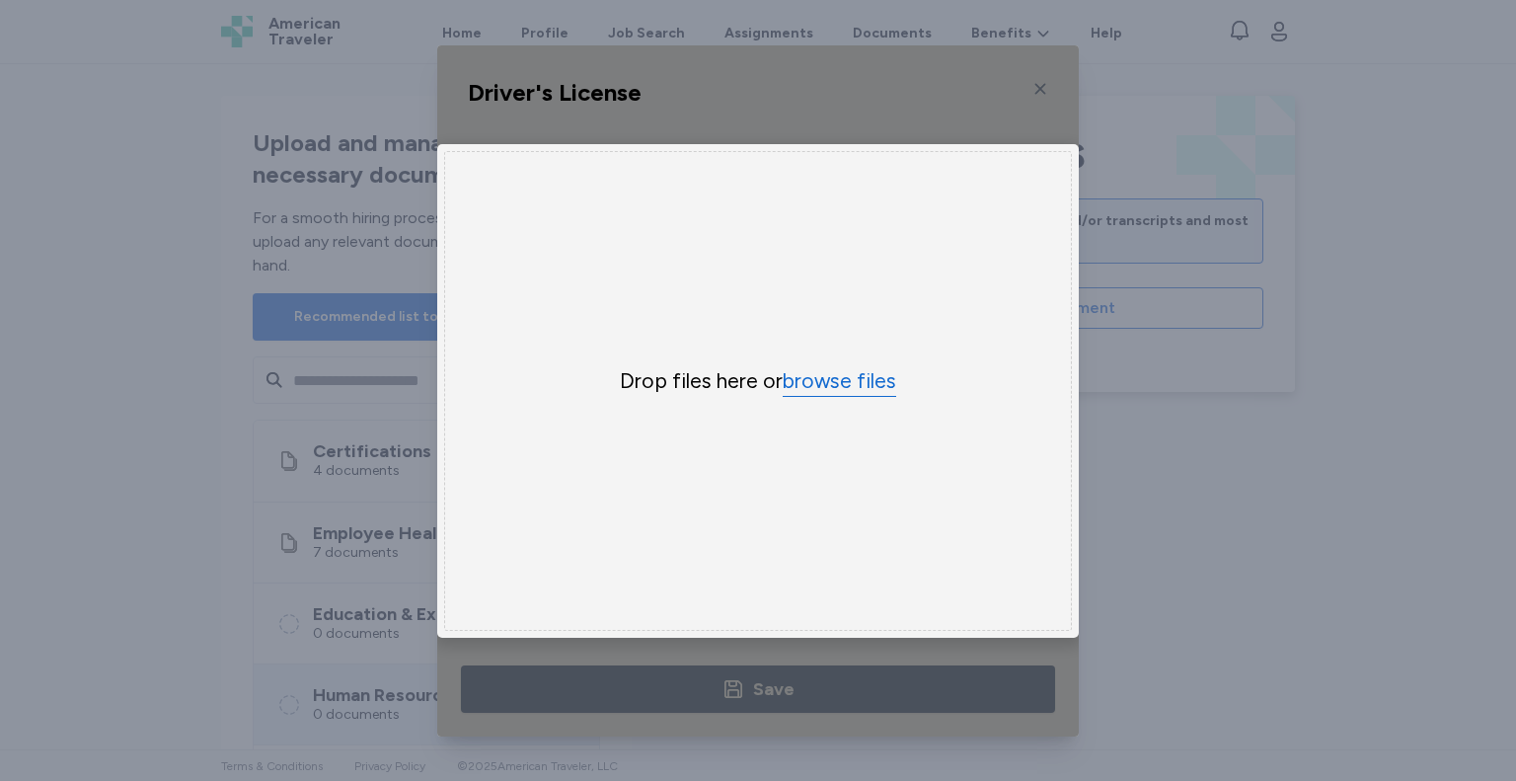
click at [852, 367] on button "browse files" at bounding box center [840, 381] width 114 height 29
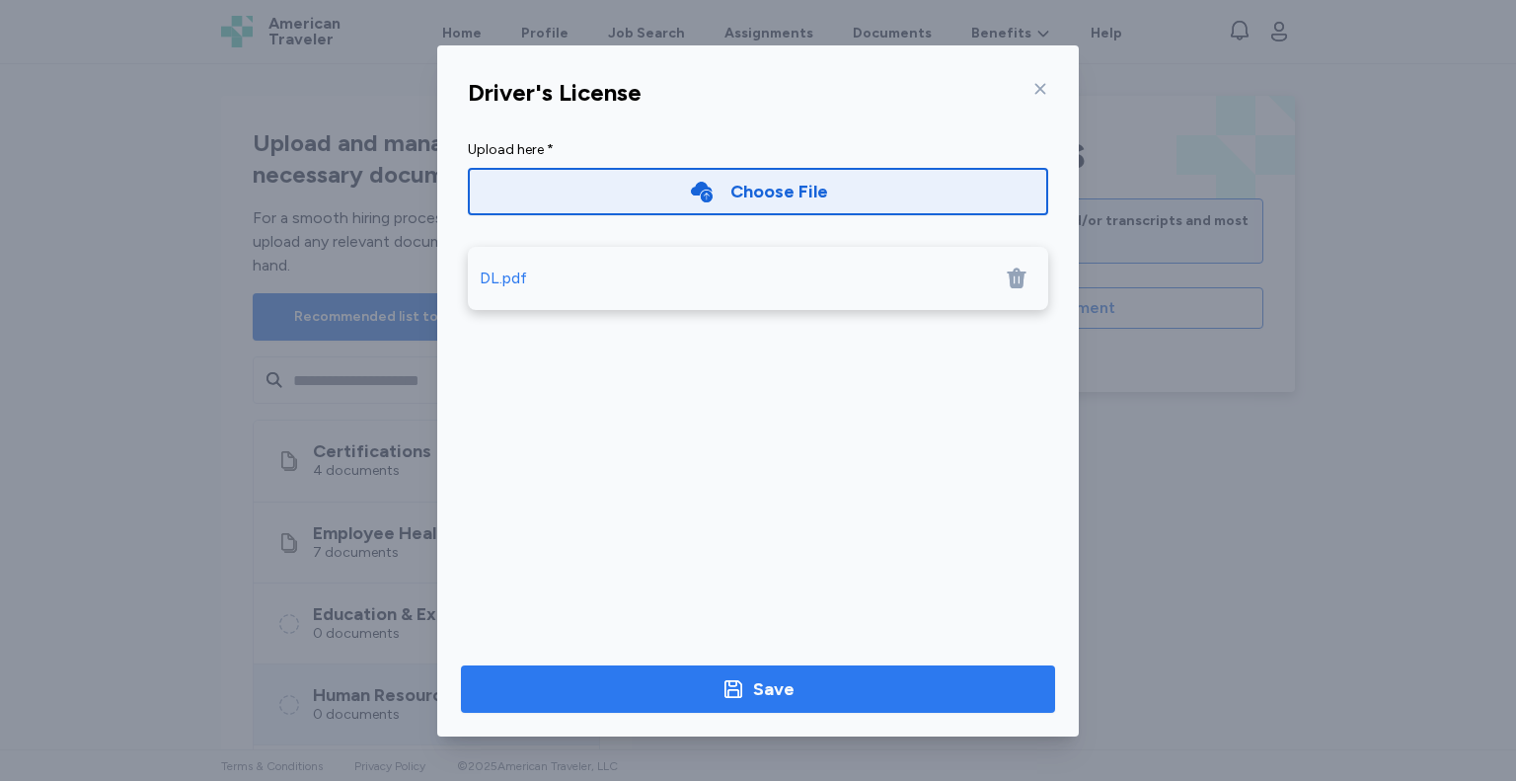
click at [657, 702] on span "Save" at bounding box center [758, 689] width 563 height 28
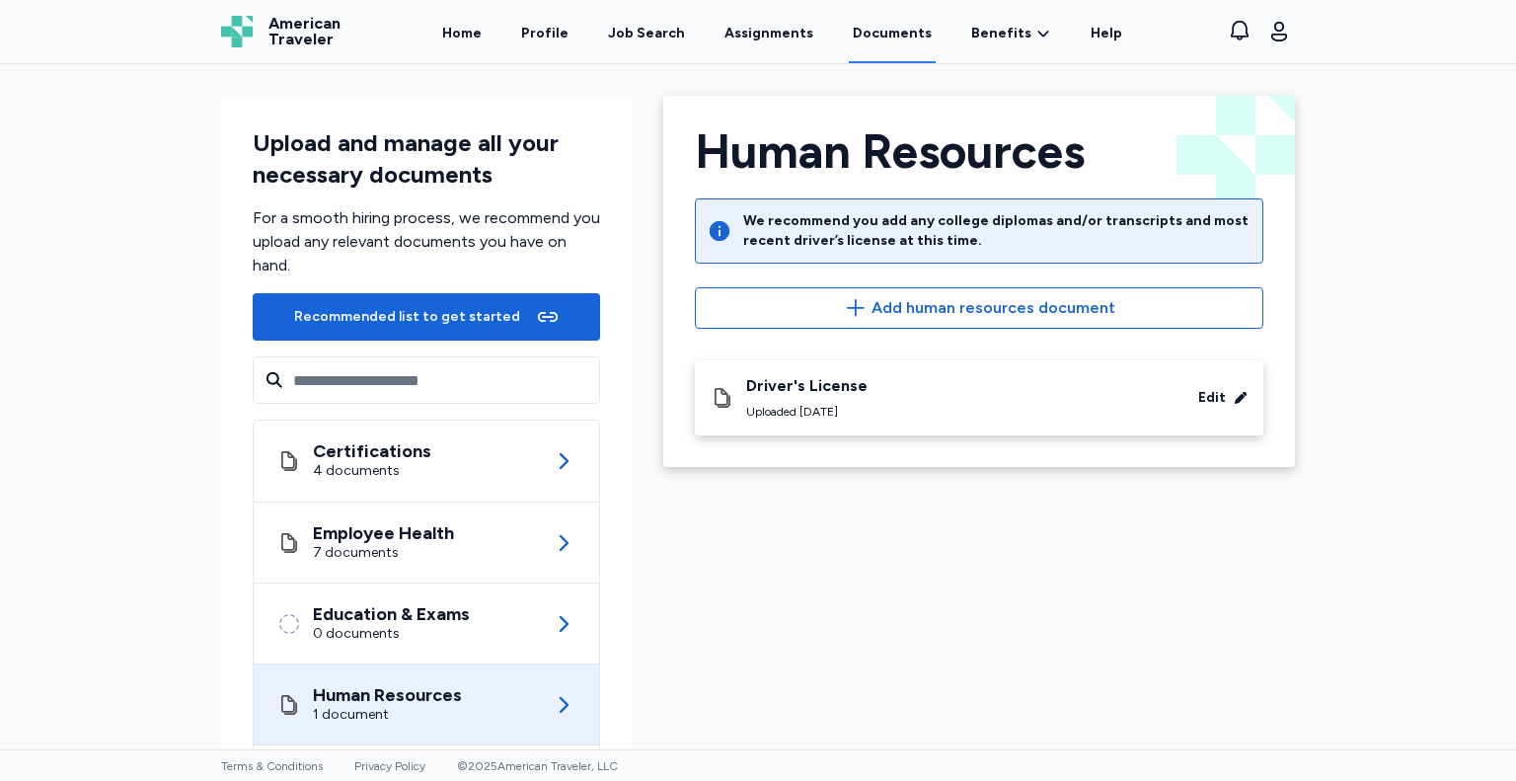
scroll to position [123, 0]
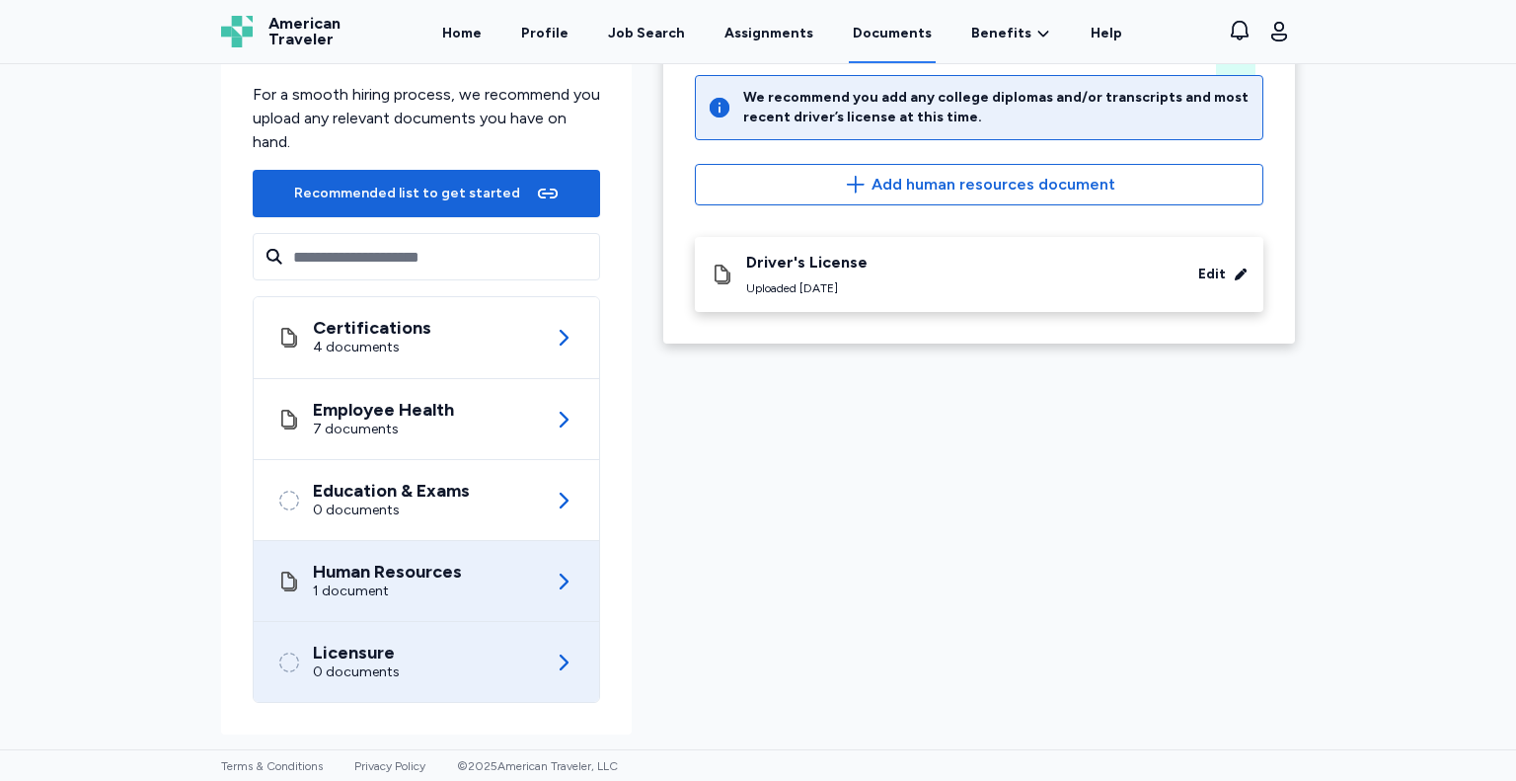
click at [547, 644] on div "Licensure 0 documents" at bounding box center [426, 662] width 298 height 80
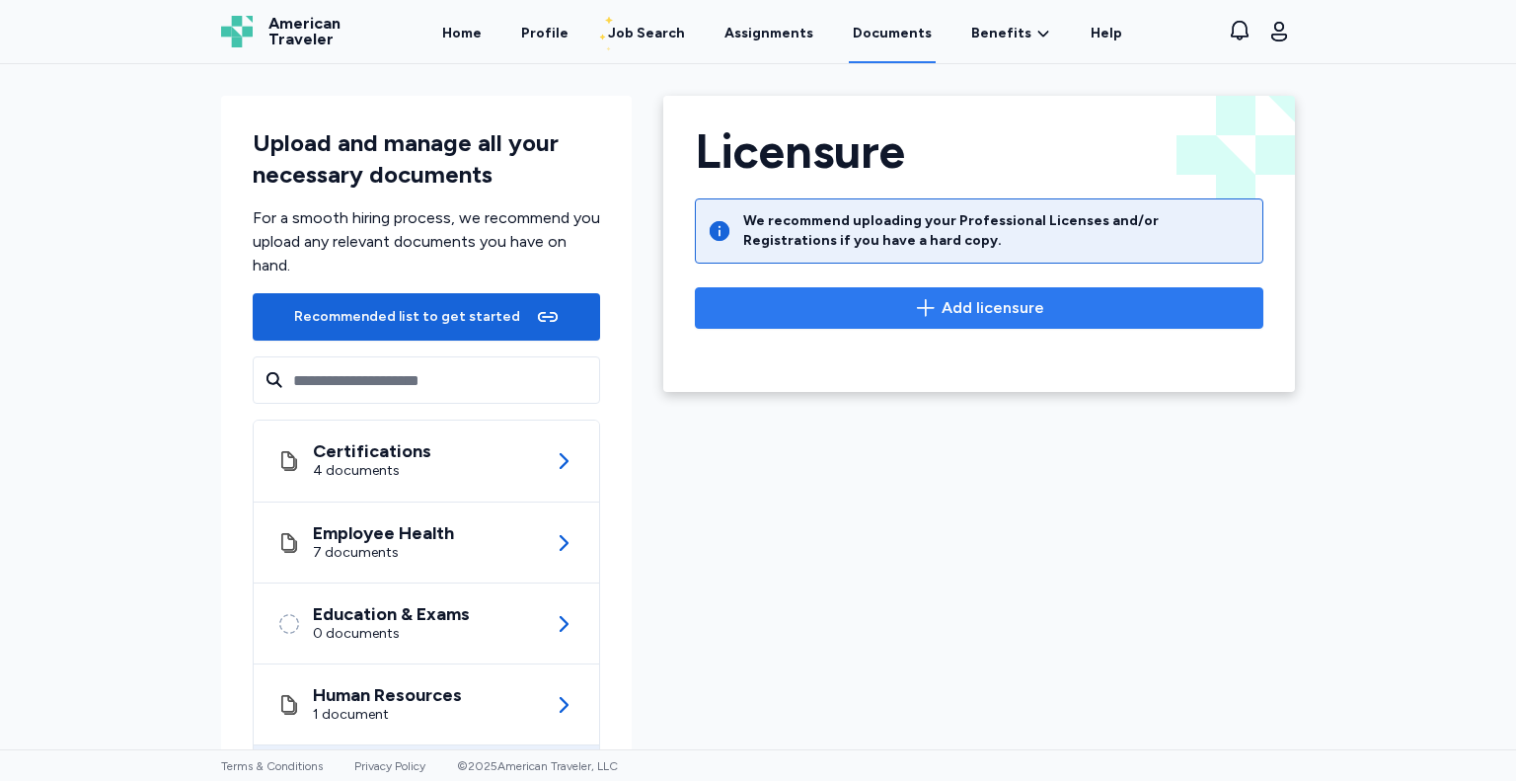
click at [1012, 316] on span "Add licensure" at bounding box center [993, 308] width 103 height 24
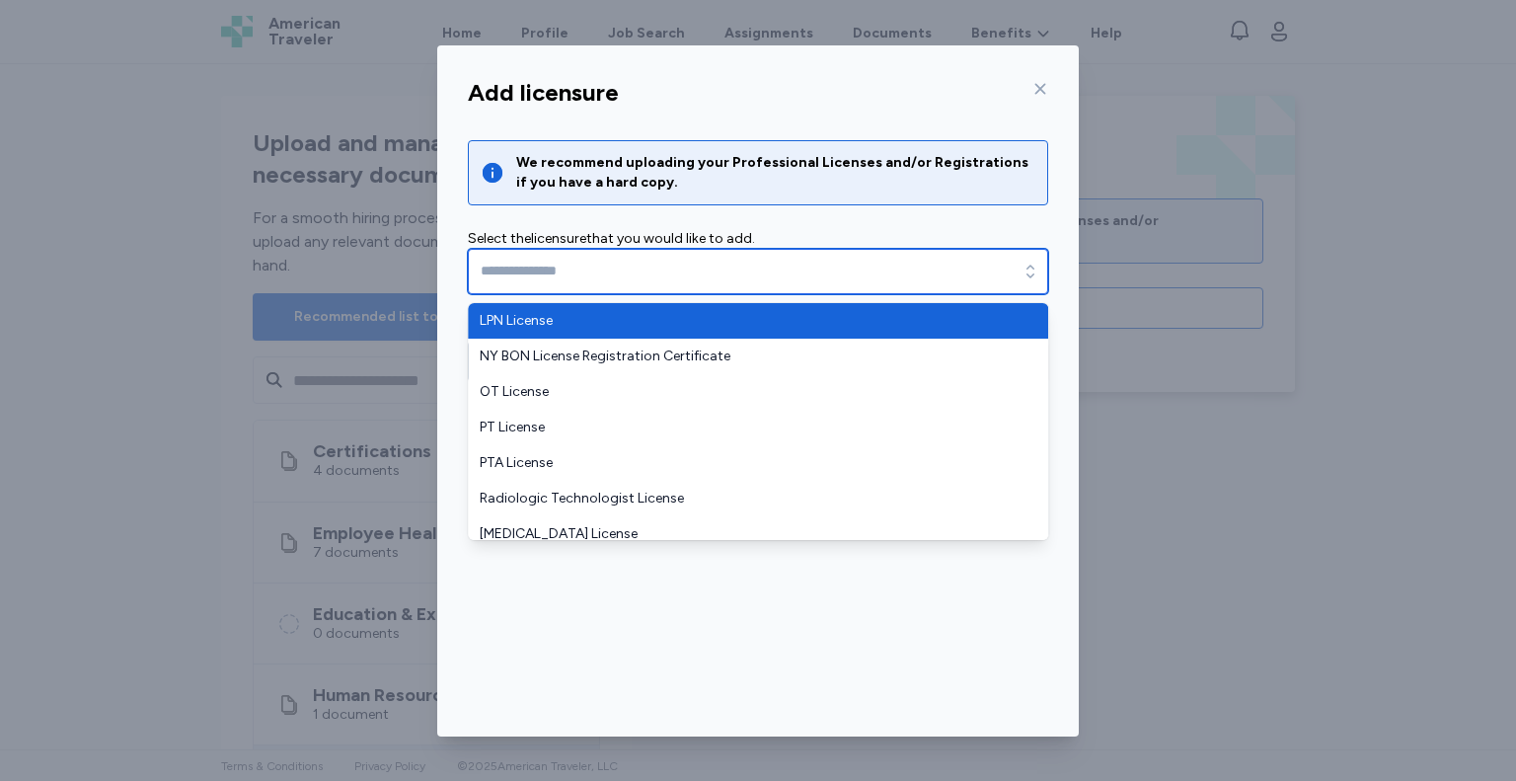
click at [1036, 268] on icon "button" at bounding box center [1031, 272] width 20 height 20
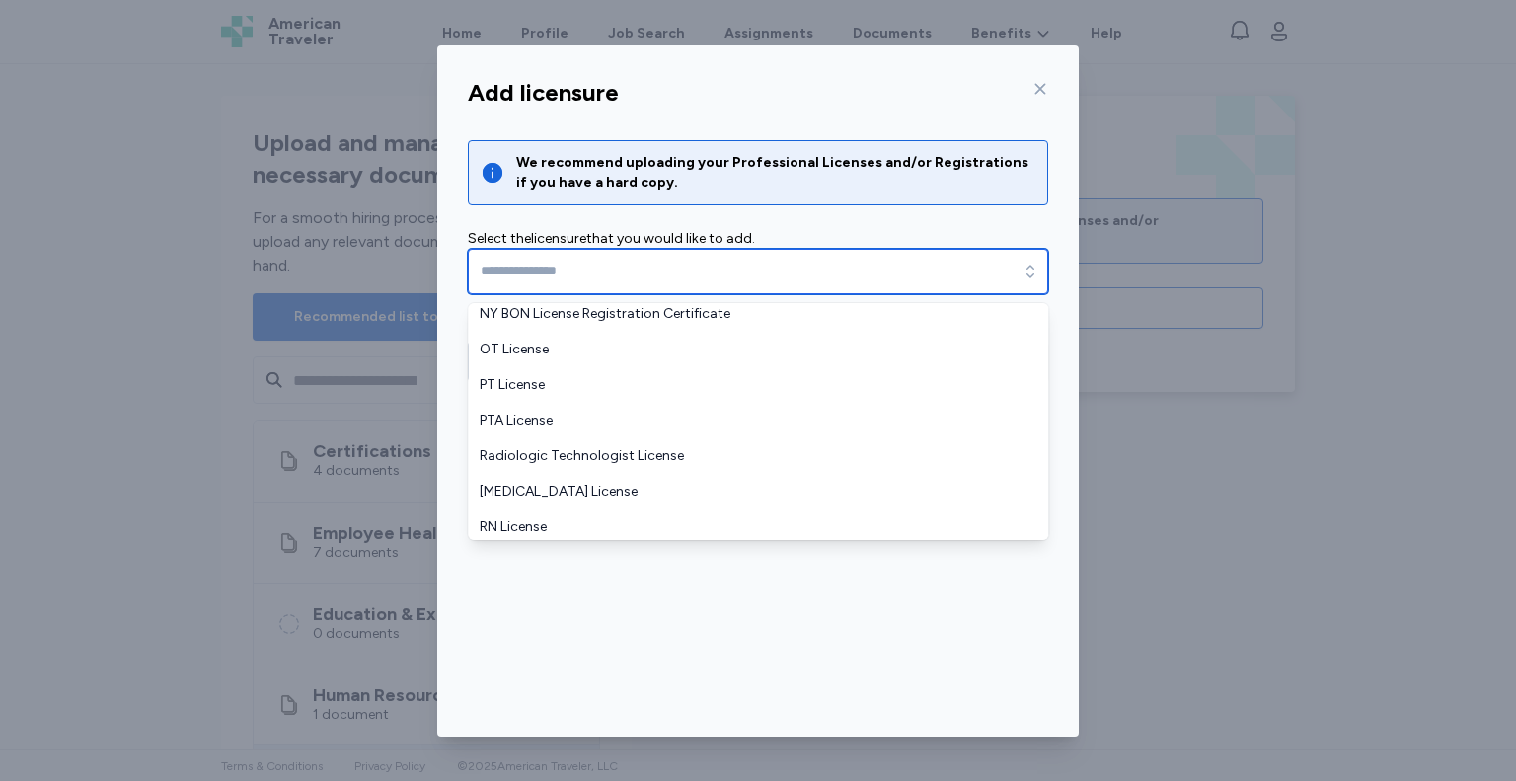
scroll to position [83, 0]
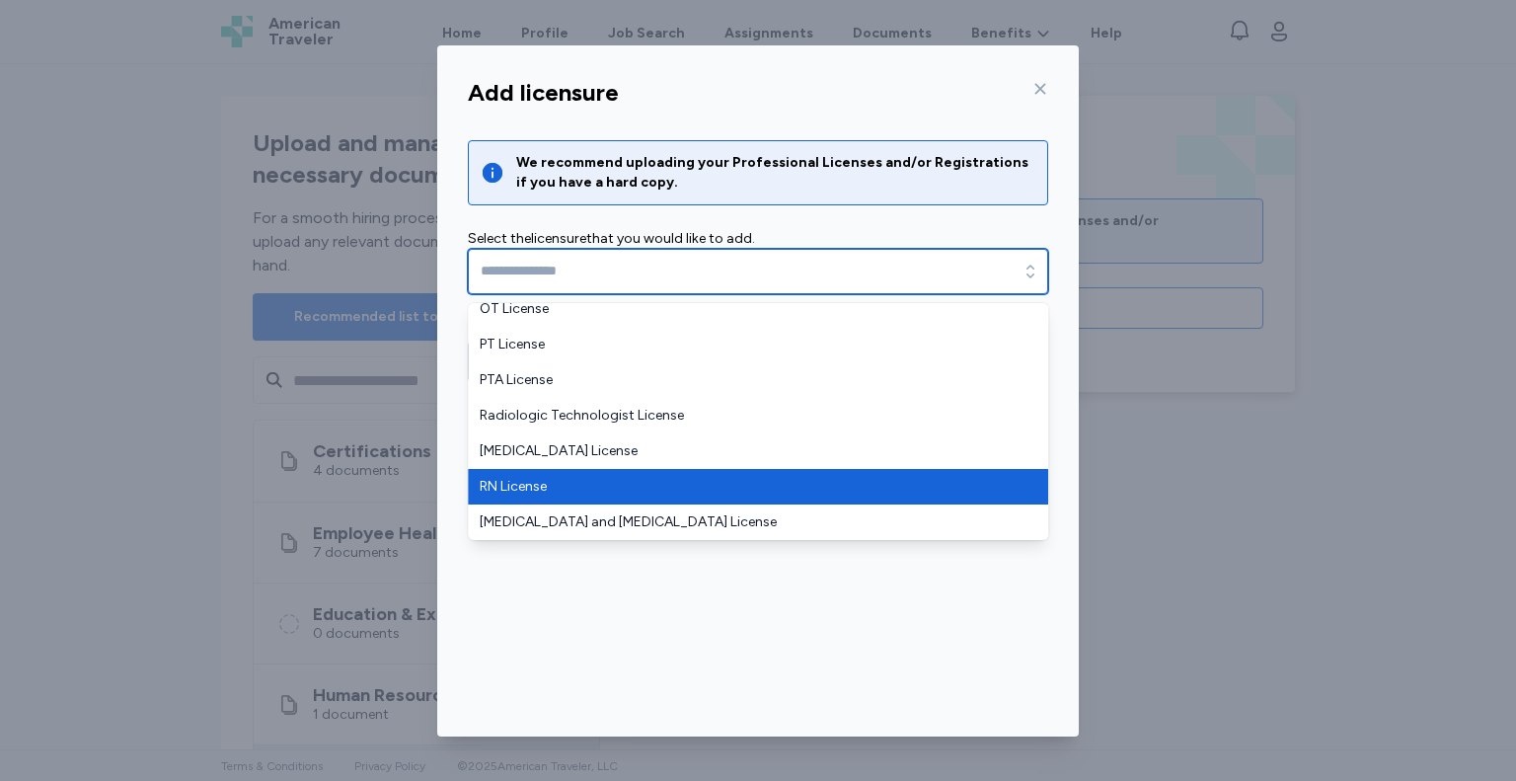
type input "**********"
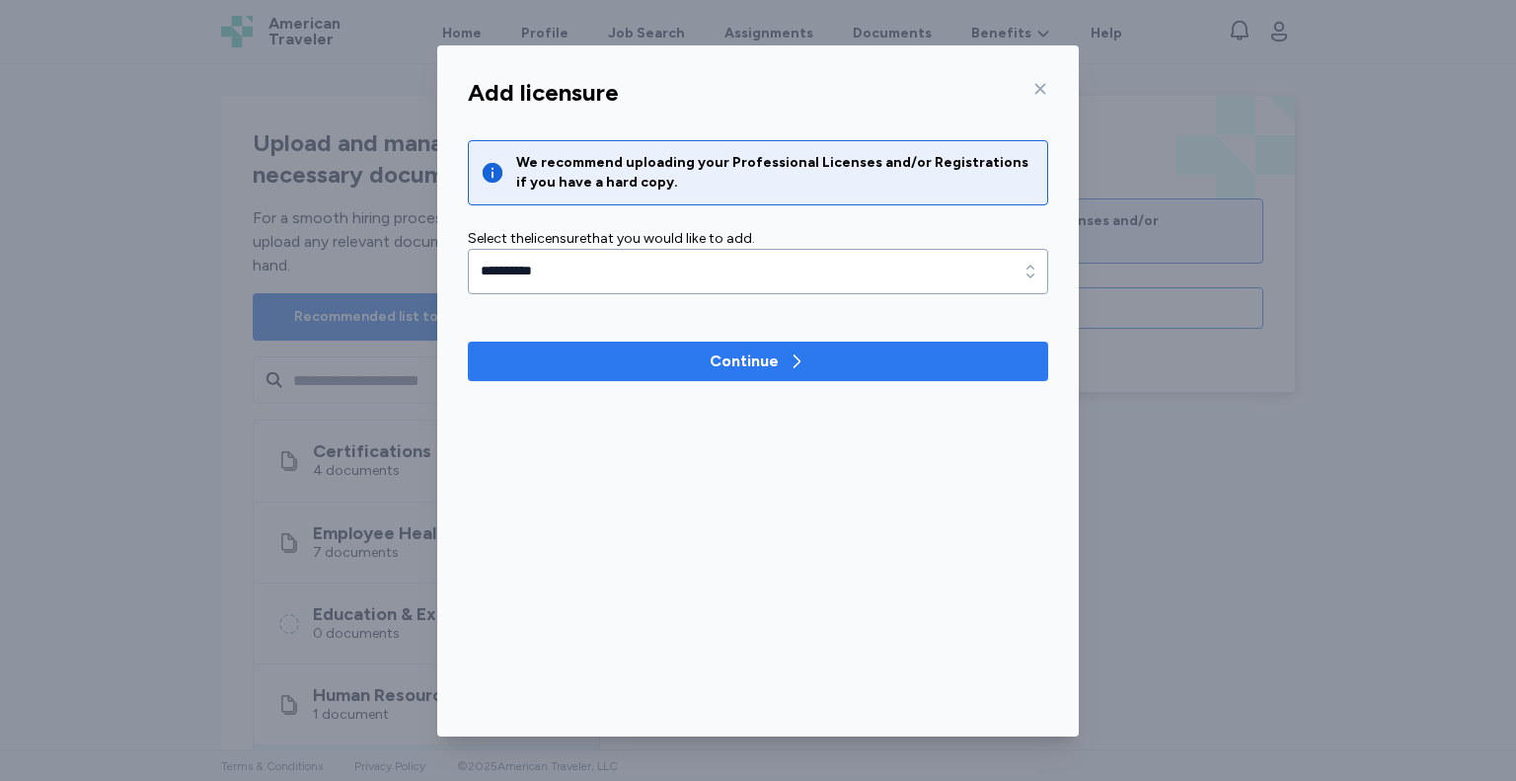
click at [761, 371] on div "Continue" at bounding box center [744, 361] width 69 height 24
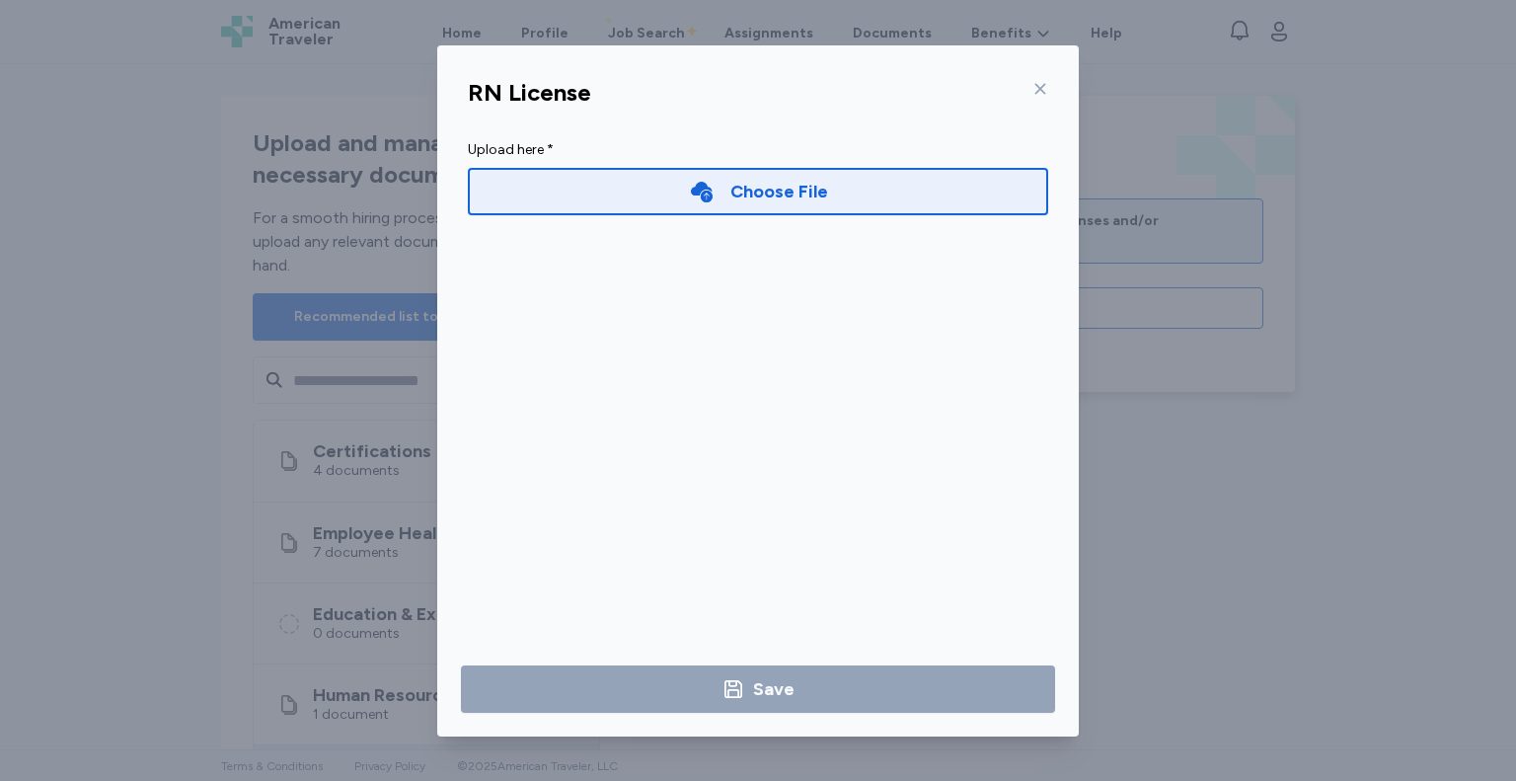
click at [781, 189] on div "Choose File" at bounding box center [779, 192] width 98 height 28
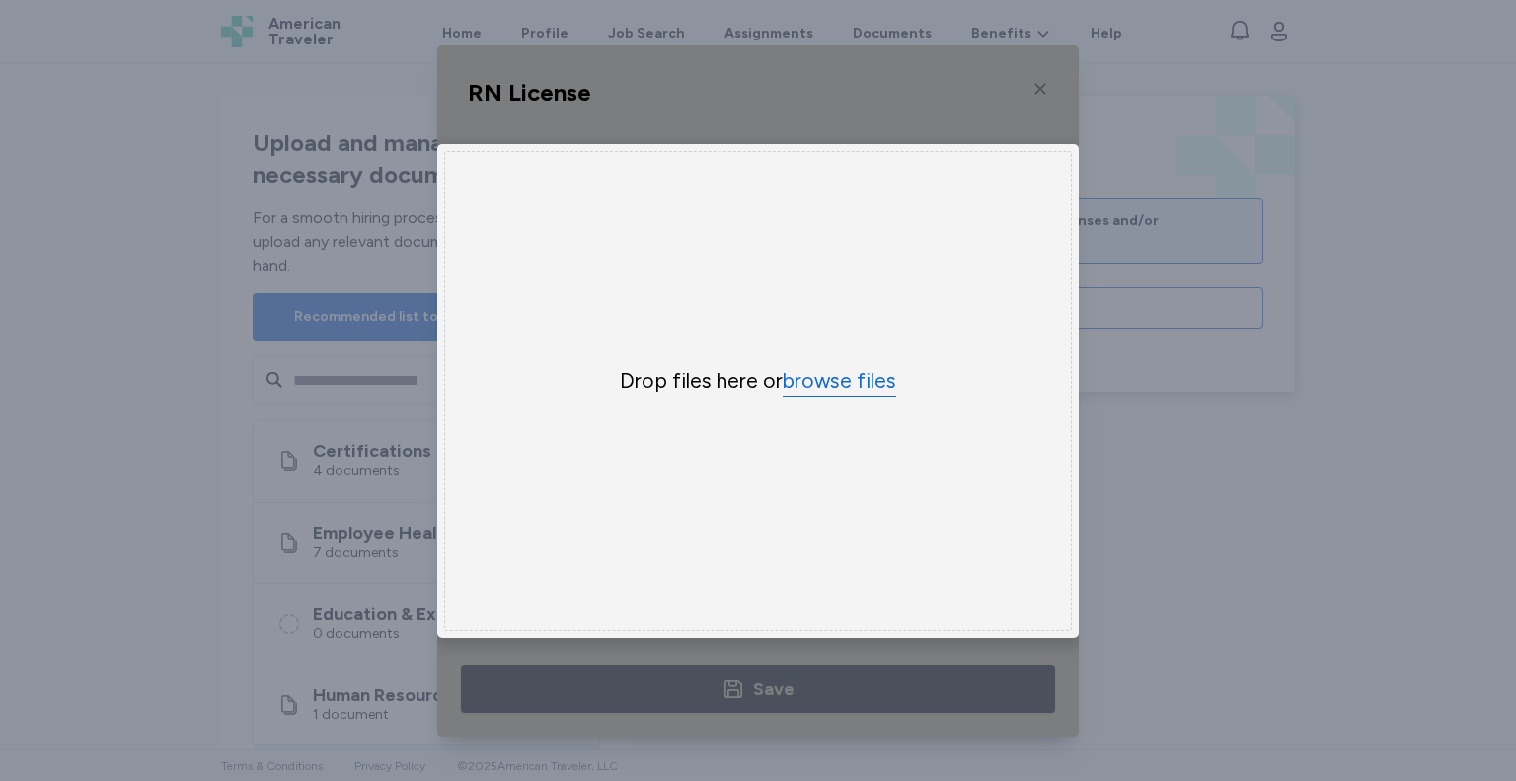
click at [807, 379] on button "browse files" at bounding box center [840, 381] width 114 height 29
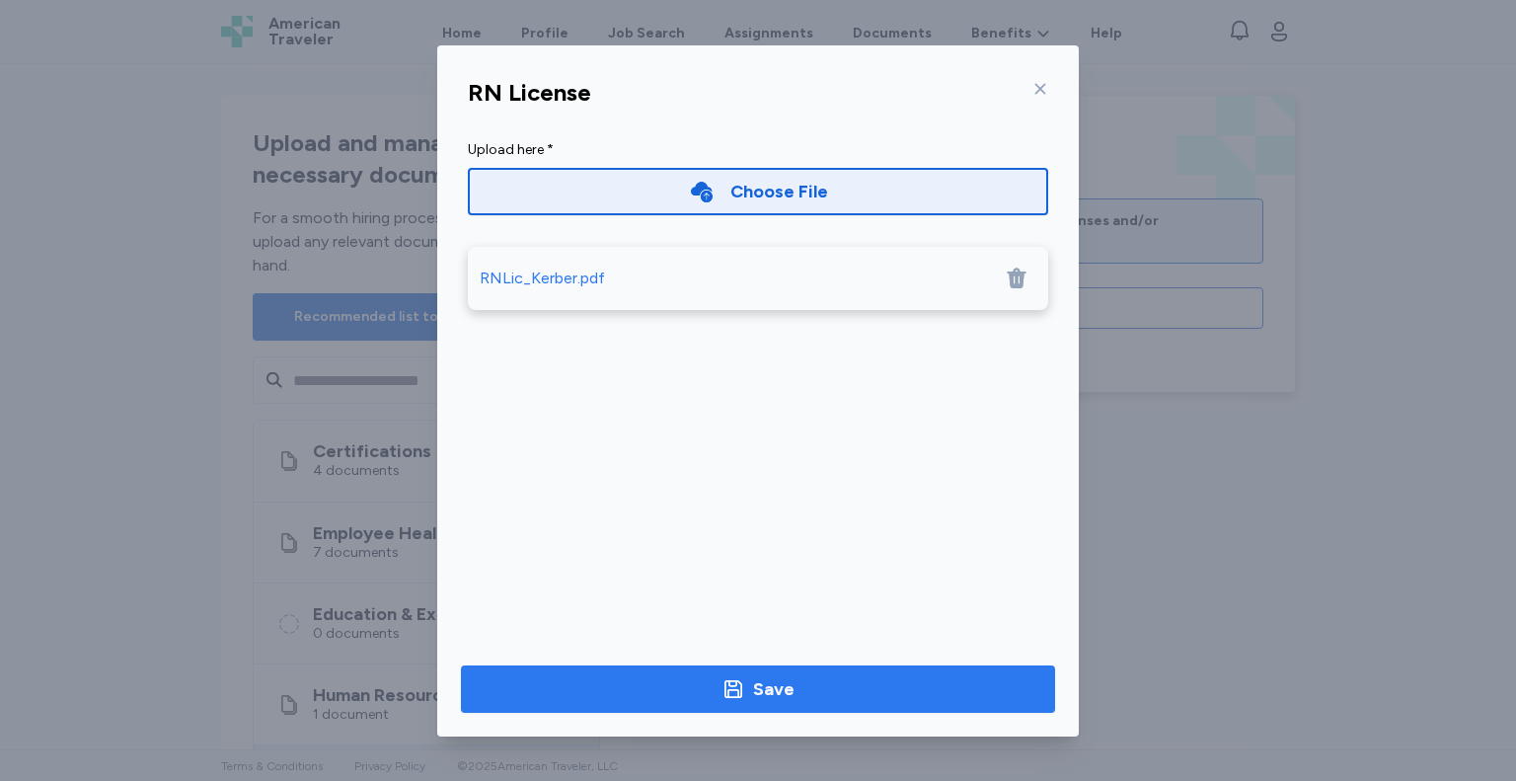
click at [681, 684] on span "Save" at bounding box center [758, 689] width 563 height 28
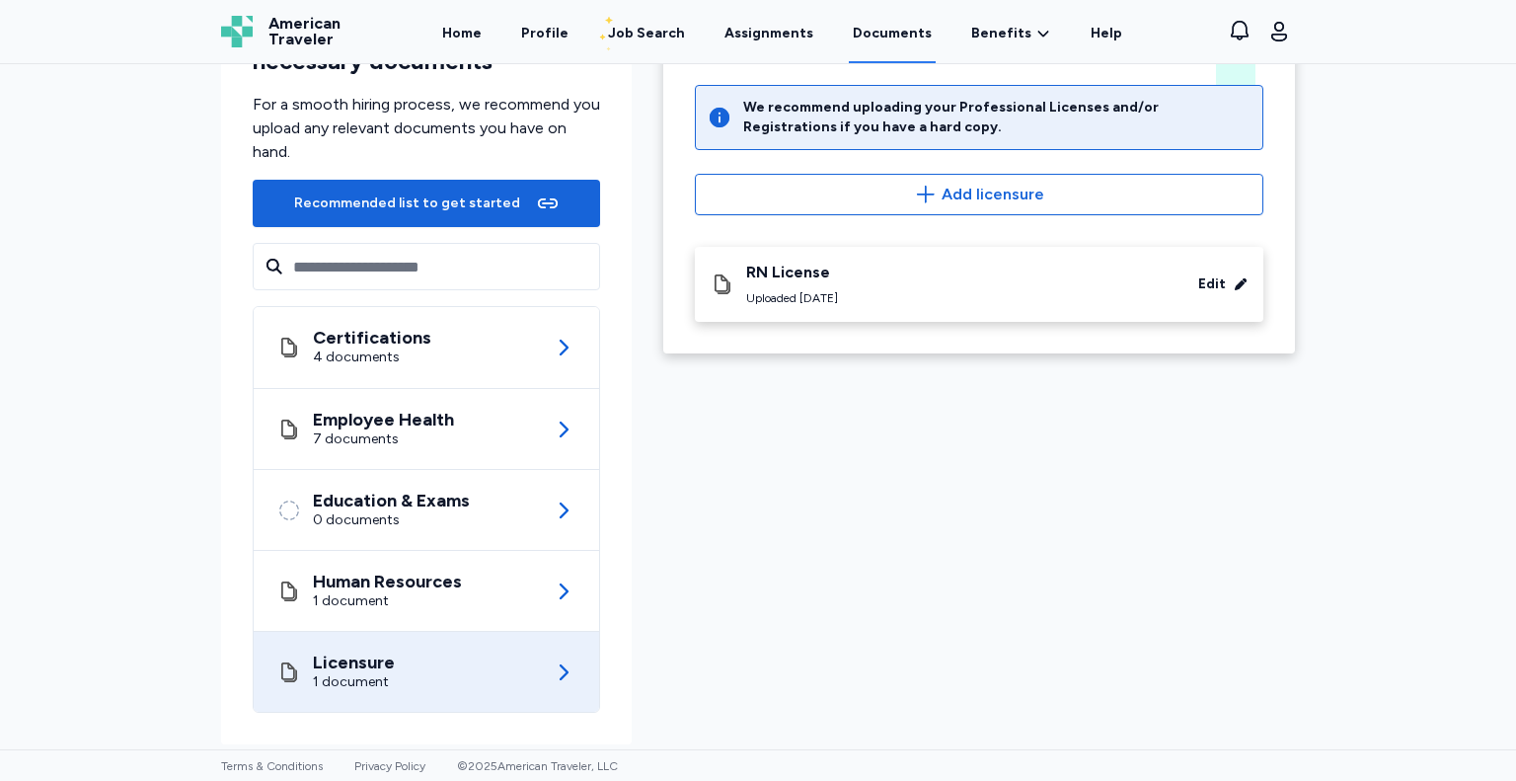
scroll to position [0, 0]
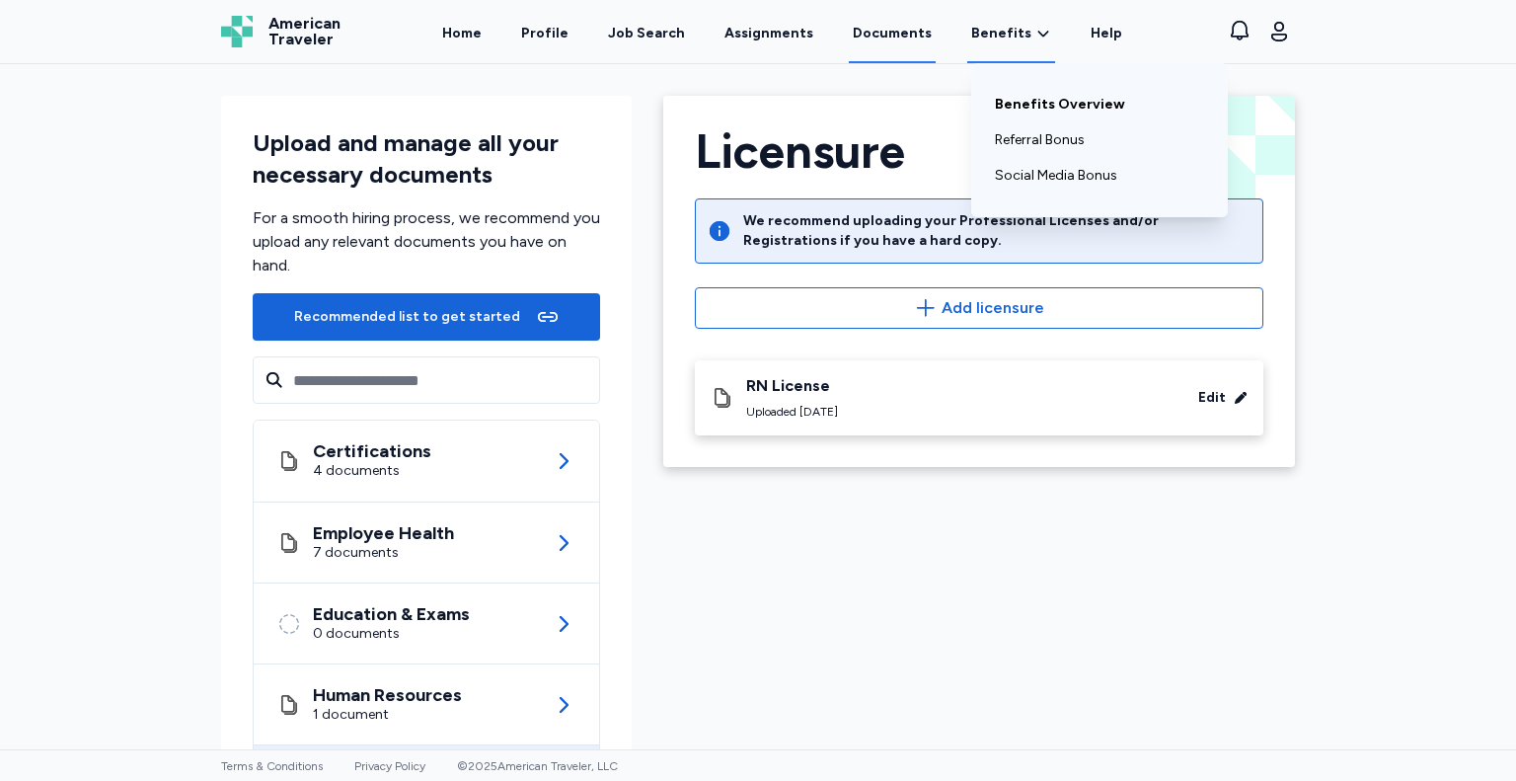
click at [995, 98] on link "Benefits Overview" at bounding box center [1099, 105] width 209 height 36
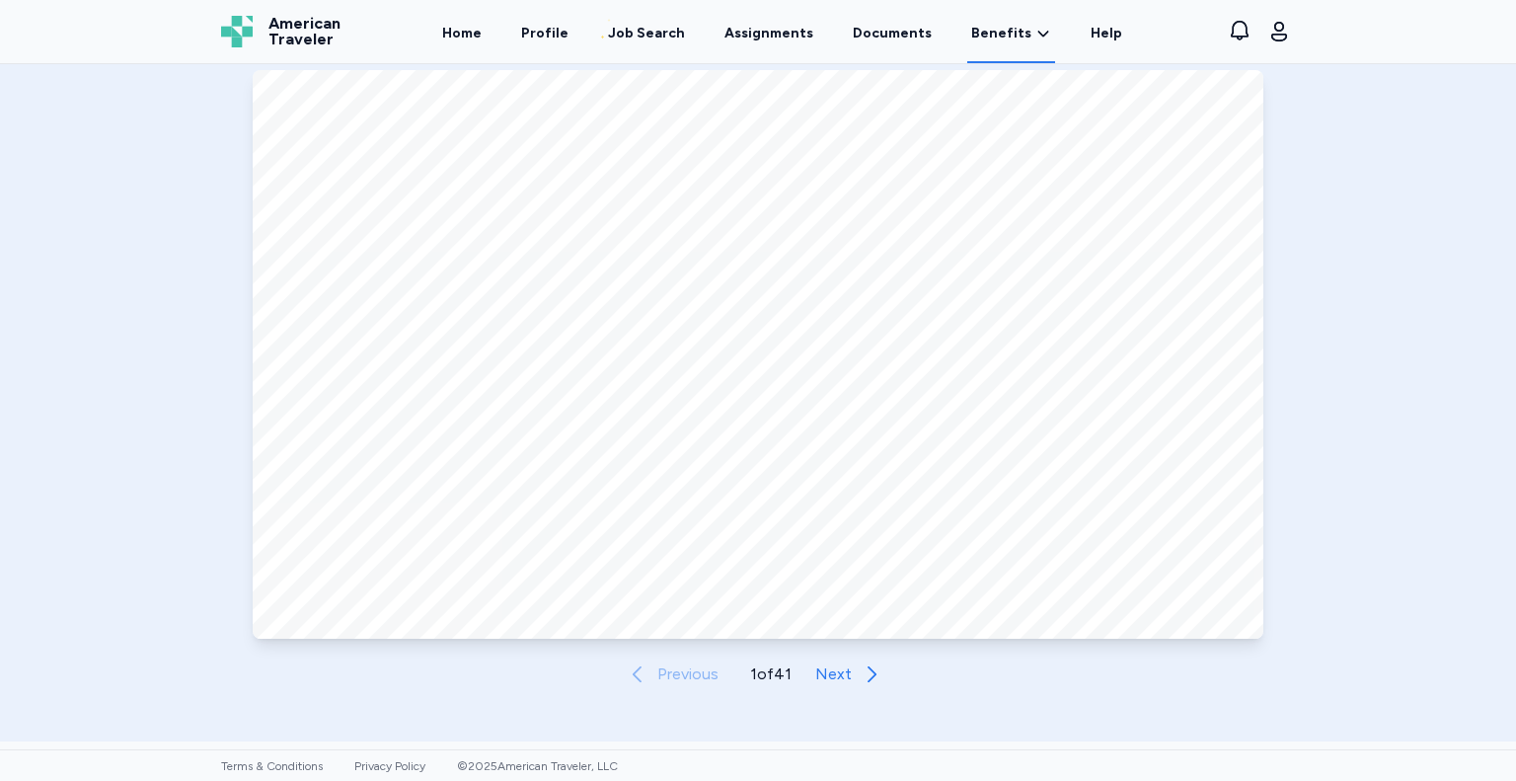
scroll to position [832, 0]
click at [860, 672] on icon "button" at bounding box center [872, 673] width 24 height 24
click at [861, 672] on icon "button" at bounding box center [873, 673] width 24 height 24
click at [862, 672] on icon "button" at bounding box center [874, 673] width 24 height 24
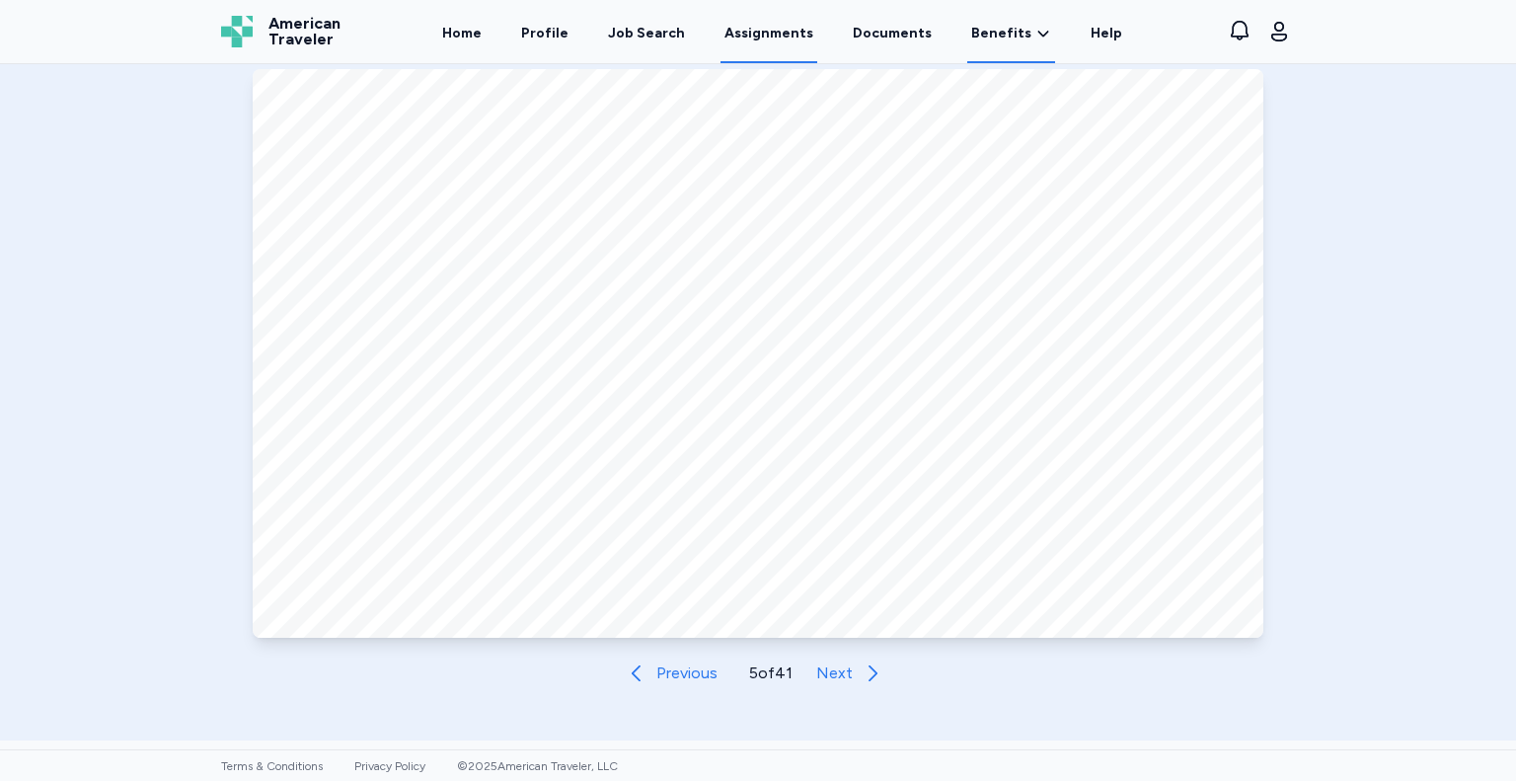
click at [770, 25] on link "Assignments" at bounding box center [768, 32] width 97 height 61
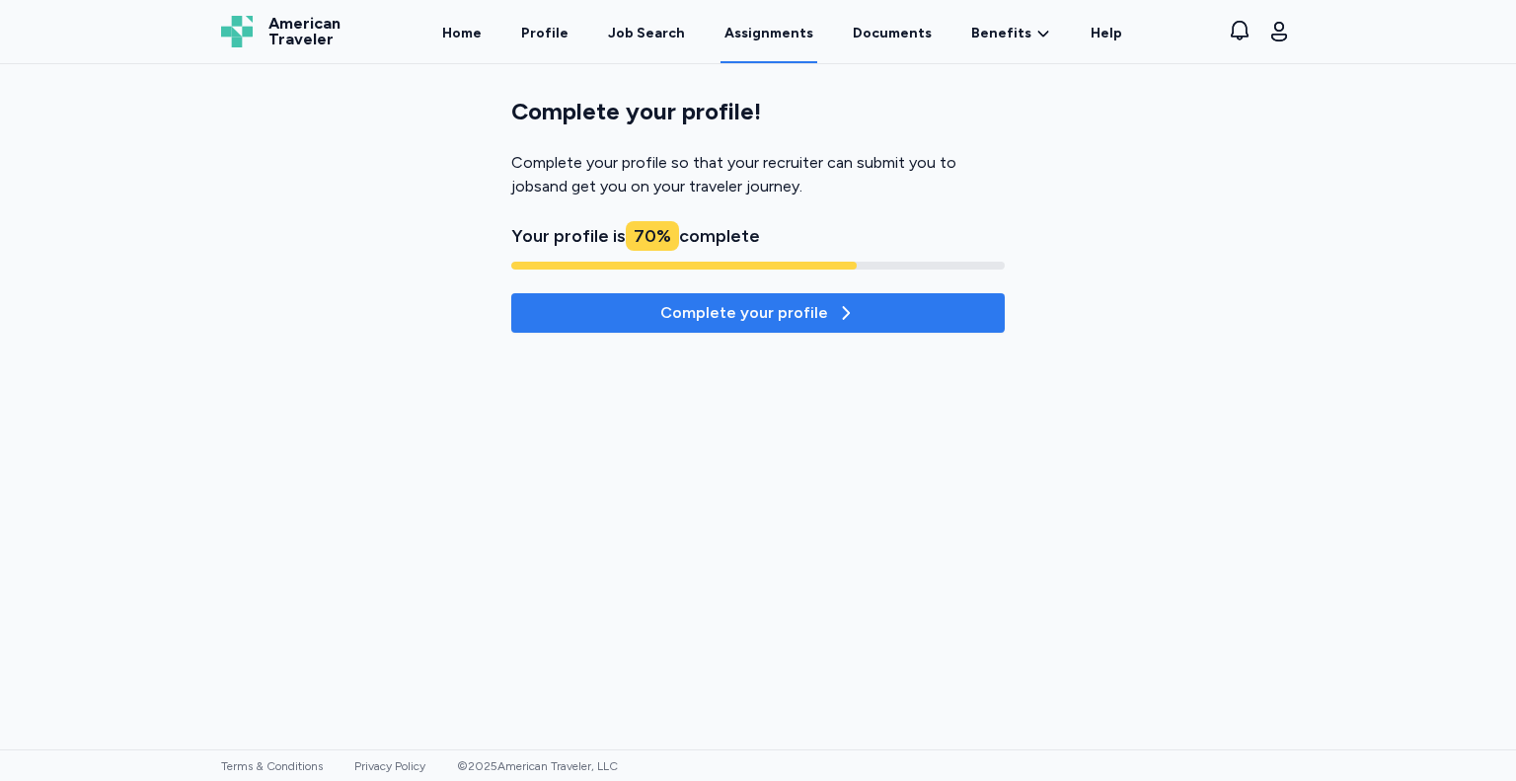
click at [704, 311] on div "Complete your profile" at bounding box center [757, 313] width 195 height 24
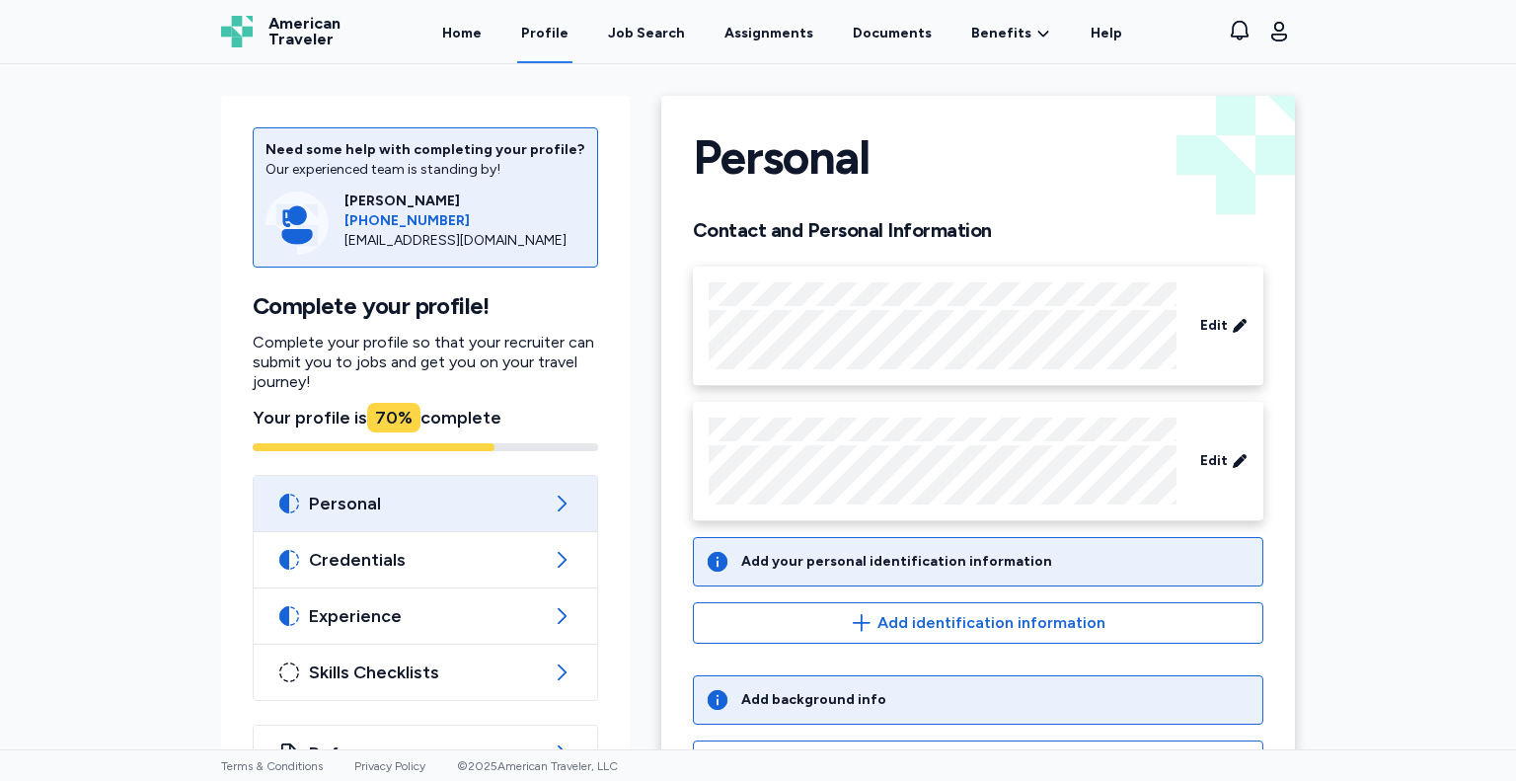
scroll to position [77, 0]
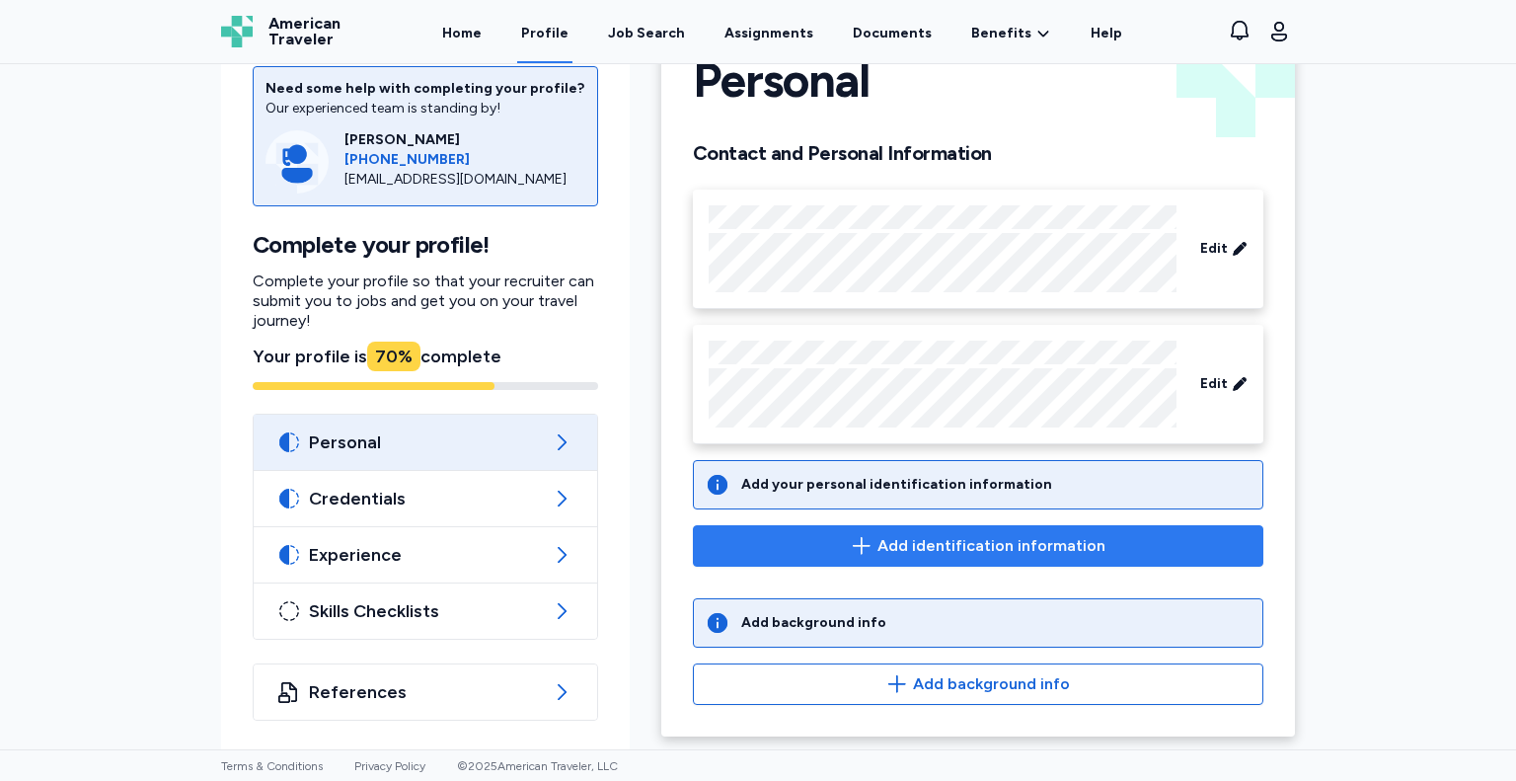
click at [819, 552] on span "Add identification information" at bounding box center [978, 546] width 537 height 24
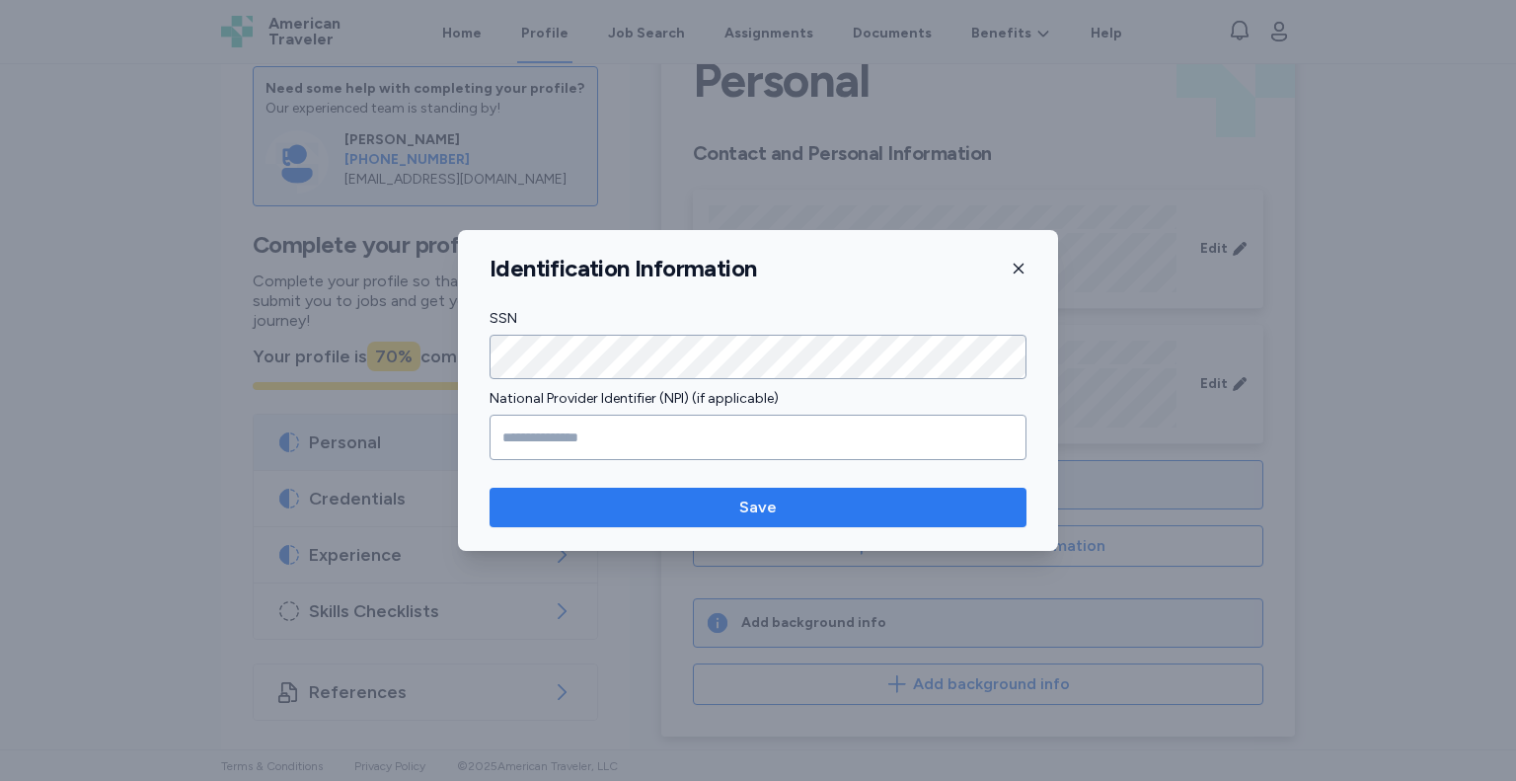
click at [618, 523] on button "Save" at bounding box center [758, 507] width 537 height 39
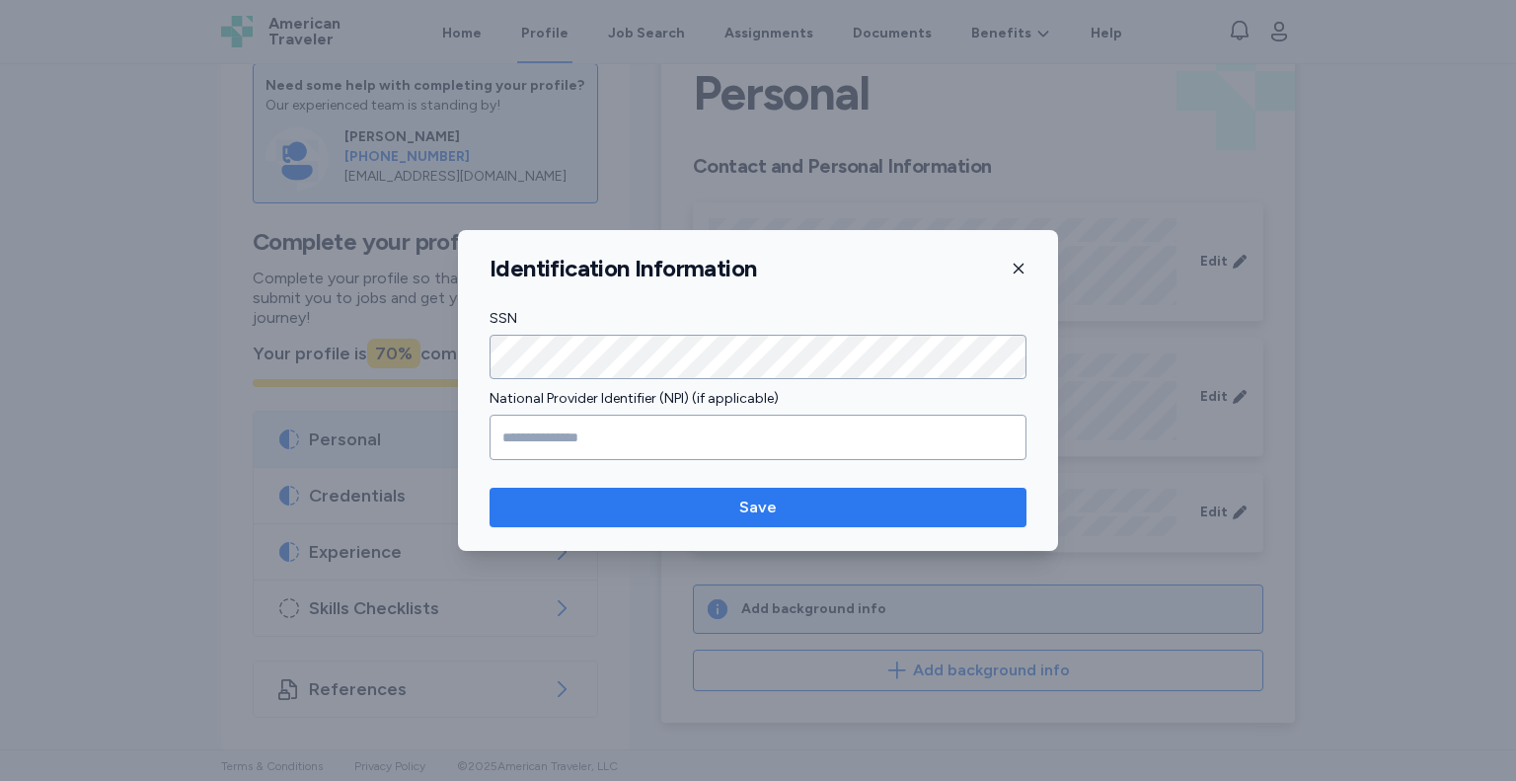
scroll to position [62, 0]
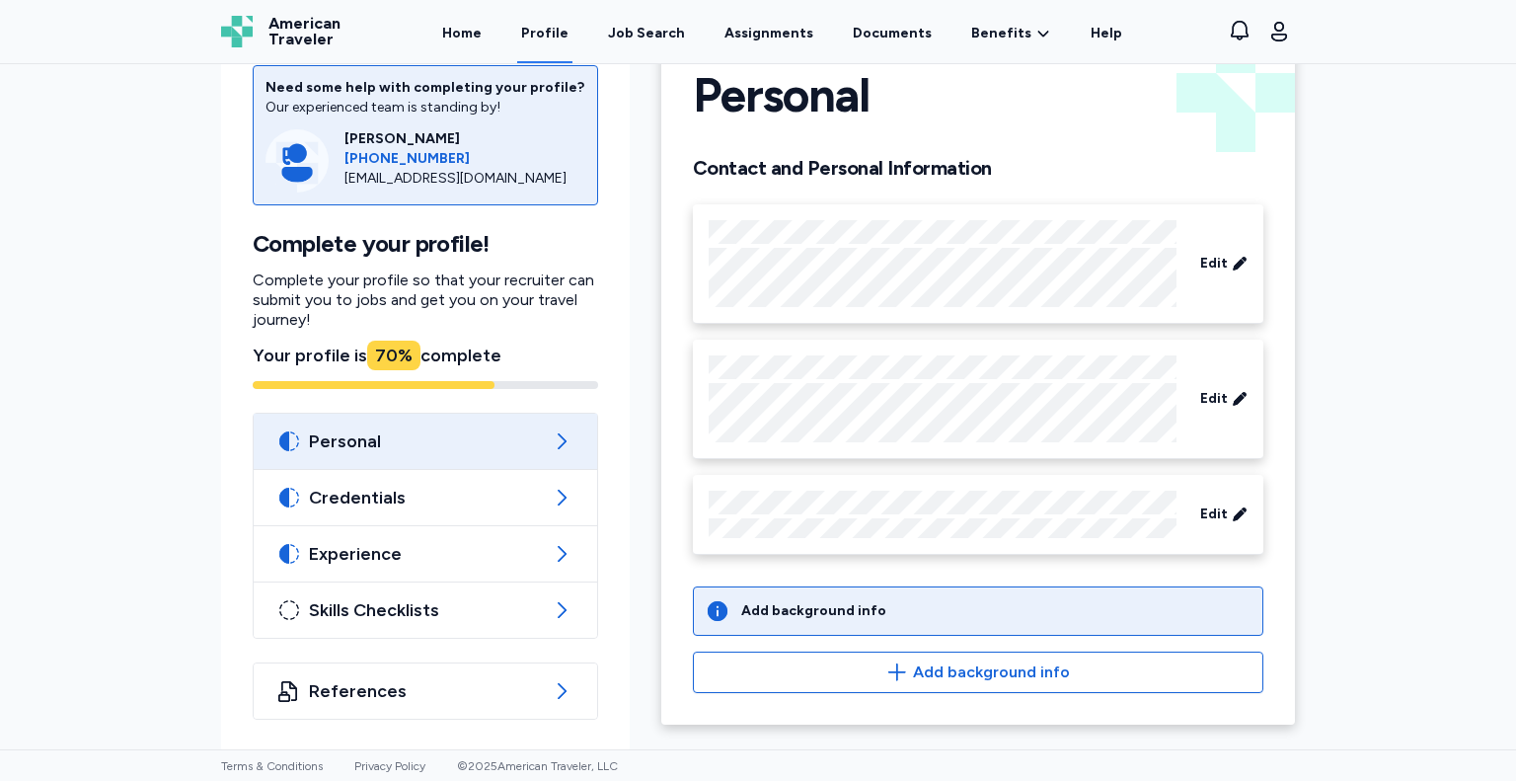
click at [1023, 626] on div "Add background info" at bounding box center [978, 610] width 570 height 49
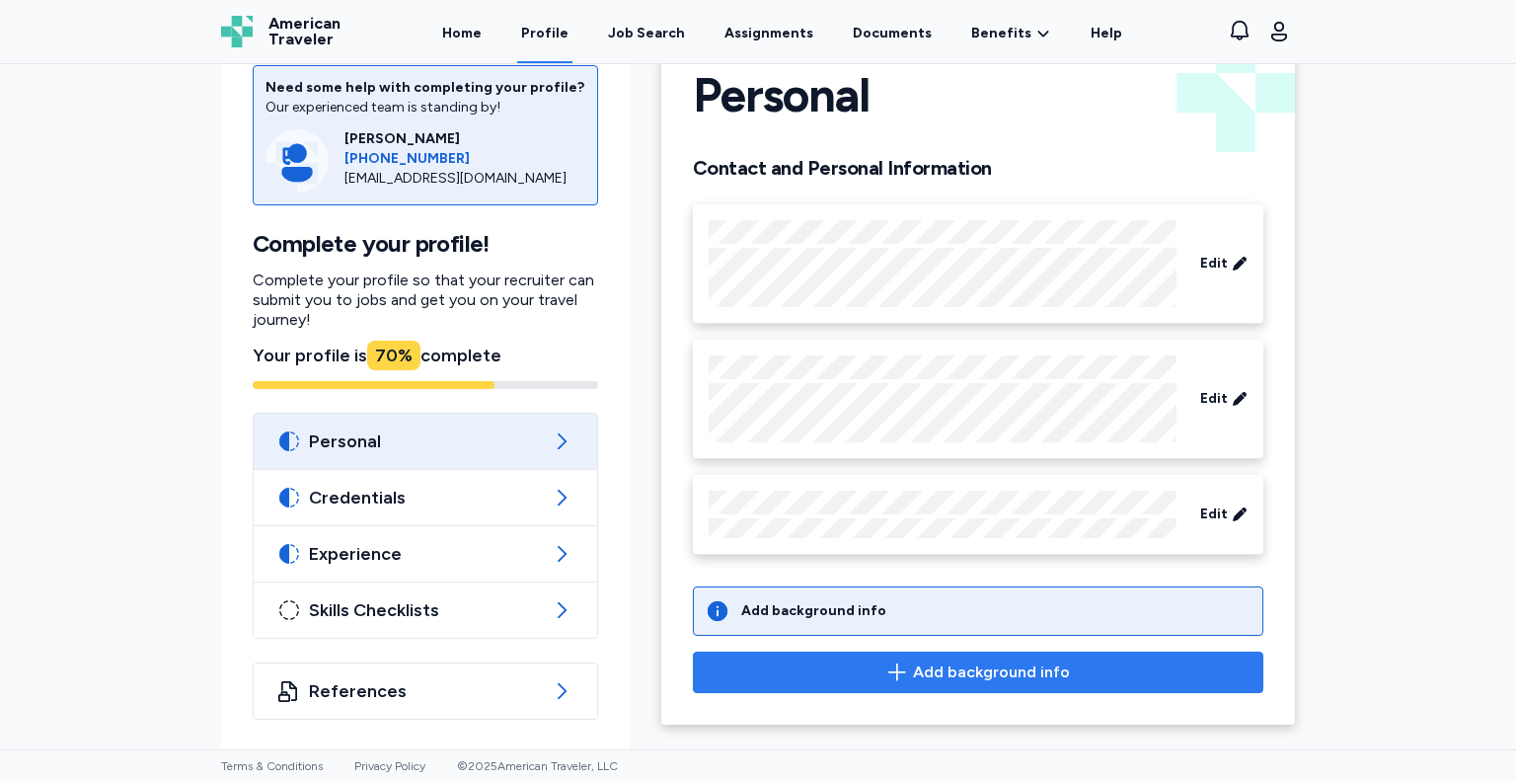
click at [999, 676] on span "Add background info" at bounding box center [991, 672] width 157 height 24
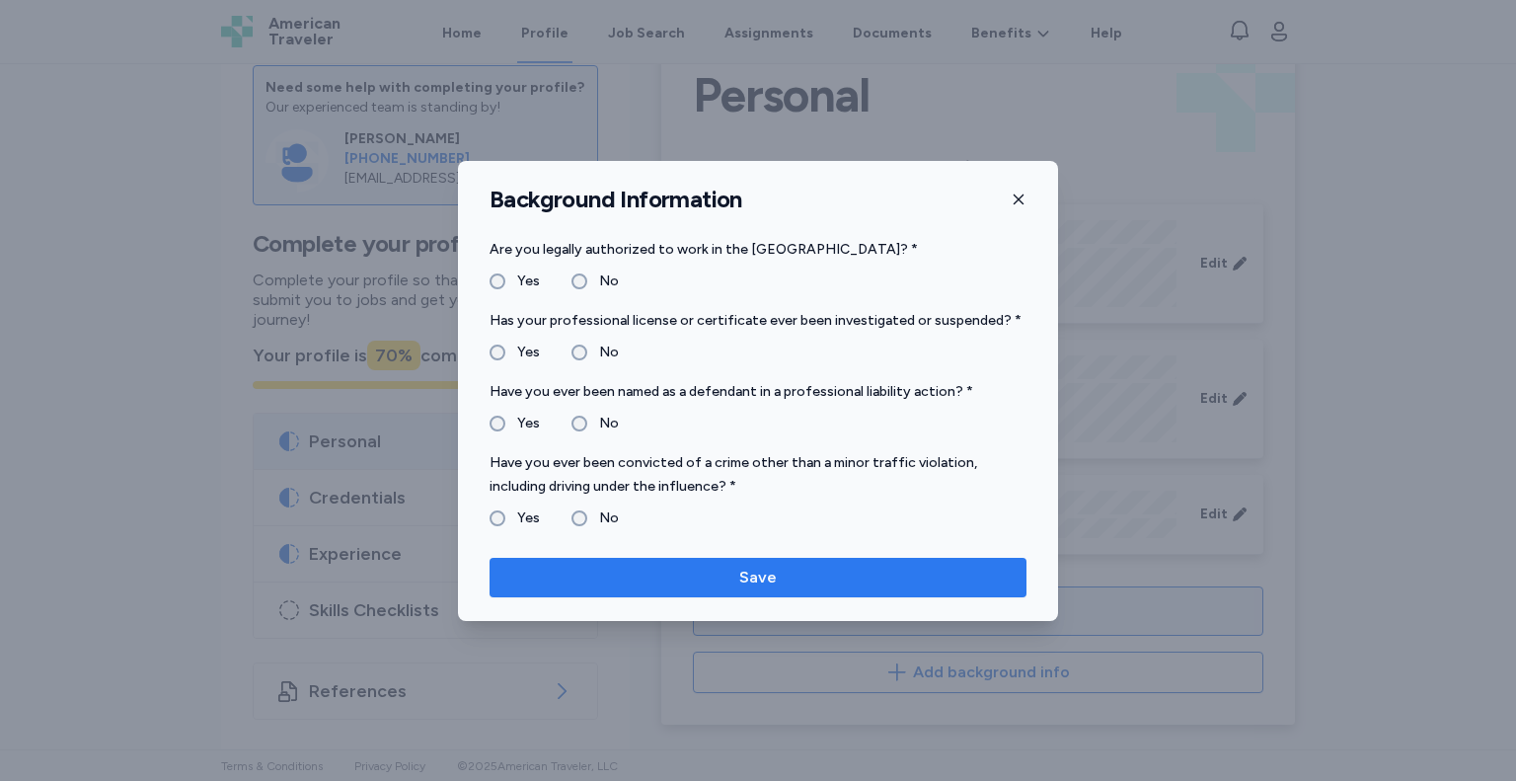
click at [612, 571] on span "Save" at bounding box center [757, 578] width 505 height 24
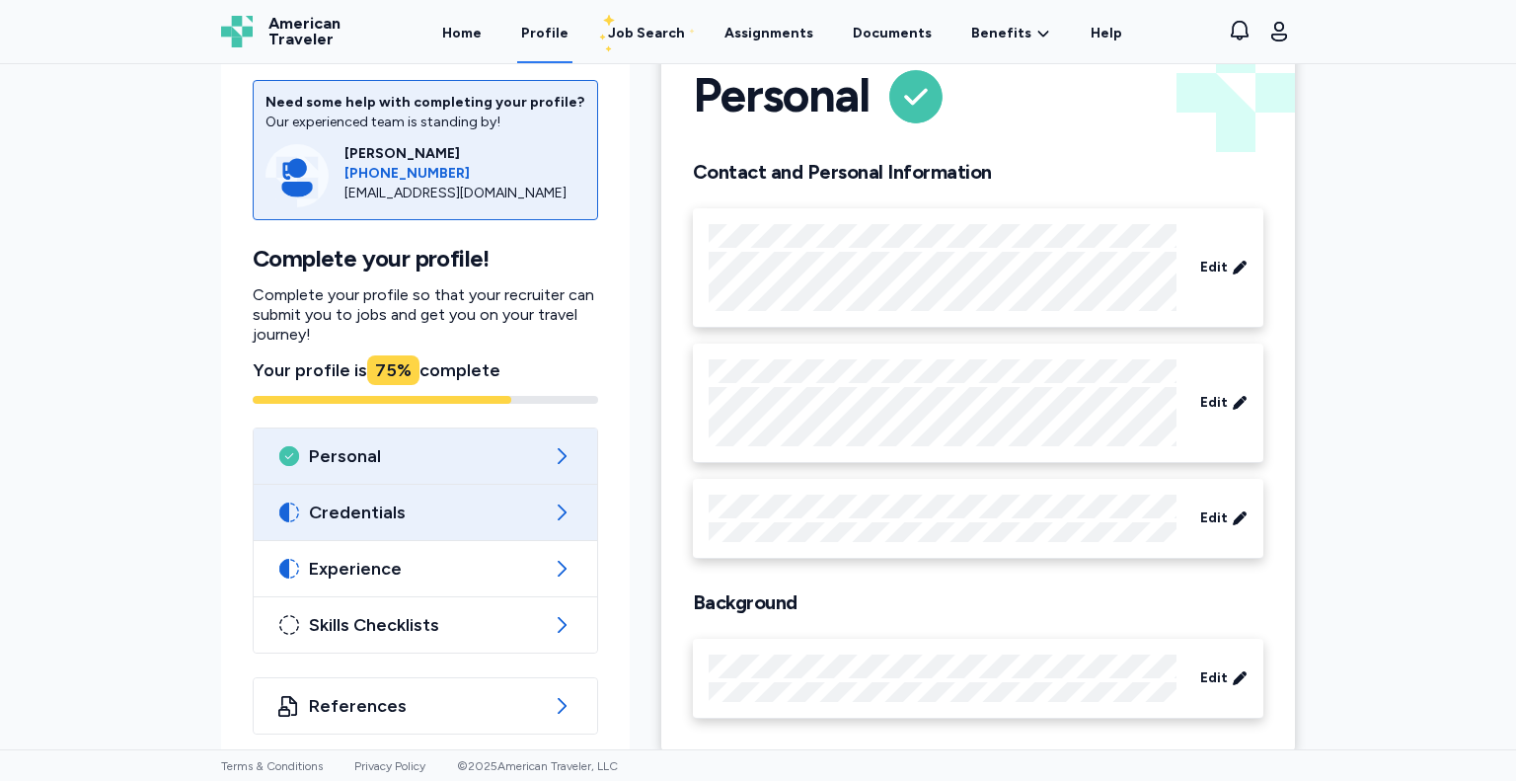
click at [514, 491] on div "Credentials" at bounding box center [425, 512] width 343 height 55
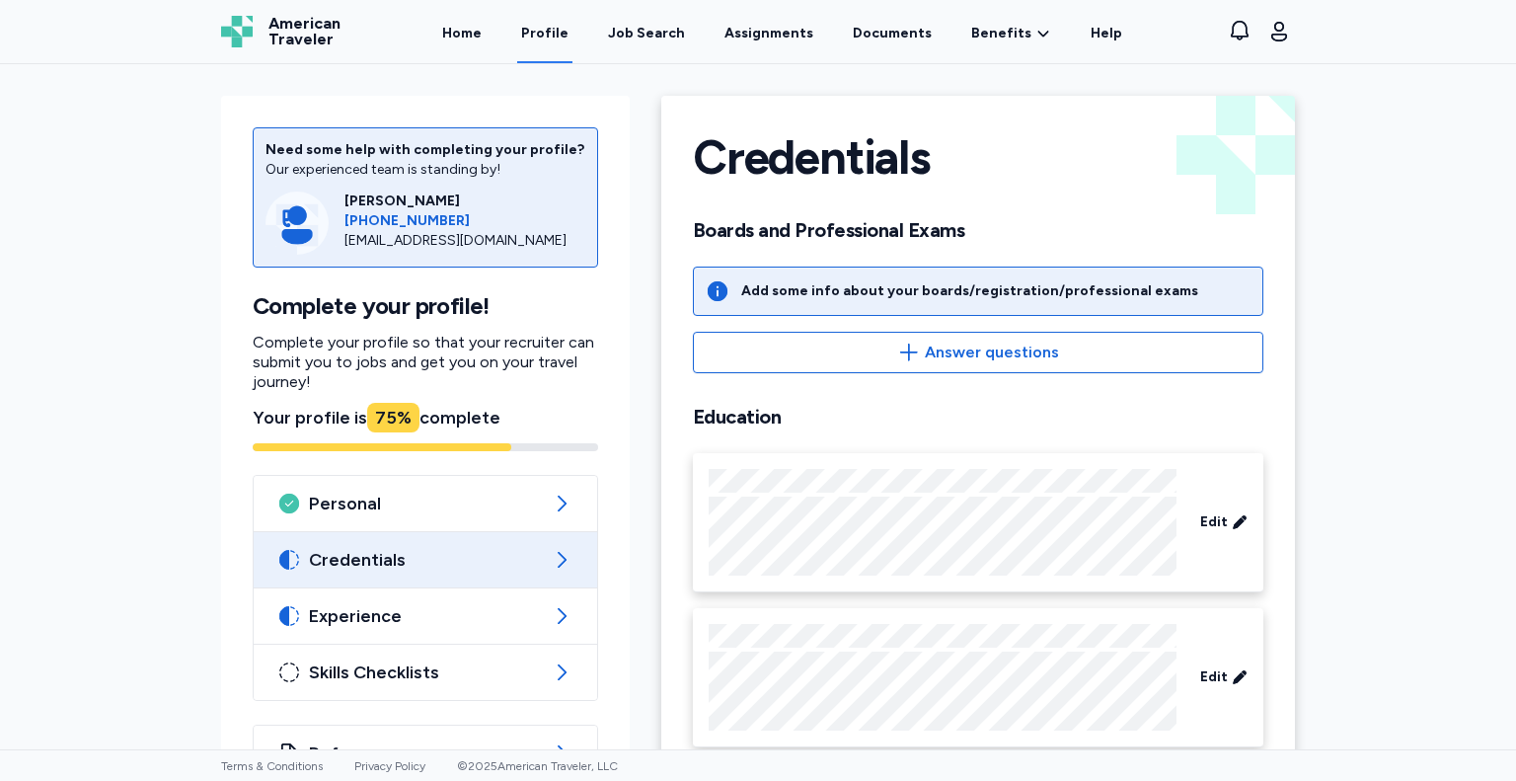
click at [1336, 628] on div "Need some help with completing your profile? Our experienced team is standing b…" at bounding box center [758, 406] width 1516 height 685
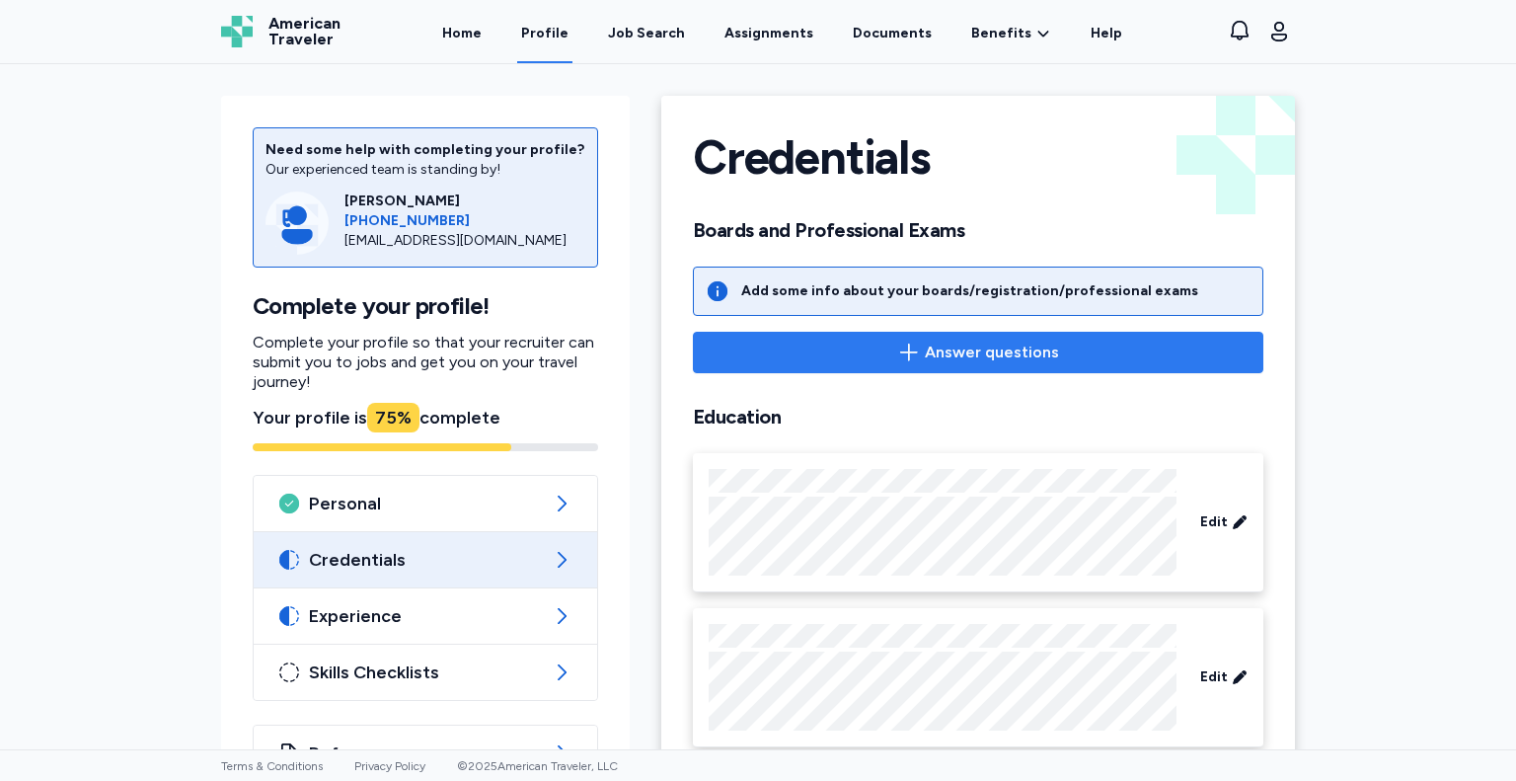
click at [1041, 350] on span "Answer questions" at bounding box center [992, 353] width 134 height 24
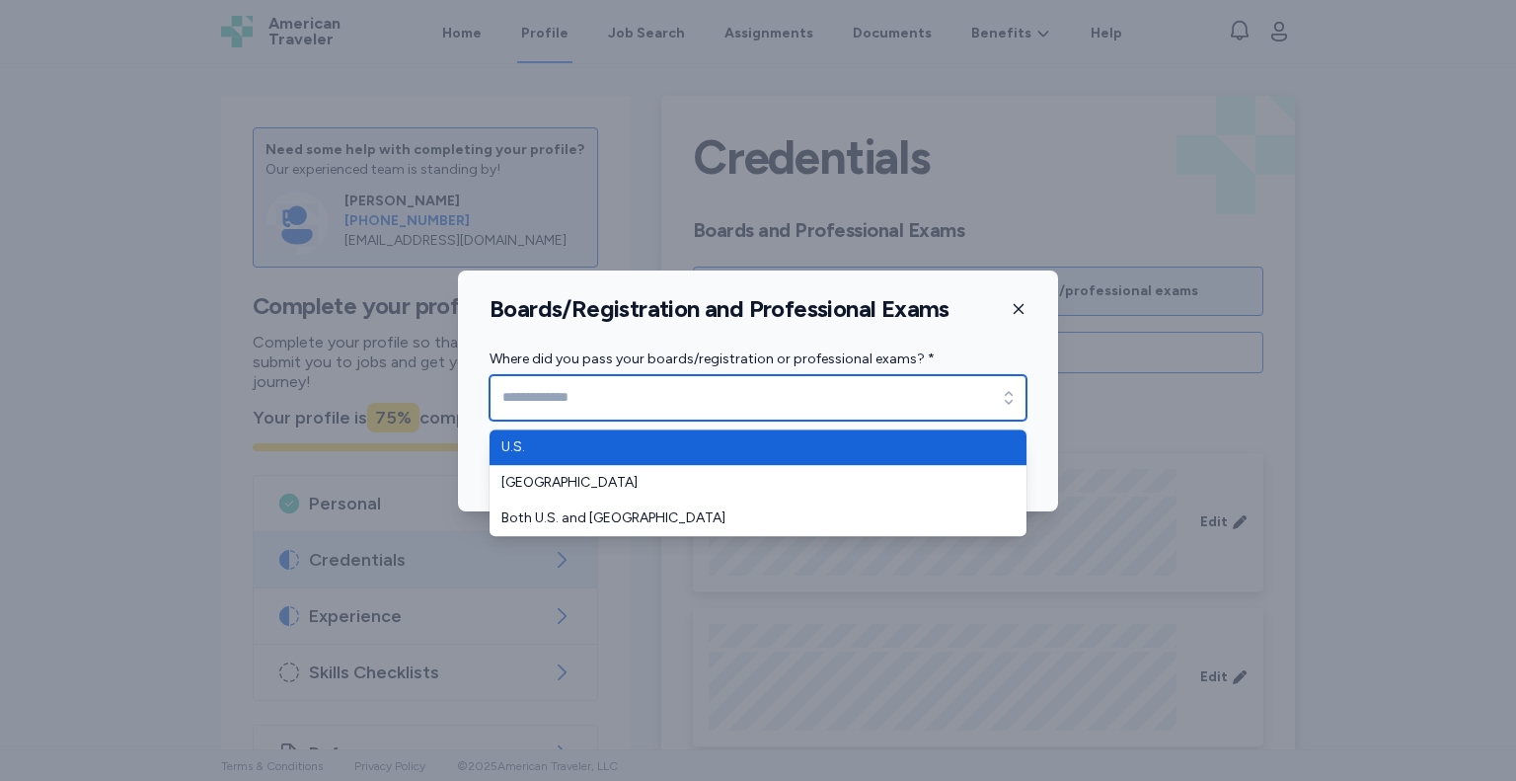
click at [1010, 405] on icon "button" at bounding box center [1009, 398] width 20 height 20
type input "****"
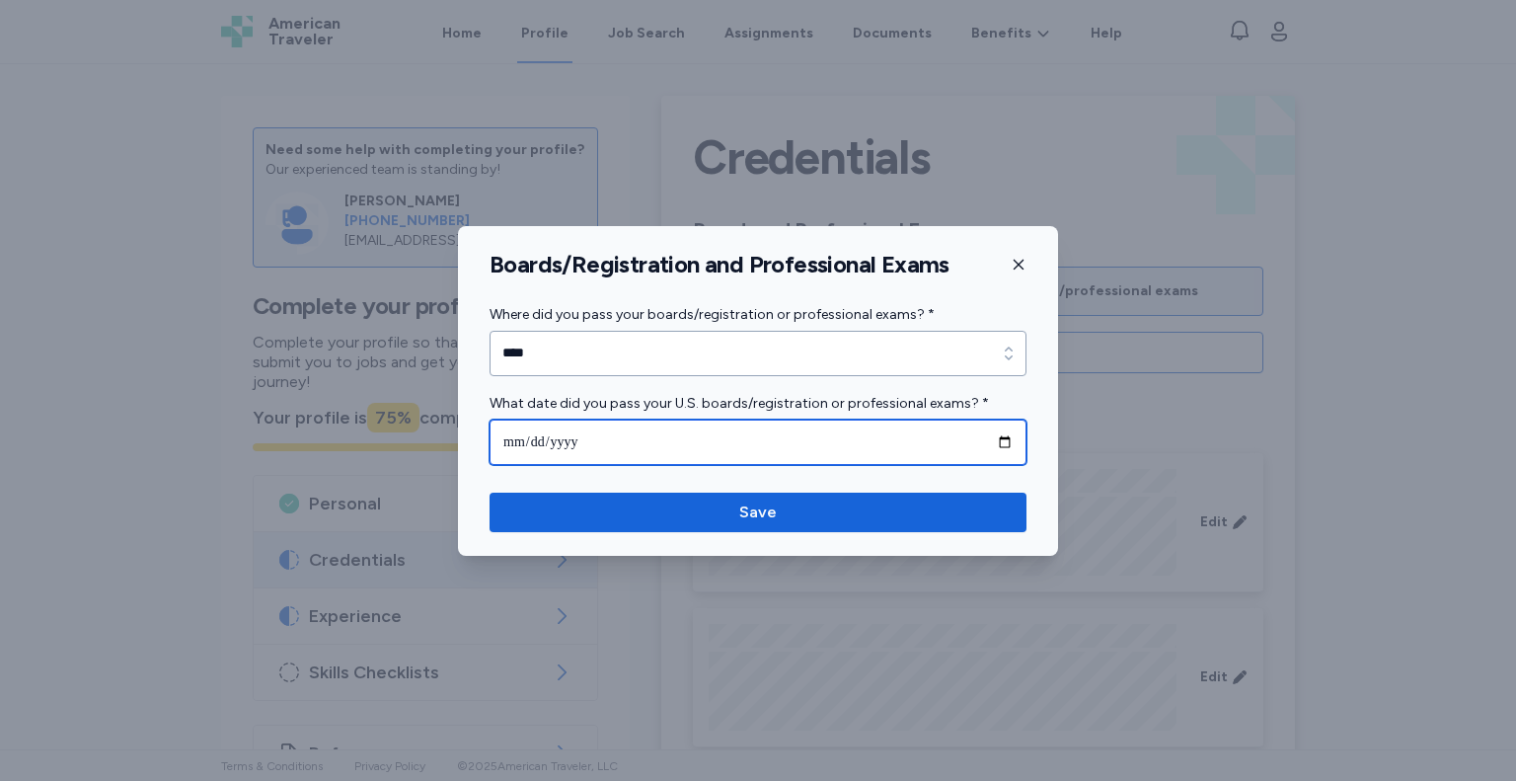
click at [630, 441] on input "date" at bounding box center [758, 441] width 537 height 45
type input "**********"
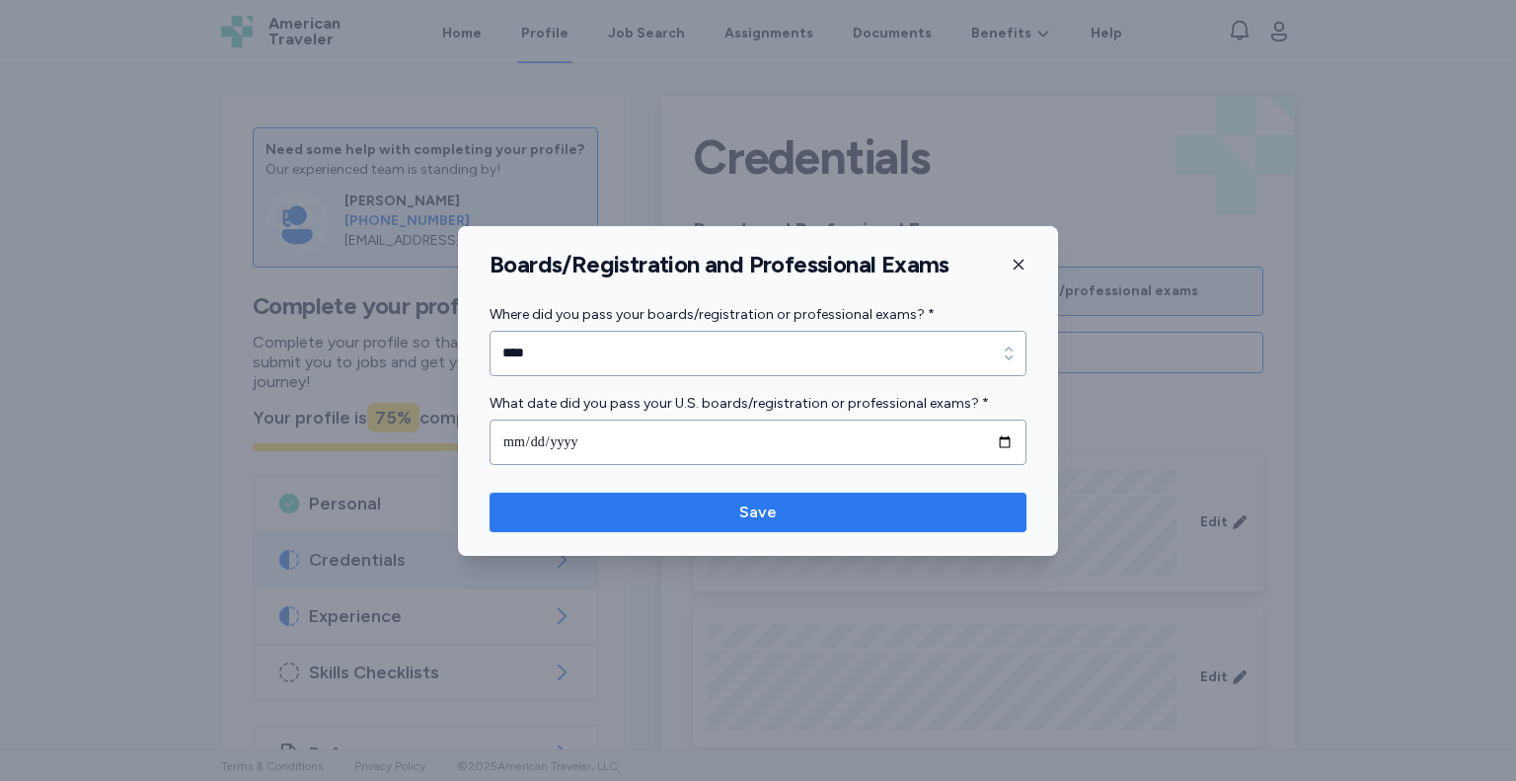
click at [693, 507] on span "Save" at bounding box center [757, 512] width 505 height 24
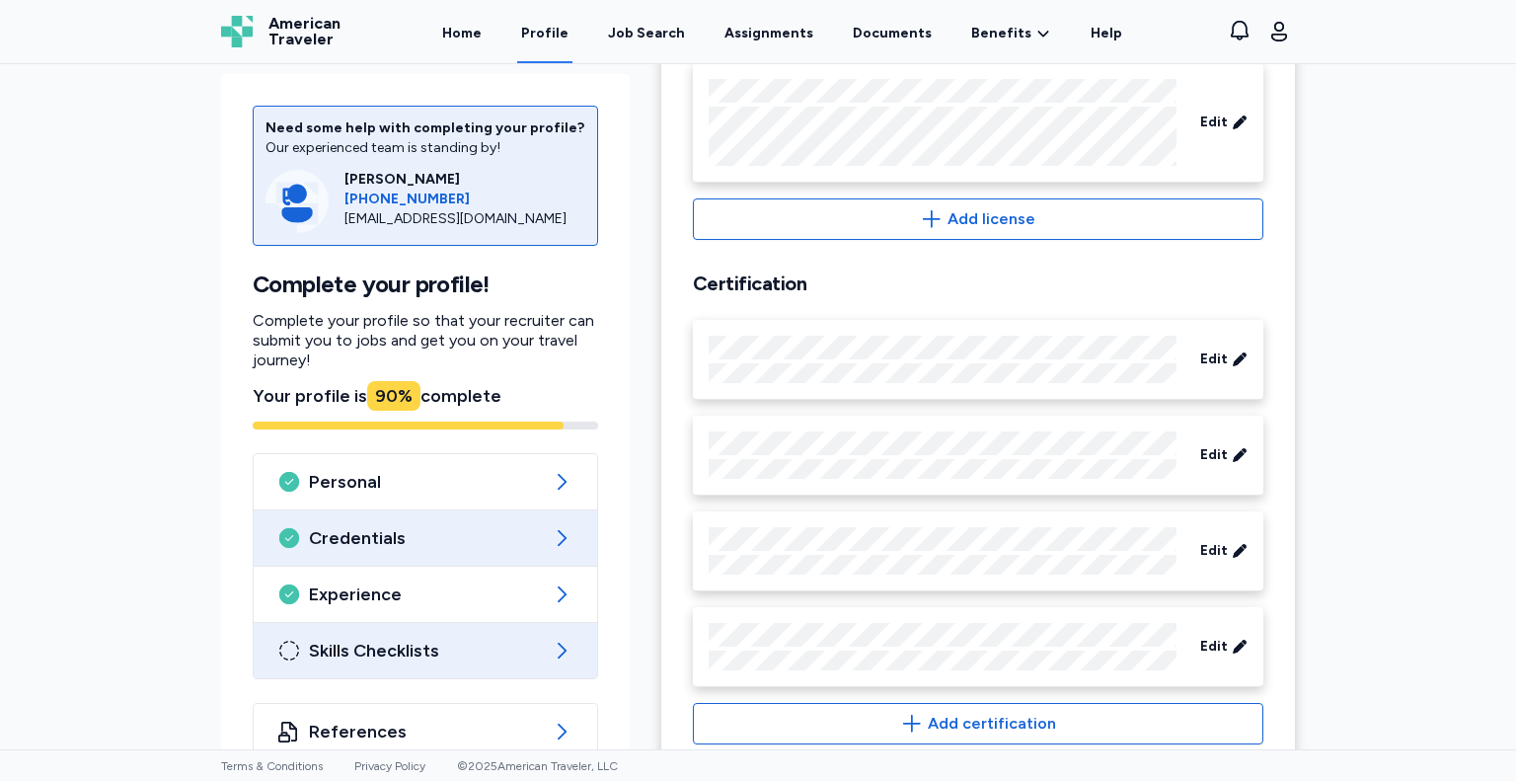
scroll to position [1152, 0]
